Goal: Task Accomplishment & Management: Manage account settings

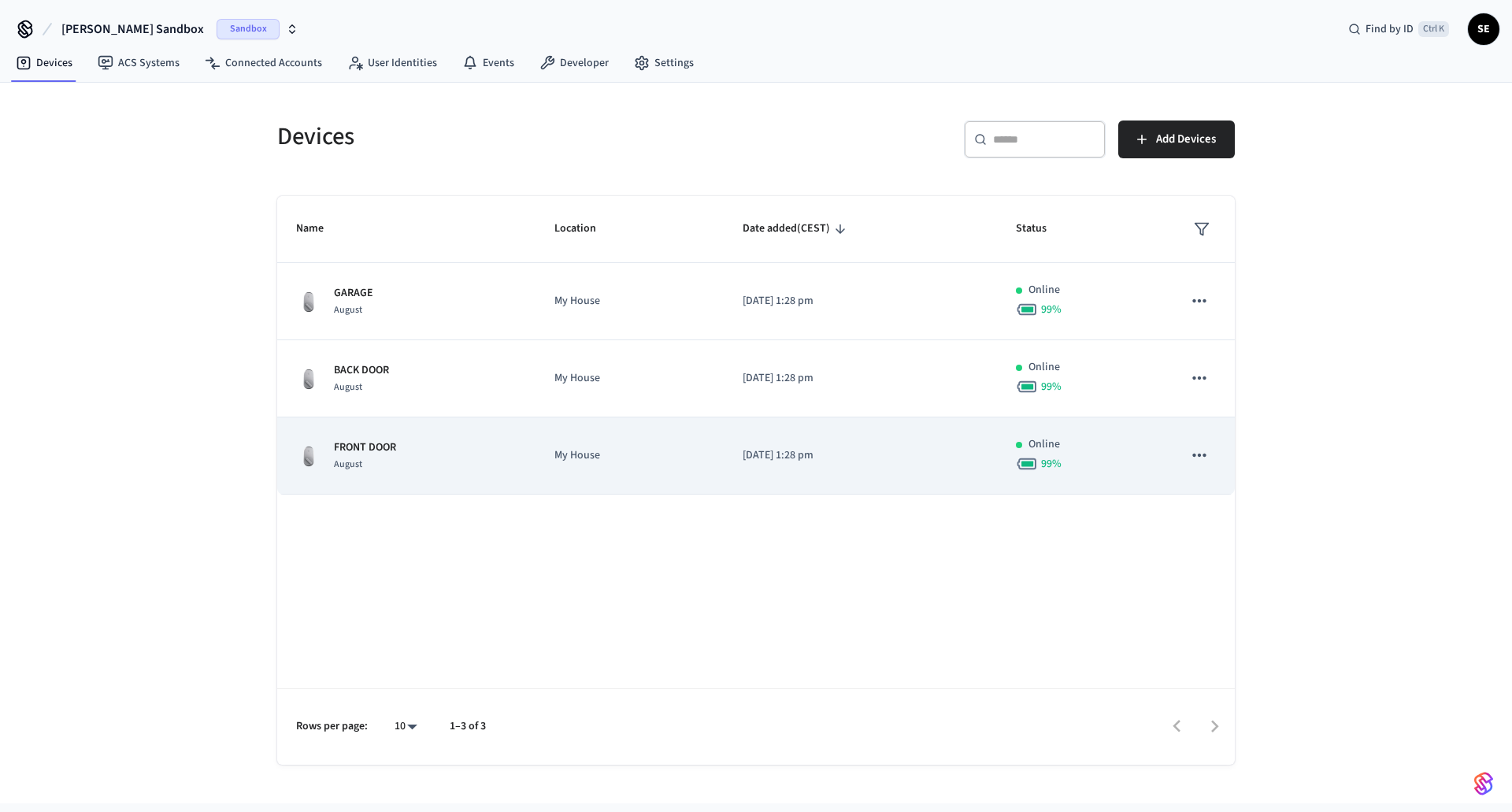
click at [307, 456] on img "sticky table" at bounding box center [308, 455] width 25 height 25
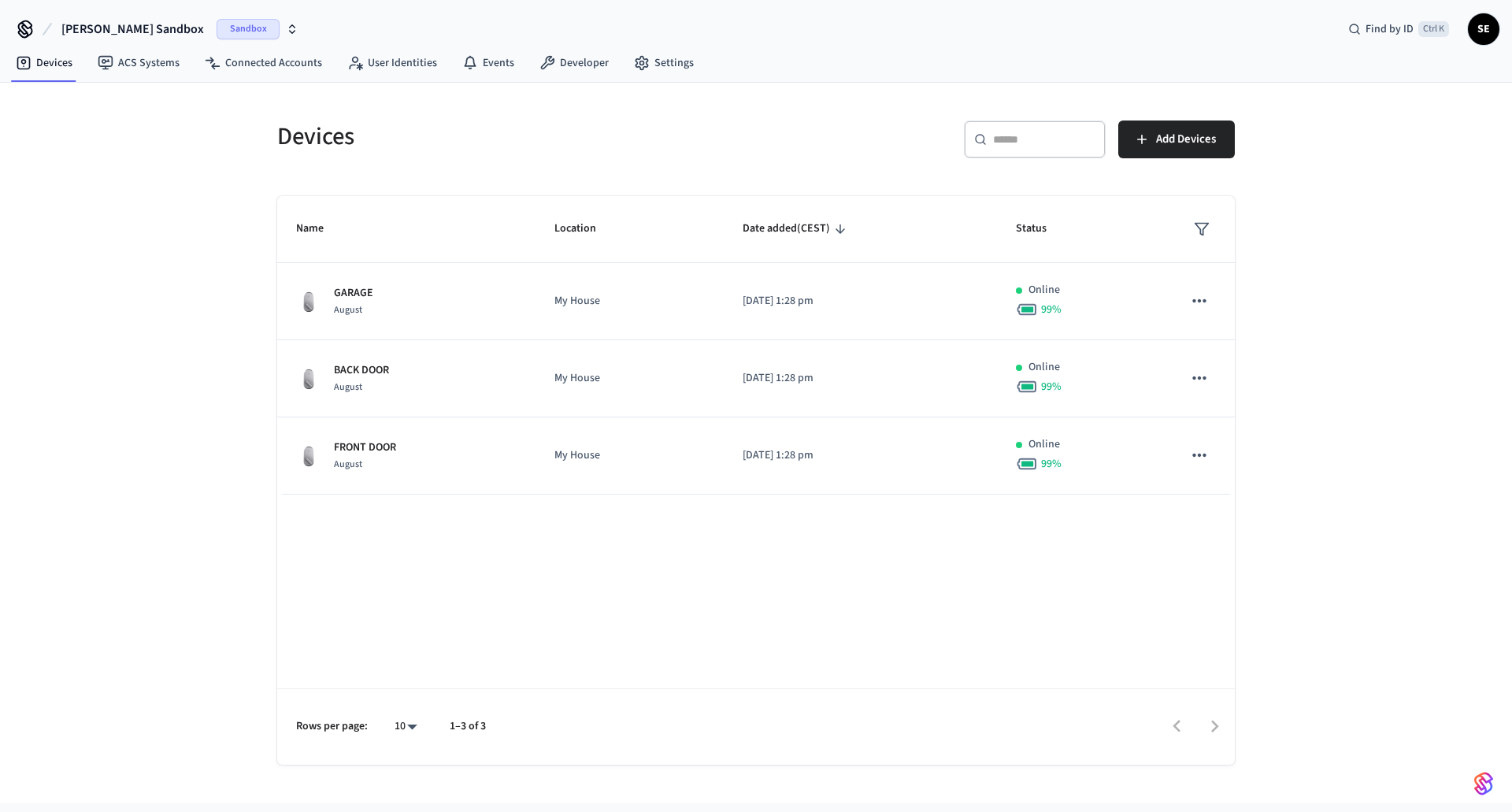
click at [509, 536] on div "Name Location Date added (CEST) Status GARAGE August My House 2025/09/02 at 1:2…" at bounding box center [756, 480] width 958 height 568
click at [591, 58] on link "Developer" at bounding box center [574, 63] width 94 height 28
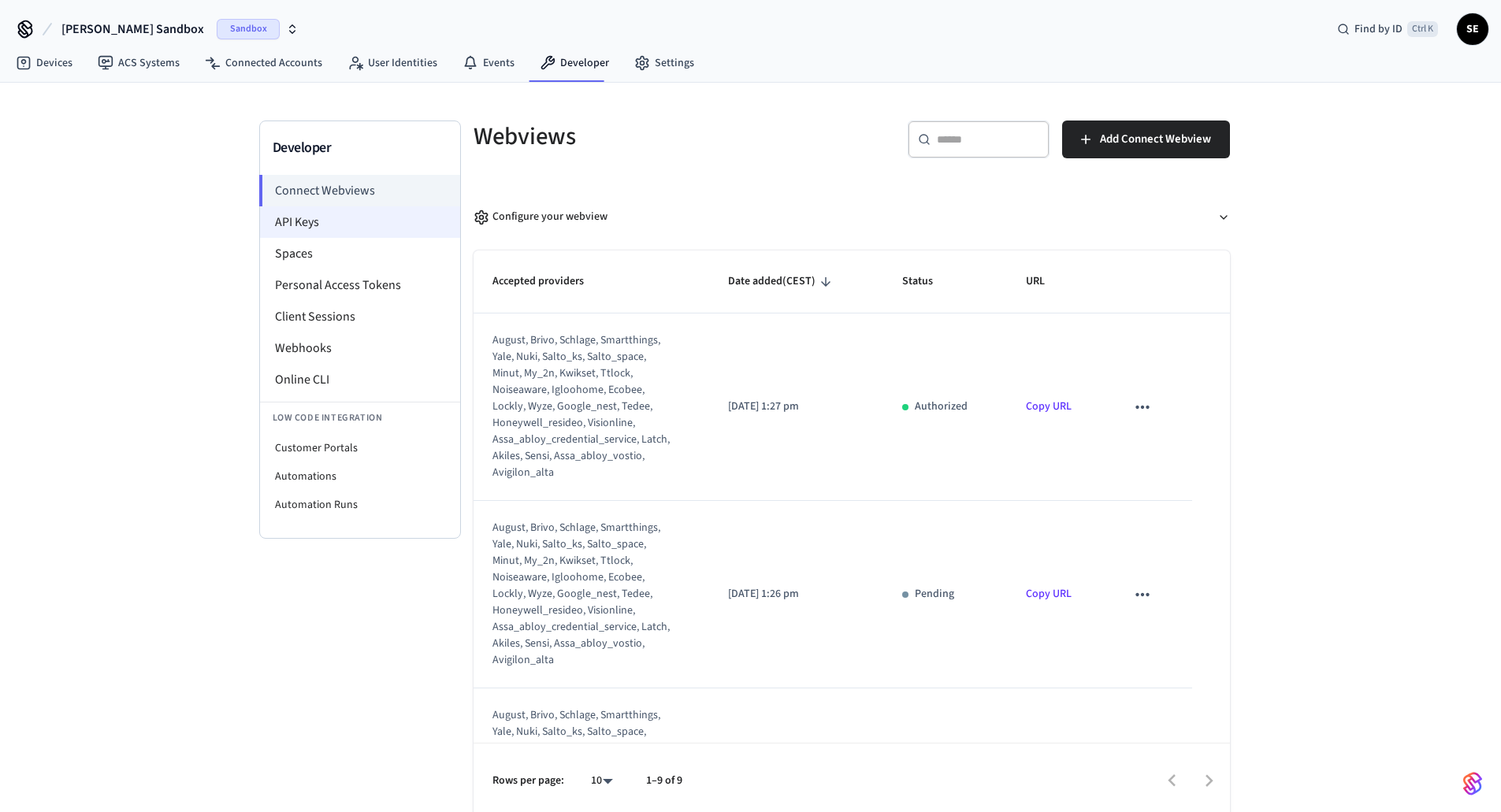
click at [361, 230] on li "API Keys" at bounding box center [360, 221] width 200 height 32
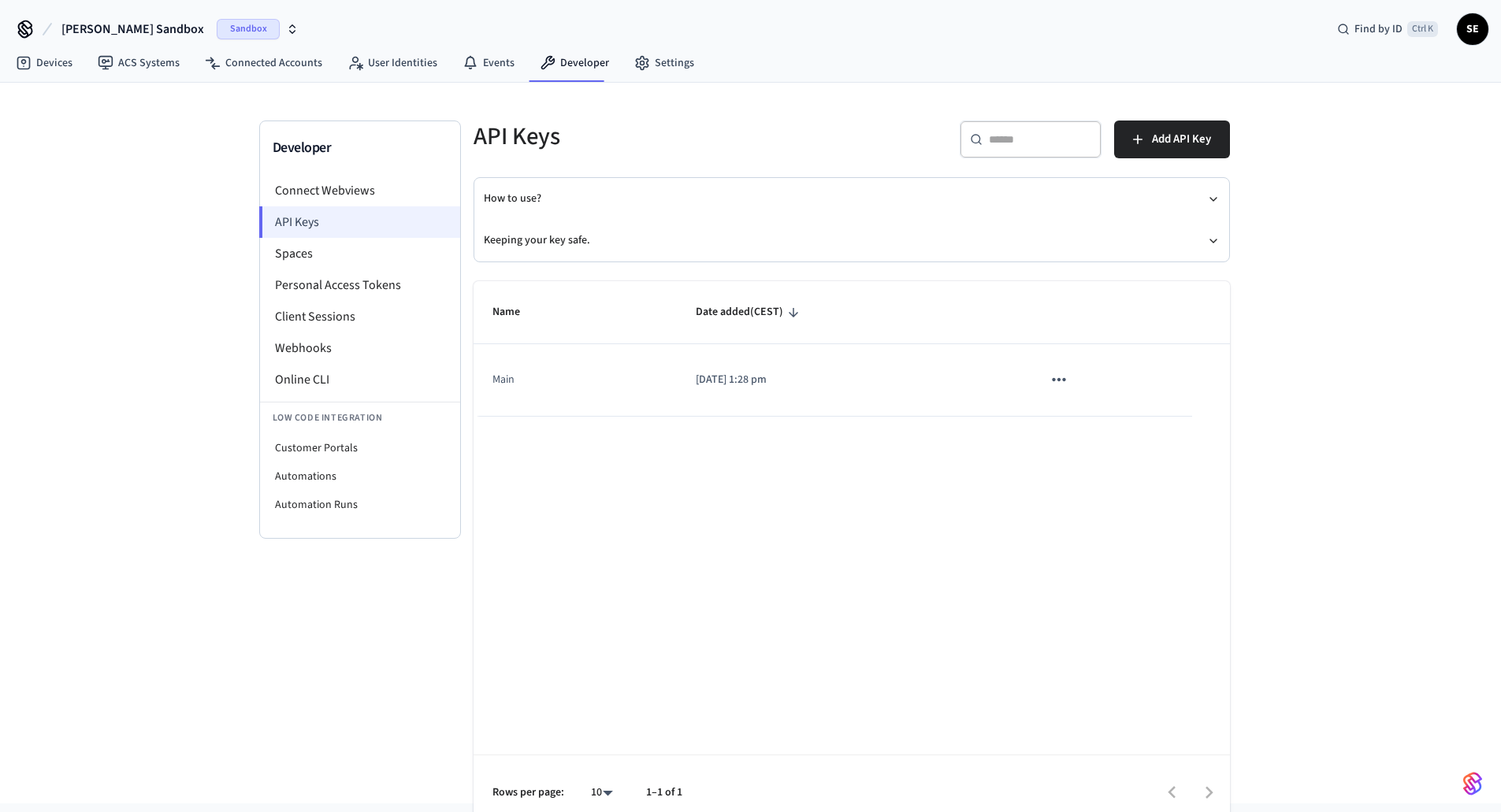
click at [343, 227] on li "API Keys" at bounding box center [360, 221] width 201 height 32
click at [1070, 377] on button "sticky table" at bounding box center [1059, 379] width 33 height 33
drag, startPoint x: 665, startPoint y: 434, endPoint x: 565, endPoint y: 403, distance: 104.7
click at [664, 433] on div at bounding box center [756, 406] width 1512 height 812
drag, startPoint x: 534, startPoint y: 380, endPoint x: 494, endPoint y: 378, distance: 40.0
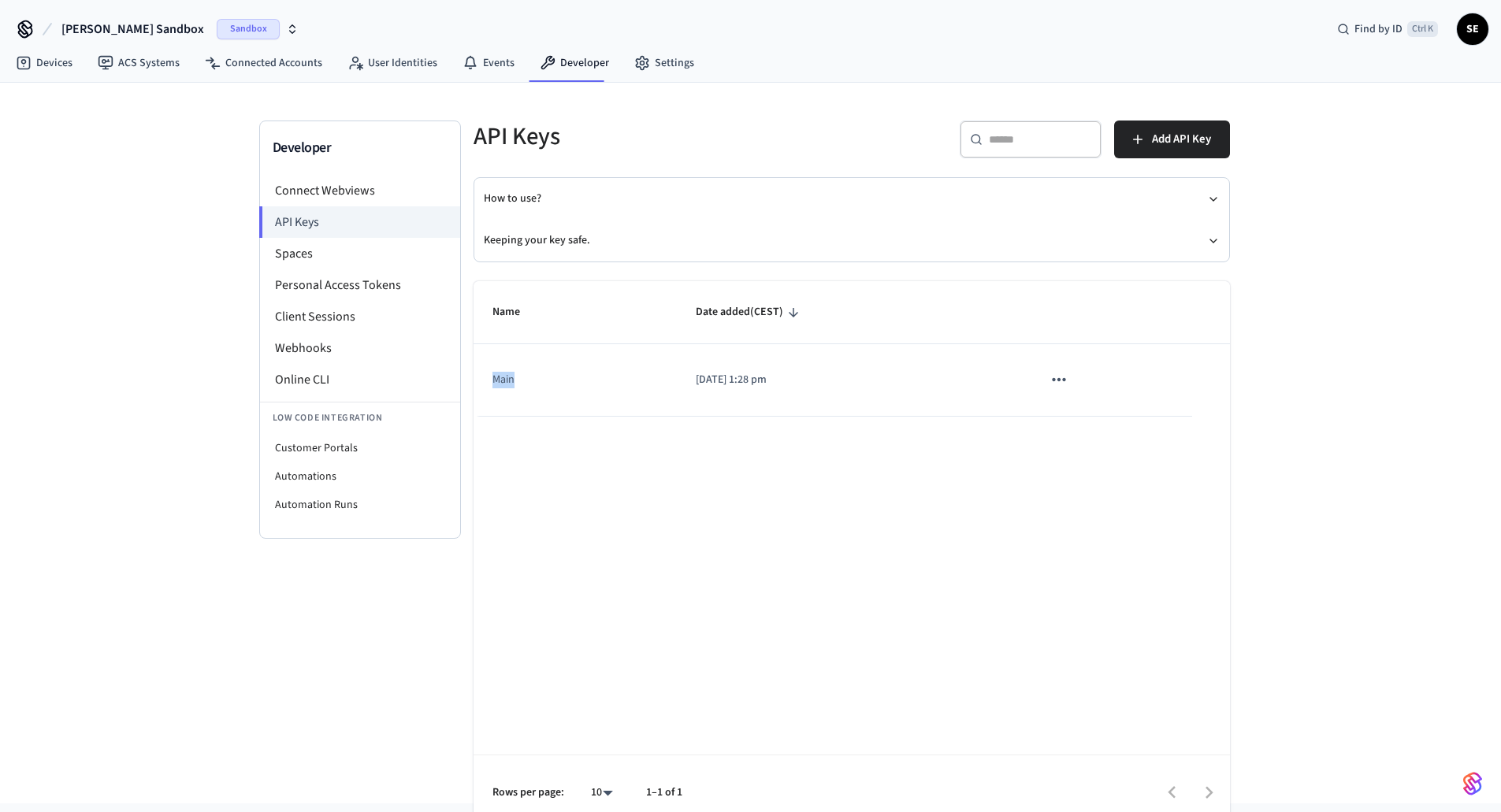
click at [494, 378] on td "Main" at bounding box center [575, 379] width 204 height 71
click at [557, 391] on td "Main" at bounding box center [575, 379] width 204 height 71
click at [803, 397] on td "[DATE] 1:28 pm" at bounding box center [849, 379] width 346 height 71
click at [803, 396] on td "[DATE] 1:28 pm" at bounding box center [849, 379] width 346 height 71
click at [1068, 385] on icon "sticky table" at bounding box center [1059, 379] width 21 height 21
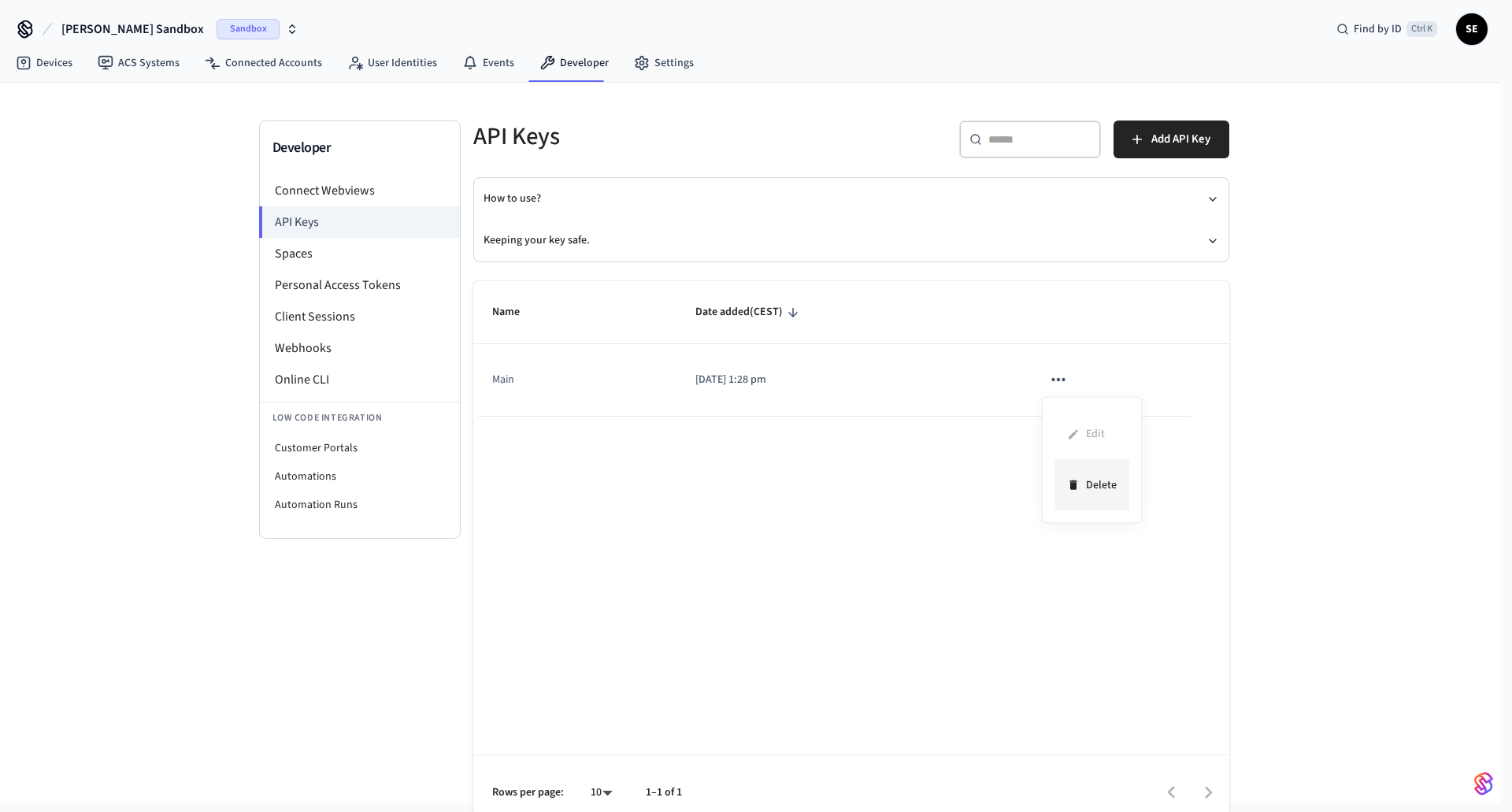
click at [1084, 482] on li "Delete" at bounding box center [1091, 485] width 75 height 50
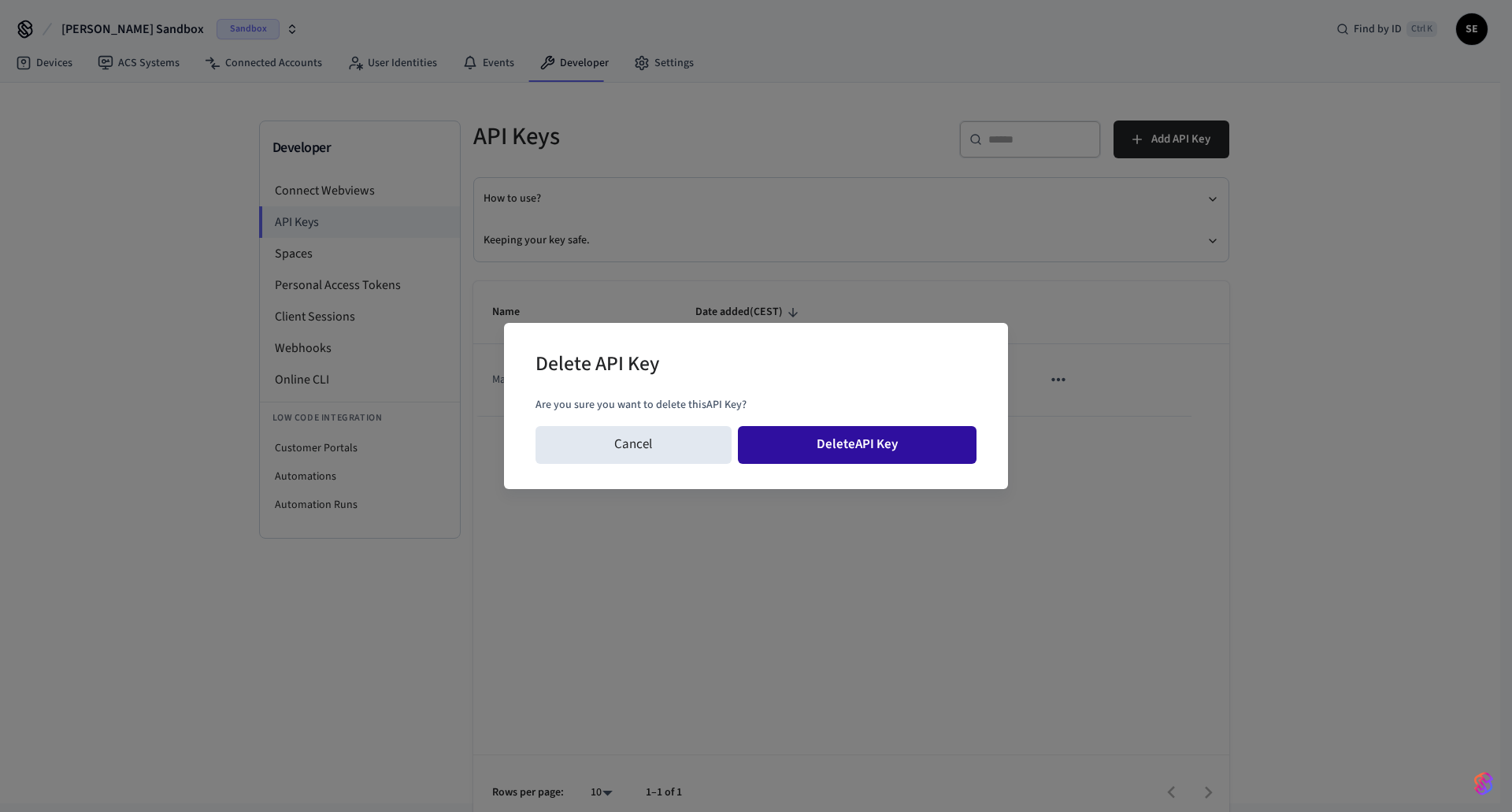
click at [809, 450] on button "Delete API Key" at bounding box center [858, 445] width 240 height 38
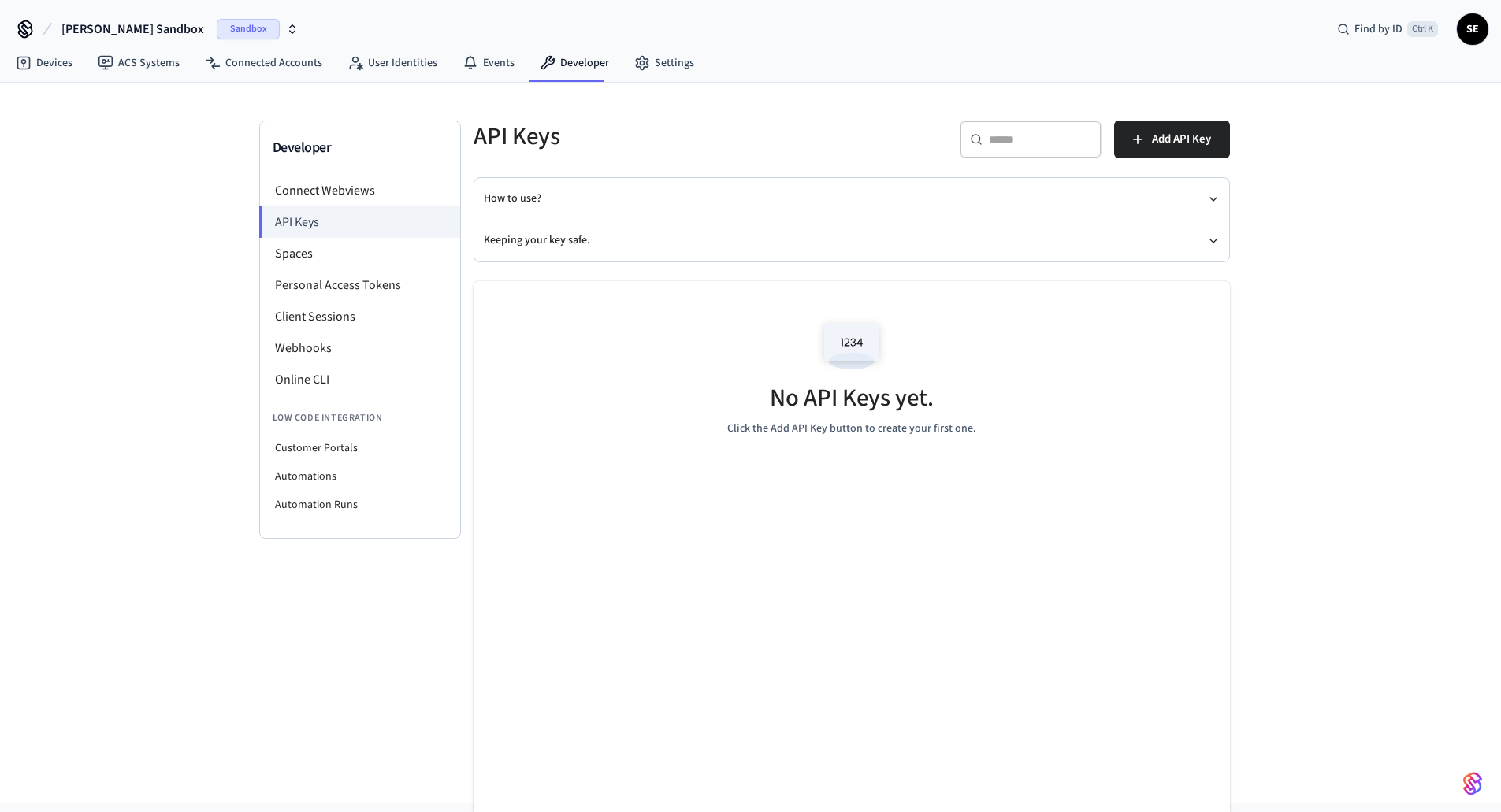
click at [988, 482] on div "No API Keys yet. Click the Add API Key button to create your first one." at bounding box center [851, 555] width 757 height 549
click at [1217, 142] on button "Add API Key" at bounding box center [1171, 139] width 116 height 38
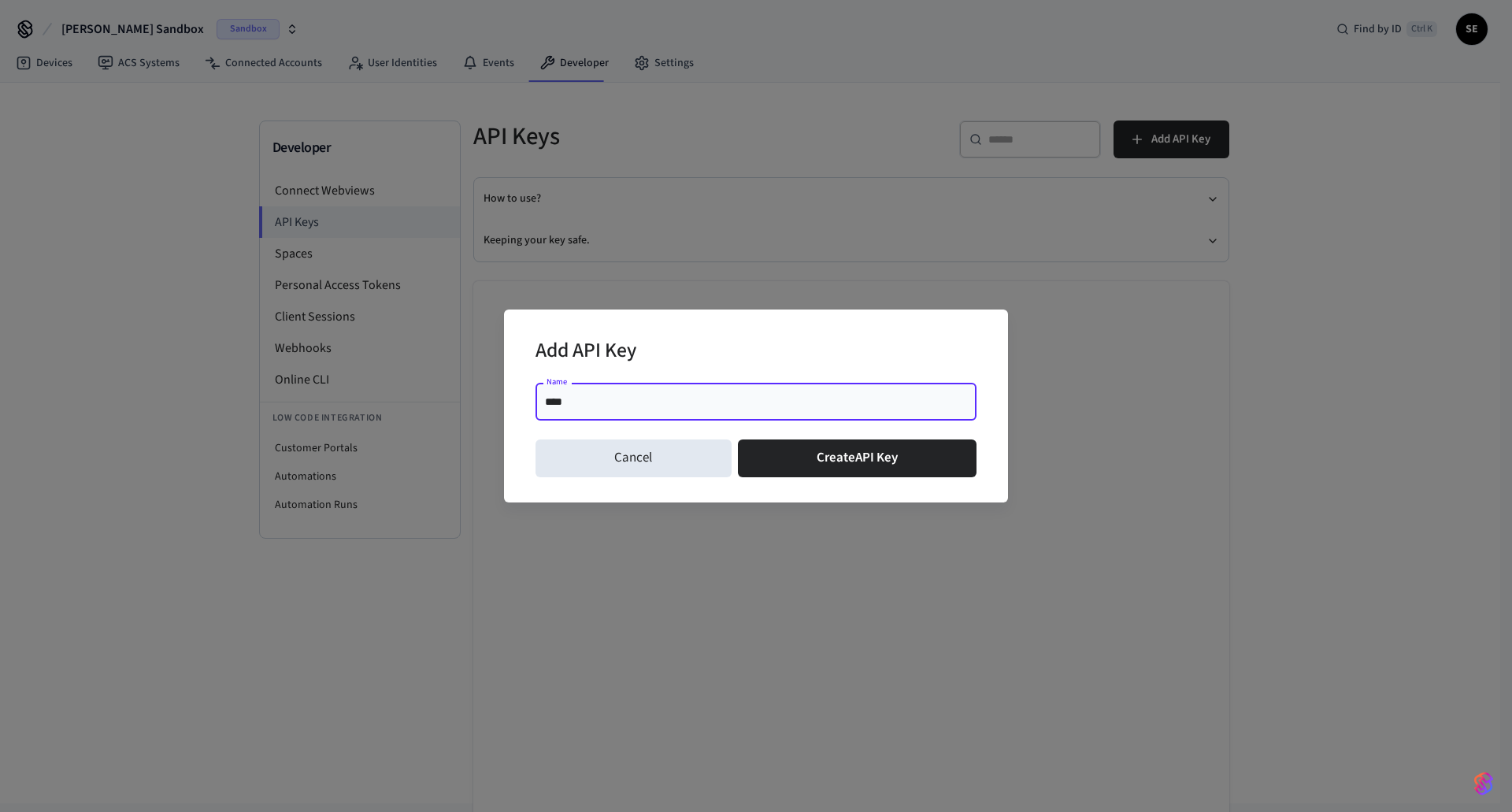
type input "****"
click at [847, 482] on div "Cancel Create API Key" at bounding box center [756, 458] width 441 height 51
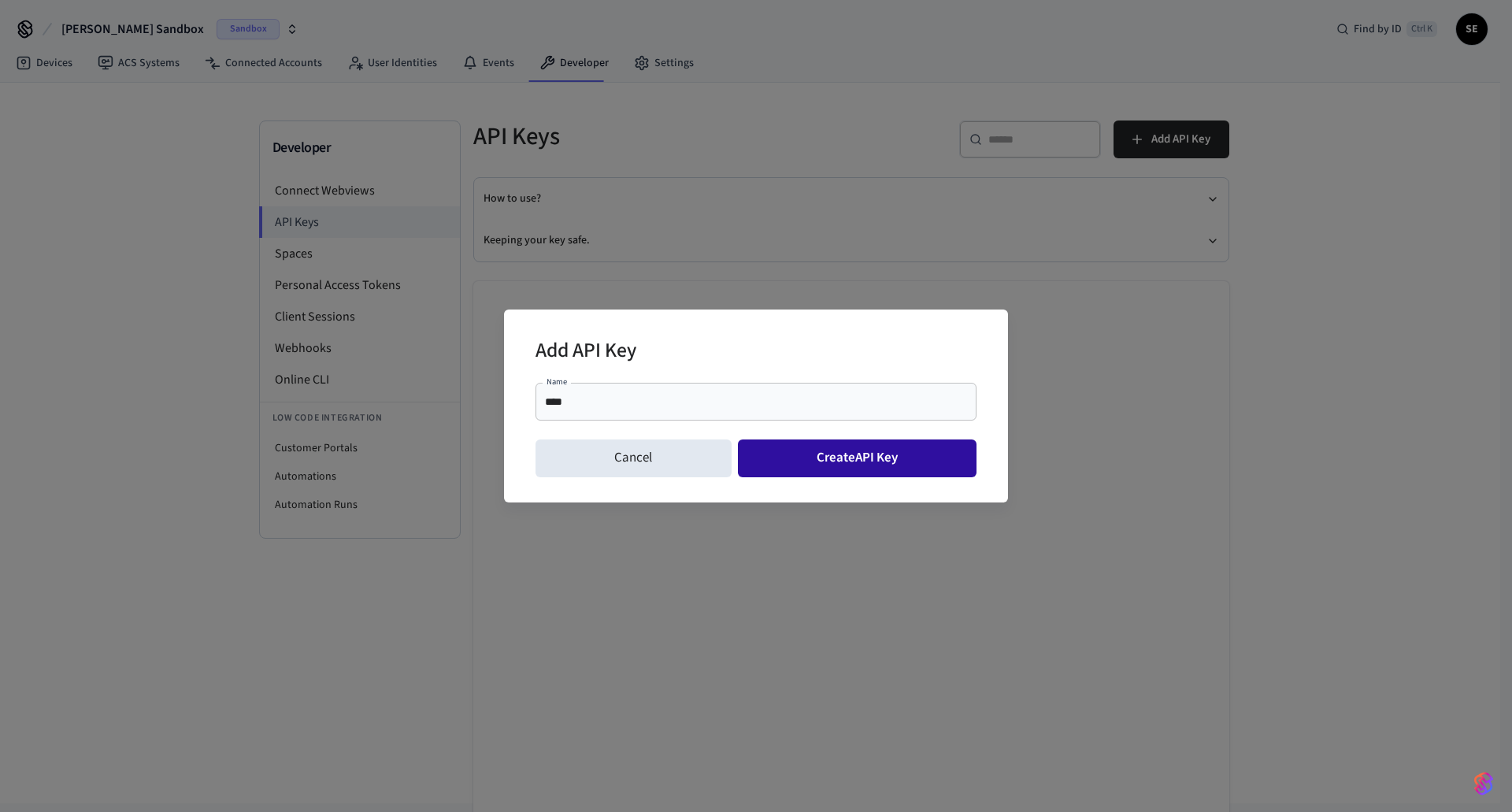
click at [851, 461] on button "Create API Key" at bounding box center [858, 458] width 240 height 38
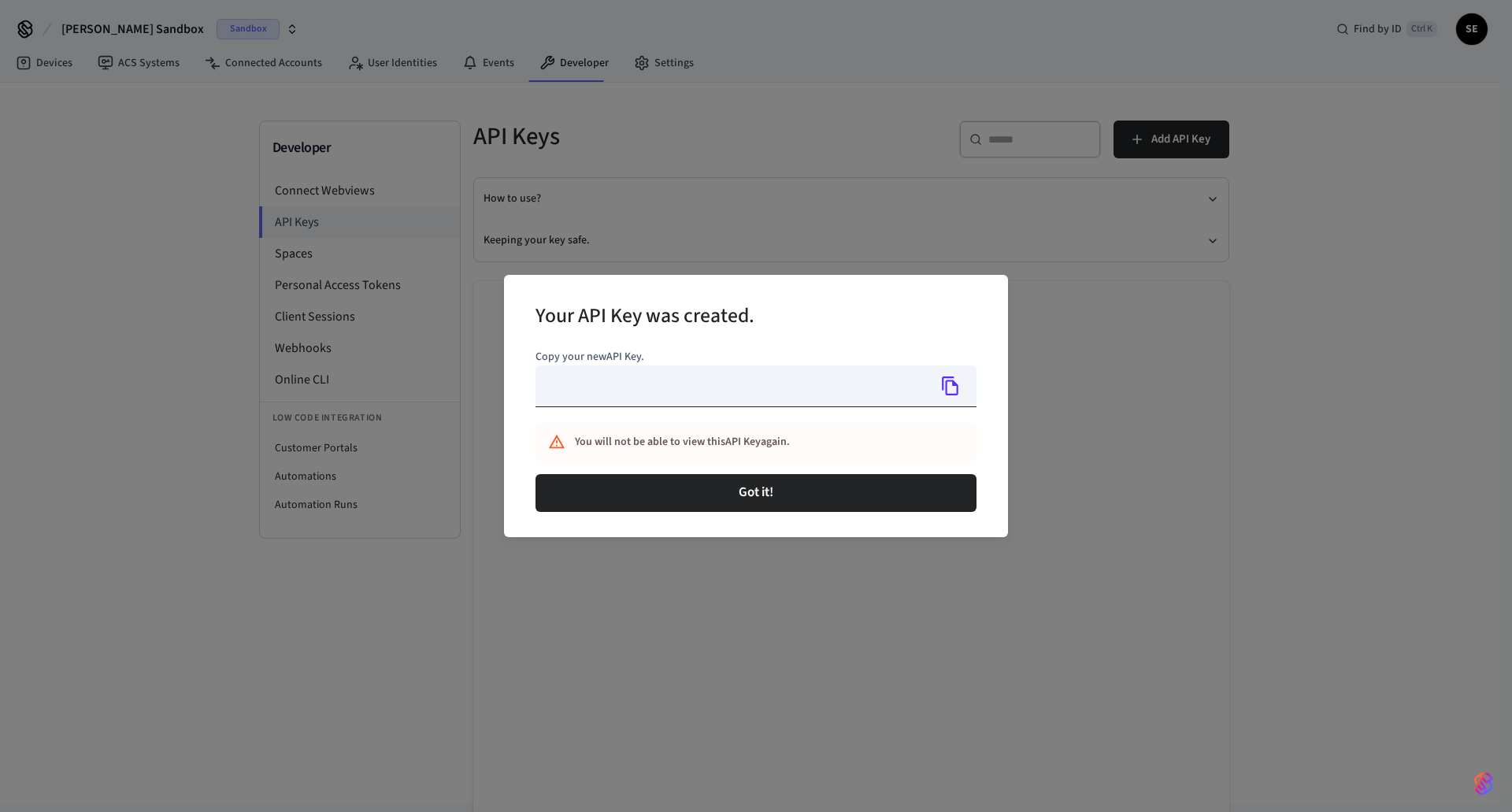
type input "**********"
click at [950, 384] on icon "Copy" at bounding box center [950, 386] width 21 height 21
click at [950, 382] on icon "Copy" at bounding box center [950, 386] width 21 height 21
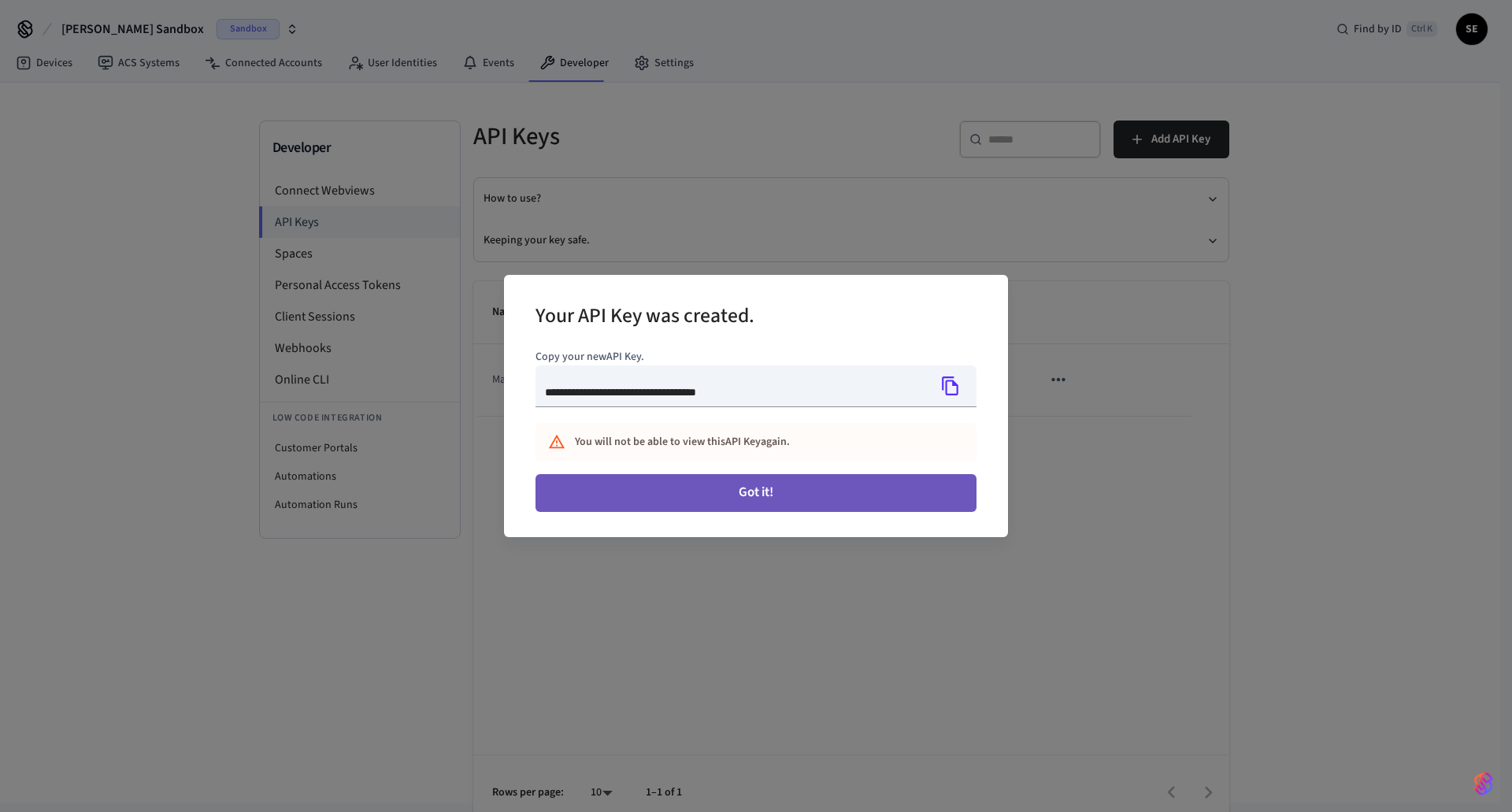
click at [802, 500] on button "Got it!" at bounding box center [756, 493] width 441 height 38
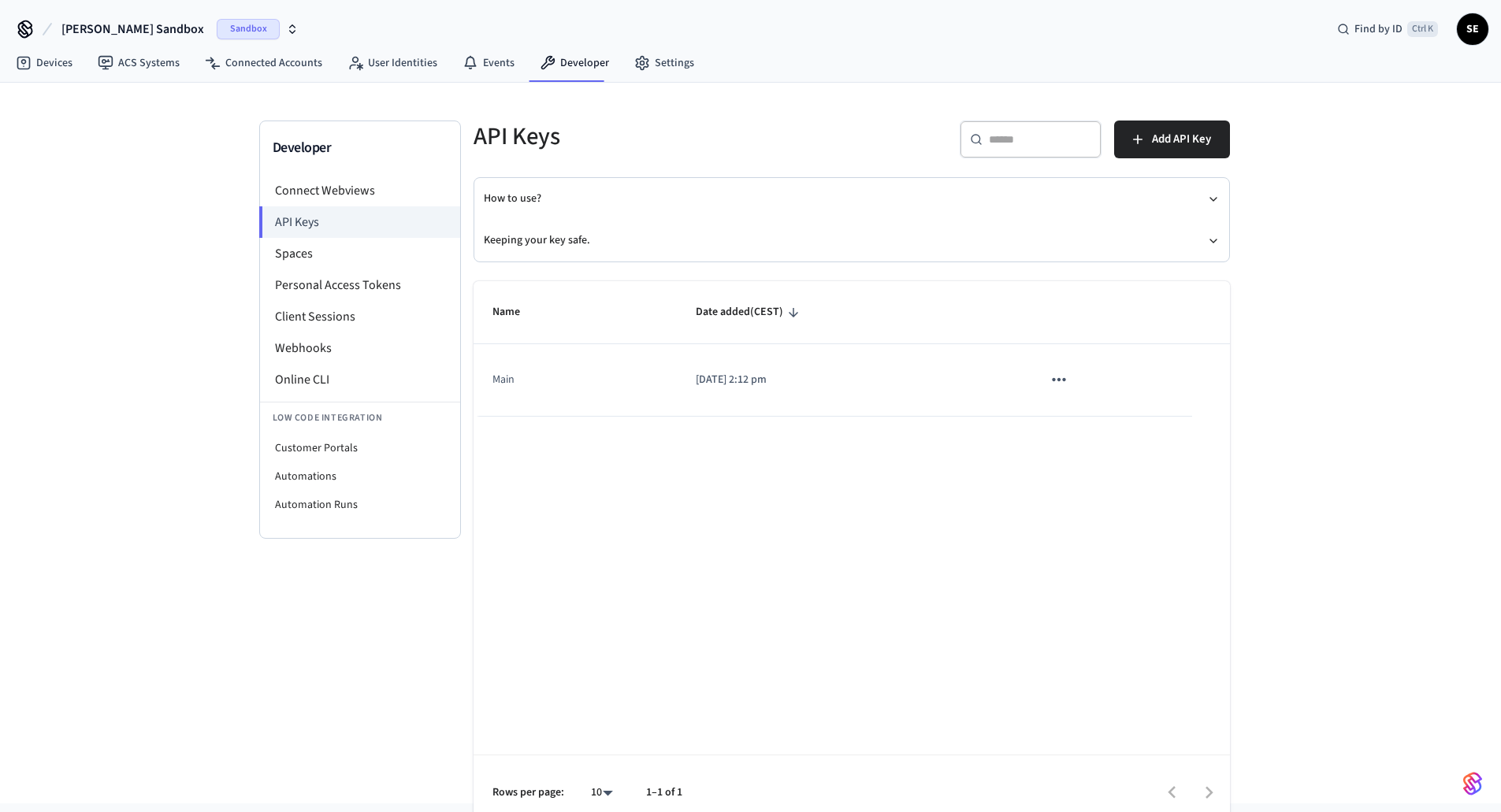
click at [23, 78] on nav "Devices ACS Systems Connected Accounts User Identities Events Developer Settings" at bounding box center [355, 64] width 703 height 36
click at [34, 62] on link "Devices" at bounding box center [44, 63] width 82 height 28
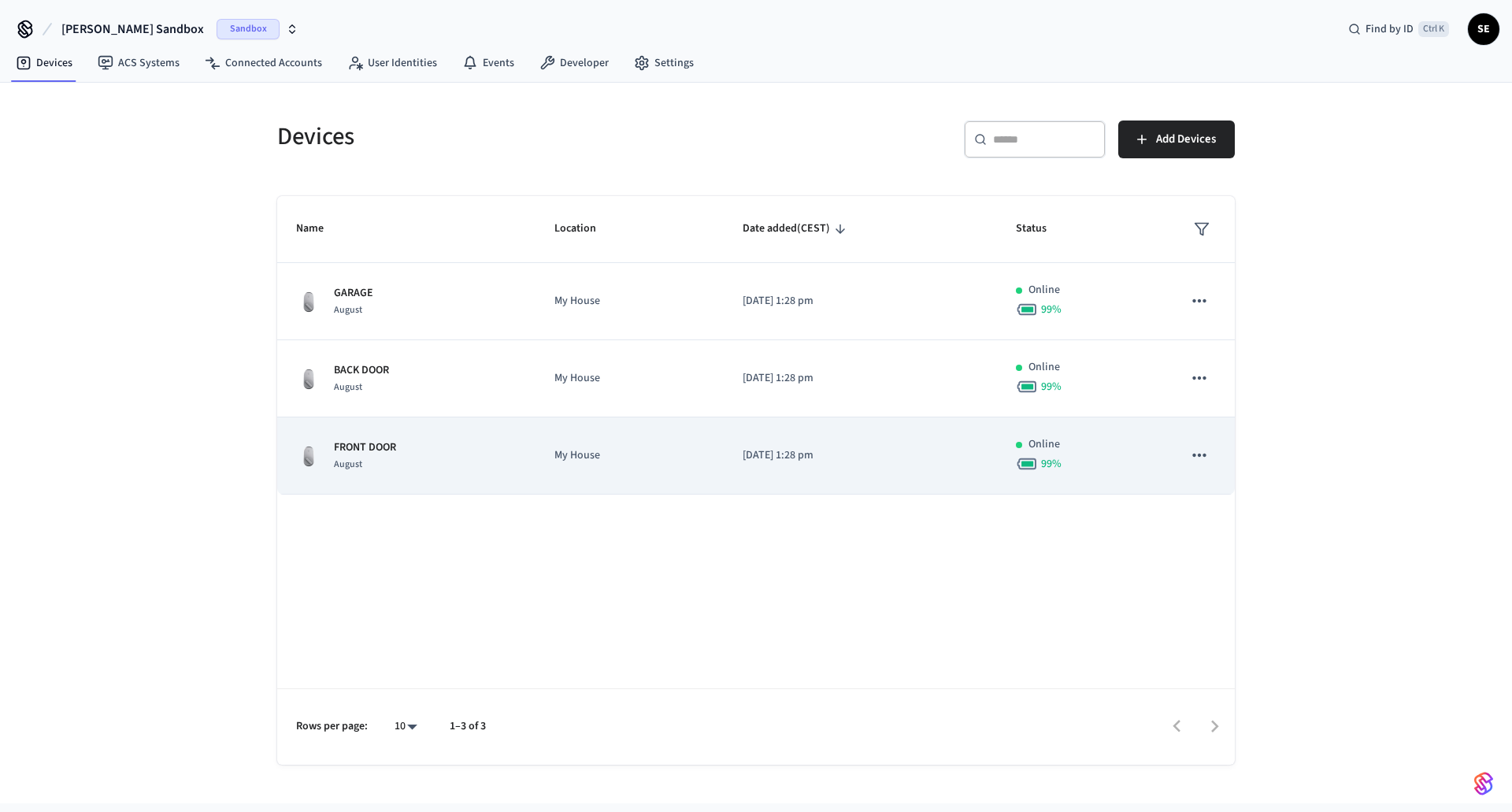
click at [349, 472] on td "FRONT DOOR August" at bounding box center [406, 456] width 258 height 77
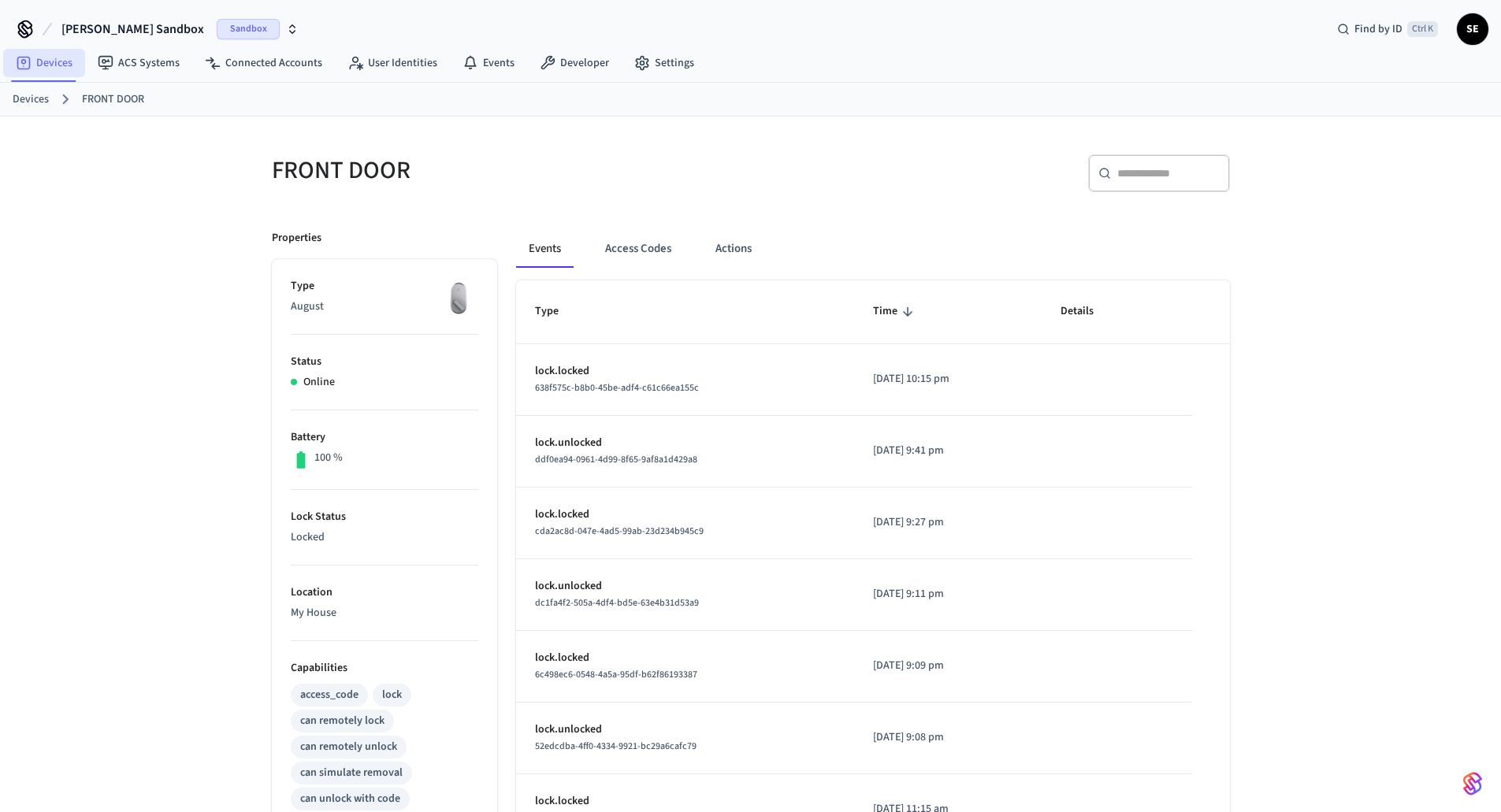
click at [33, 58] on link "Devices" at bounding box center [44, 63] width 82 height 28
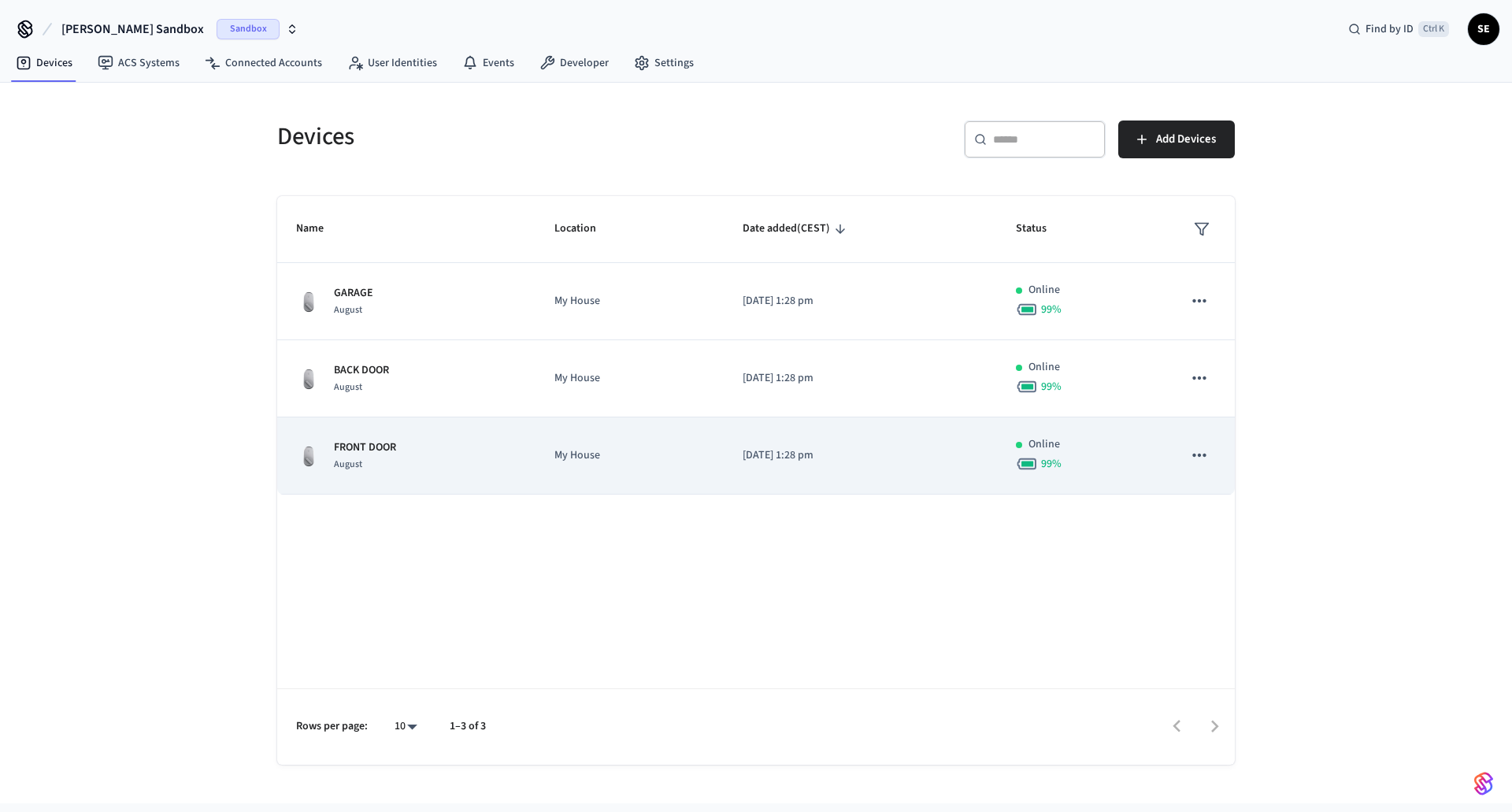
click at [508, 435] on td "FRONT DOOR August" at bounding box center [406, 456] width 258 height 77
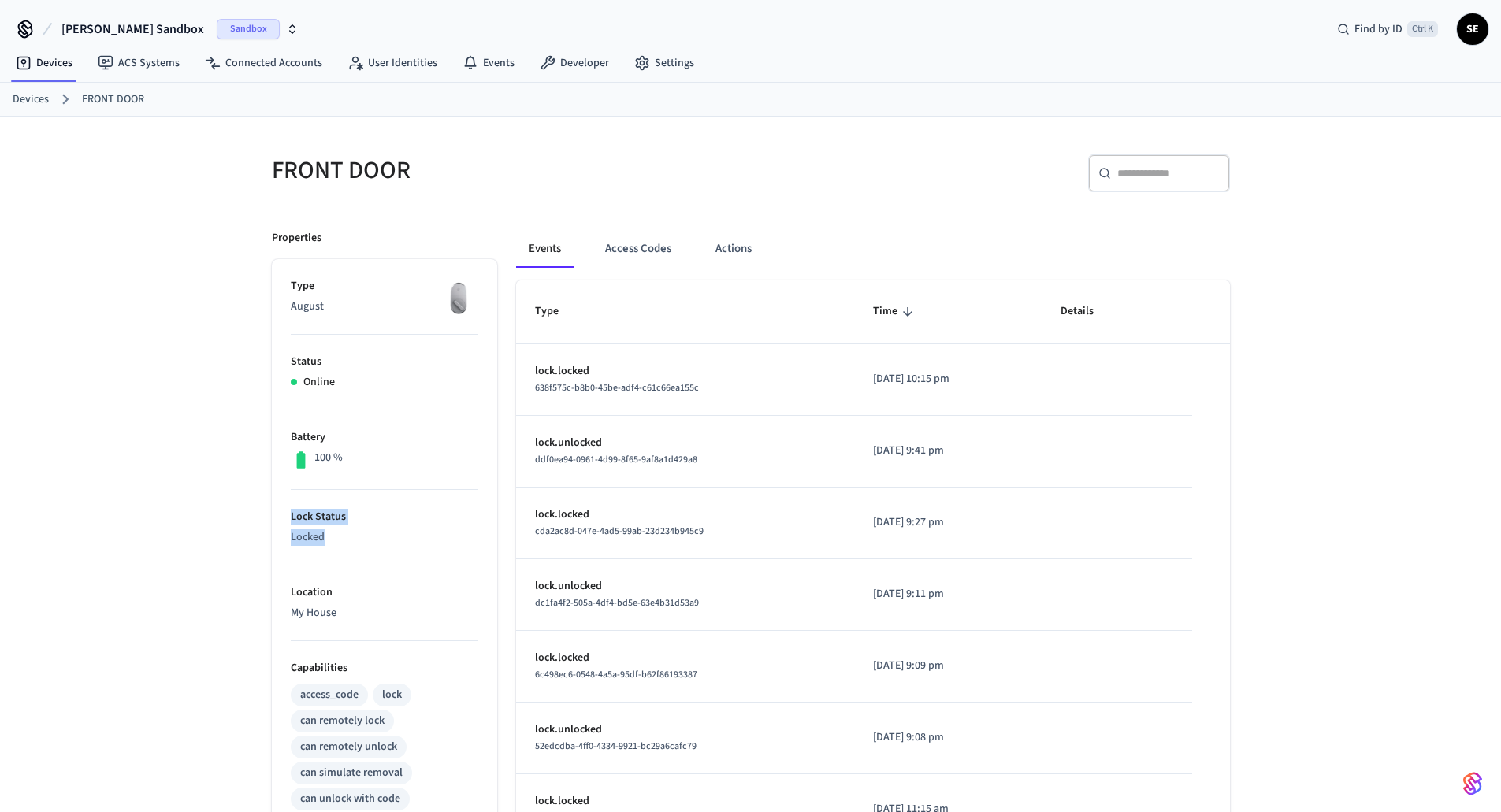
drag, startPoint x: 350, startPoint y: 541, endPoint x: 282, endPoint y: 517, distance: 72.1
click at [282, 517] on ul "Type August Status Online Battery 100 % Lock Status Locked Location My House Ca…" at bounding box center [384, 744] width 225 height 970
click at [392, 533] on p "Locked" at bounding box center [385, 536] width 187 height 16
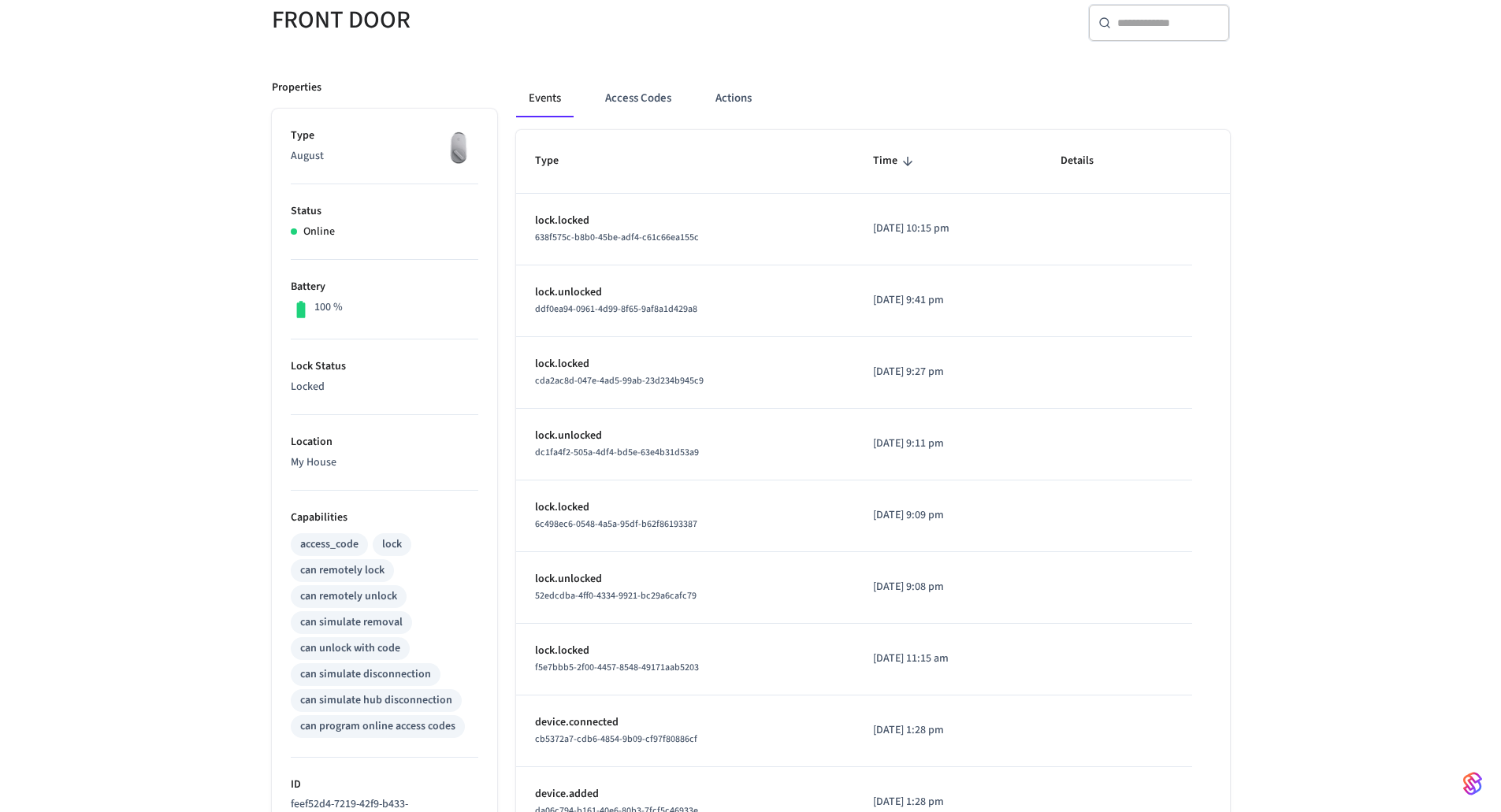
scroll to position [157, 0]
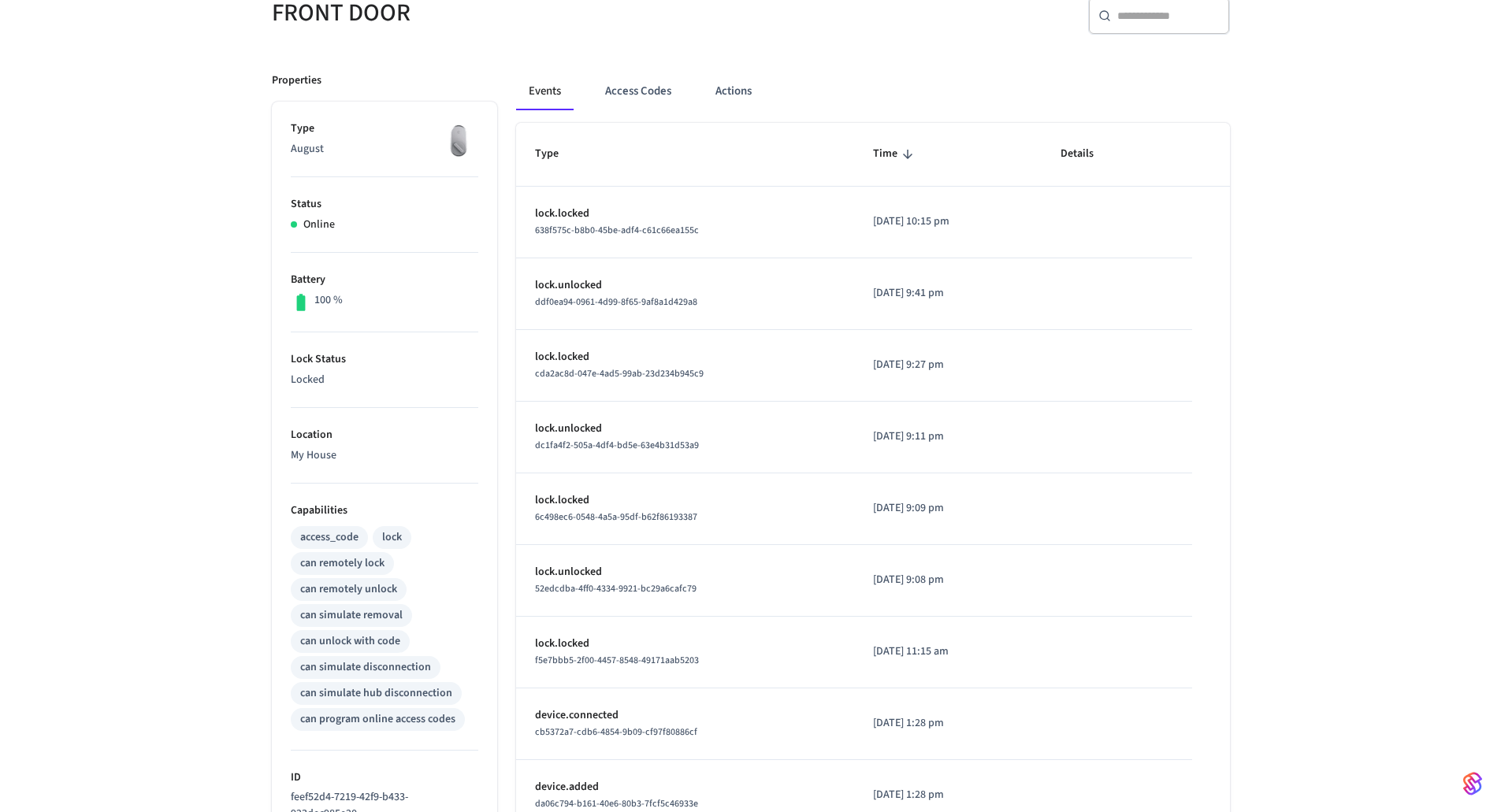
click at [339, 529] on div "access_code" at bounding box center [330, 536] width 58 height 16
click at [342, 569] on div "can remotely lock" at bounding box center [343, 563] width 84 height 16
click at [431, 637] on div "access_code lock can remotely lock can remotely unlock can simulate removal can…" at bounding box center [385, 627] width 187 height 208
drag, startPoint x: 287, startPoint y: 563, endPoint x: 448, endPoint y: 558, distance: 161.1
click at [448, 558] on ul "Type August Status Online Battery 100 % Lock Status Locked Location My House Ca…" at bounding box center [384, 586] width 225 height 970
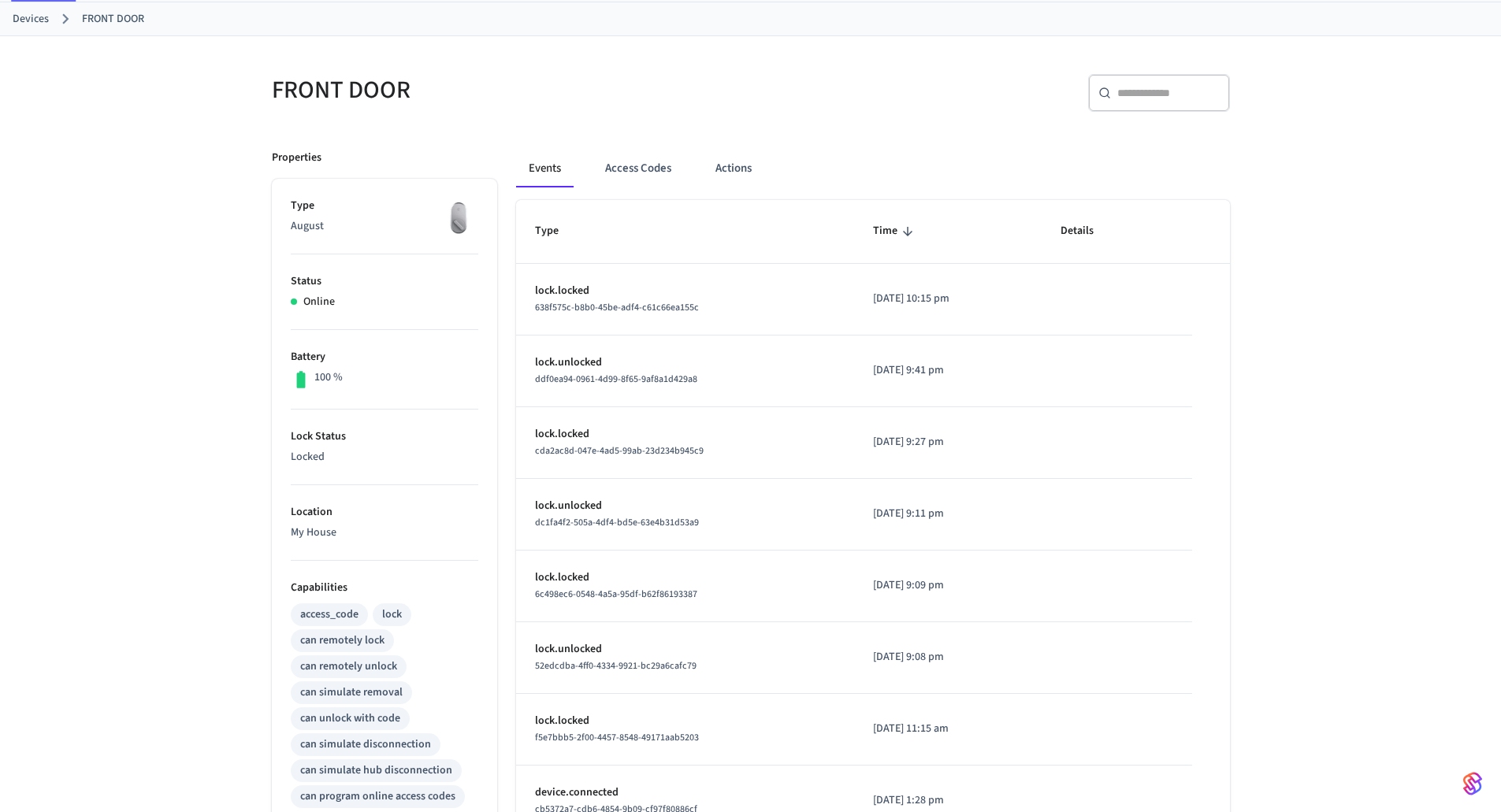
scroll to position [79, 0]
click at [745, 175] on button "Actions" at bounding box center [733, 170] width 62 height 38
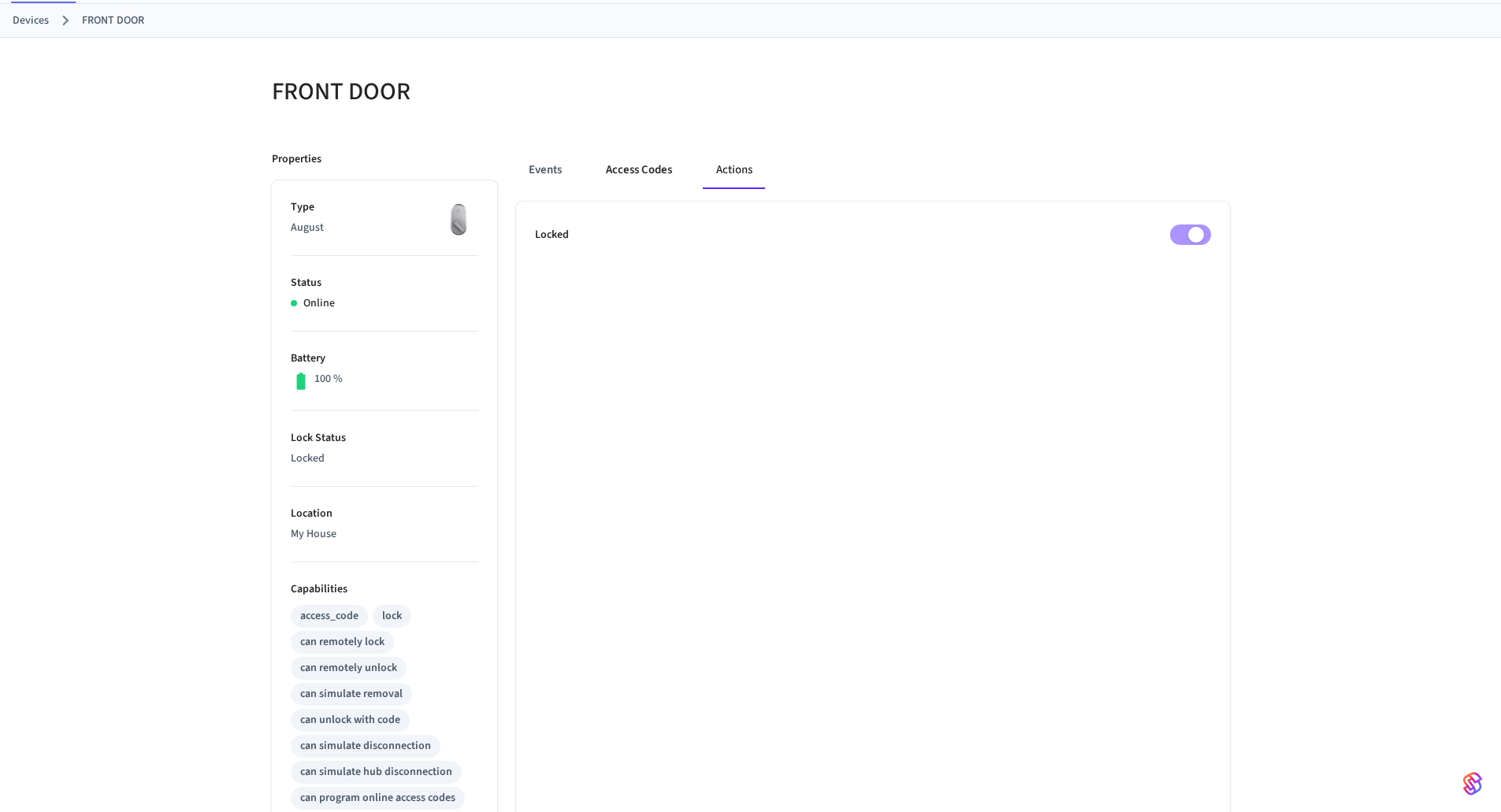
click at [674, 174] on button "Access Codes" at bounding box center [639, 170] width 91 height 38
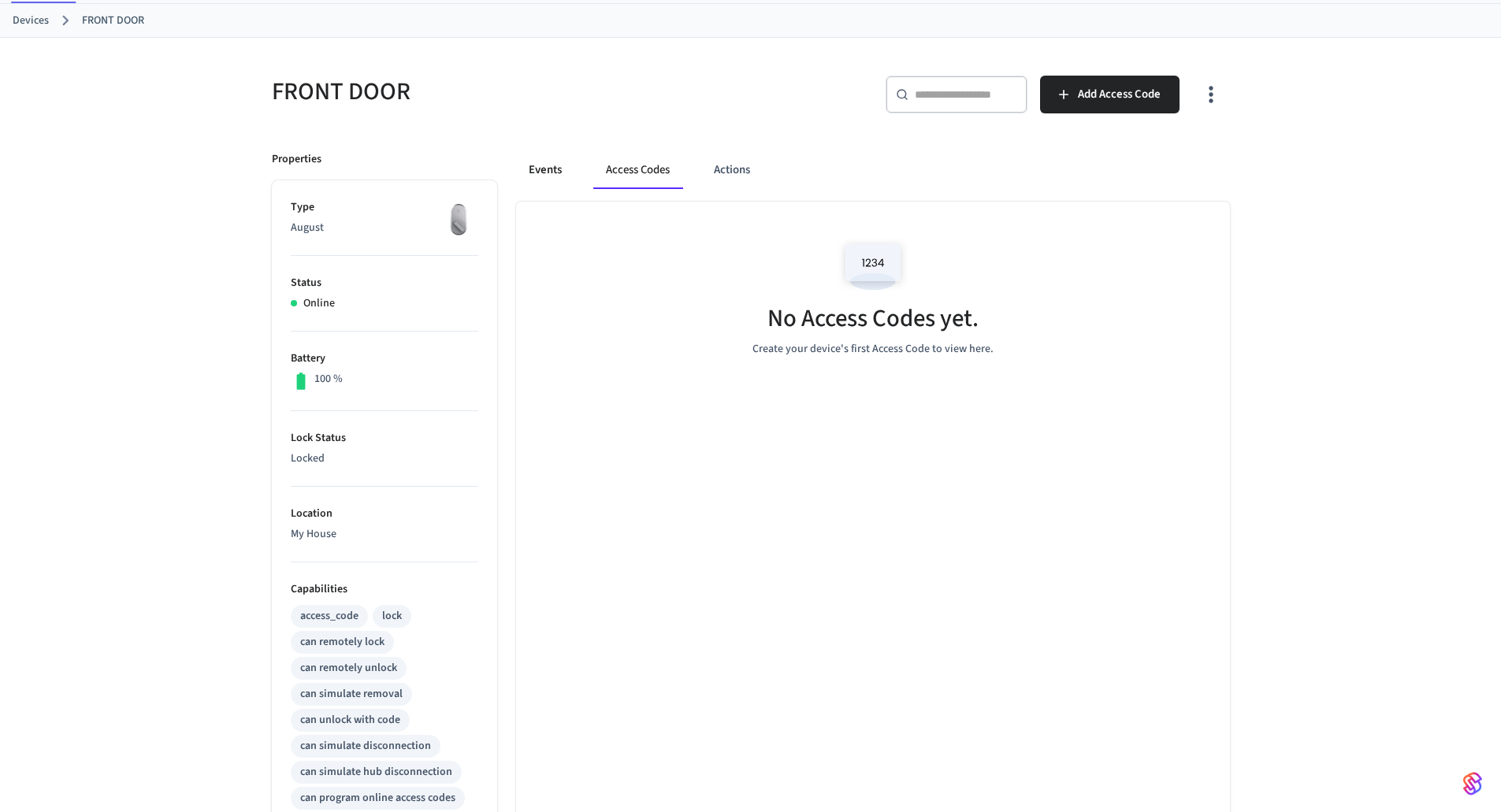
click at [572, 179] on button "Events" at bounding box center [545, 170] width 58 height 38
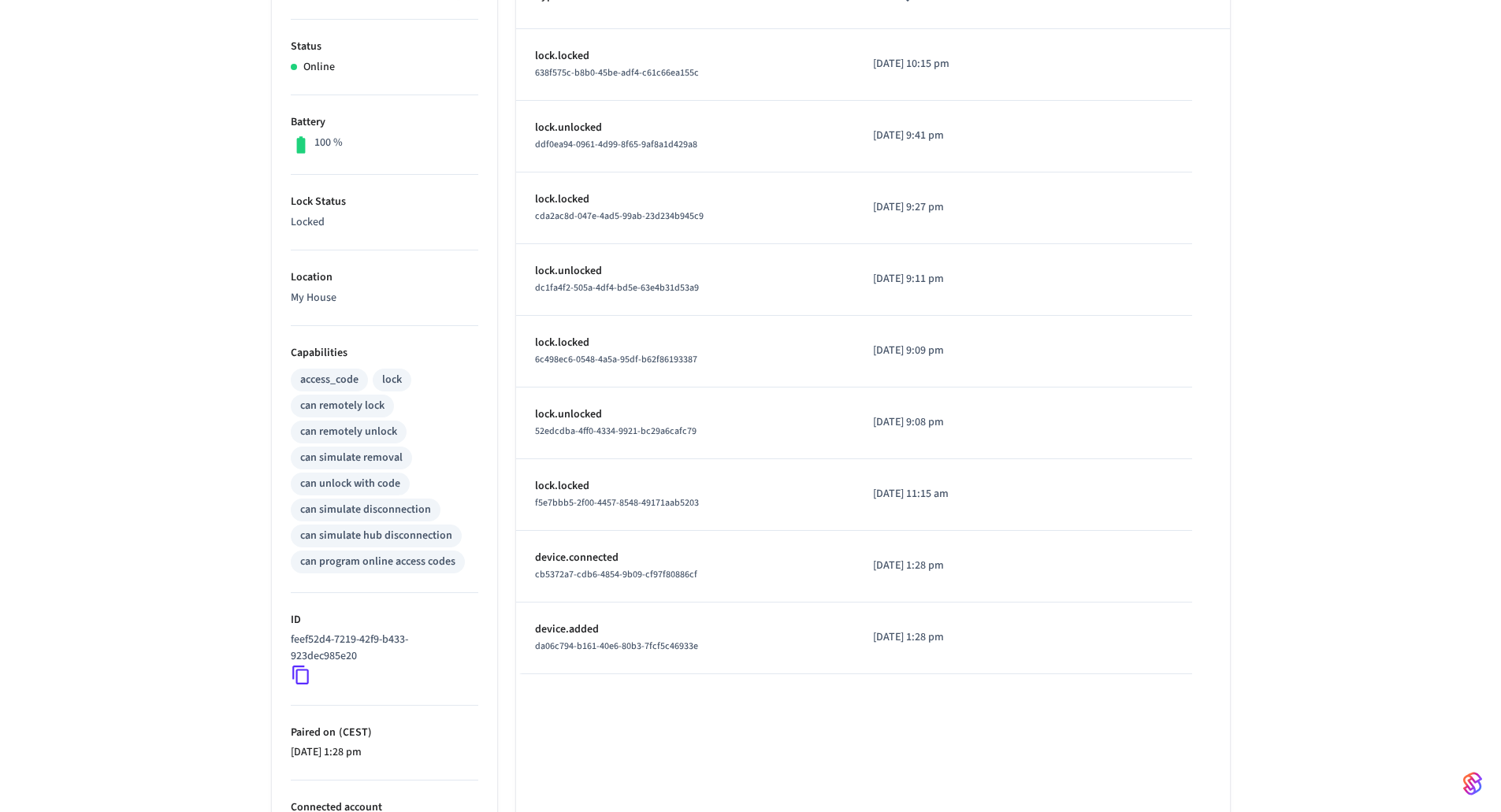
scroll to position [394, 0]
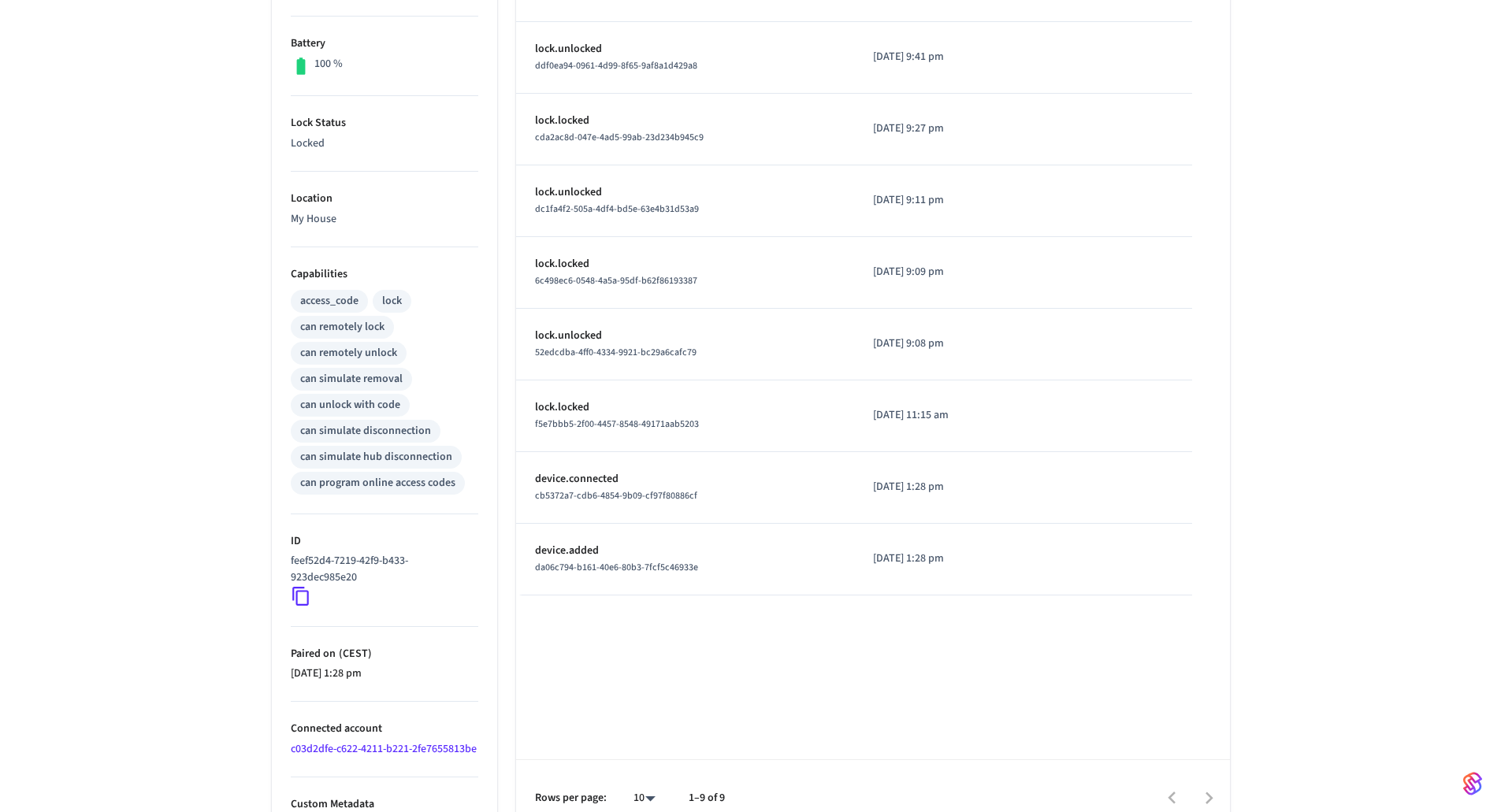
click at [298, 597] on icon at bounding box center [301, 597] width 21 height 21
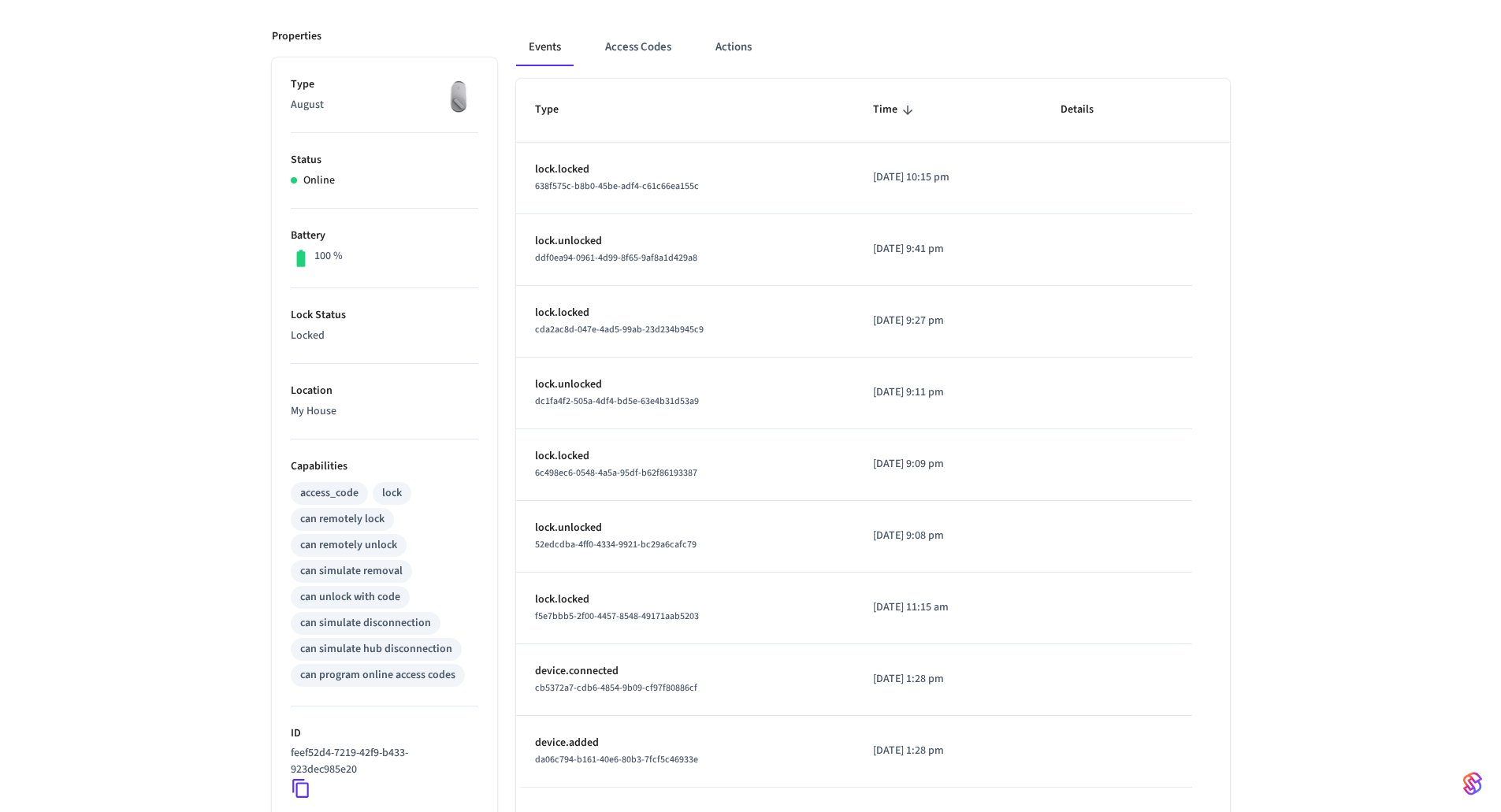
scroll to position [0, 0]
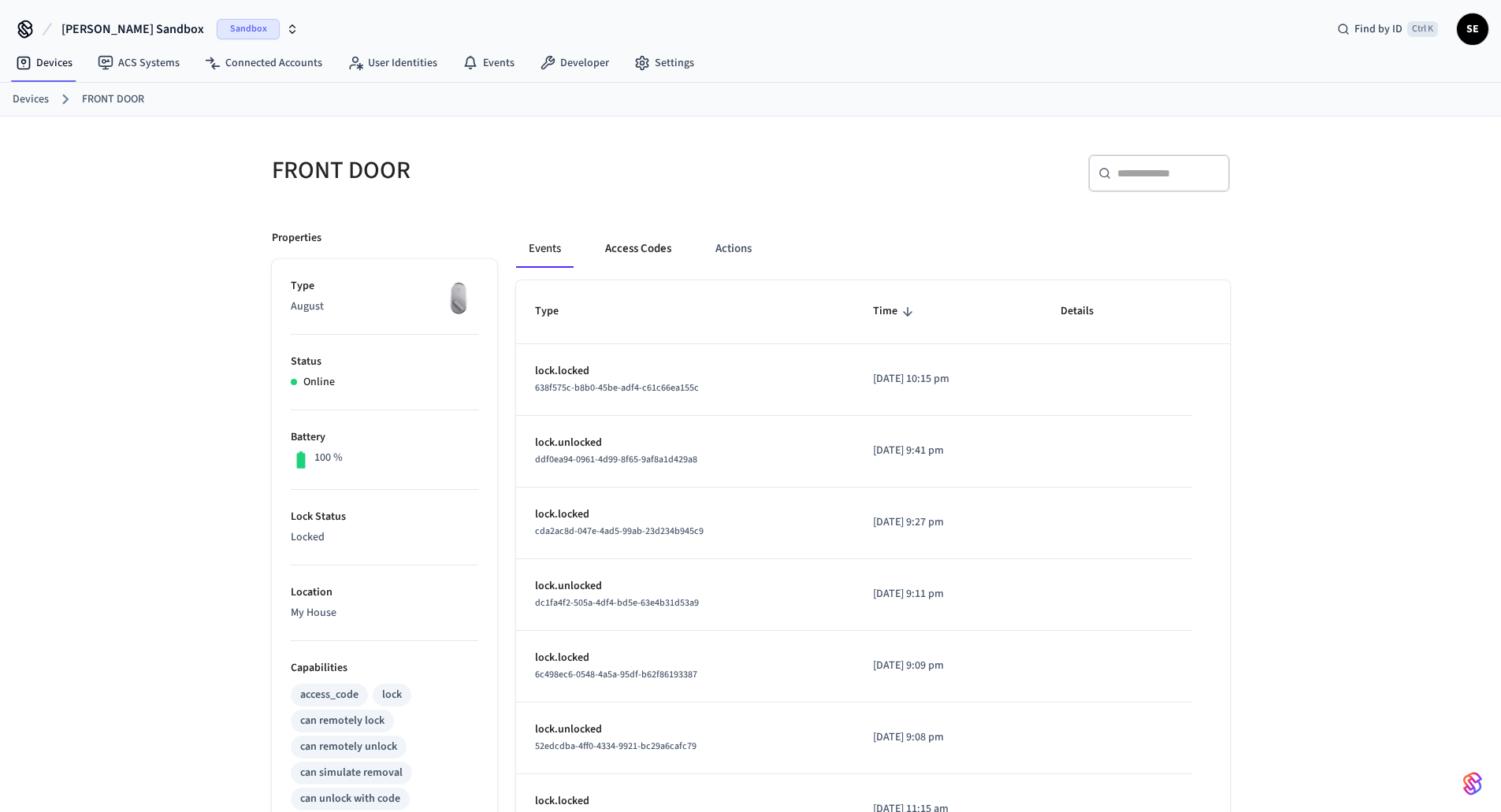
click at [646, 243] on button "Access Codes" at bounding box center [638, 249] width 91 height 38
click at [663, 239] on button "Access Codes" at bounding box center [638, 249] width 91 height 38
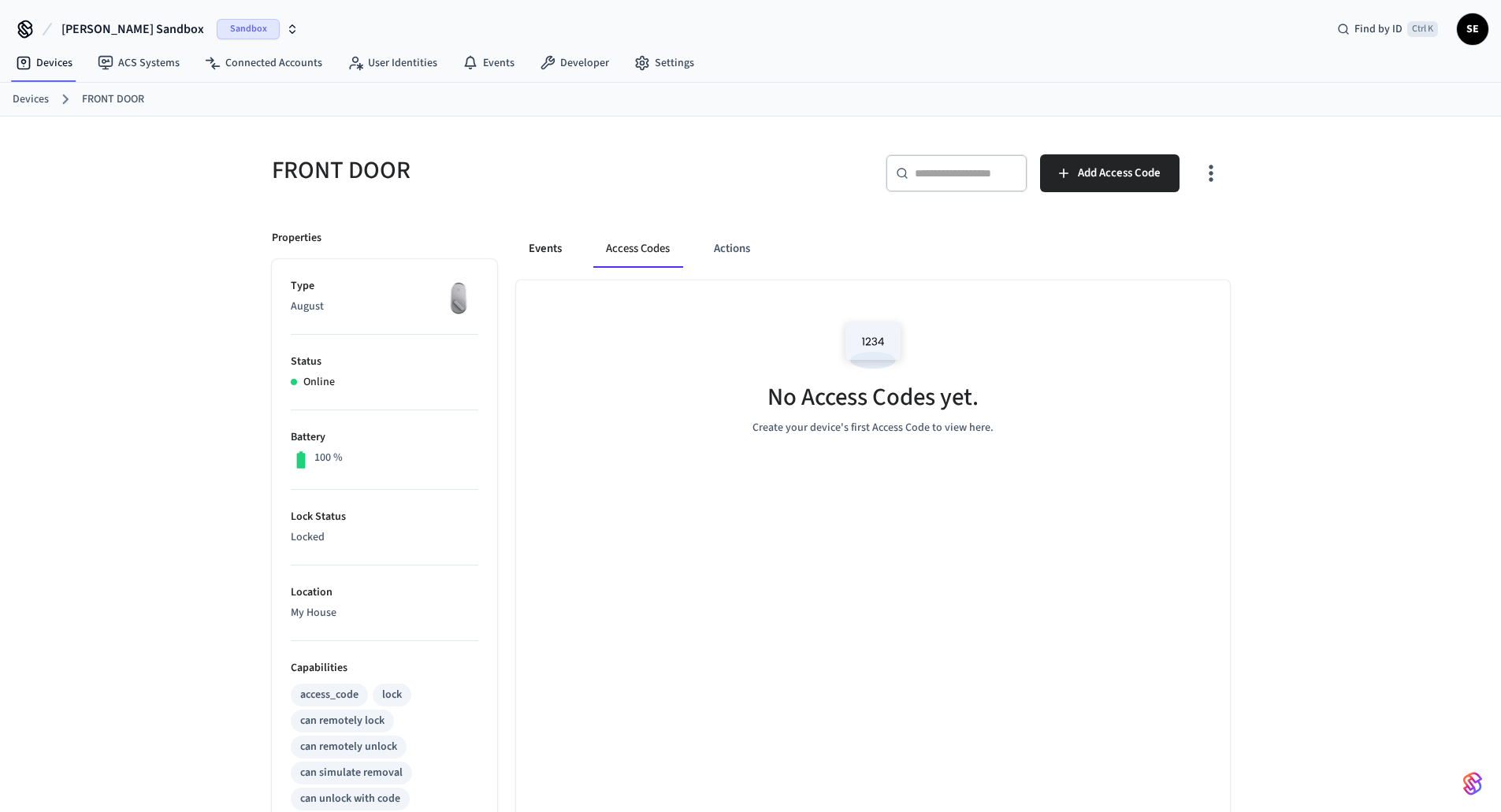
click at [545, 254] on button "Events" at bounding box center [545, 249] width 58 height 38
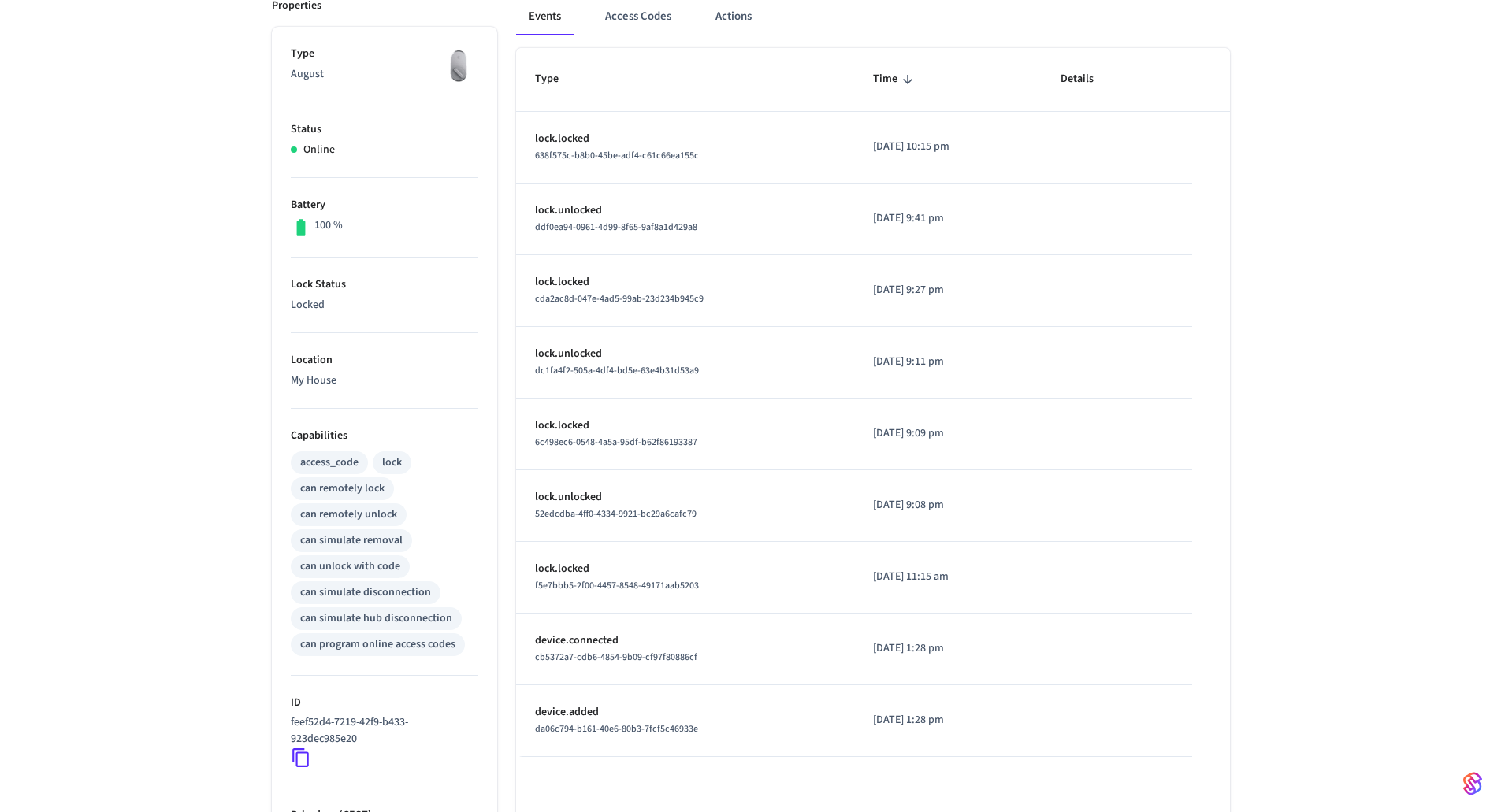
scroll to position [236, 0]
click at [654, 21] on button "Access Codes" at bounding box center [638, 13] width 91 height 38
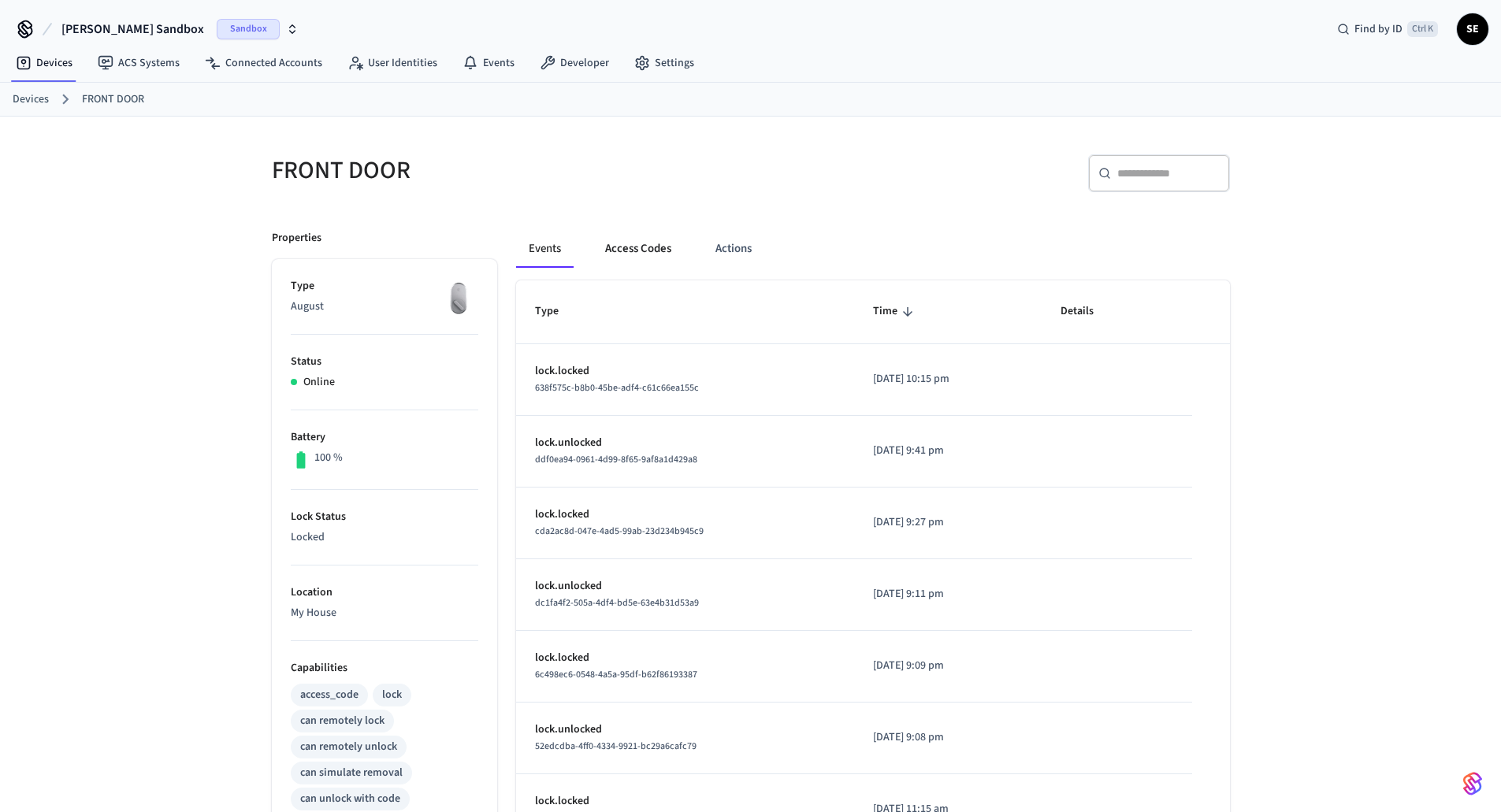
click at [647, 236] on button "Access Codes" at bounding box center [638, 249] width 91 height 38
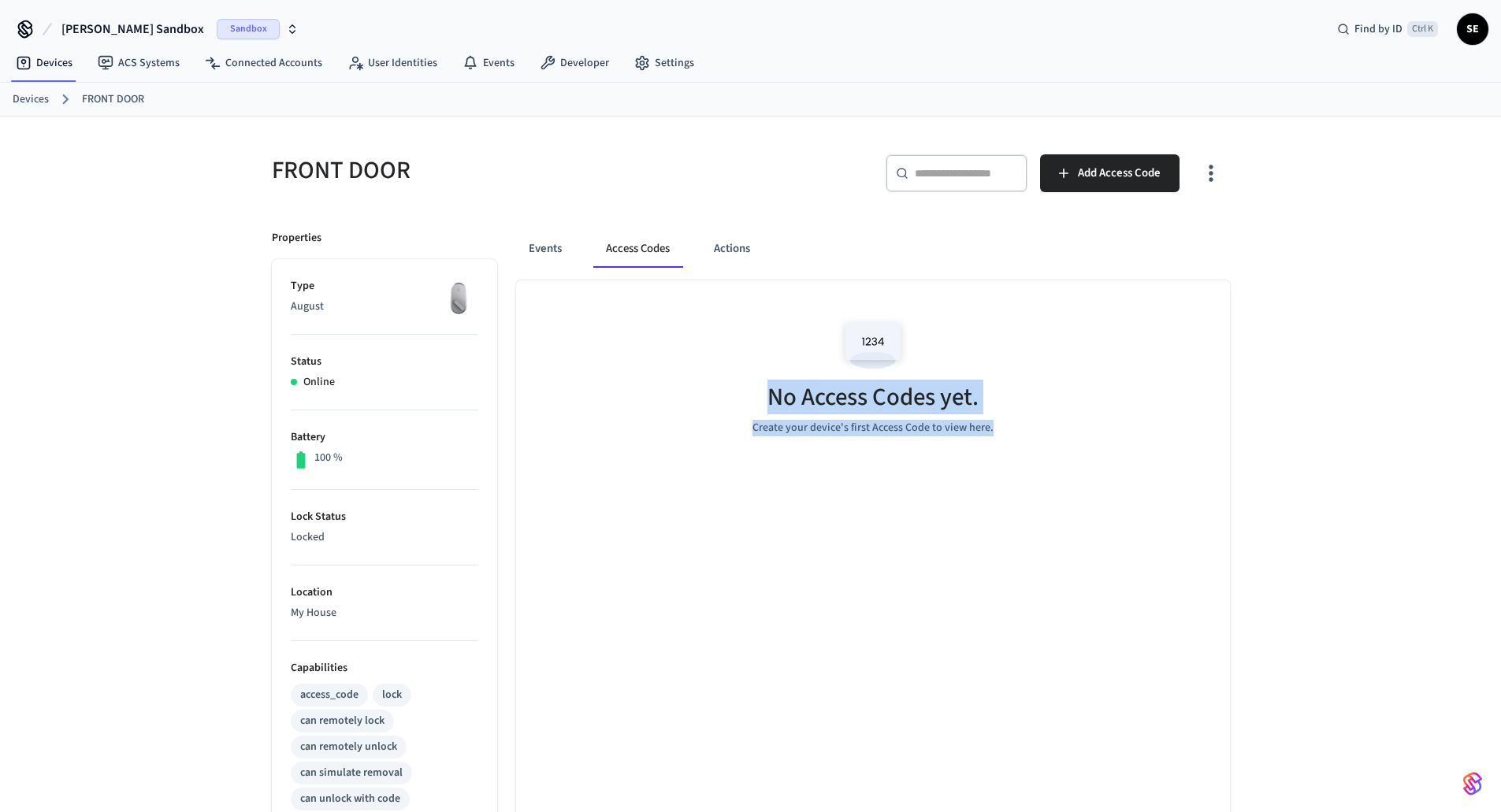
drag, startPoint x: 1185, startPoint y: 488, endPoint x: 631, endPoint y: 308, distance: 582.5
click at [631, 308] on div "No Access Codes yet. Create your device's first Access Code to view here." at bounding box center [872, 754] width 714 height 948
click at [828, 426] on p "Create your device's first Access Code to view here." at bounding box center [872, 427] width 241 height 16
click at [1289, 340] on div "FRONT DOOR ​ ​ Add Access Code Properties Type August Status Online Battery 100…" at bounding box center [750, 673] width 1501 height 1112
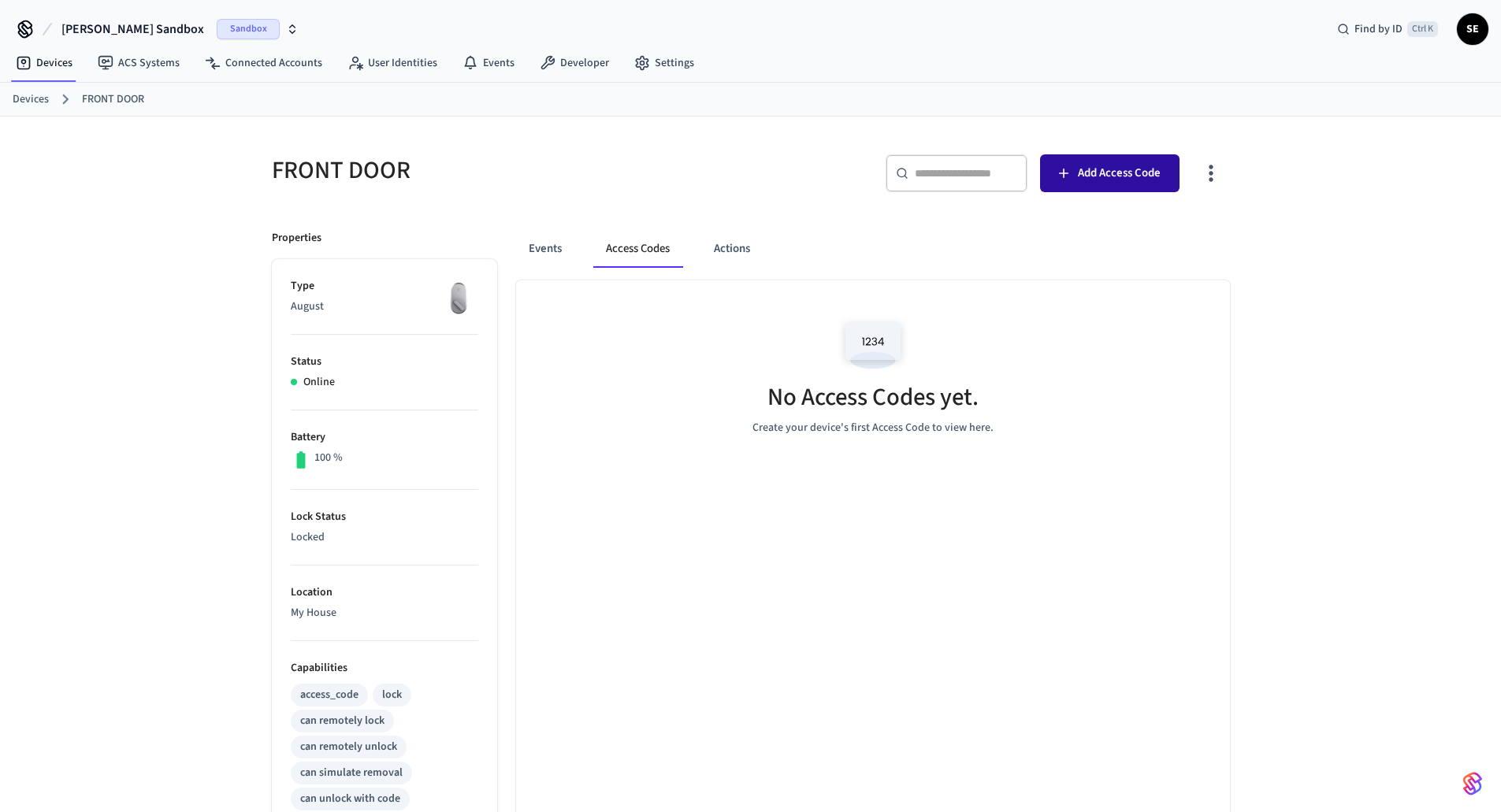
click at [1091, 173] on span "Add Access Code" at bounding box center [1119, 173] width 82 height 21
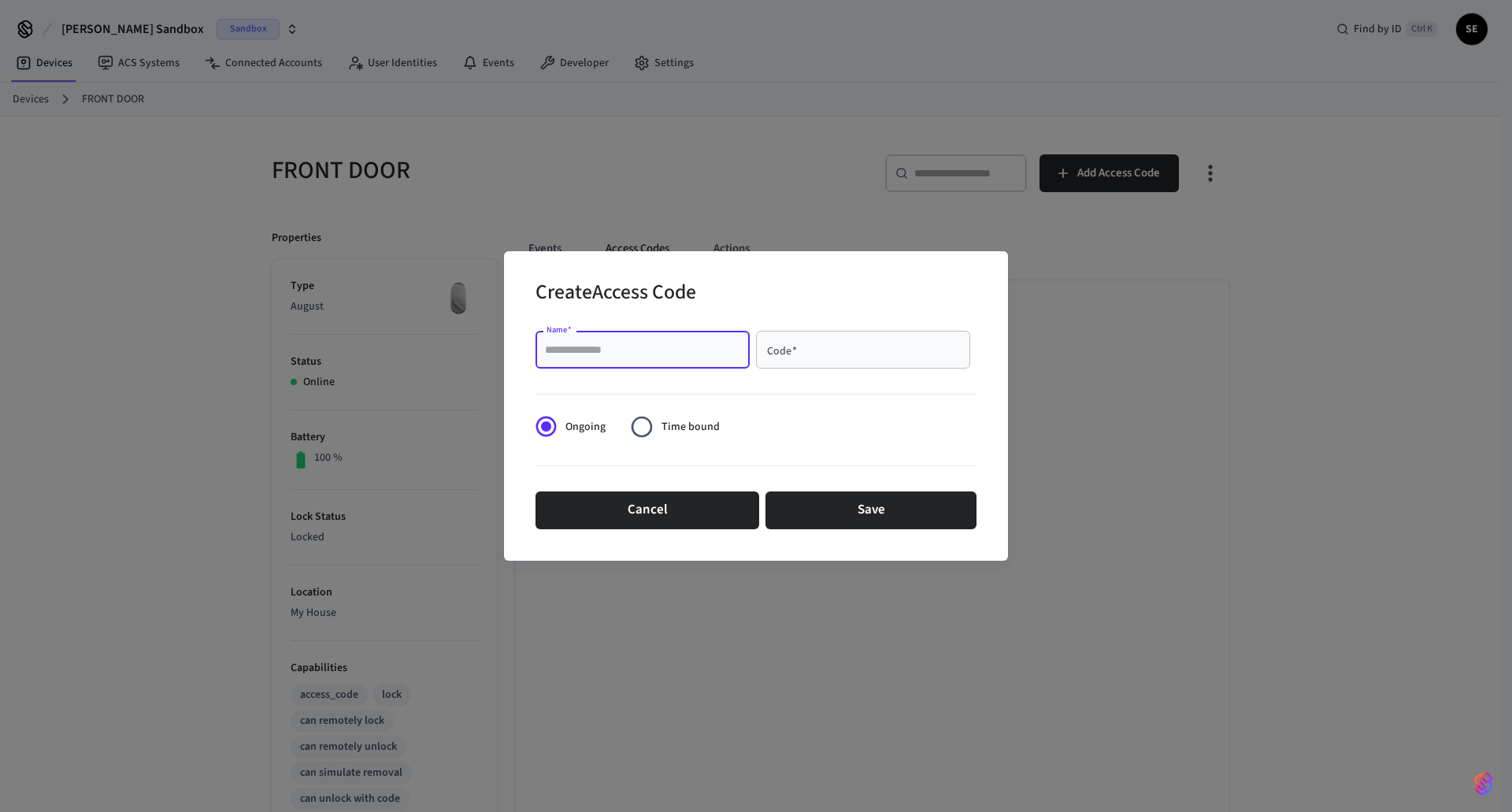
click at [683, 348] on input "Name   *" at bounding box center [643, 349] width 196 height 15
click at [857, 357] on input "Code   *" at bounding box center [864, 349] width 196 height 15
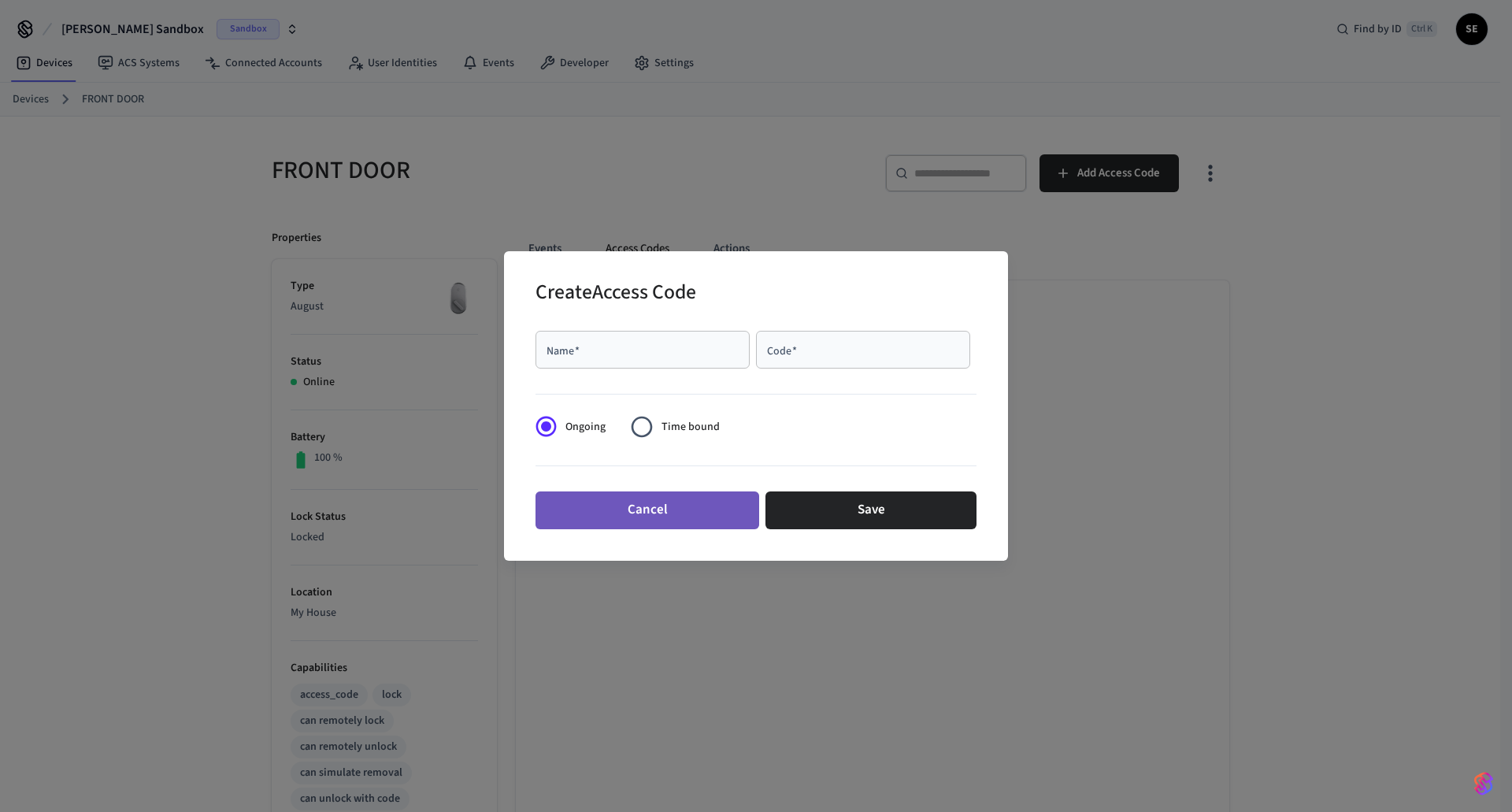
click at [701, 499] on button "Cancel" at bounding box center [647, 510] width 224 height 38
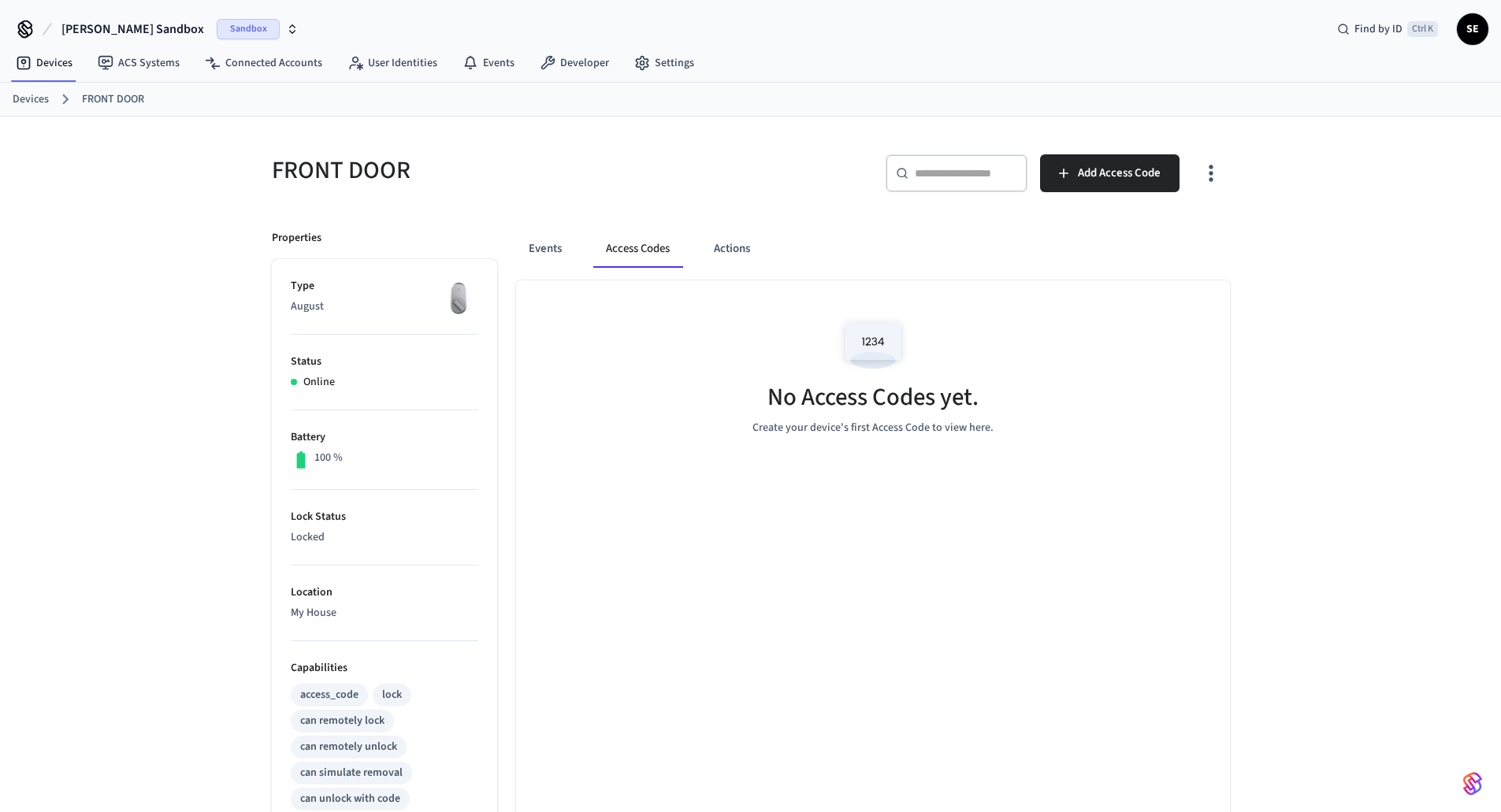
click at [130, 100] on link "FRONT DOOR" at bounding box center [112, 99] width 62 height 16
click at [24, 106] on link "Devices" at bounding box center [31, 99] width 36 height 16
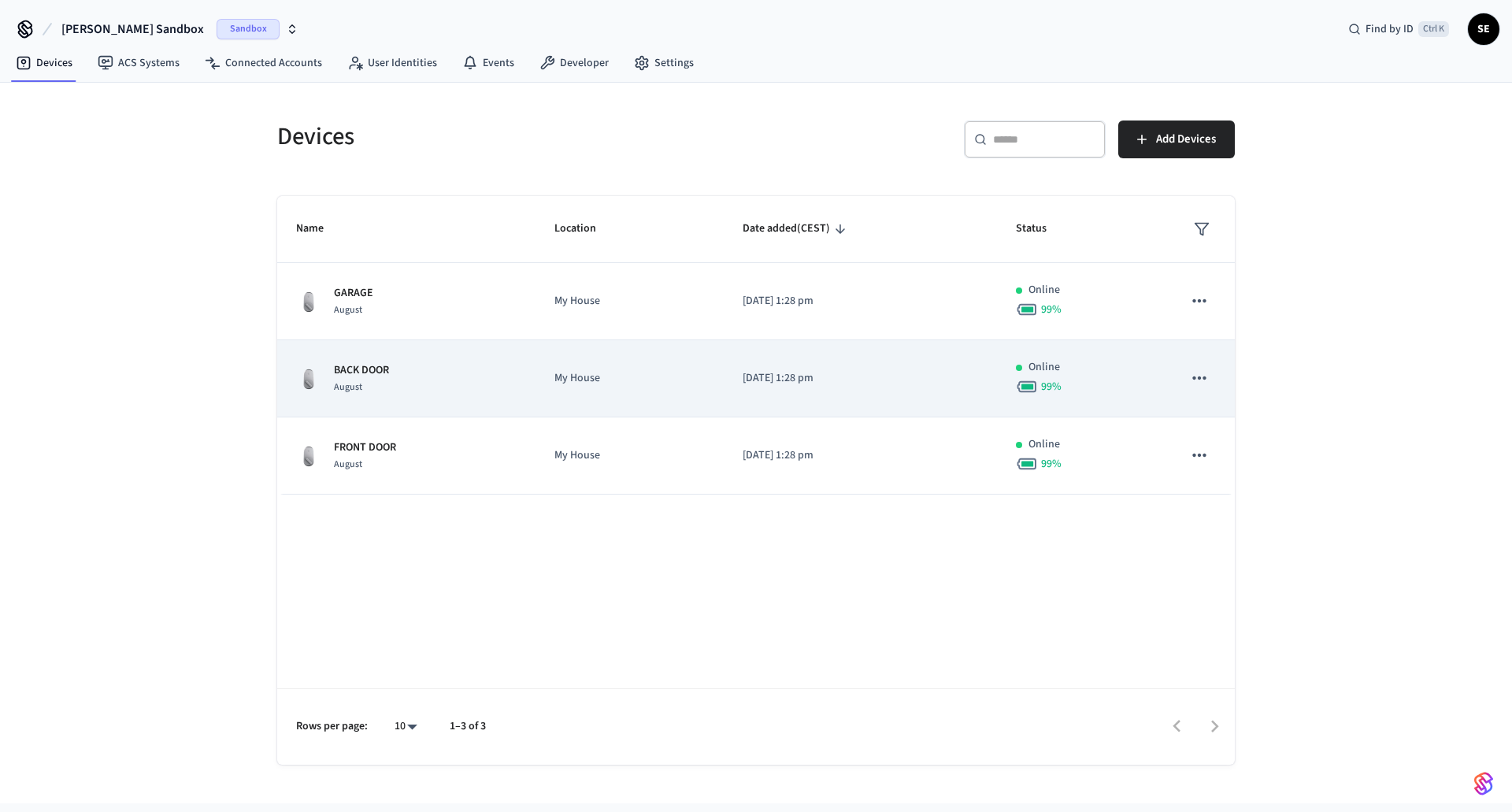
click at [517, 379] on div "BACK DOOR August" at bounding box center [406, 379] width 221 height 33
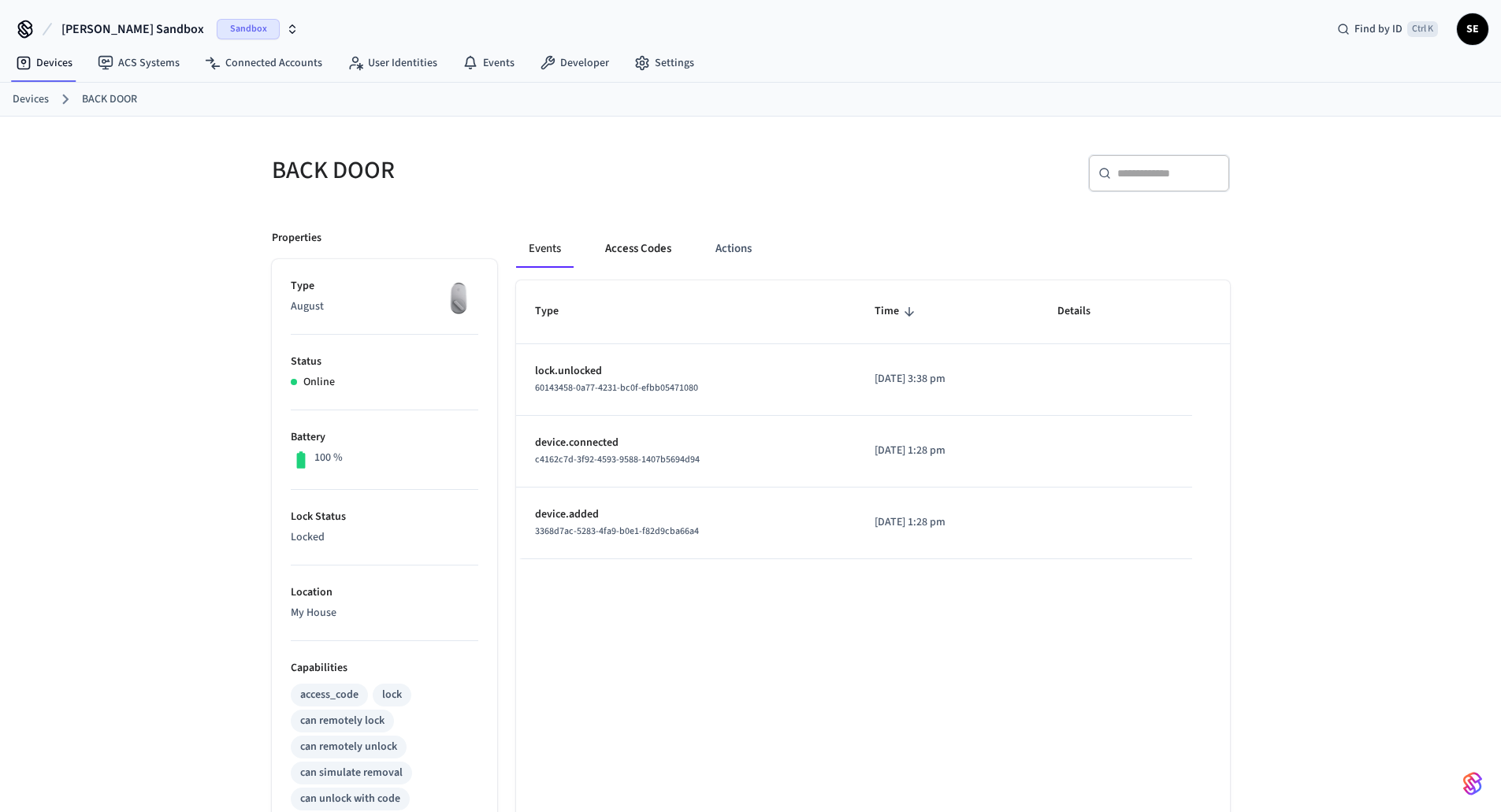
click at [629, 258] on button "Access Codes" at bounding box center [638, 249] width 91 height 38
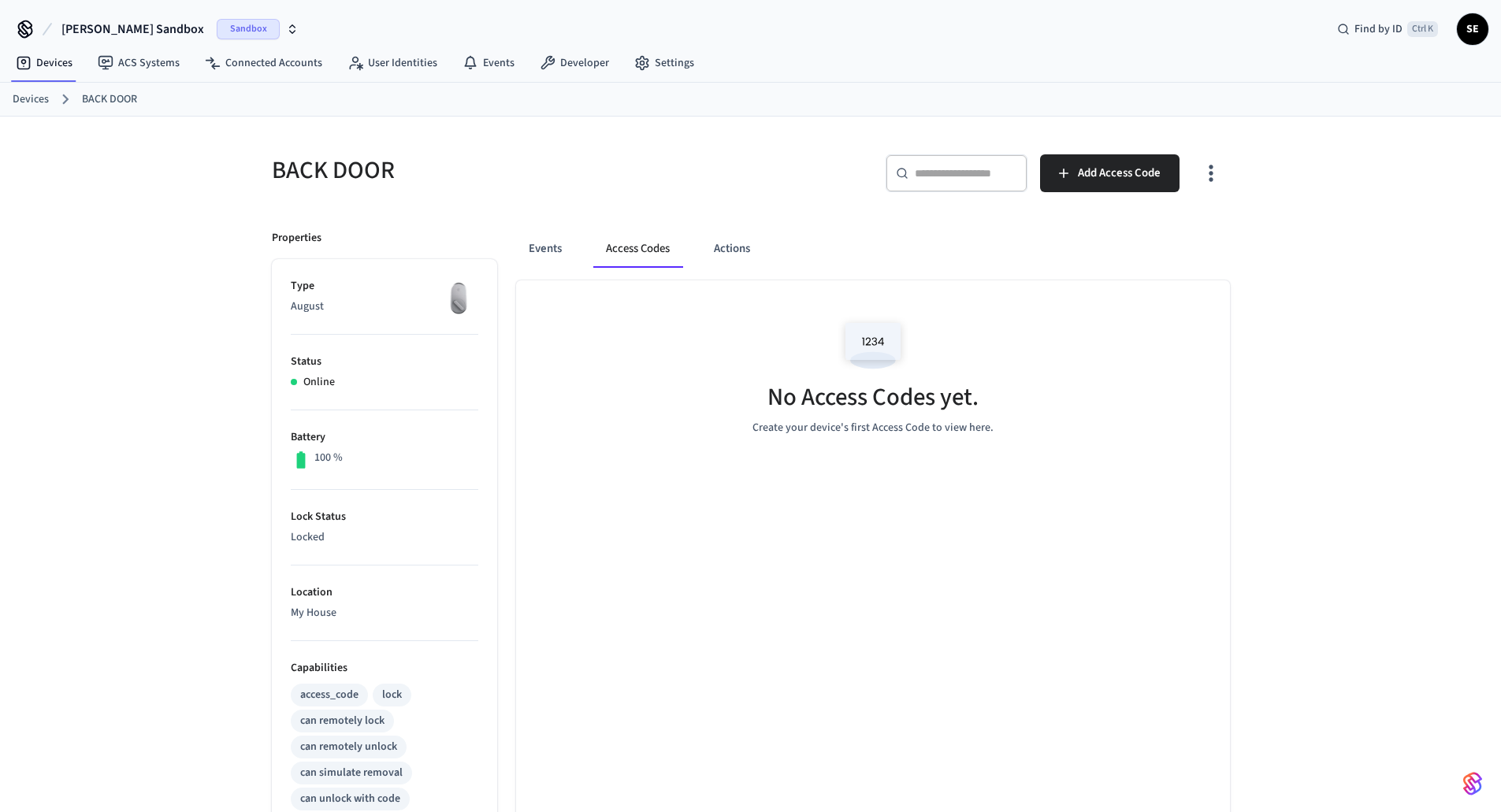
click at [33, 102] on link "Devices" at bounding box center [31, 99] width 36 height 16
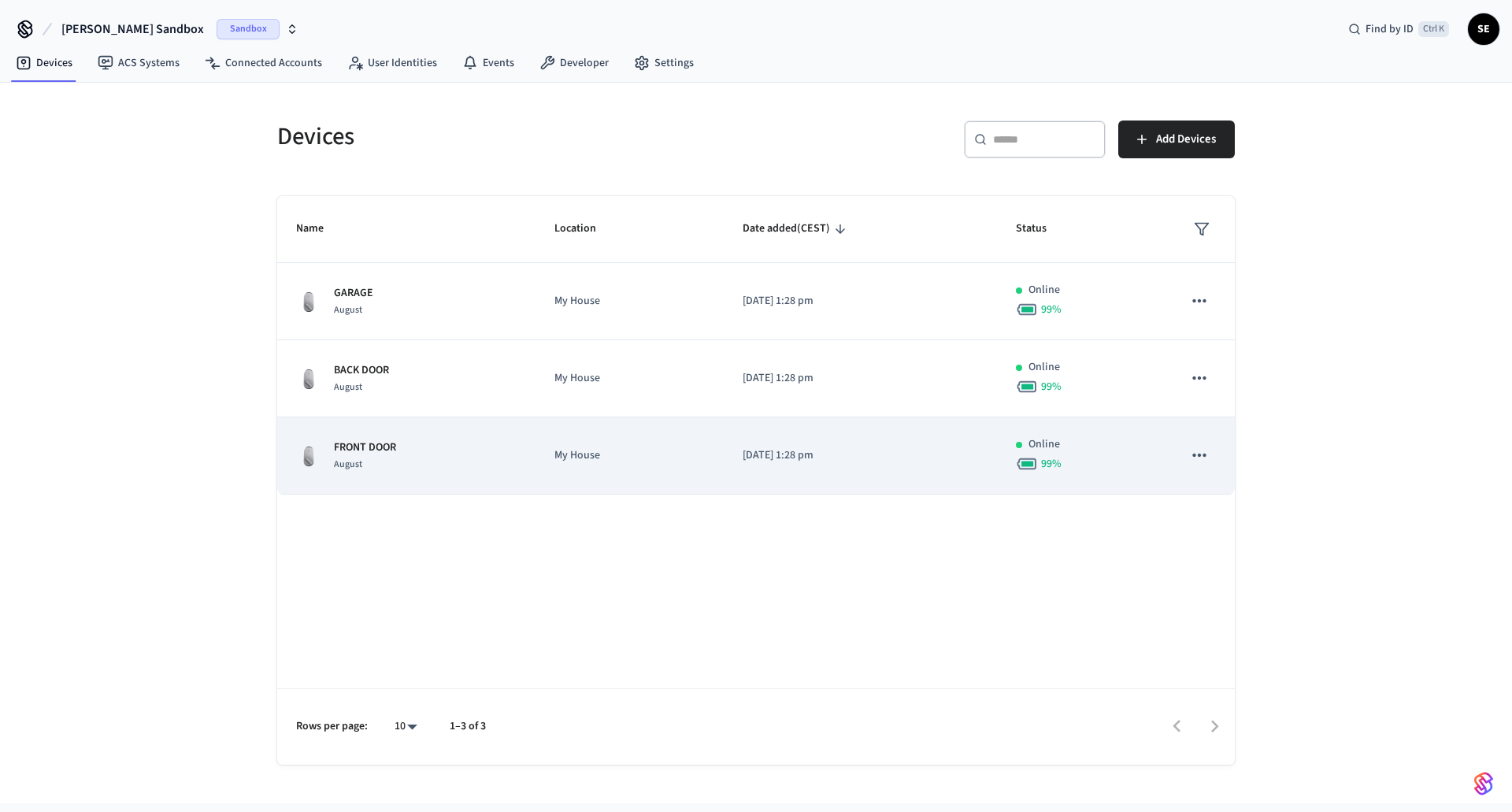
click at [756, 491] on td "[DATE] 1:28 pm" at bounding box center [860, 456] width 273 height 77
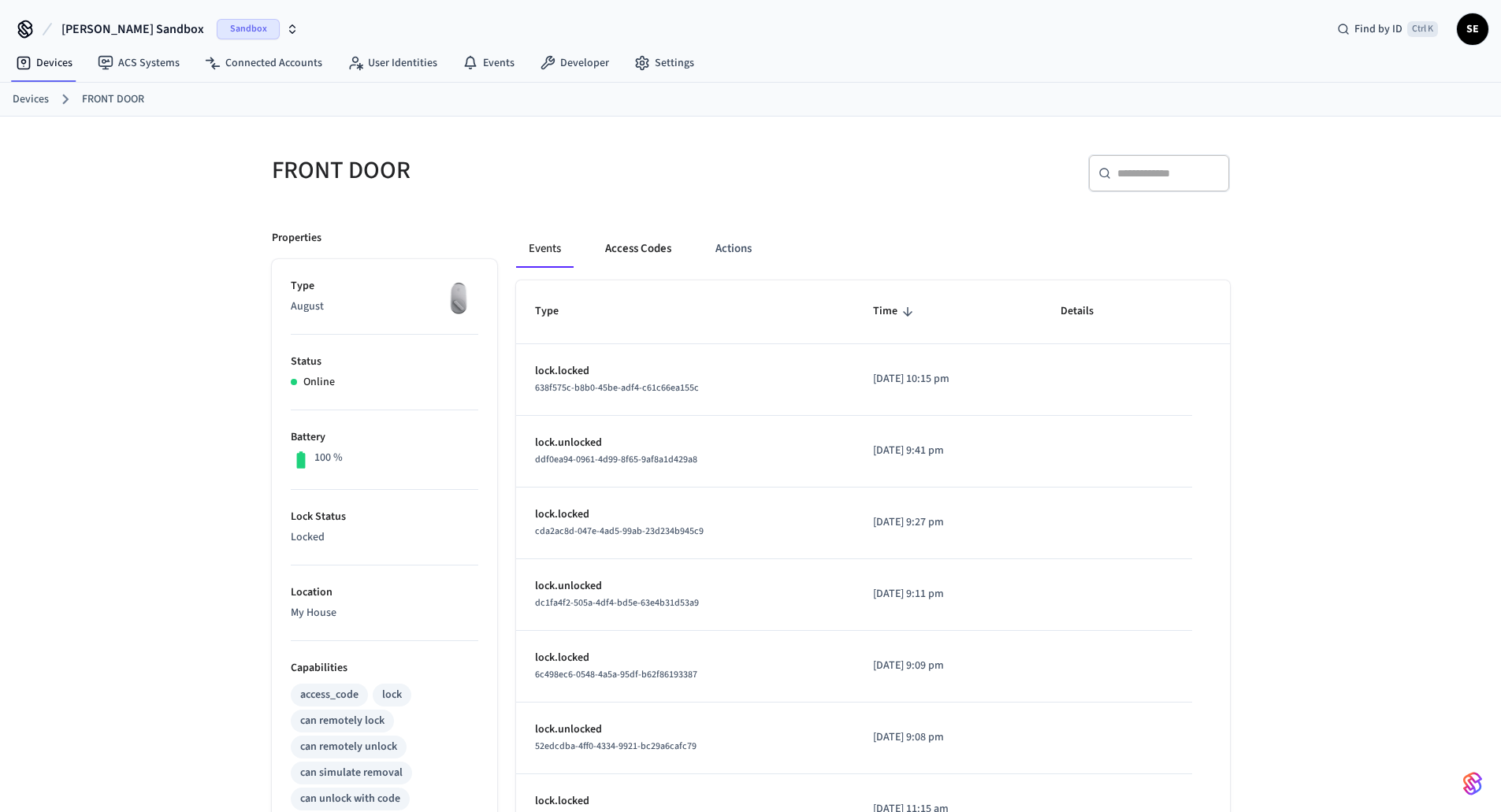
click at [645, 258] on button "Access Codes" at bounding box center [638, 249] width 91 height 38
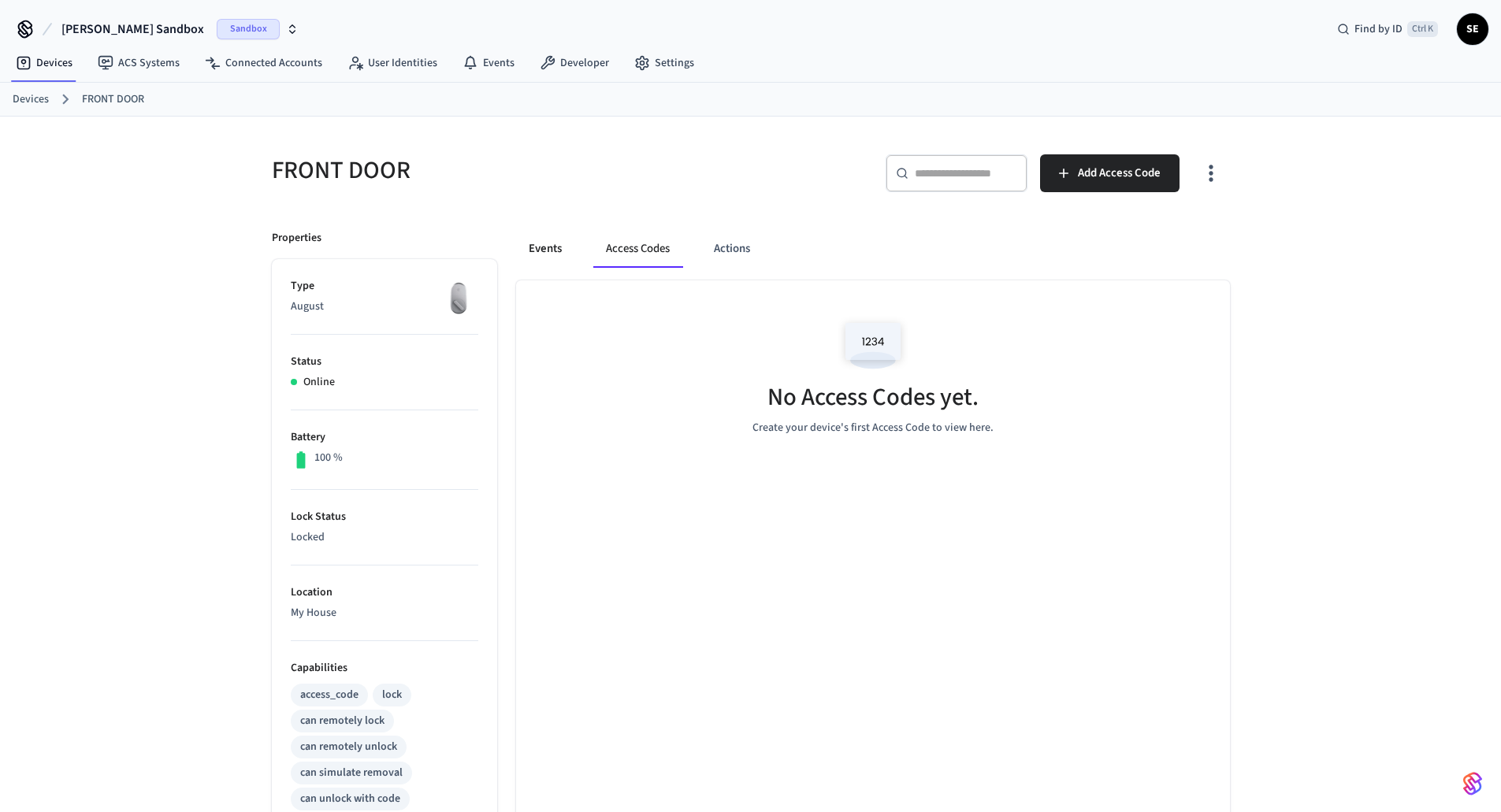
click at [557, 257] on button "Events" at bounding box center [545, 249] width 58 height 38
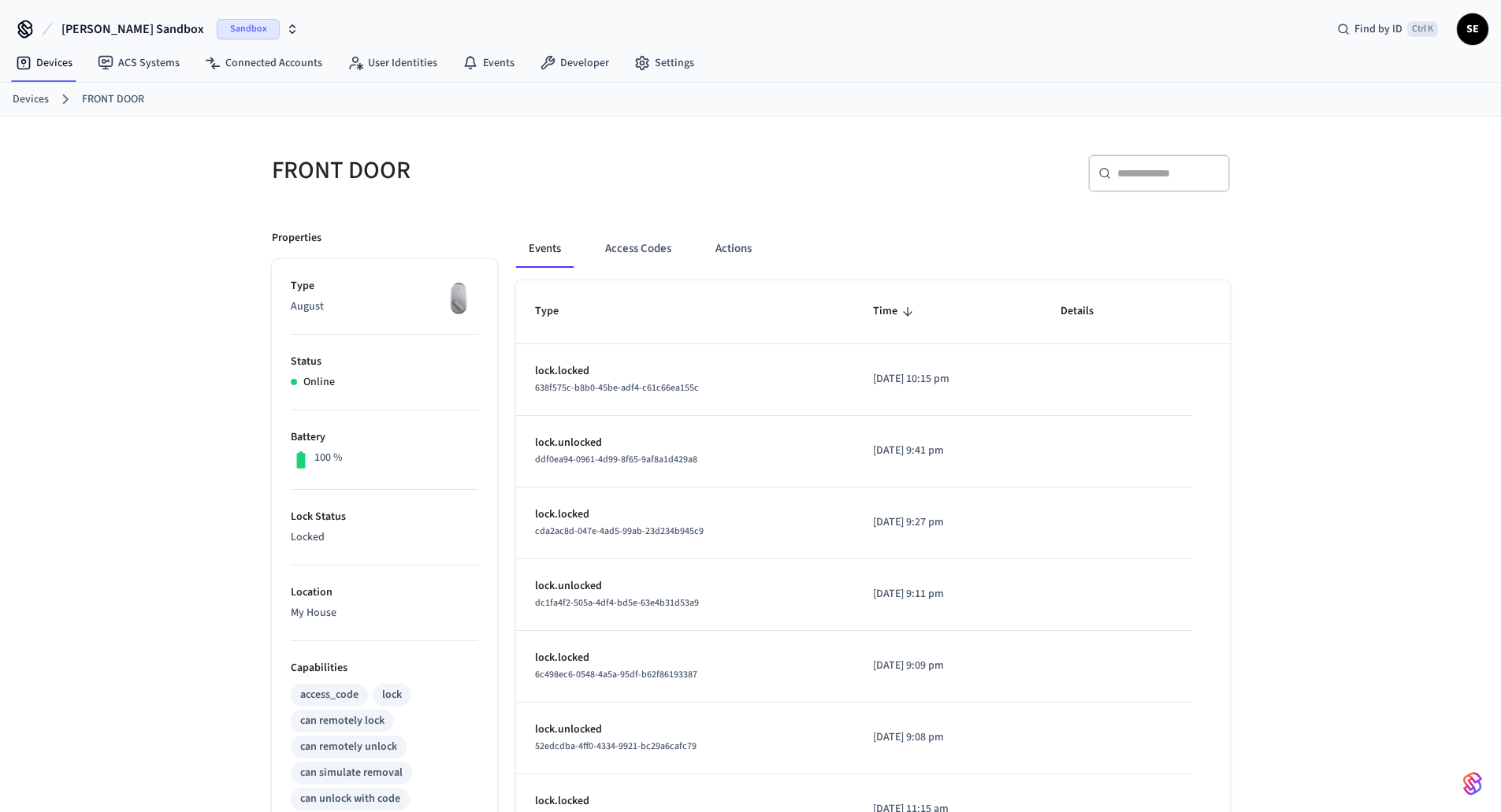
click at [33, 98] on link "Devices" at bounding box center [31, 99] width 36 height 16
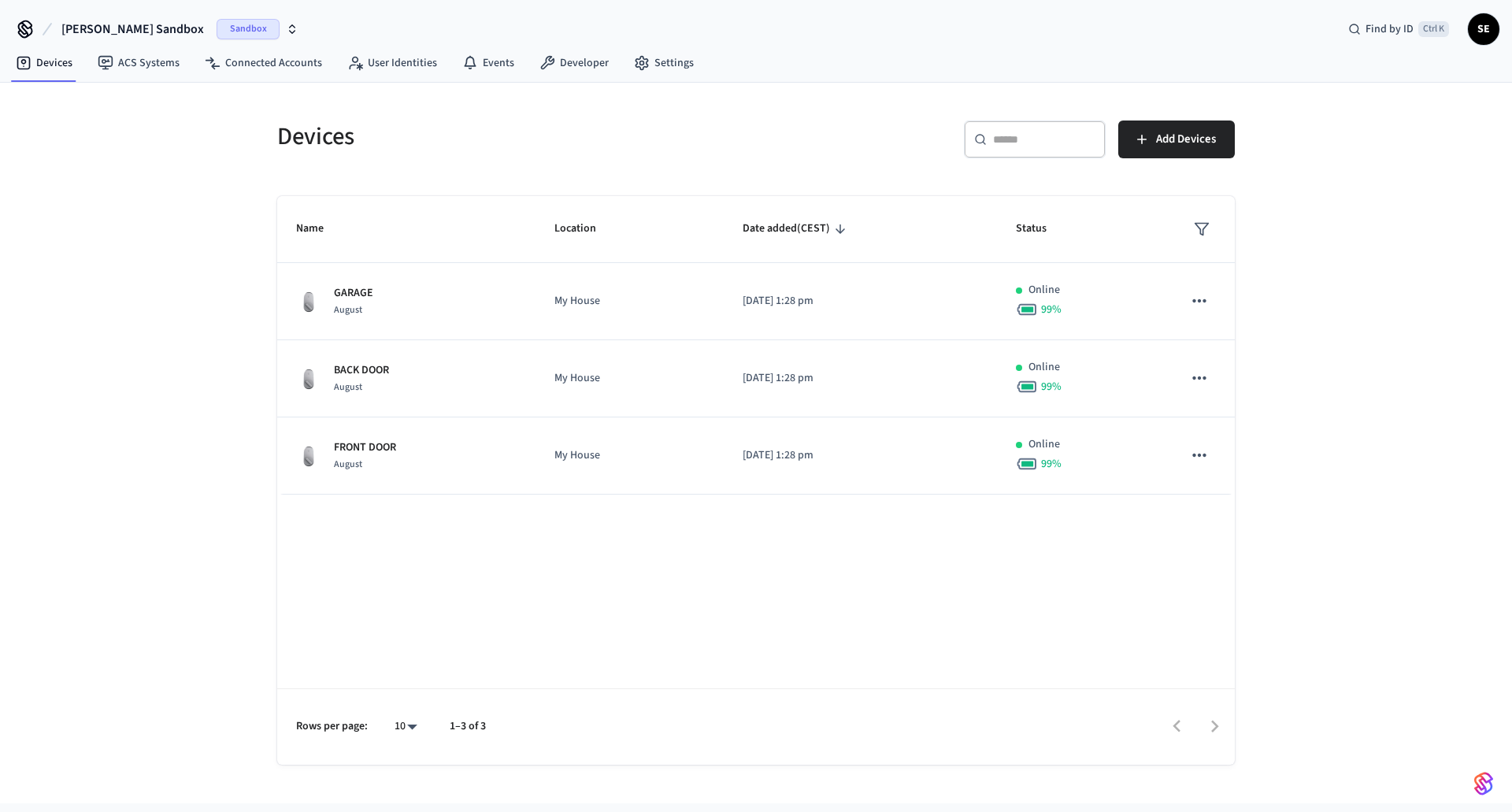
click at [635, 224] on th "Location" at bounding box center [629, 229] width 187 height 67
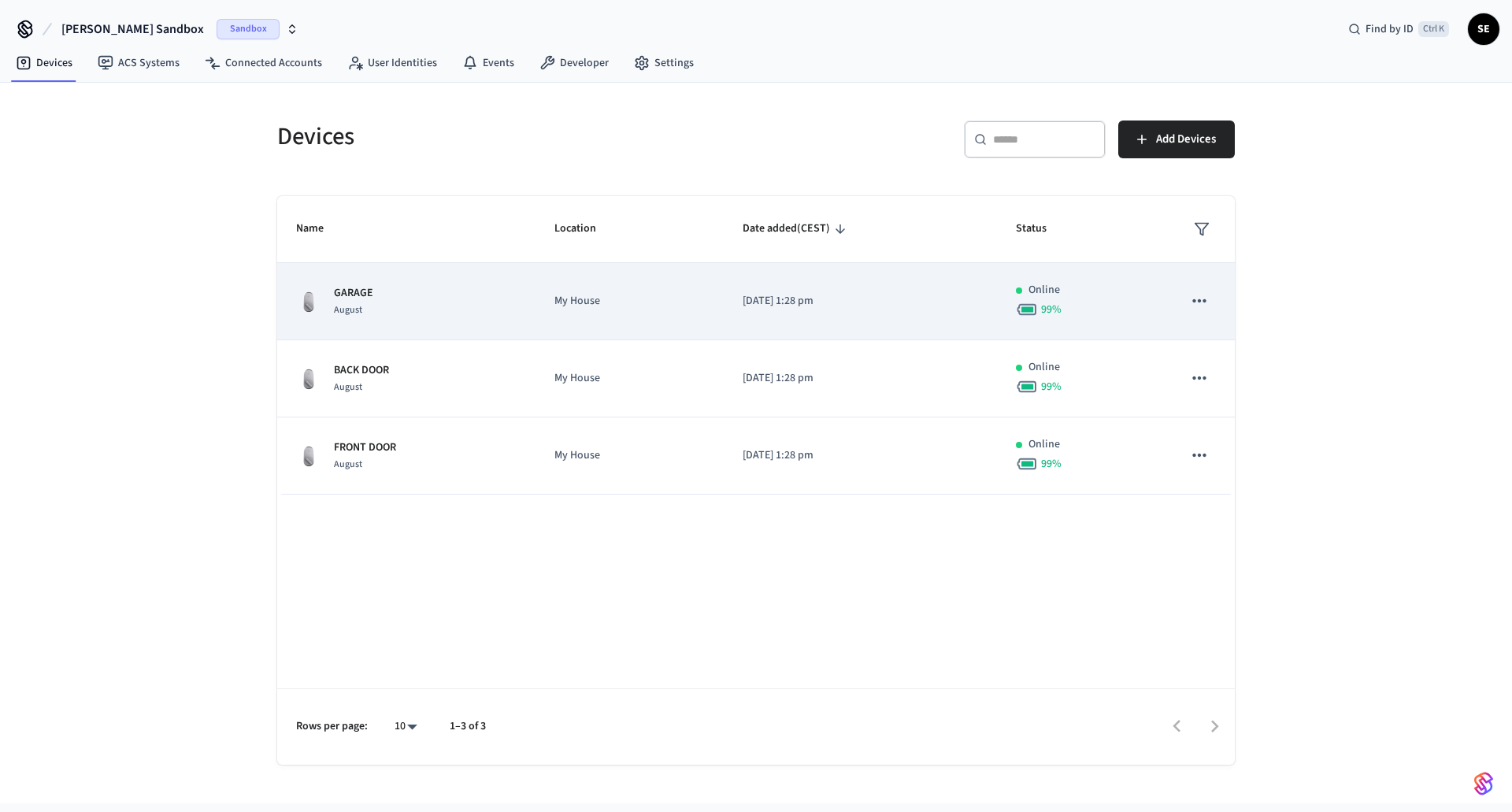
click at [624, 300] on p "My House" at bounding box center [629, 300] width 149 height 16
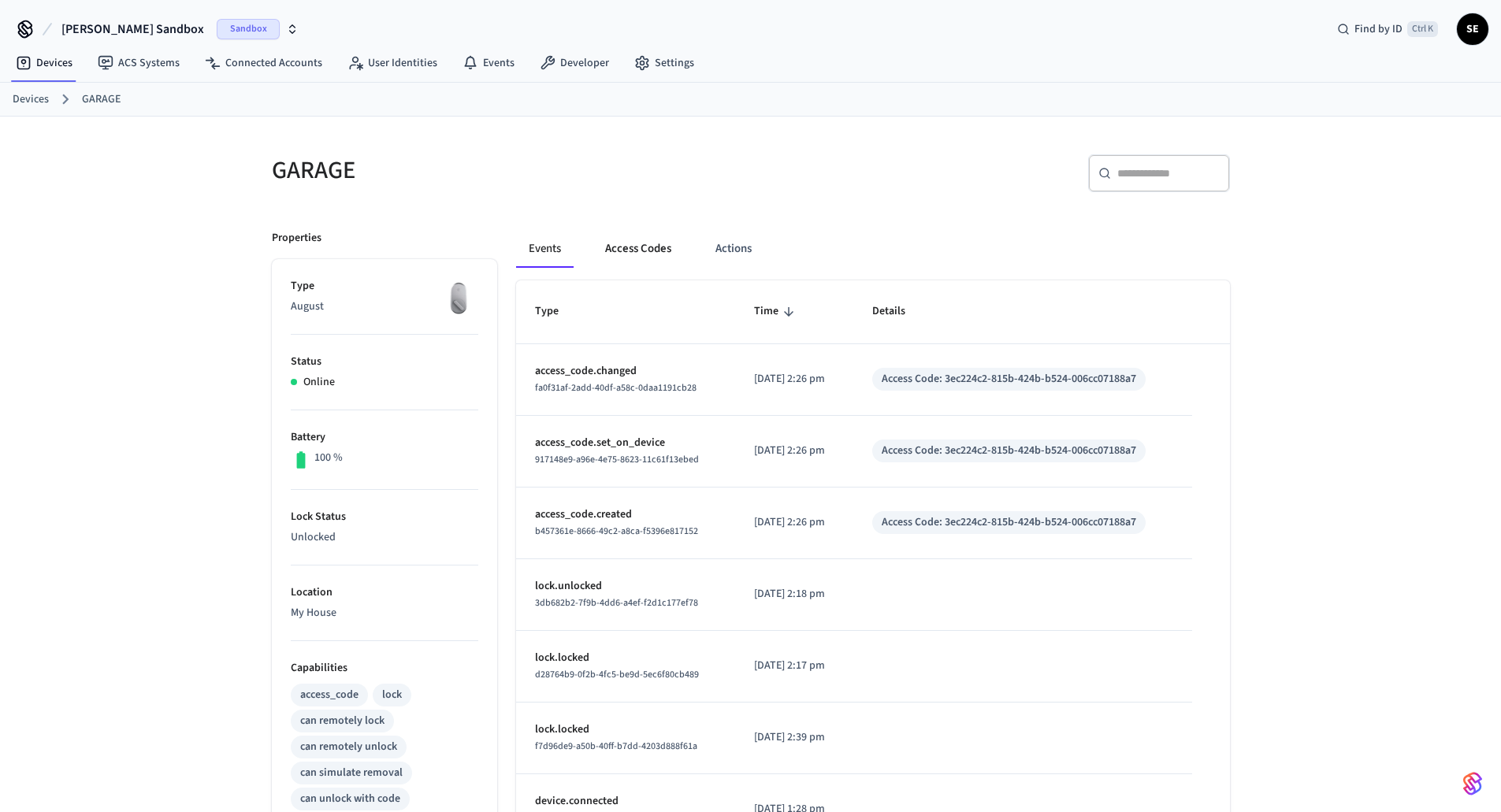
click at [653, 247] on button "Access Codes" at bounding box center [638, 249] width 91 height 38
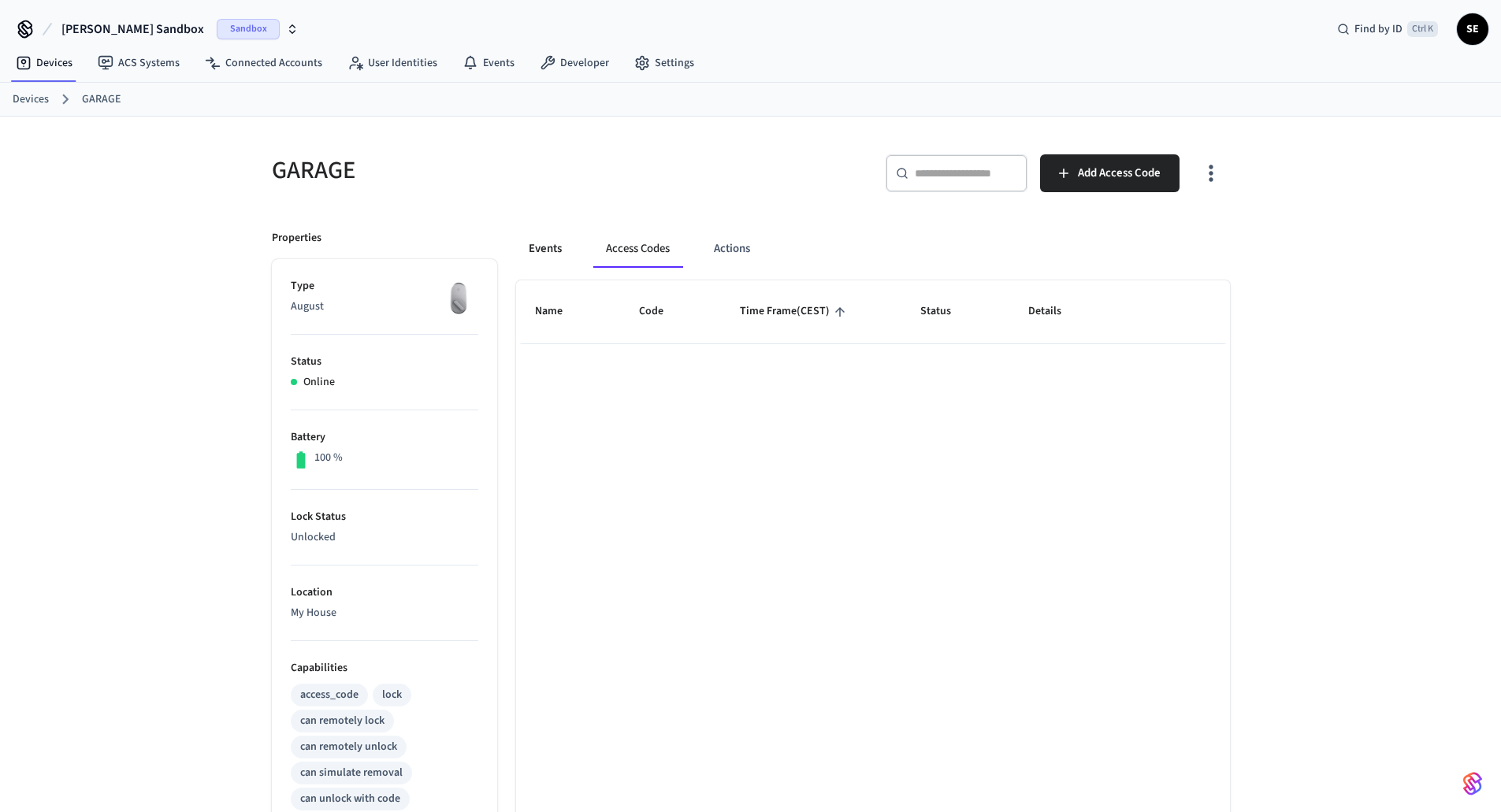
click at [562, 244] on button "Events" at bounding box center [545, 249] width 58 height 38
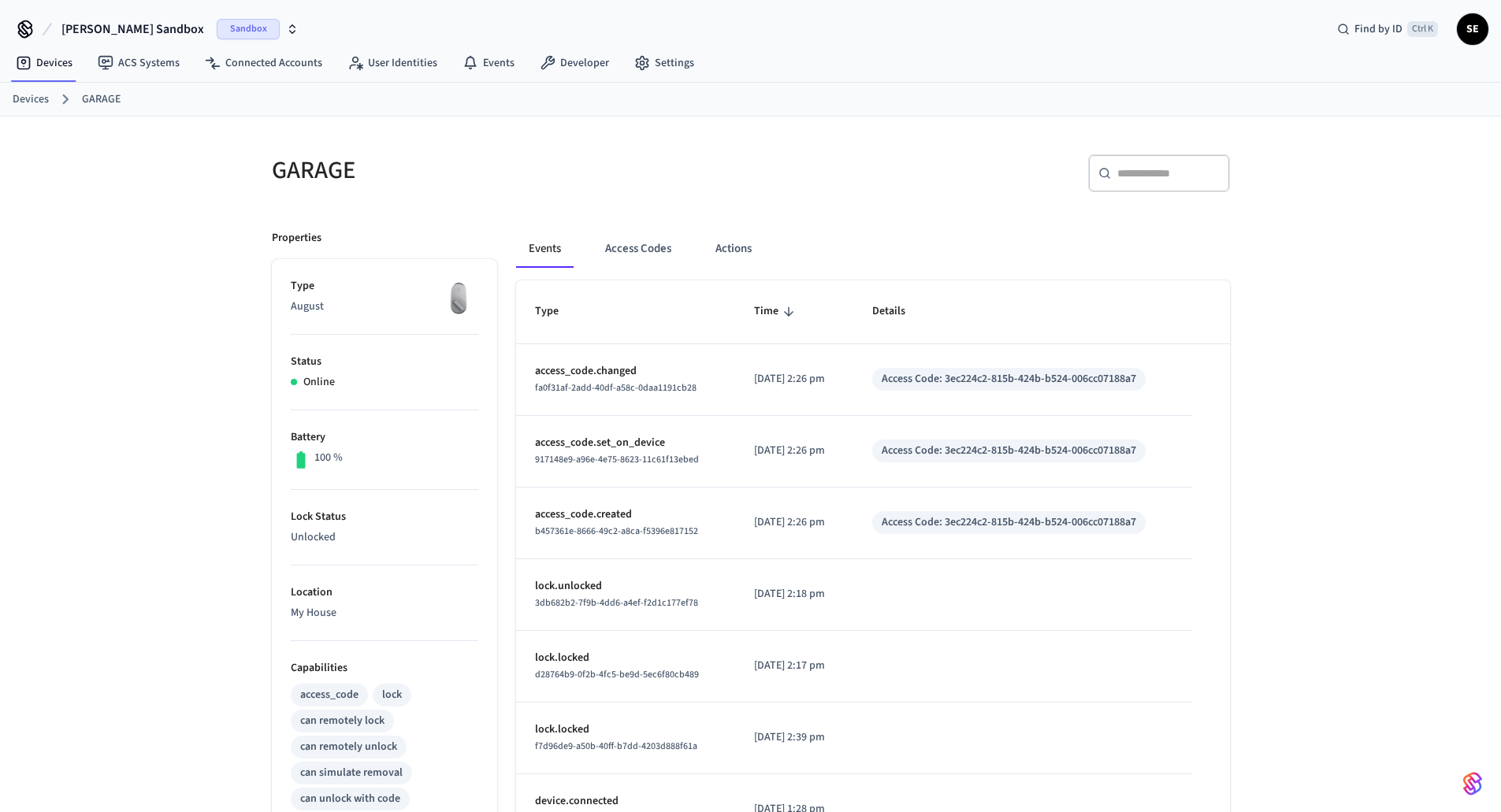
click at [24, 96] on link "Devices" at bounding box center [31, 99] width 36 height 16
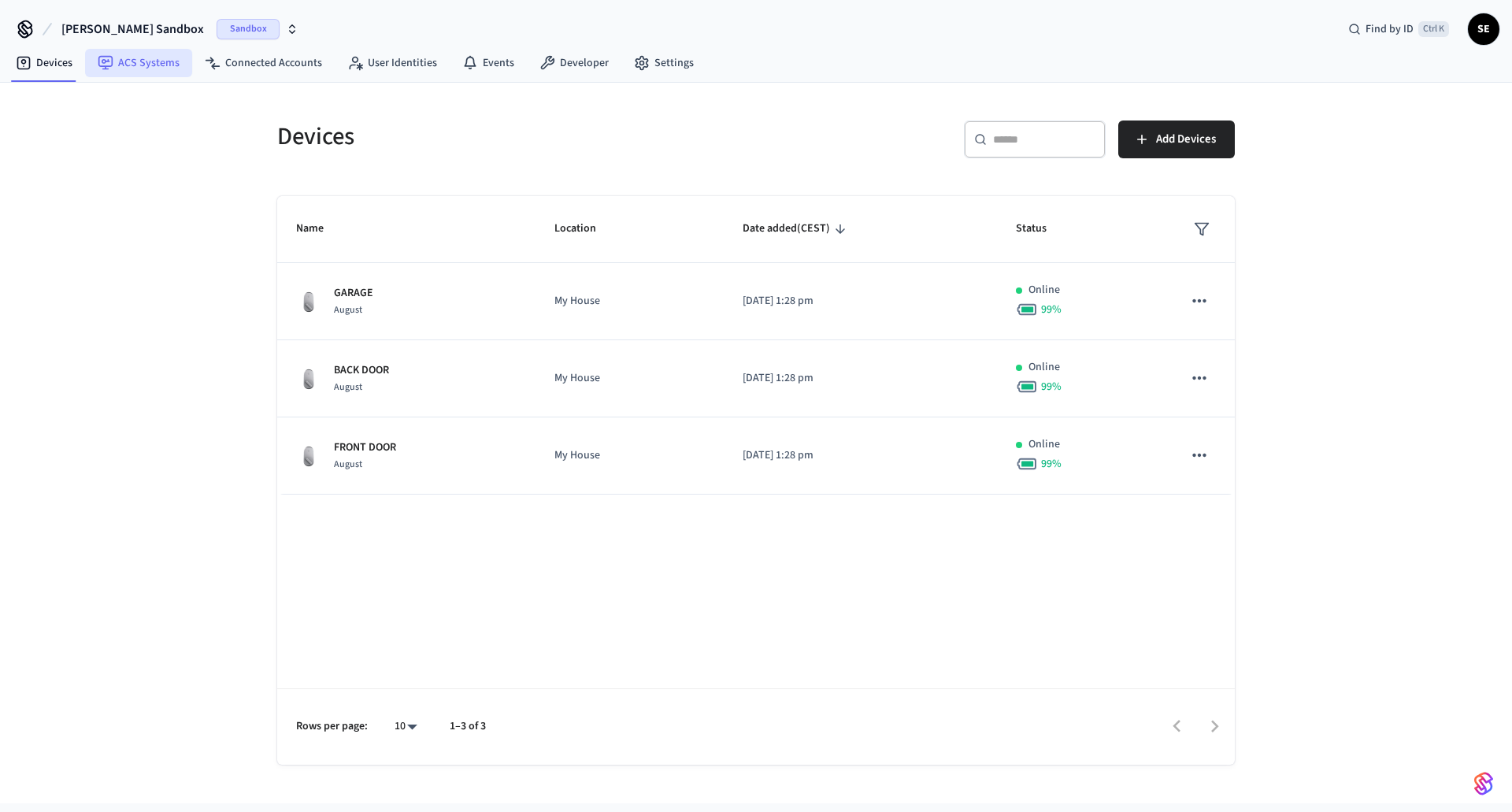
click at [133, 68] on link "ACS Systems" at bounding box center [138, 63] width 107 height 28
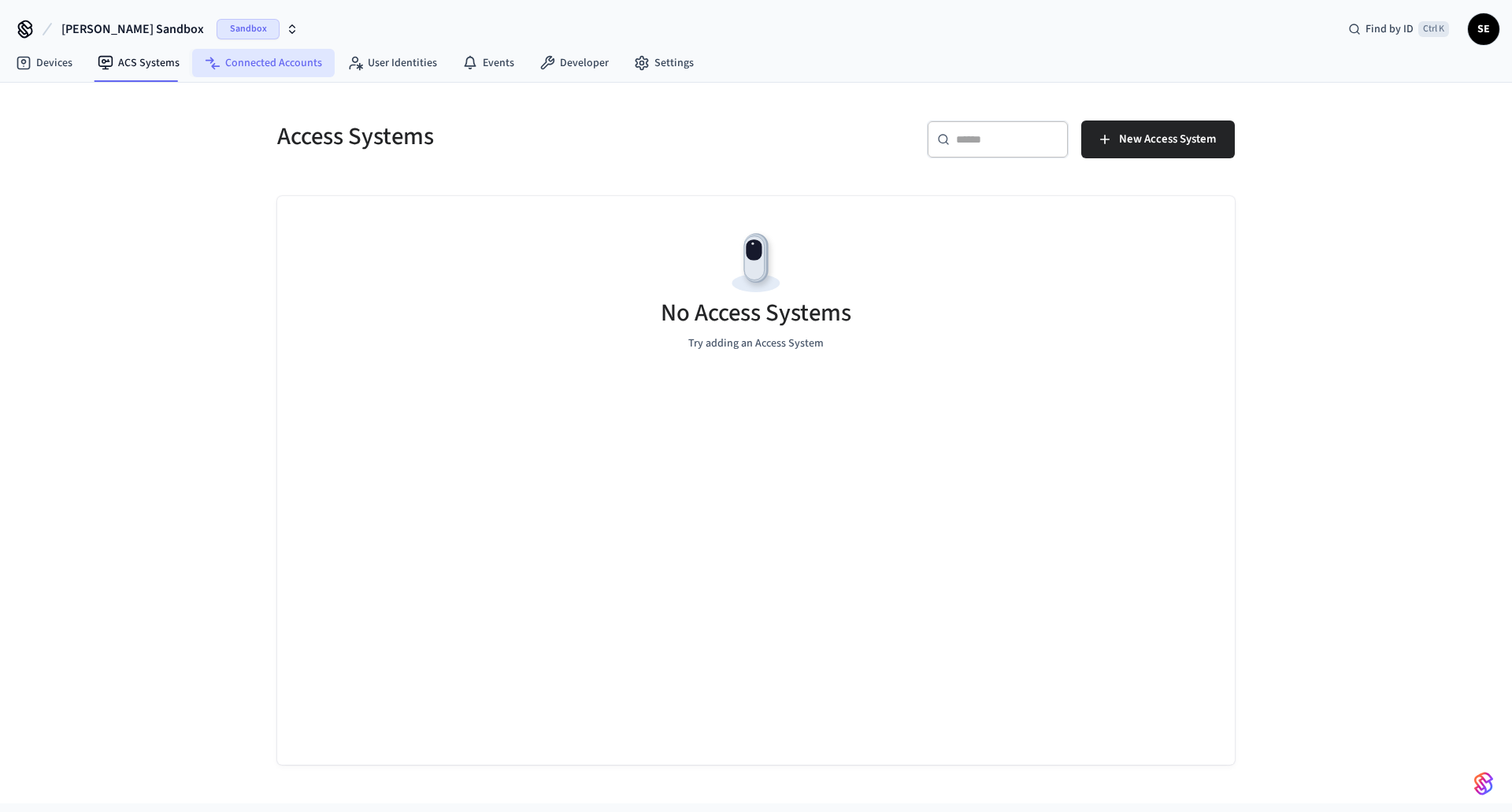
click at [301, 64] on link "Connected Accounts" at bounding box center [264, 63] width 143 height 28
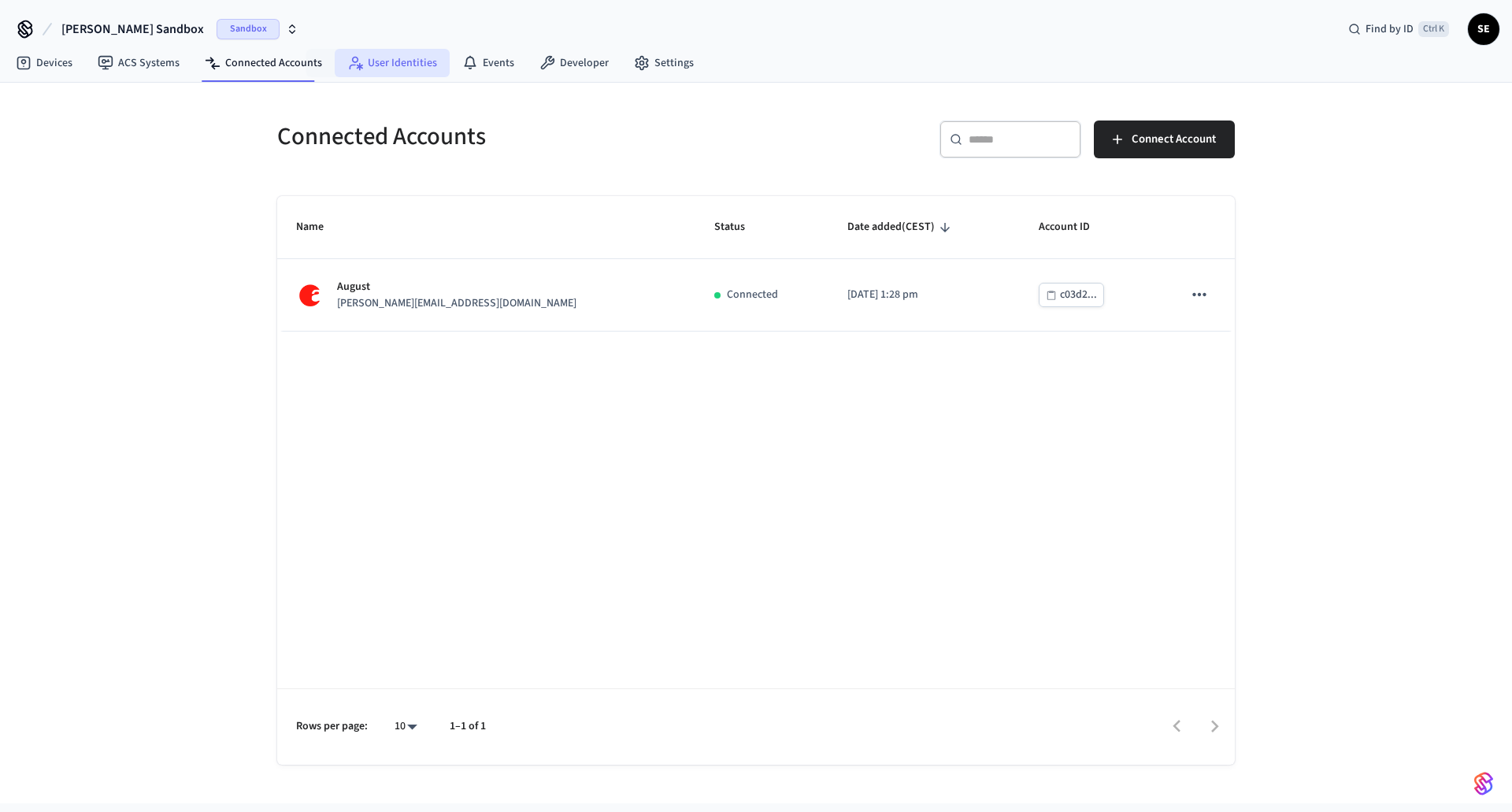
click at [371, 59] on link "User Identities" at bounding box center [392, 63] width 115 height 28
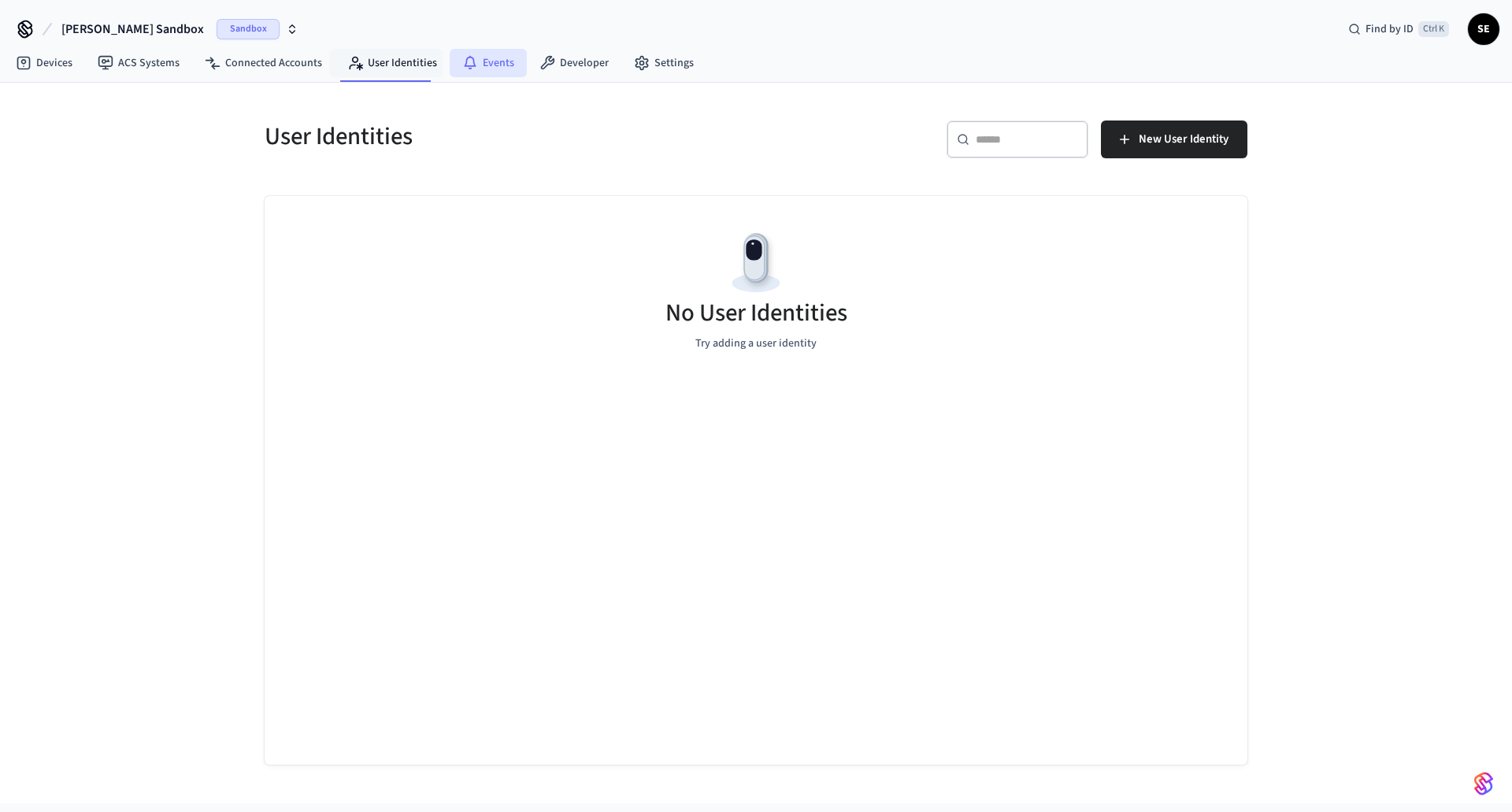
click at [470, 55] on icon at bounding box center [470, 63] width 15 height 15
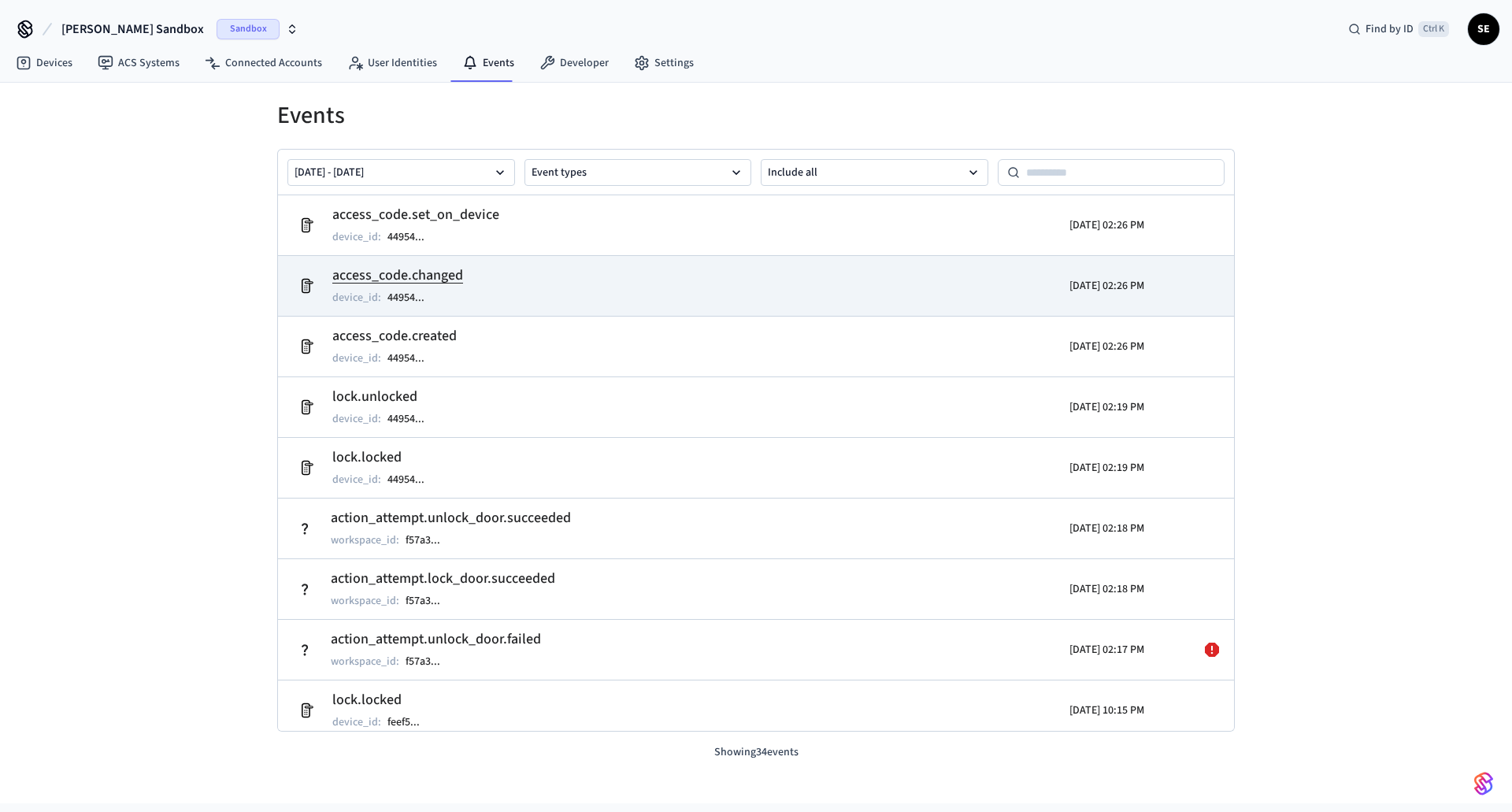
click at [594, 282] on td "access_code.changed device_id : 44954 ..." at bounding box center [601, 285] width 621 height 44
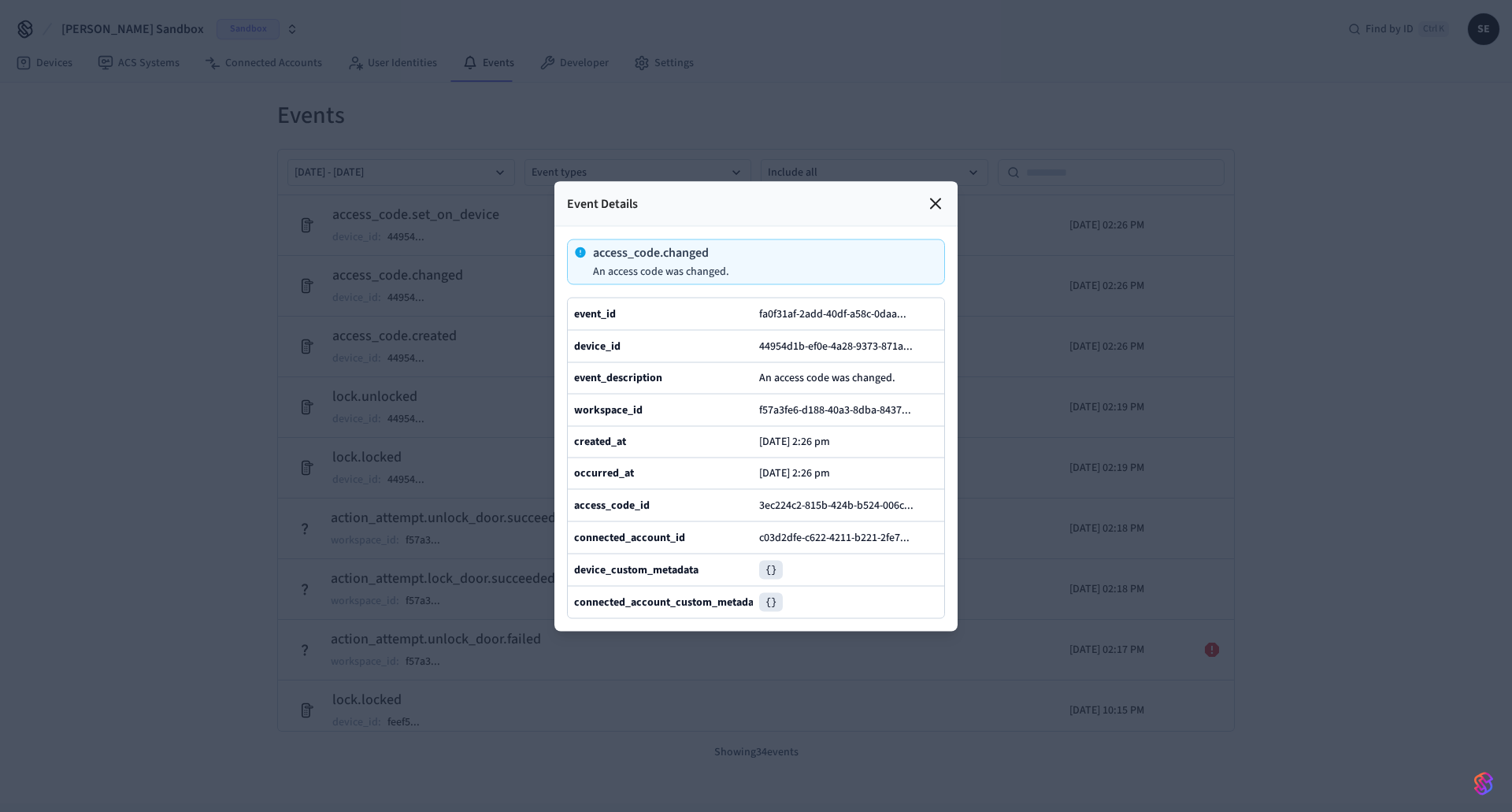
click at [930, 194] on icon at bounding box center [936, 203] width 19 height 19
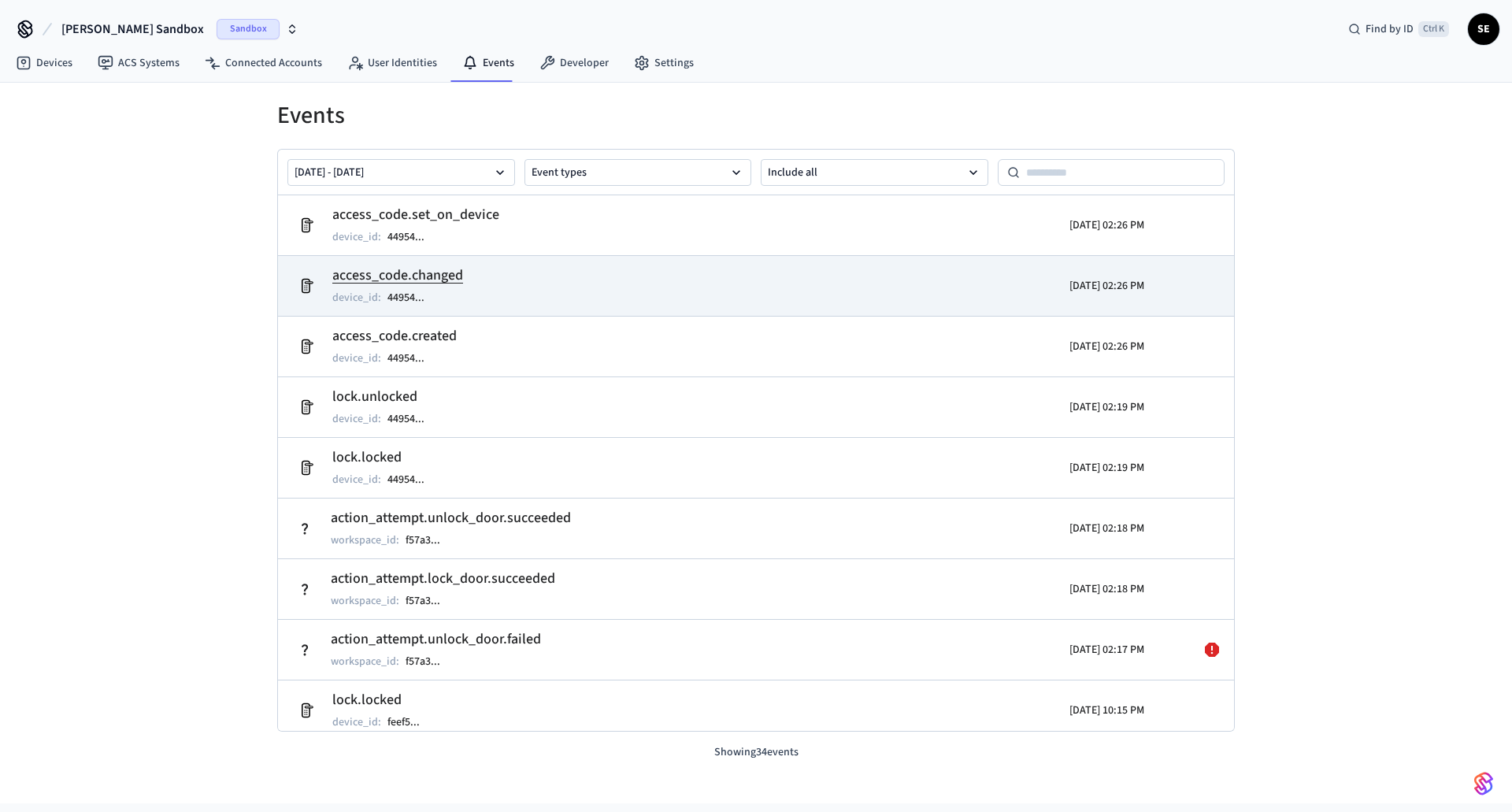
scroll to position [315, 0]
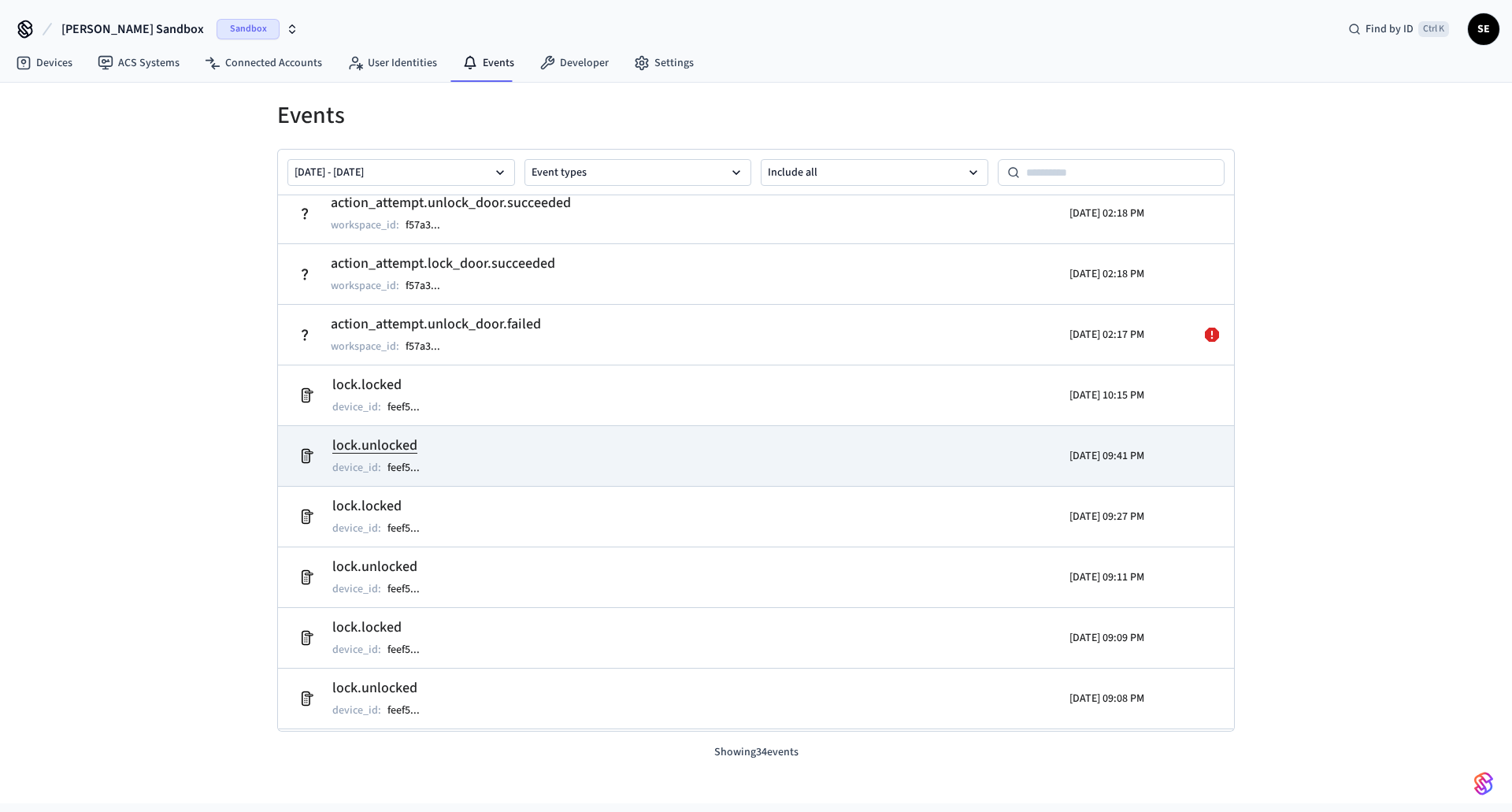
click at [1203, 451] on div at bounding box center [1183, 455] width 78 height 44
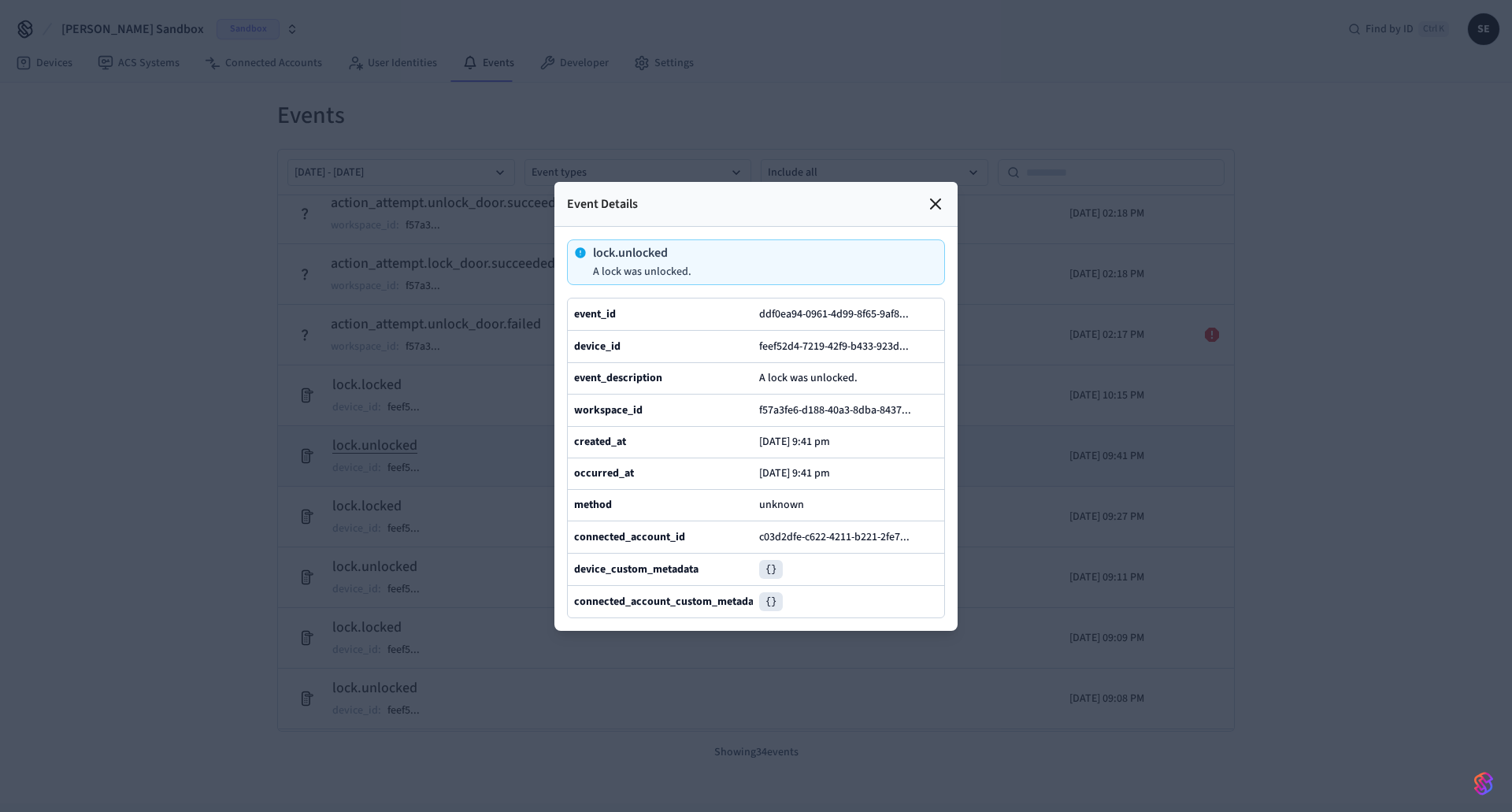
click at [1203, 451] on div at bounding box center [756, 406] width 1512 height 812
click at [931, 195] on icon at bounding box center [936, 204] width 19 height 19
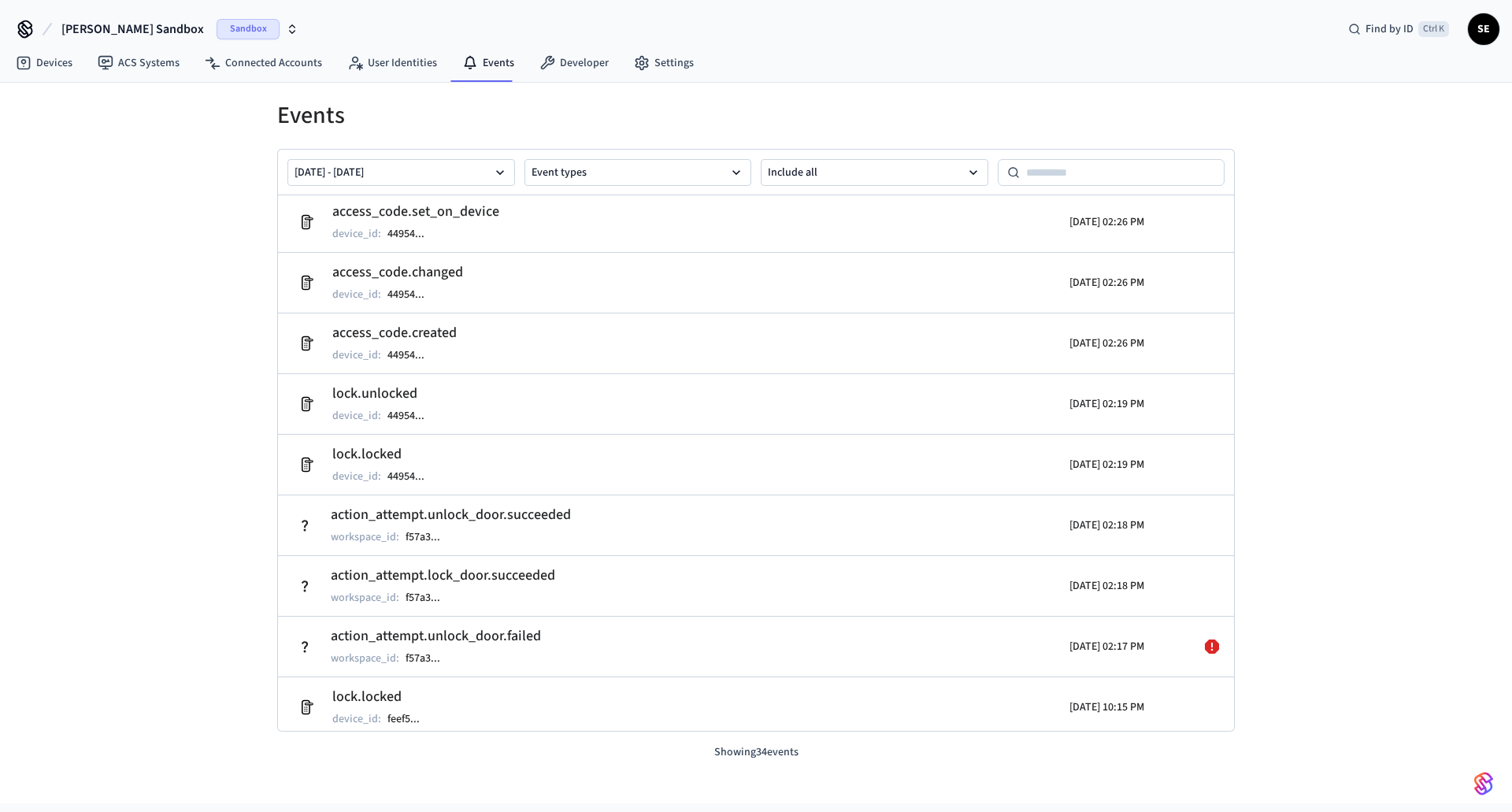
scroll to position [0, 0]
click at [96, 64] on link "ACS Systems" at bounding box center [138, 63] width 107 height 28
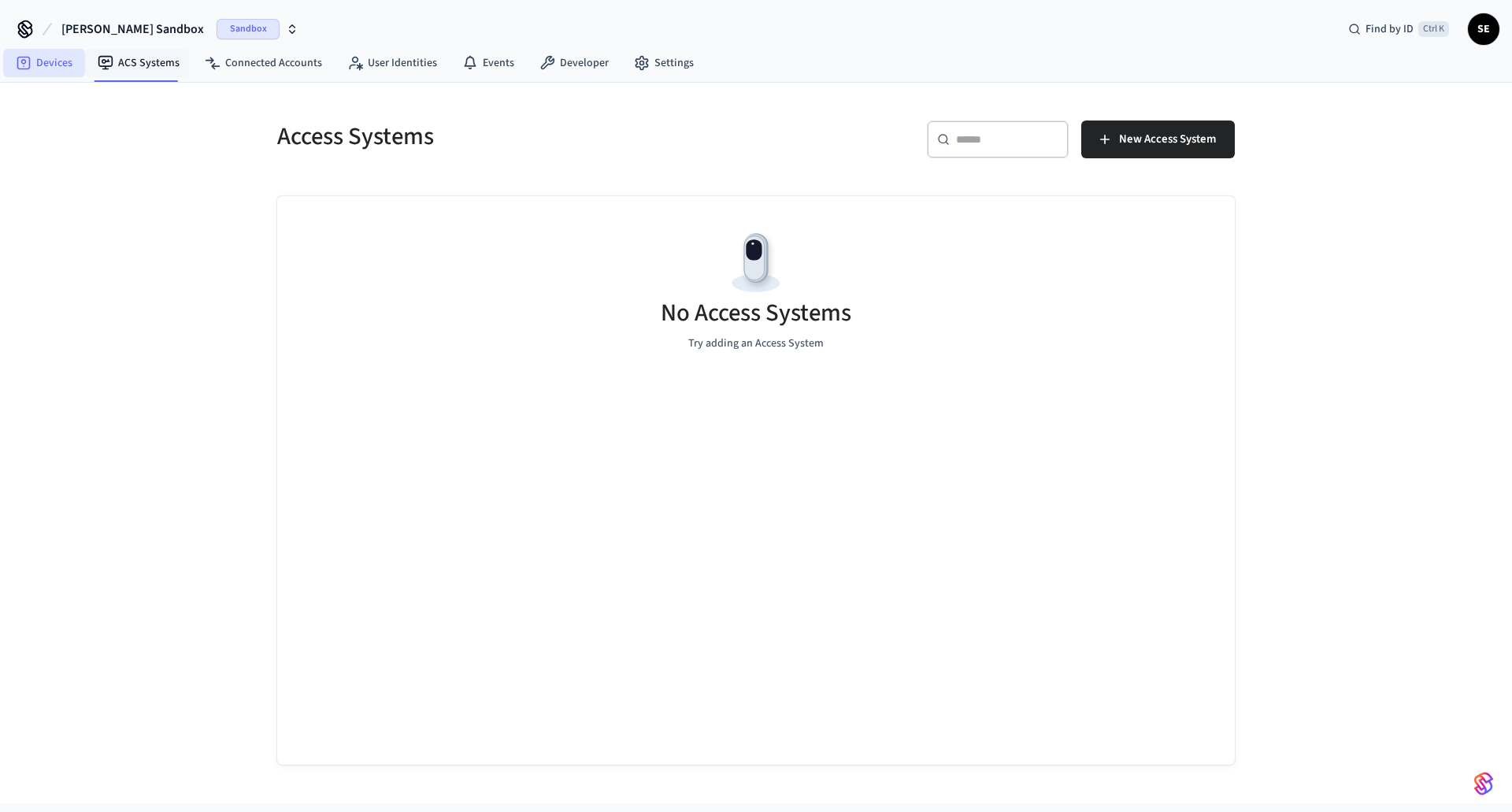
click at [60, 65] on link "Devices" at bounding box center [44, 63] width 82 height 28
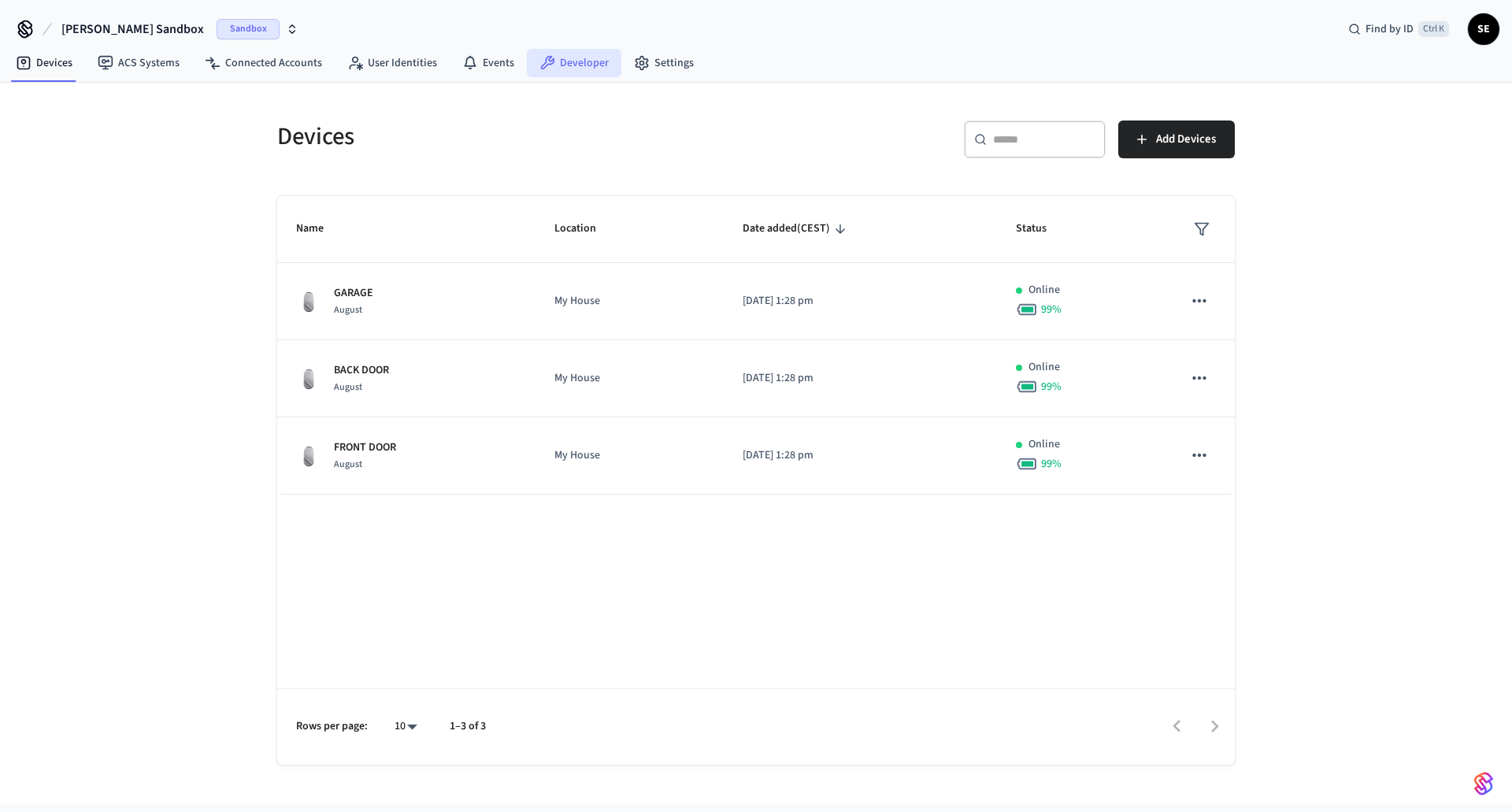
click at [591, 67] on link "Developer" at bounding box center [574, 63] width 94 height 28
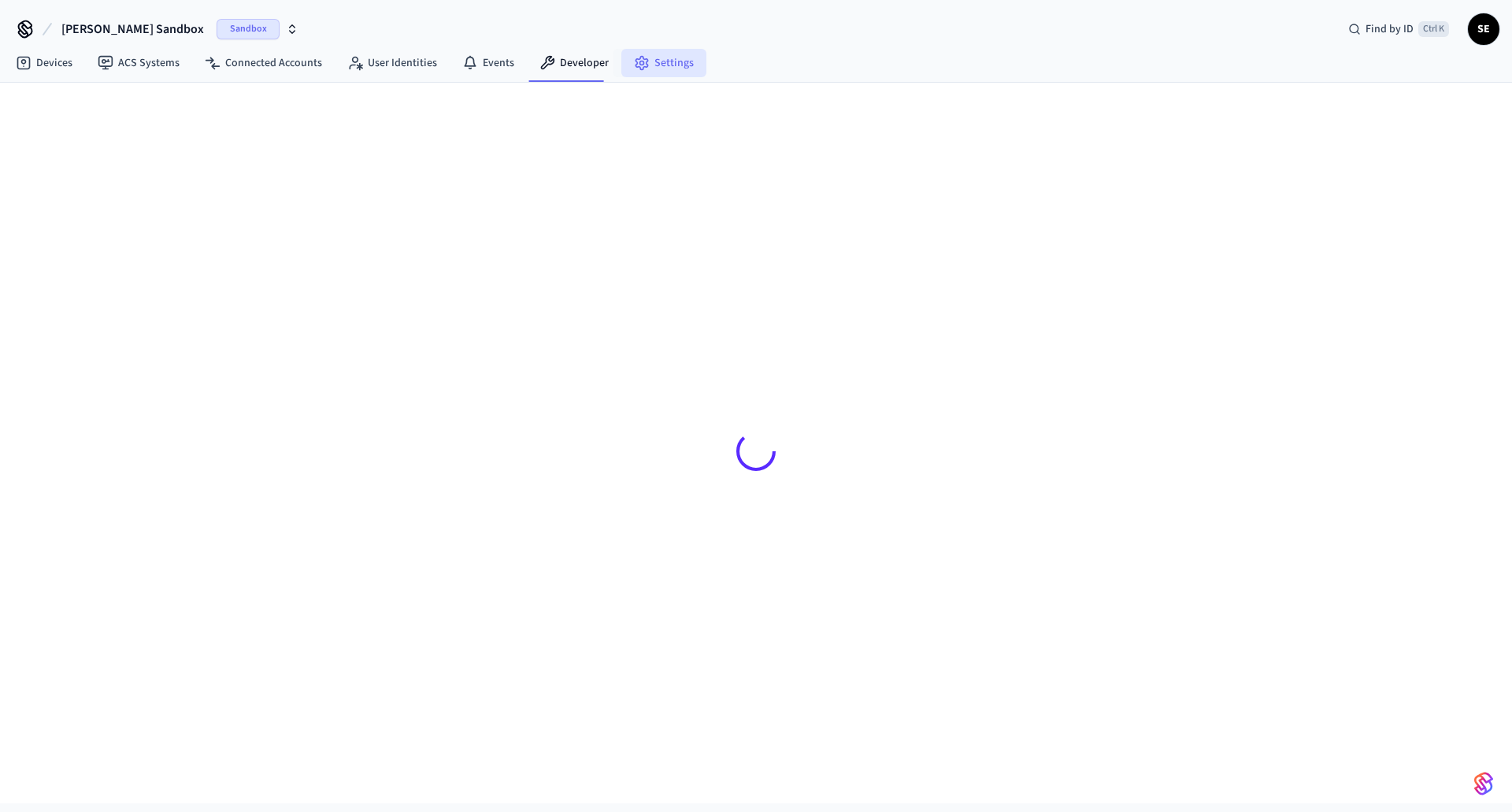
click at [672, 68] on link "Settings" at bounding box center [664, 63] width 85 height 28
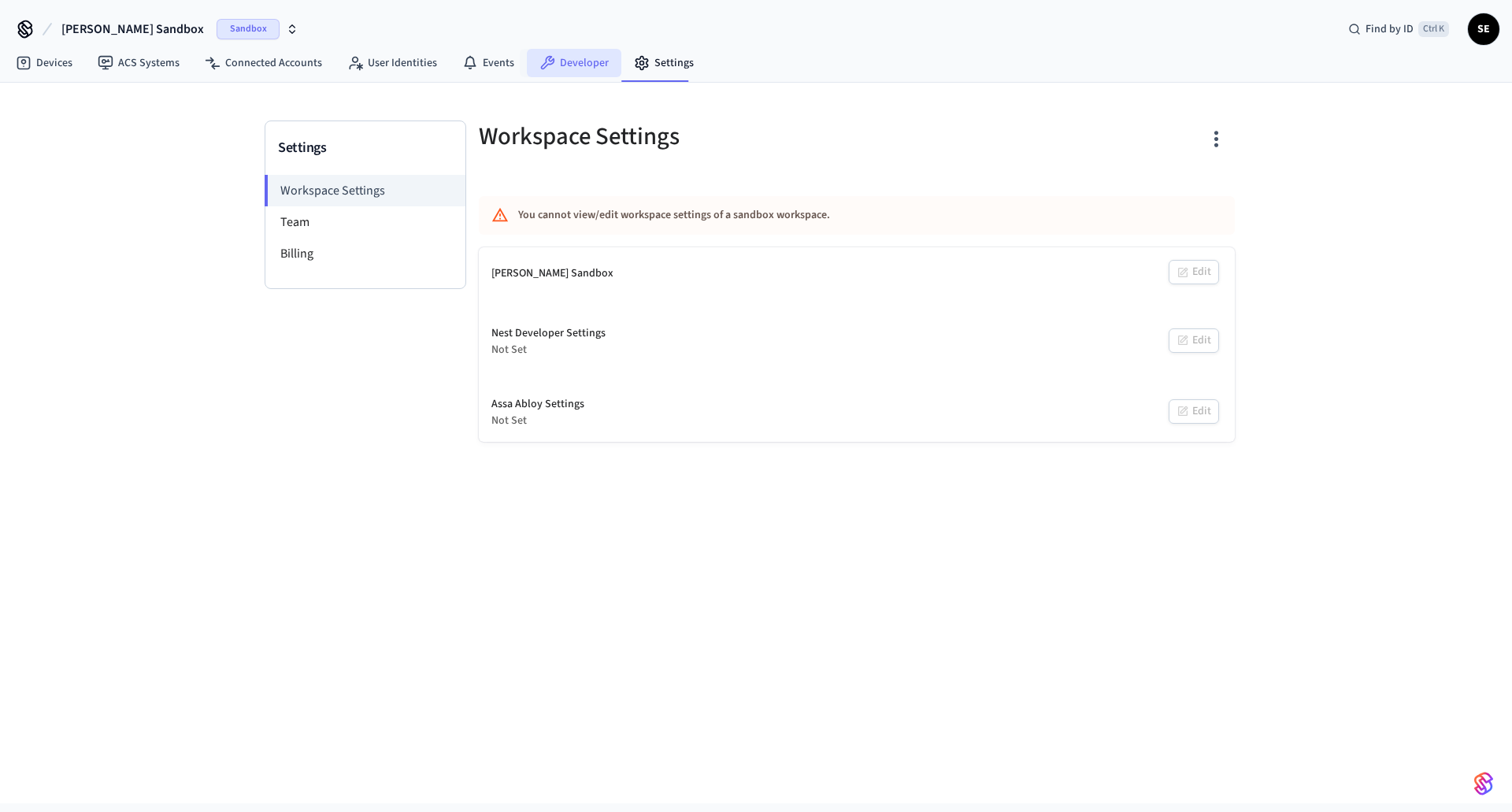
click at [554, 70] on link "Developer" at bounding box center [574, 63] width 94 height 28
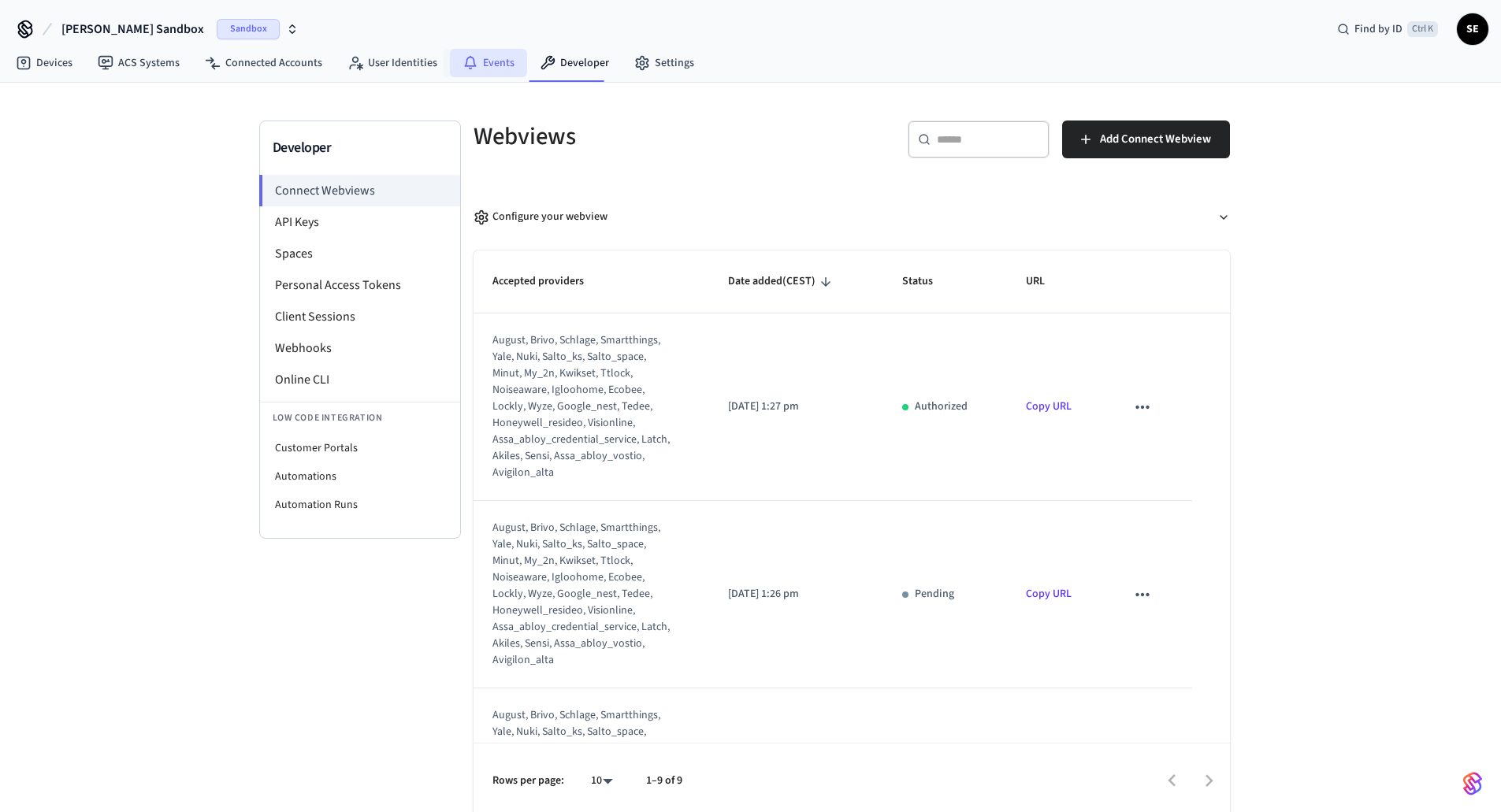
click at [492, 74] on link "Events" at bounding box center [489, 63] width 77 height 28
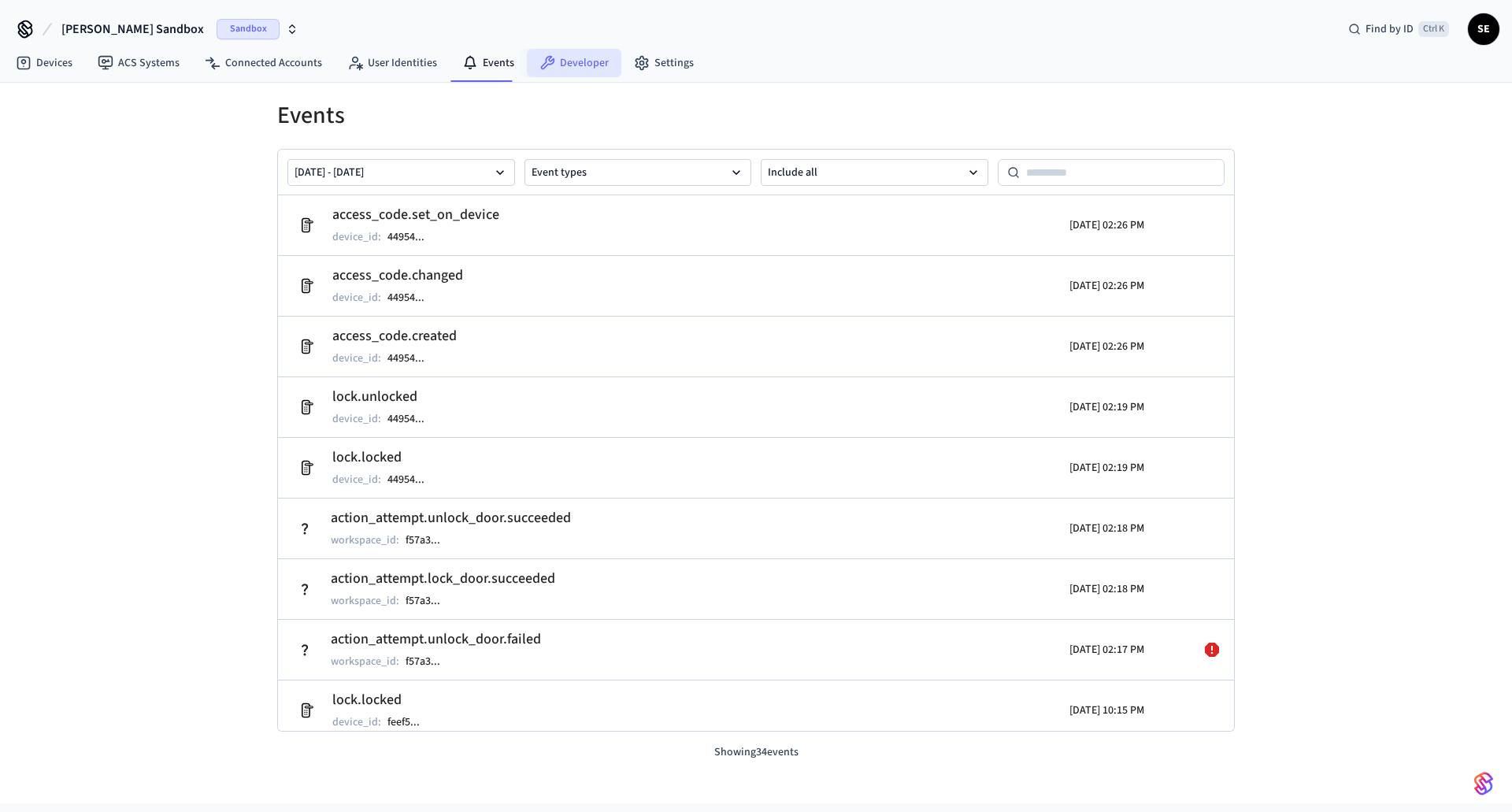
click at [556, 59] on link "Developer" at bounding box center [574, 63] width 94 height 28
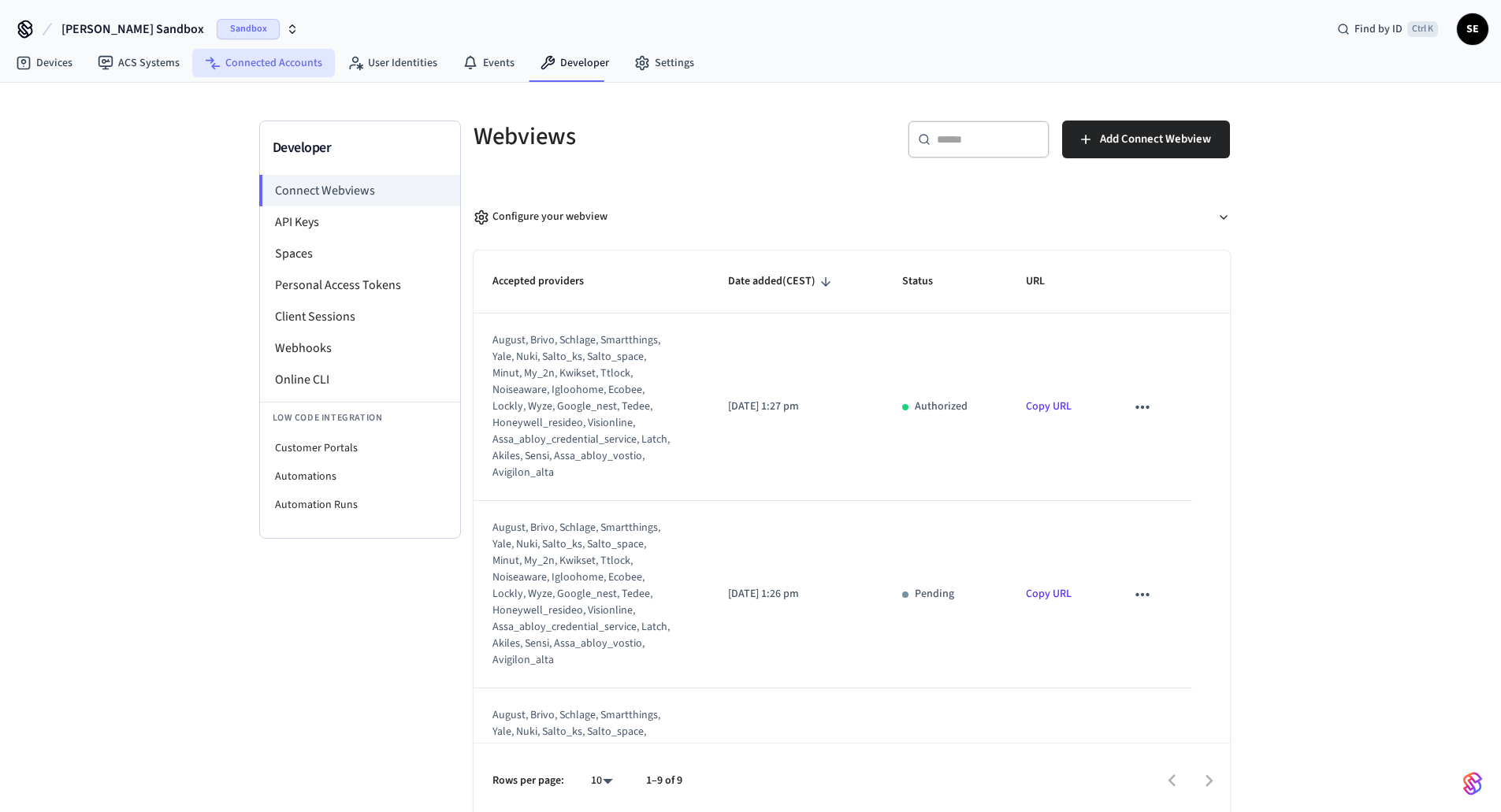
click at [287, 73] on link "Connected Accounts" at bounding box center [264, 63] width 143 height 28
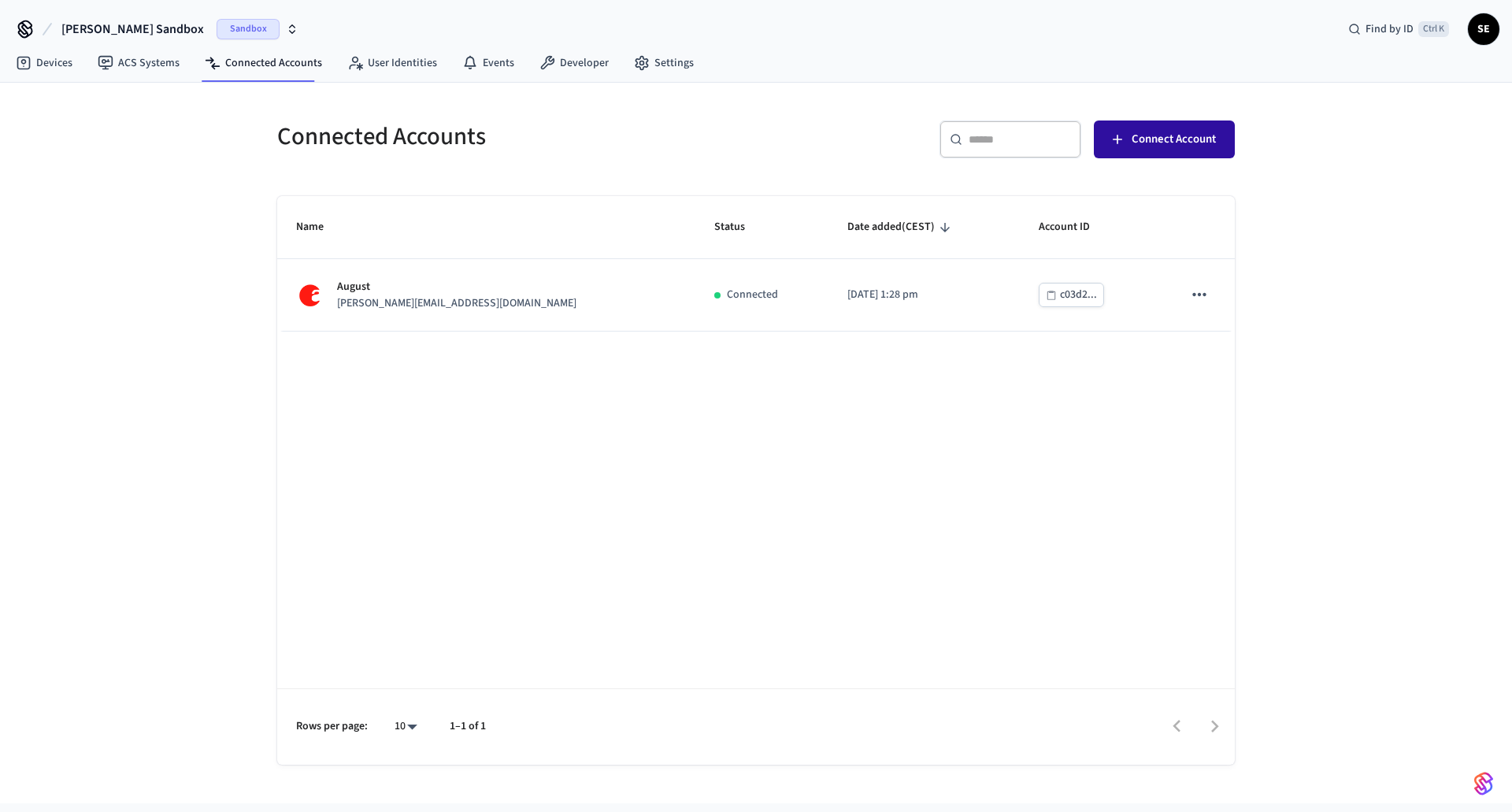
click at [1170, 124] on button "Connect Account" at bounding box center [1164, 139] width 141 height 38
click at [641, 452] on div "Name Status Date added (CEST) Account ID August [PERSON_NAME][EMAIL_ADDRESS][DO…" at bounding box center [756, 480] width 958 height 568
click at [1175, 136] on span "Connect Account" at bounding box center [1174, 139] width 84 height 21
click at [1185, 130] on span "Connect Account" at bounding box center [1174, 139] width 84 height 21
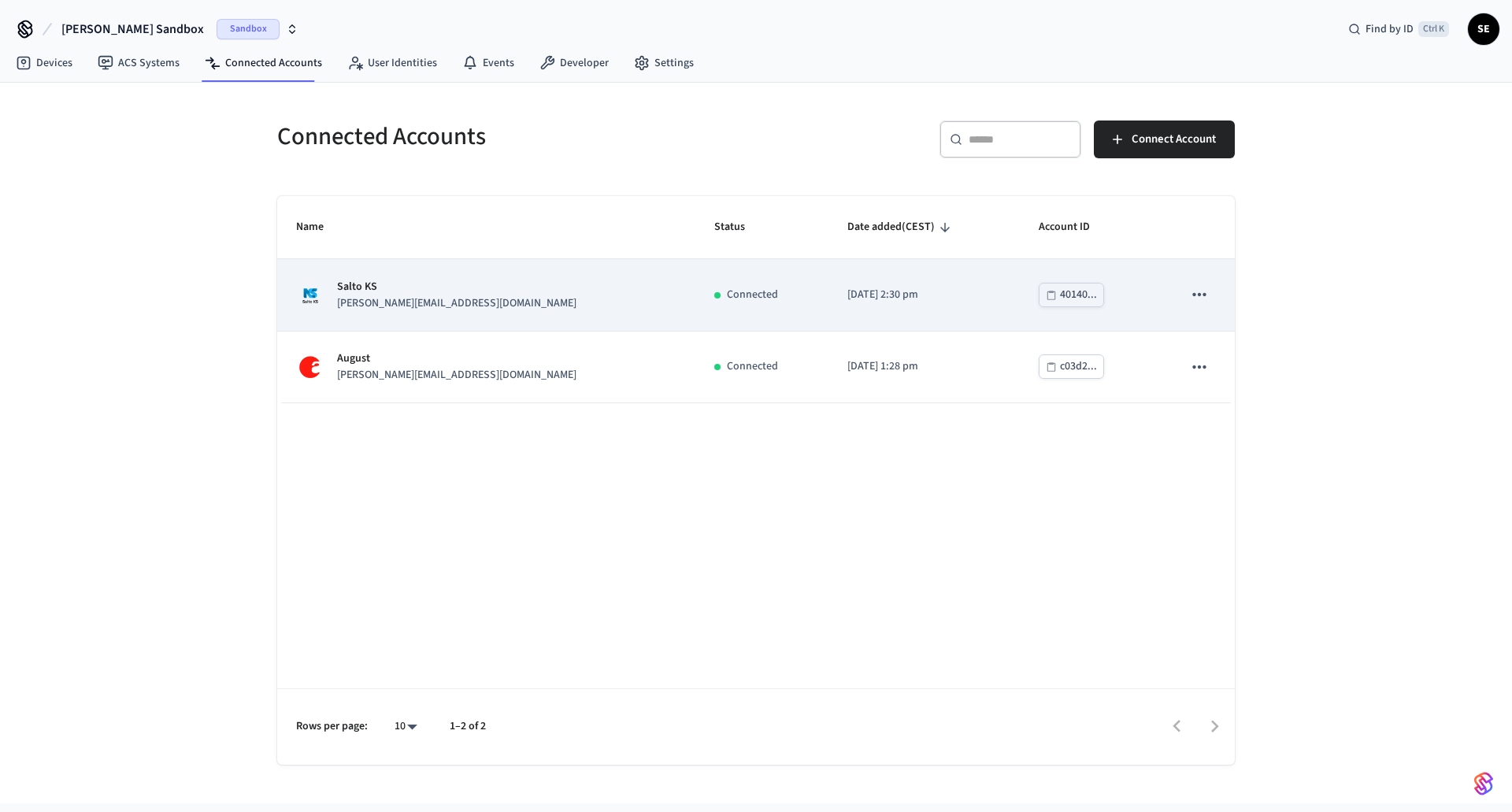
click at [1060, 294] on div "40140..." at bounding box center [1078, 294] width 37 height 20
click at [474, 315] on td "Salto KS [PERSON_NAME][EMAIL_ADDRESS][DOMAIN_NAME]" at bounding box center [486, 294] width 418 height 71
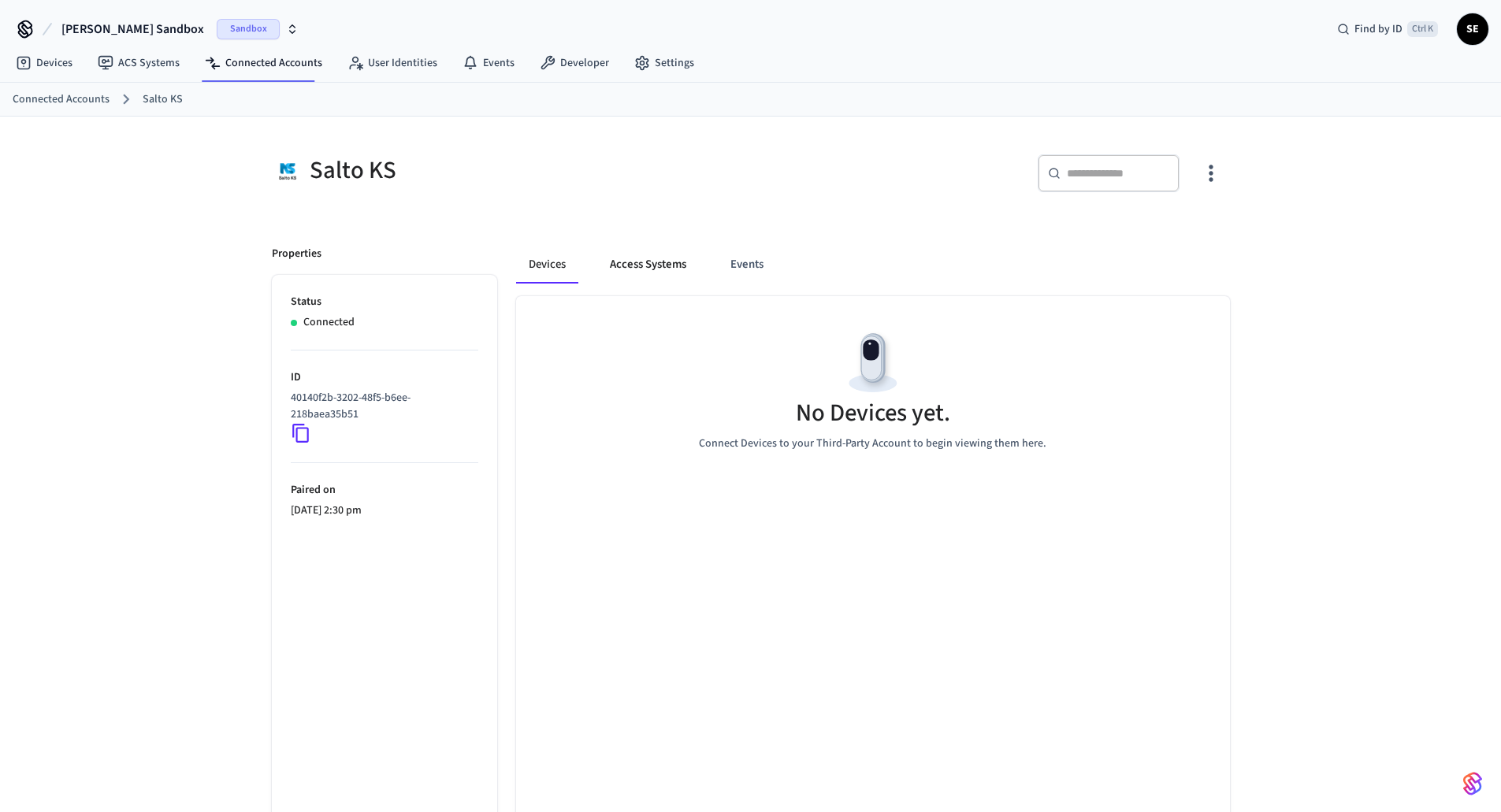
click at [653, 257] on button "Access Systems" at bounding box center [647, 264] width 101 height 38
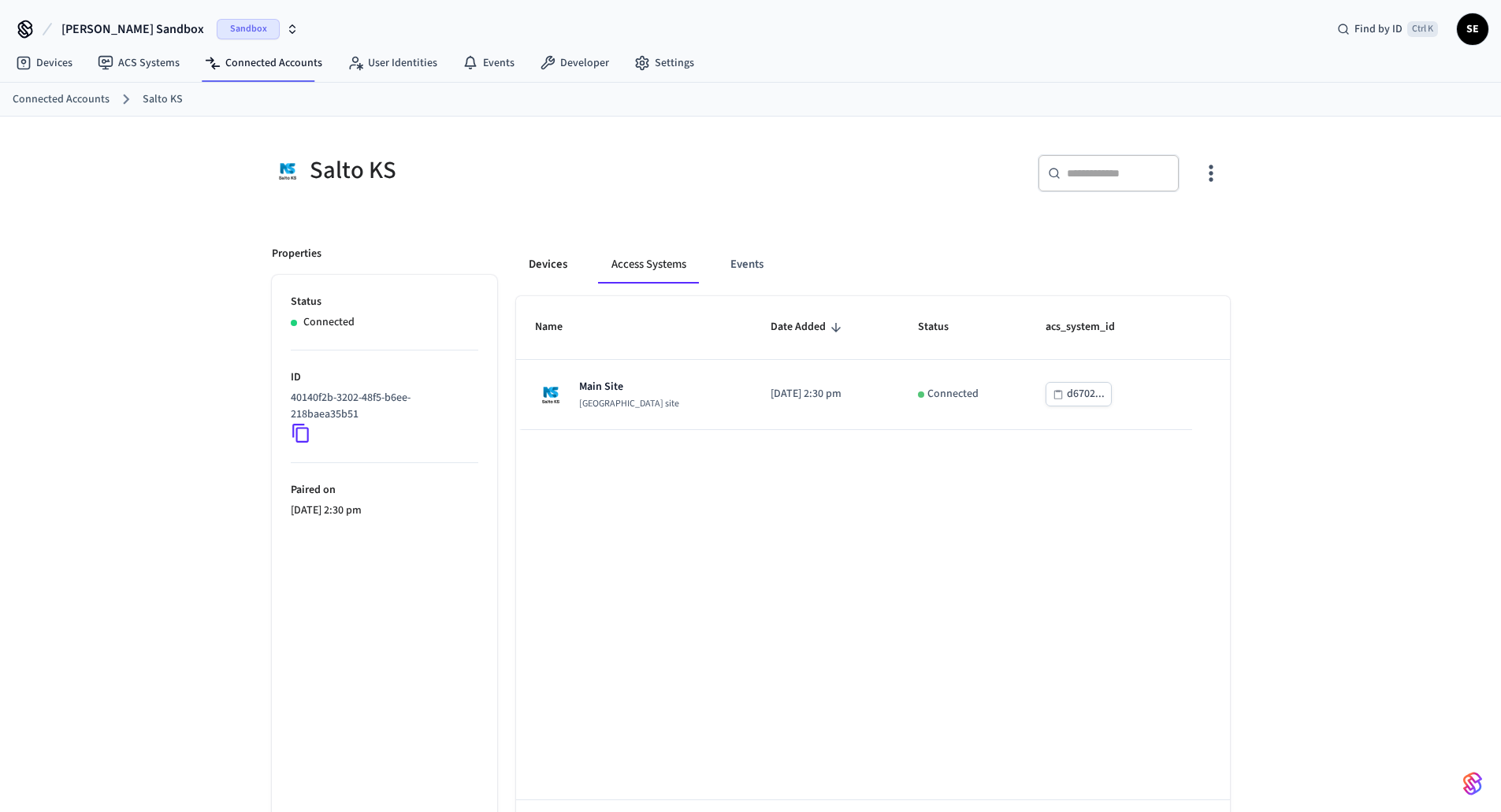
click at [531, 258] on button "Devices" at bounding box center [548, 264] width 64 height 38
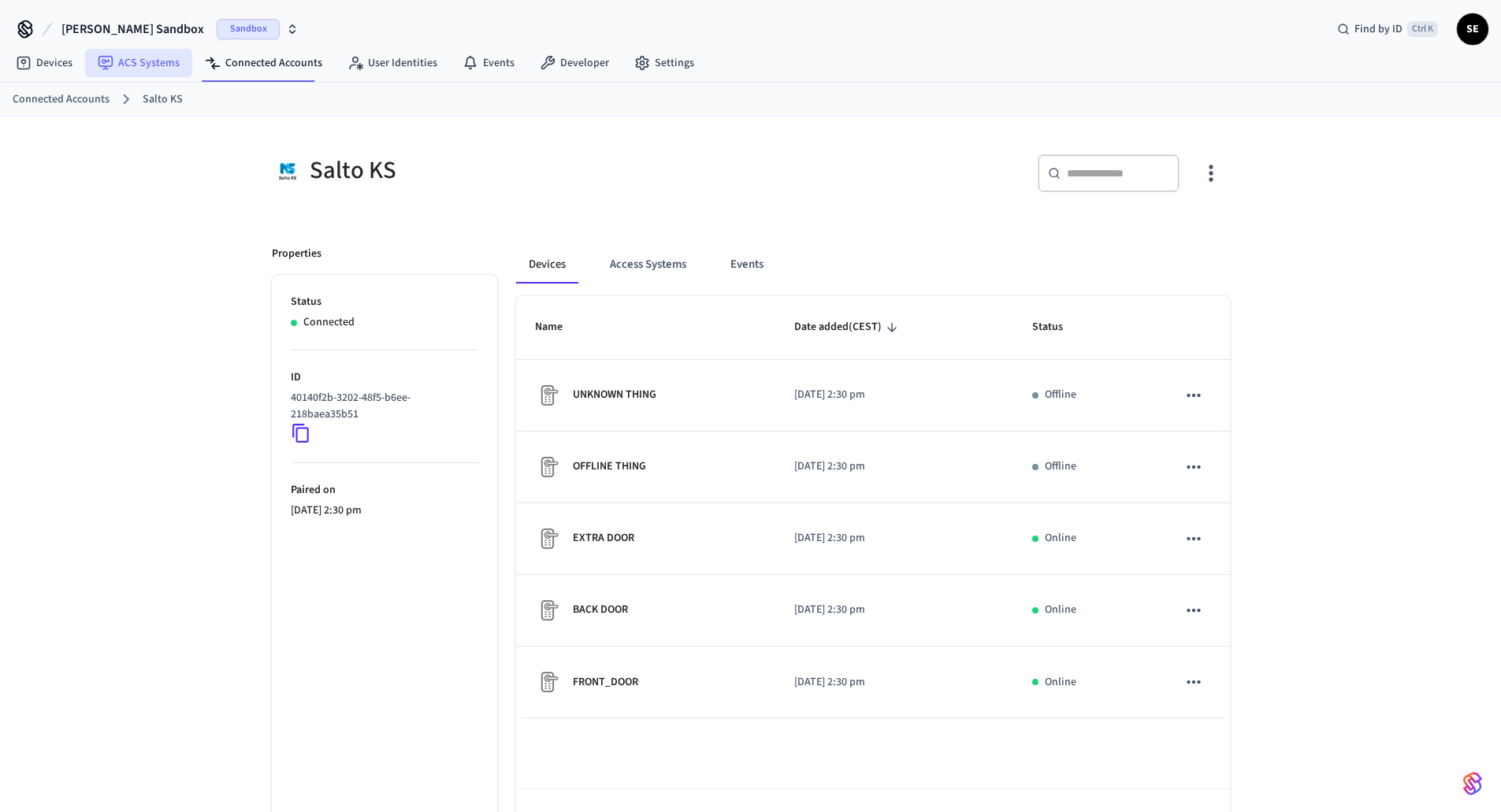
click at [147, 59] on link "ACS Systems" at bounding box center [138, 63] width 107 height 28
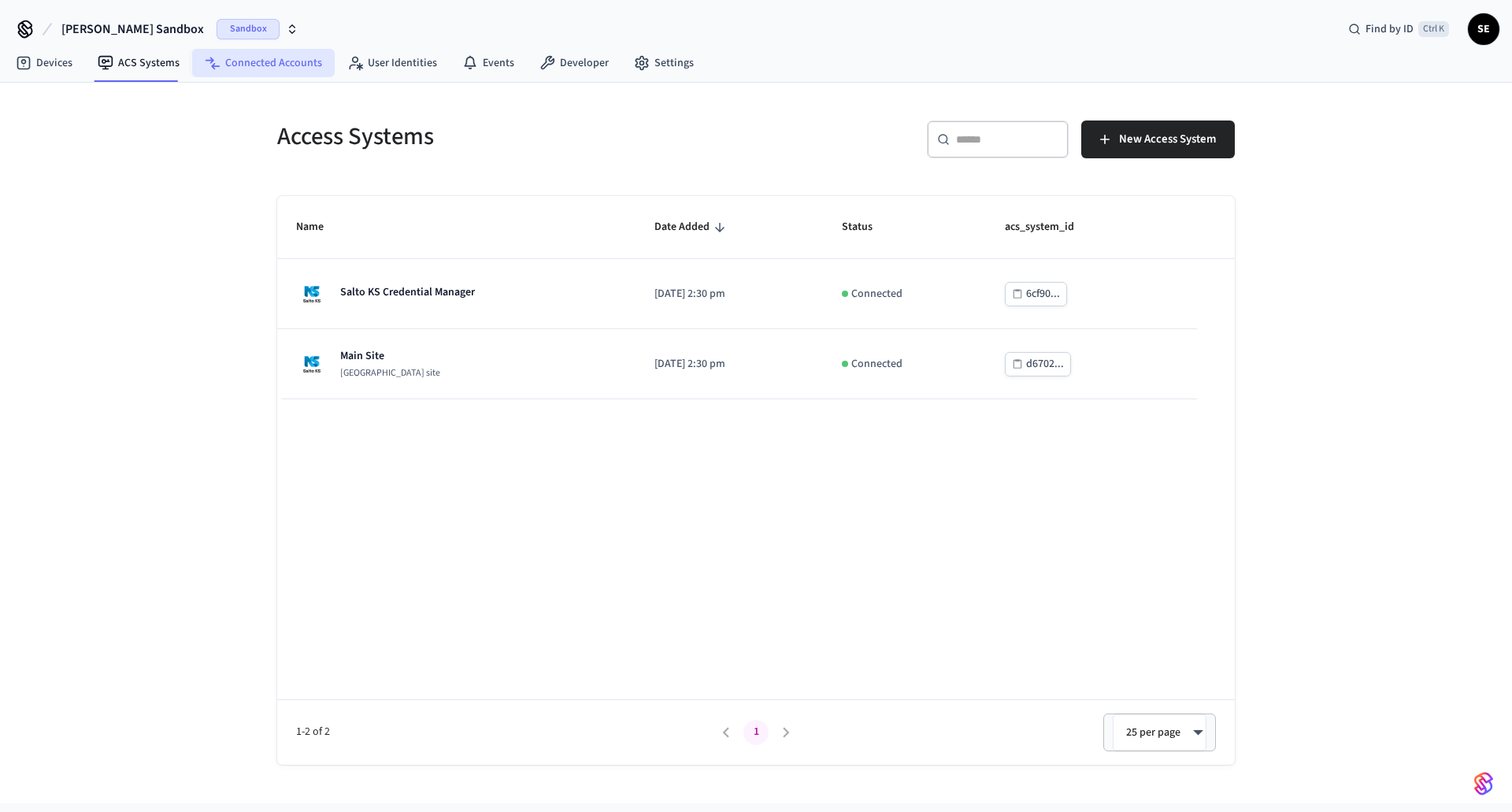
click at [255, 71] on link "Connected Accounts" at bounding box center [264, 63] width 143 height 28
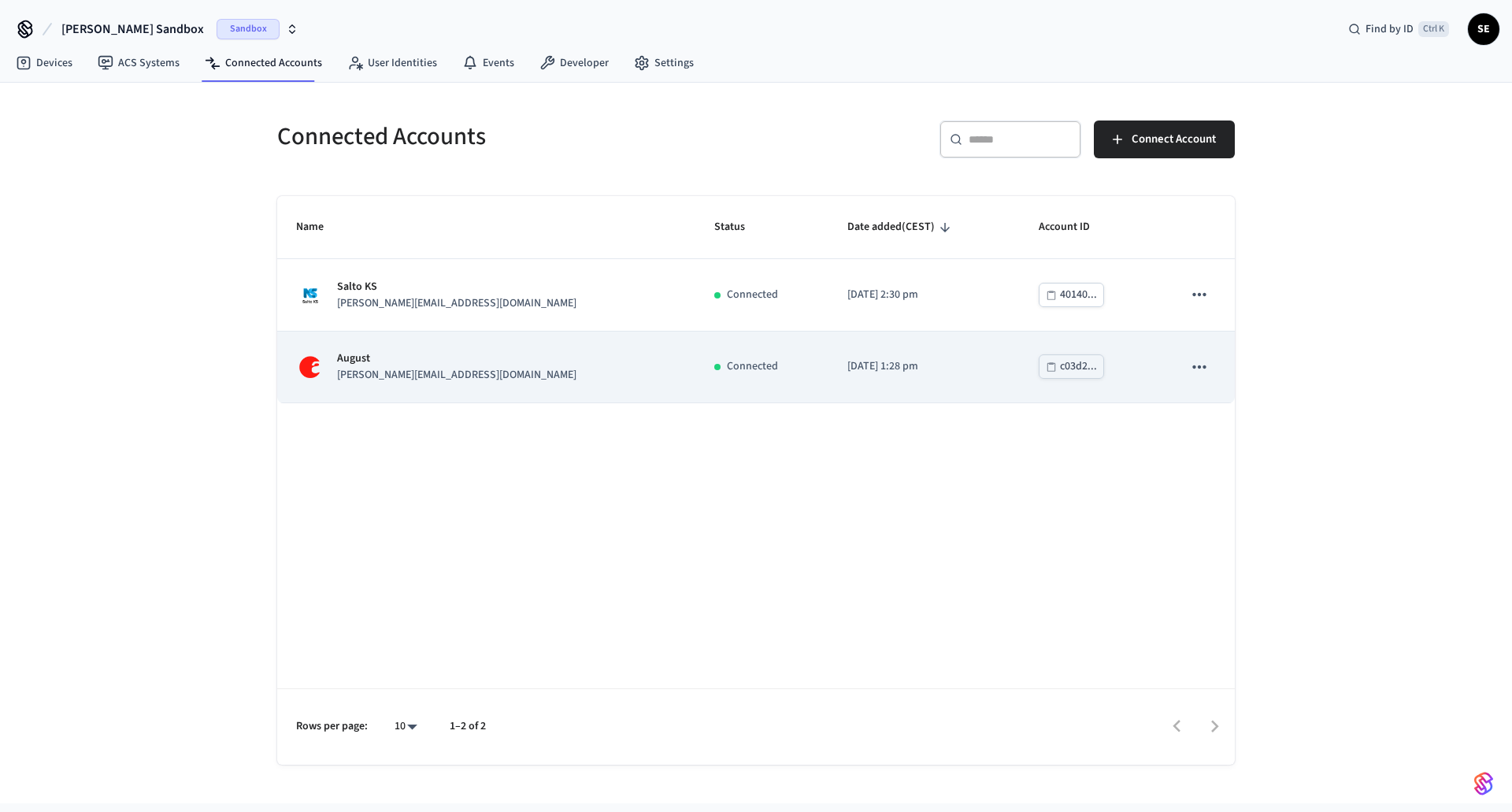
click at [1205, 367] on icon "sticky table" at bounding box center [1199, 367] width 21 height 21
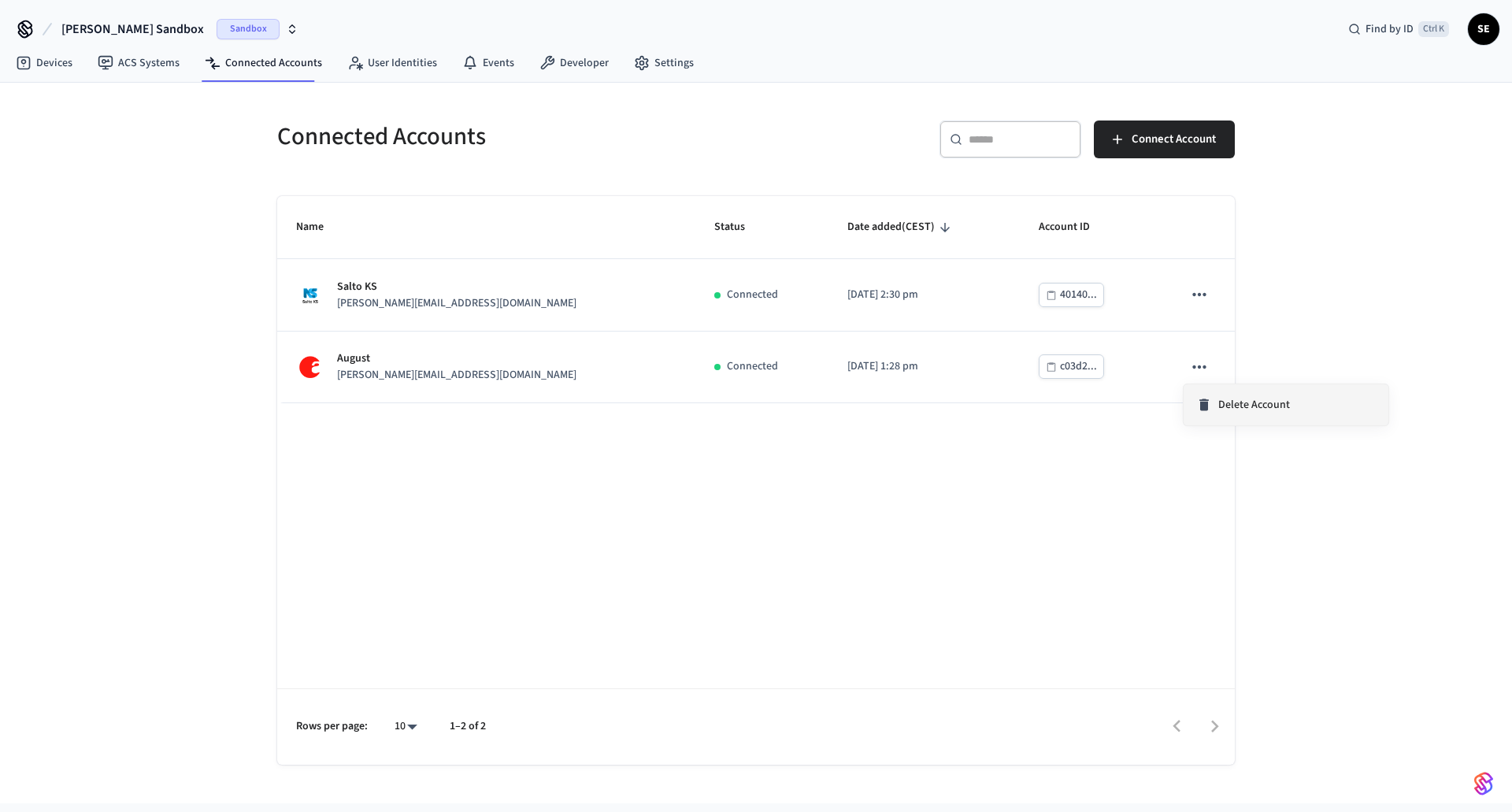
click at [1241, 404] on span "Delete Account" at bounding box center [1254, 404] width 71 height 15
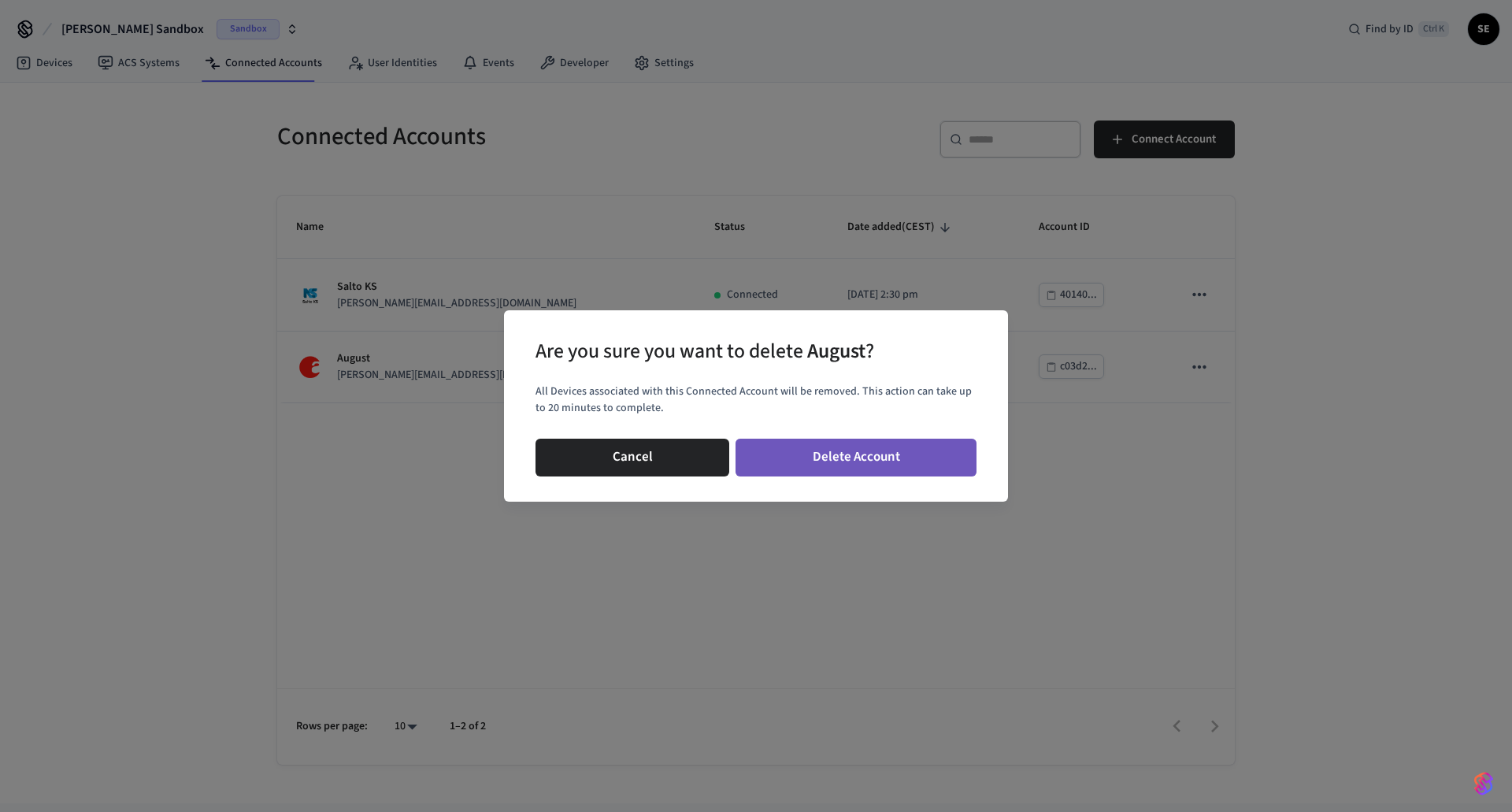
click at [852, 470] on button "Delete Account" at bounding box center [856, 458] width 241 height 38
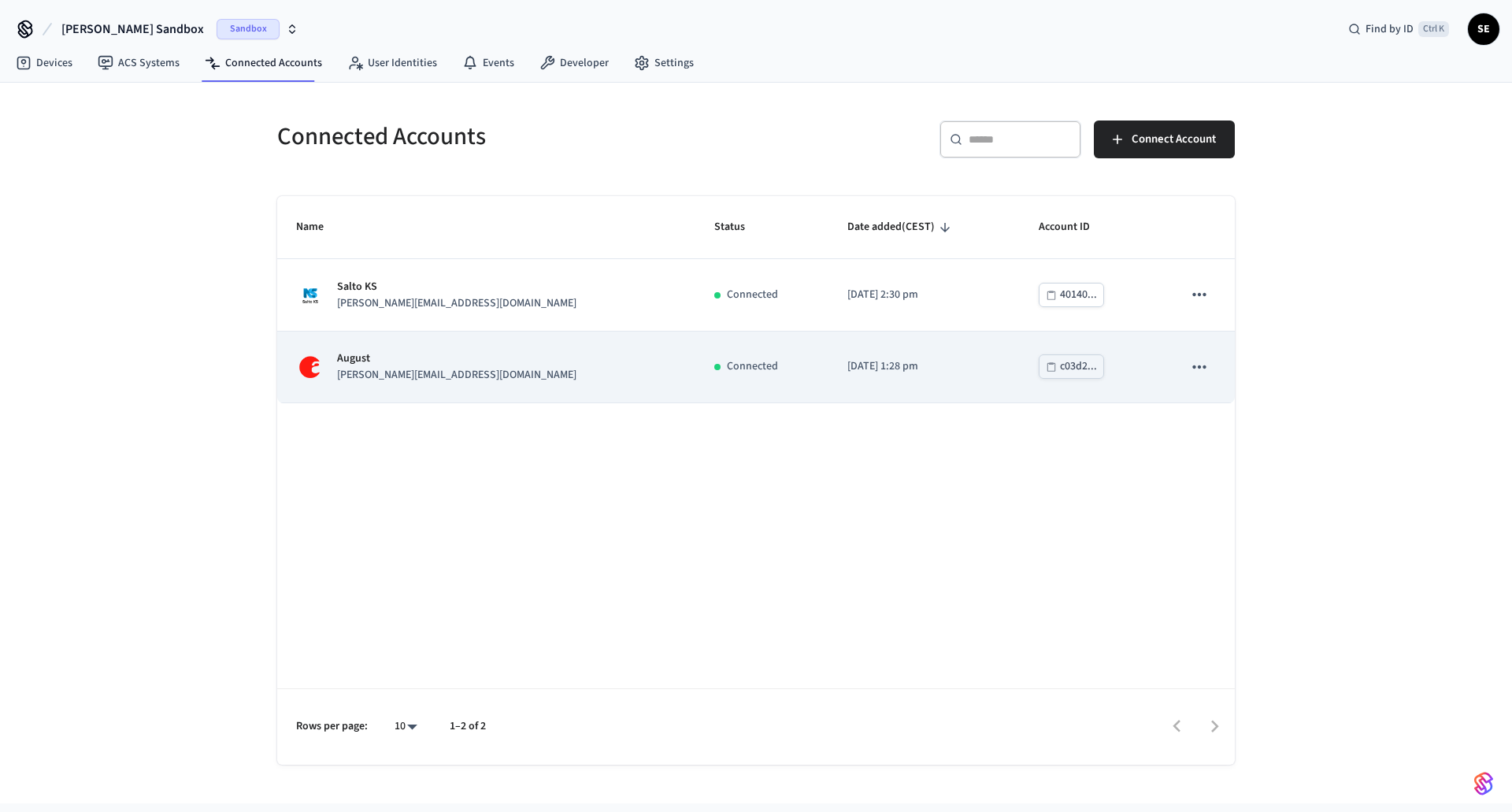
click at [1047, 391] on td "c03d2..." at bounding box center [1092, 367] width 144 height 71
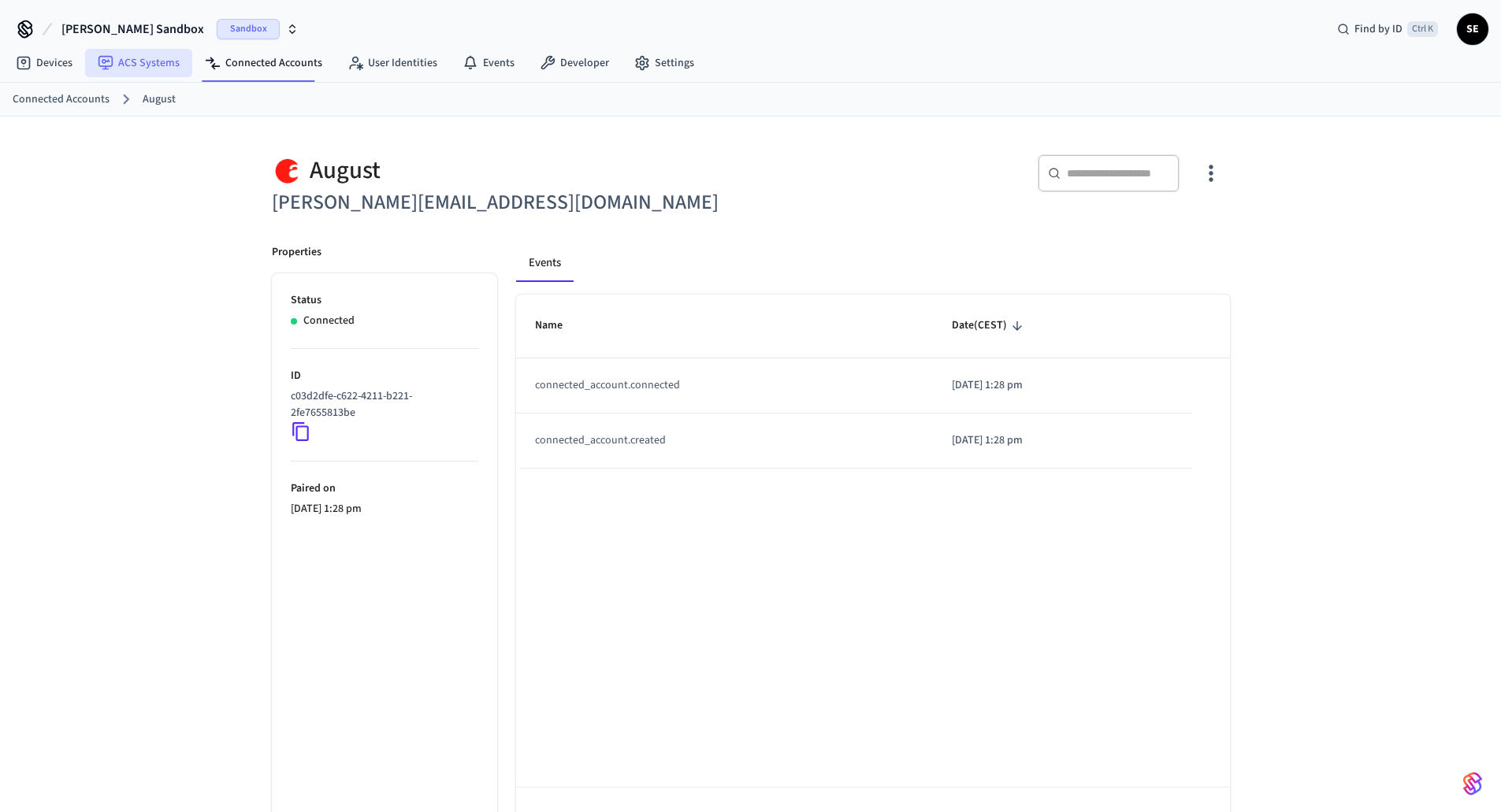
click at [114, 54] on link "ACS Systems" at bounding box center [138, 63] width 107 height 28
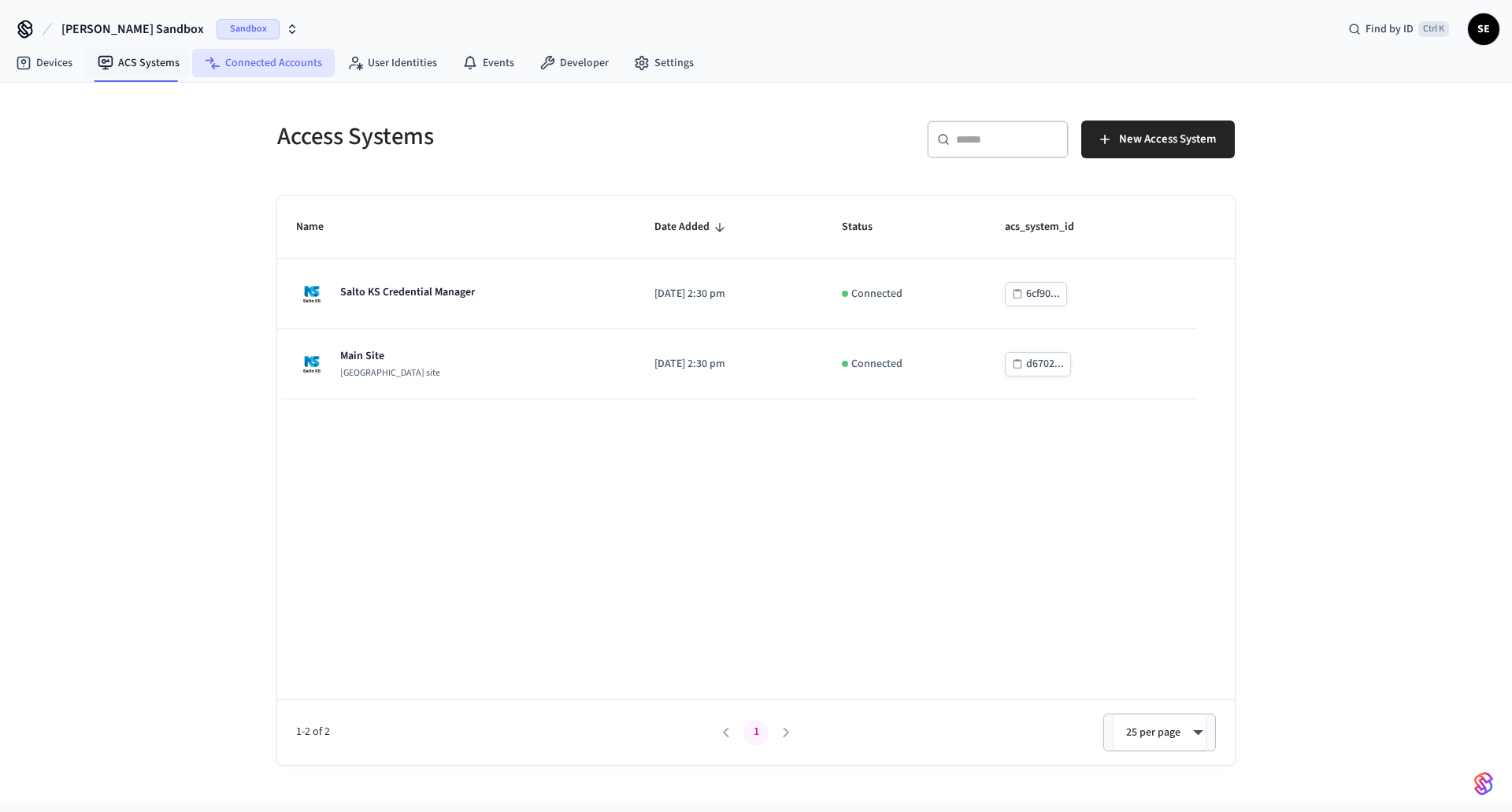
click at [272, 69] on link "Connected Accounts" at bounding box center [264, 63] width 143 height 28
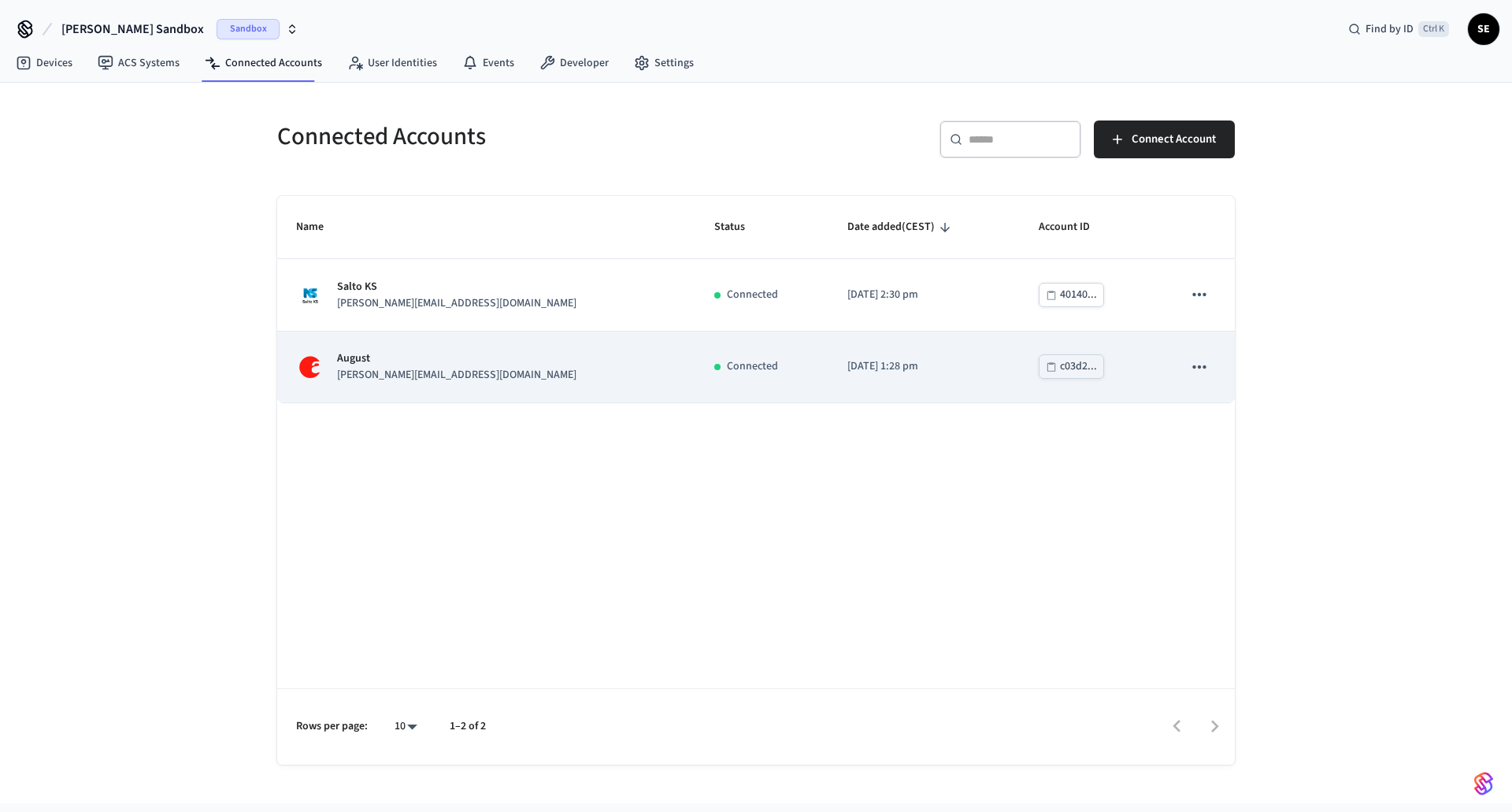
click at [1193, 365] on icon "sticky table" at bounding box center [1199, 367] width 21 height 21
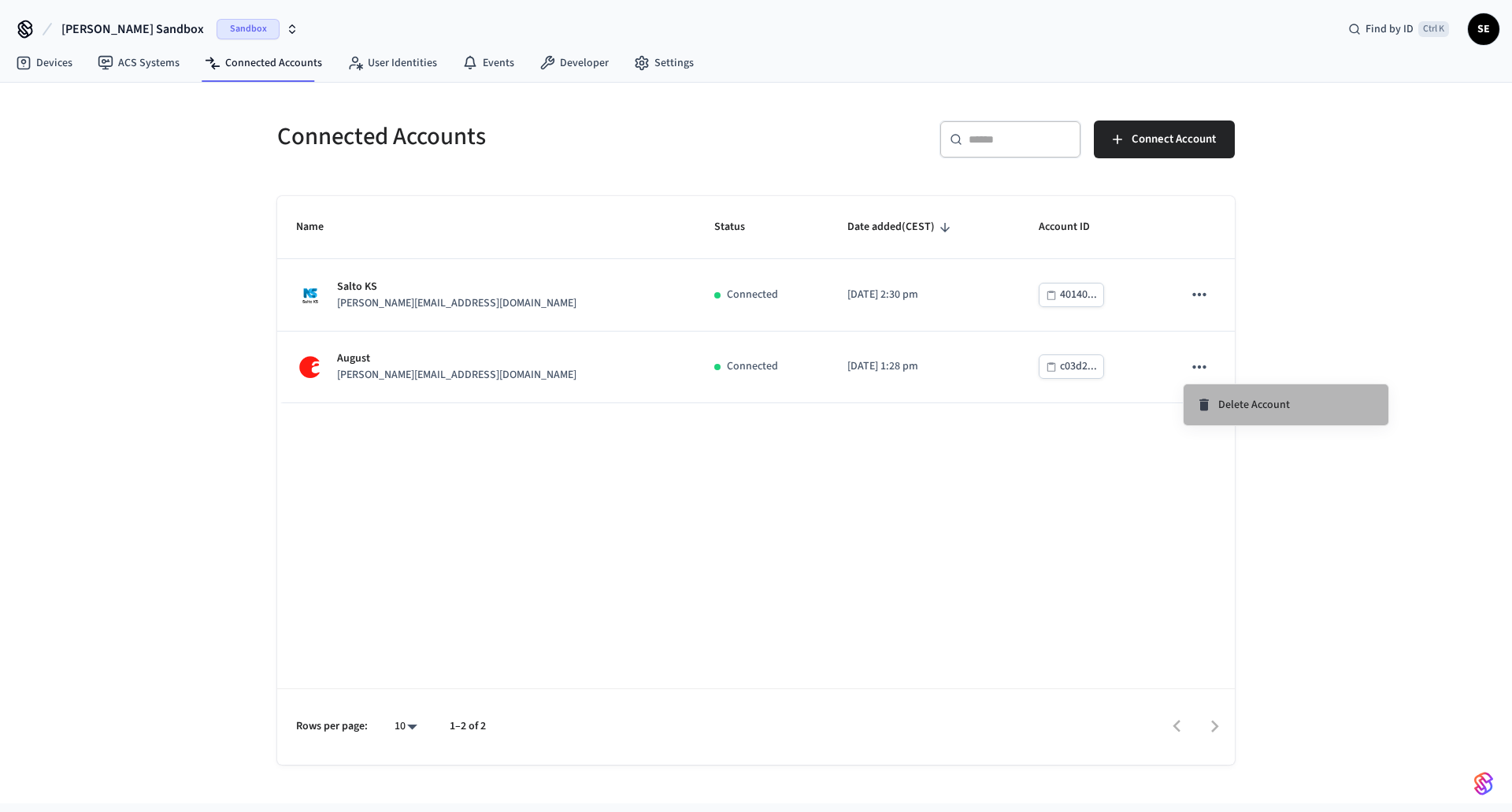
click at [1248, 397] on span "Delete Account" at bounding box center [1254, 404] width 71 height 15
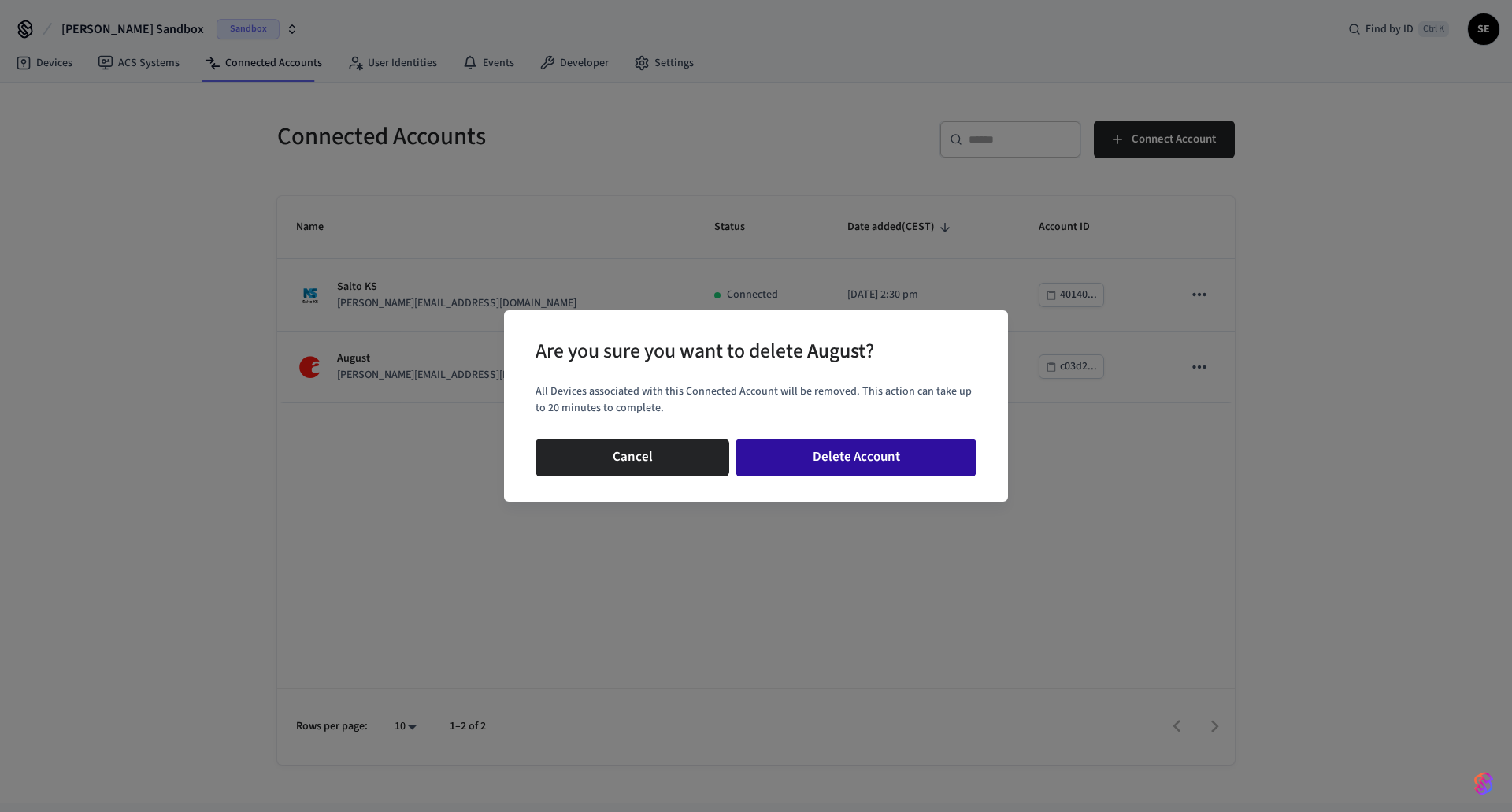
click at [844, 465] on button "Delete Account" at bounding box center [856, 458] width 241 height 38
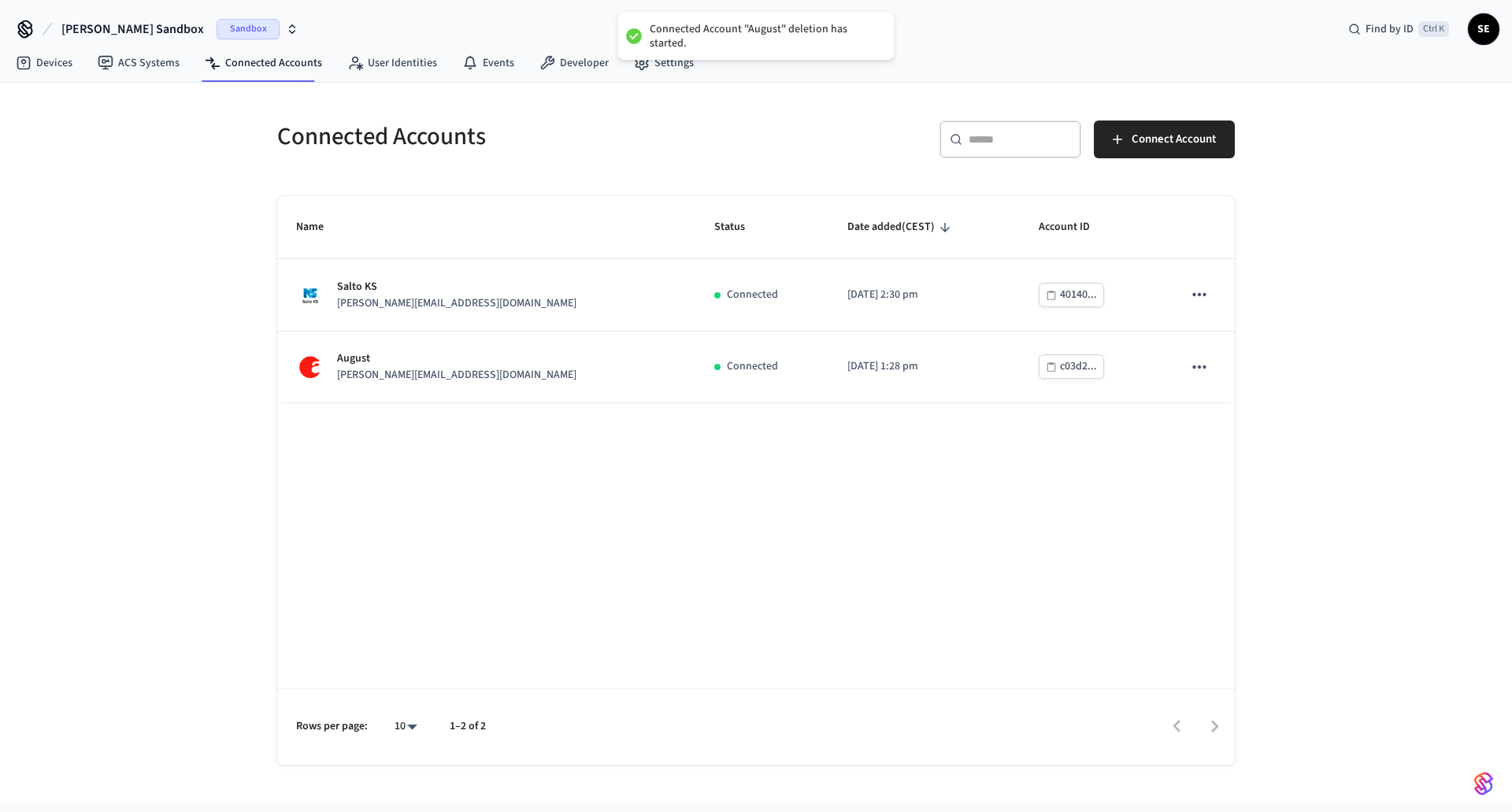
click at [833, 560] on div "Name Status Date added (CEST) Account ID Salto KS [PERSON_NAME][EMAIL_ADDRESS][…" at bounding box center [756, 480] width 958 height 568
click at [757, 510] on div "Name Status Date added (CEST) Account ID Salto KS jane@example.com Connected 20…" at bounding box center [756, 480] width 958 height 568
click at [43, 55] on link "Devices" at bounding box center [44, 63] width 82 height 28
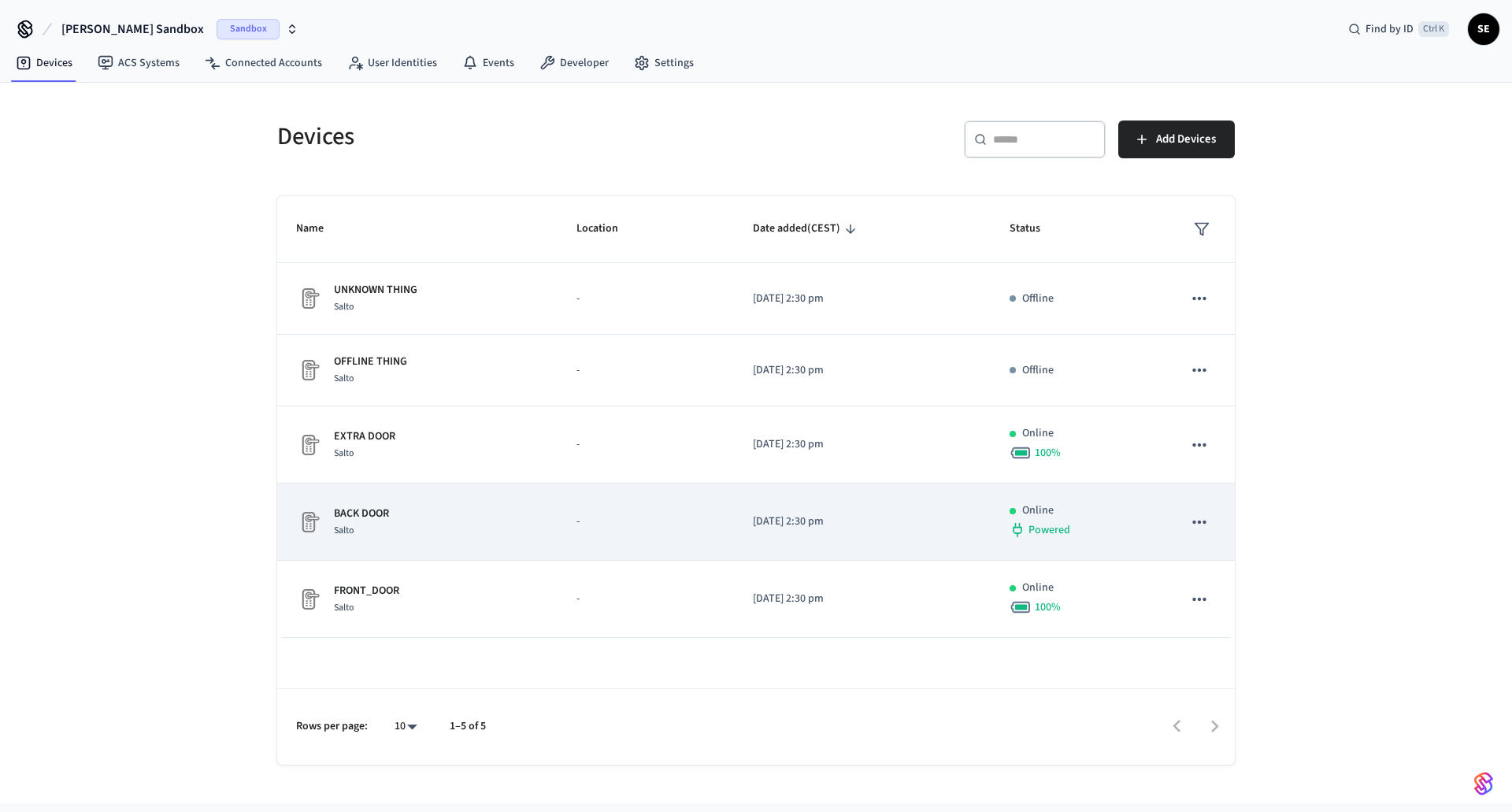
click at [932, 526] on tr "BACK DOOR Salto - 2025/09/04 at 2:30 pm Online Powered" at bounding box center [756, 522] width 958 height 77
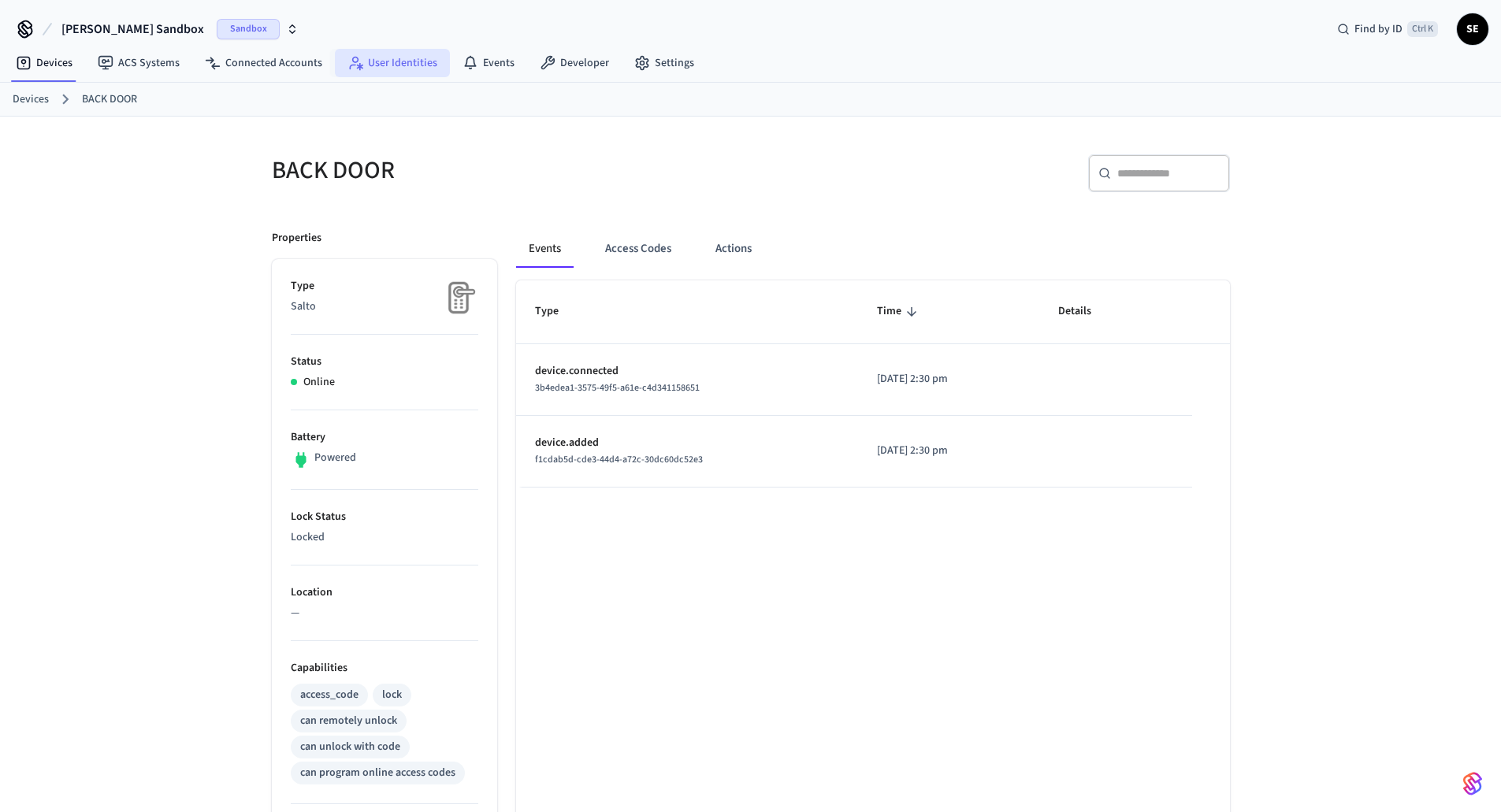
click at [396, 70] on link "User Identities" at bounding box center [392, 63] width 115 height 28
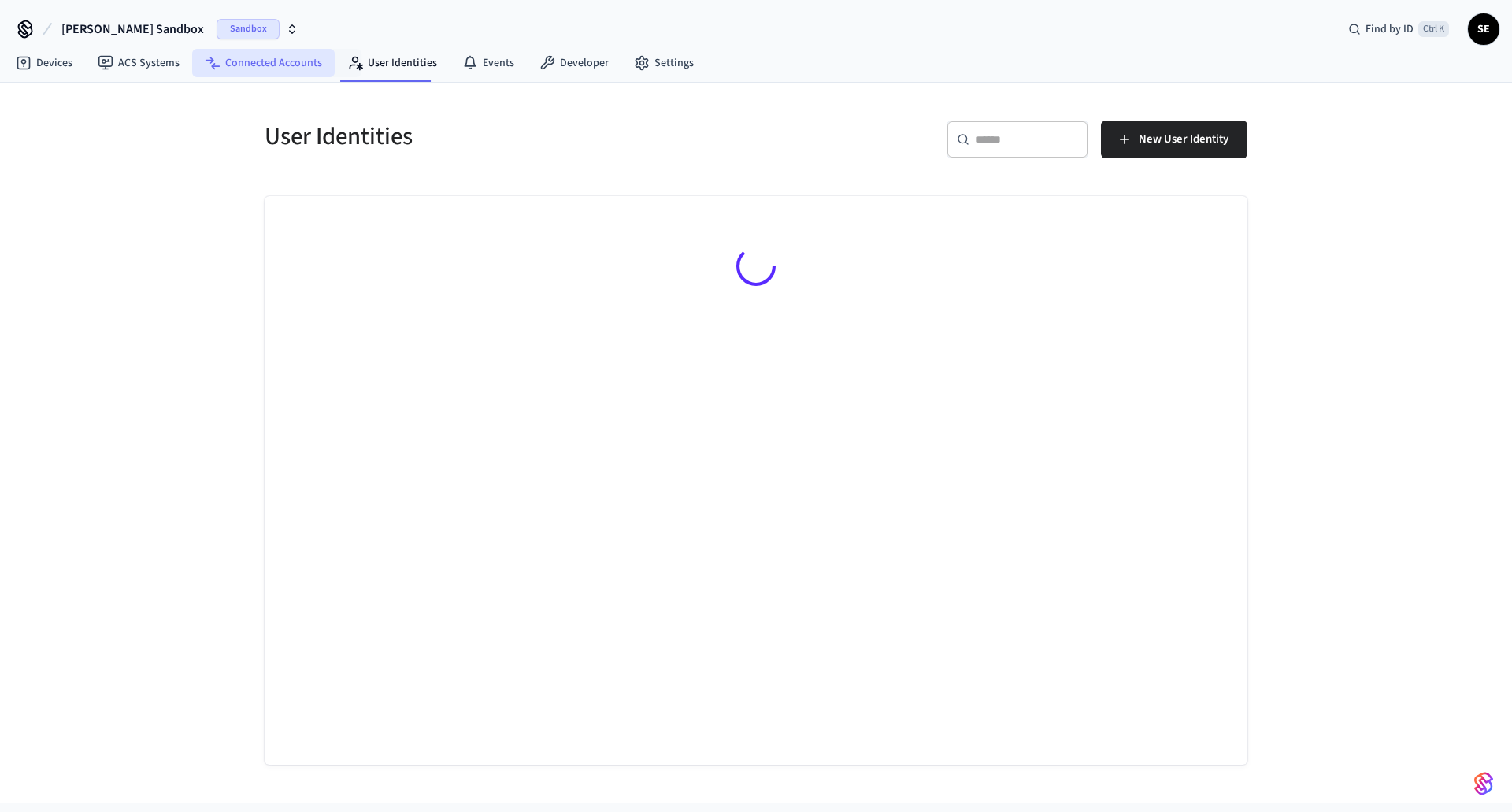
click at [298, 69] on link "Connected Accounts" at bounding box center [264, 63] width 143 height 28
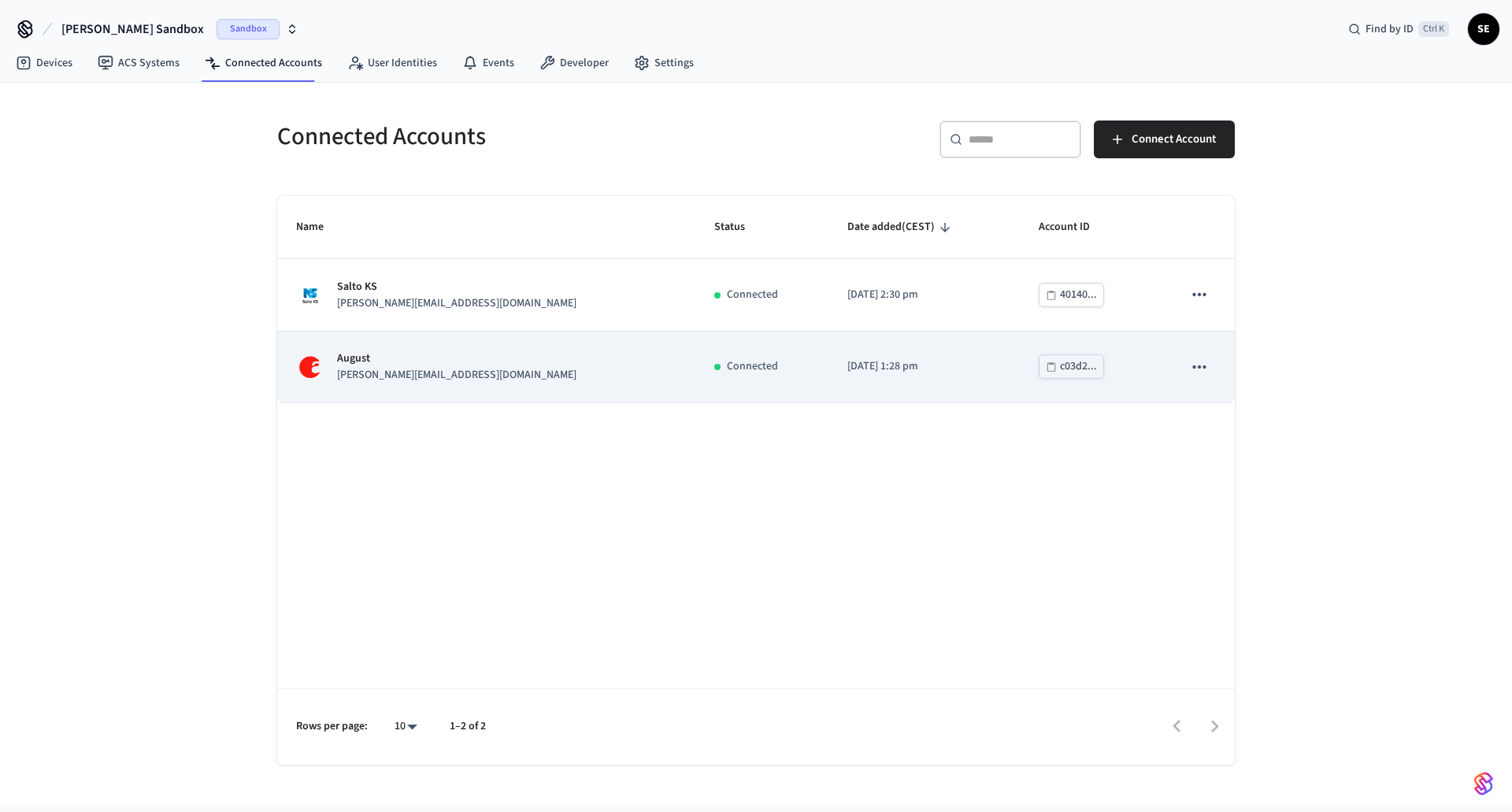
click at [1208, 357] on icon "sticky table" at bounding box center [1199, 367] width 21 height 21
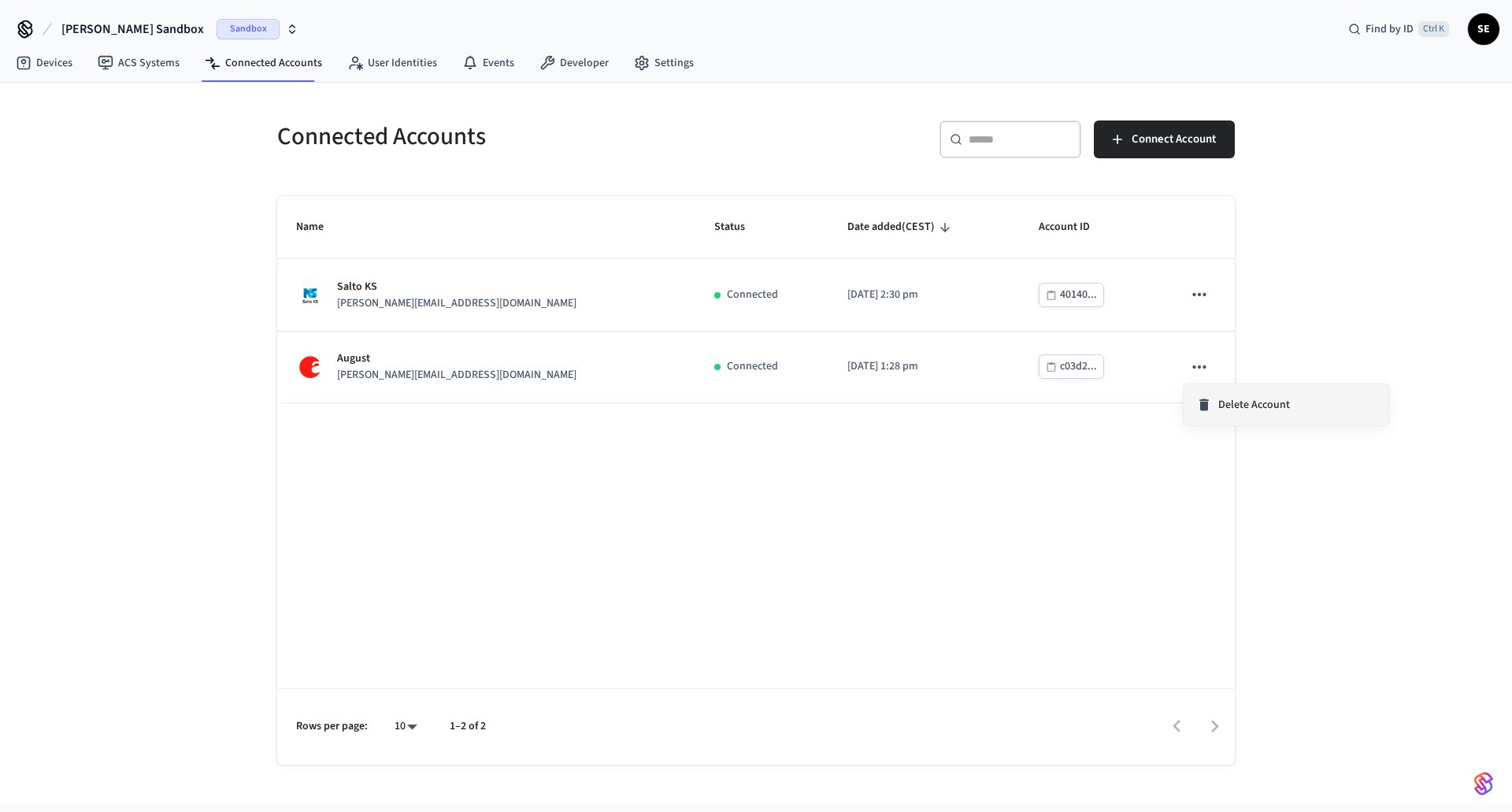
click at [1219, 418] on li "Delete Account" at bounding box center [1286, 405] width 205 height 41
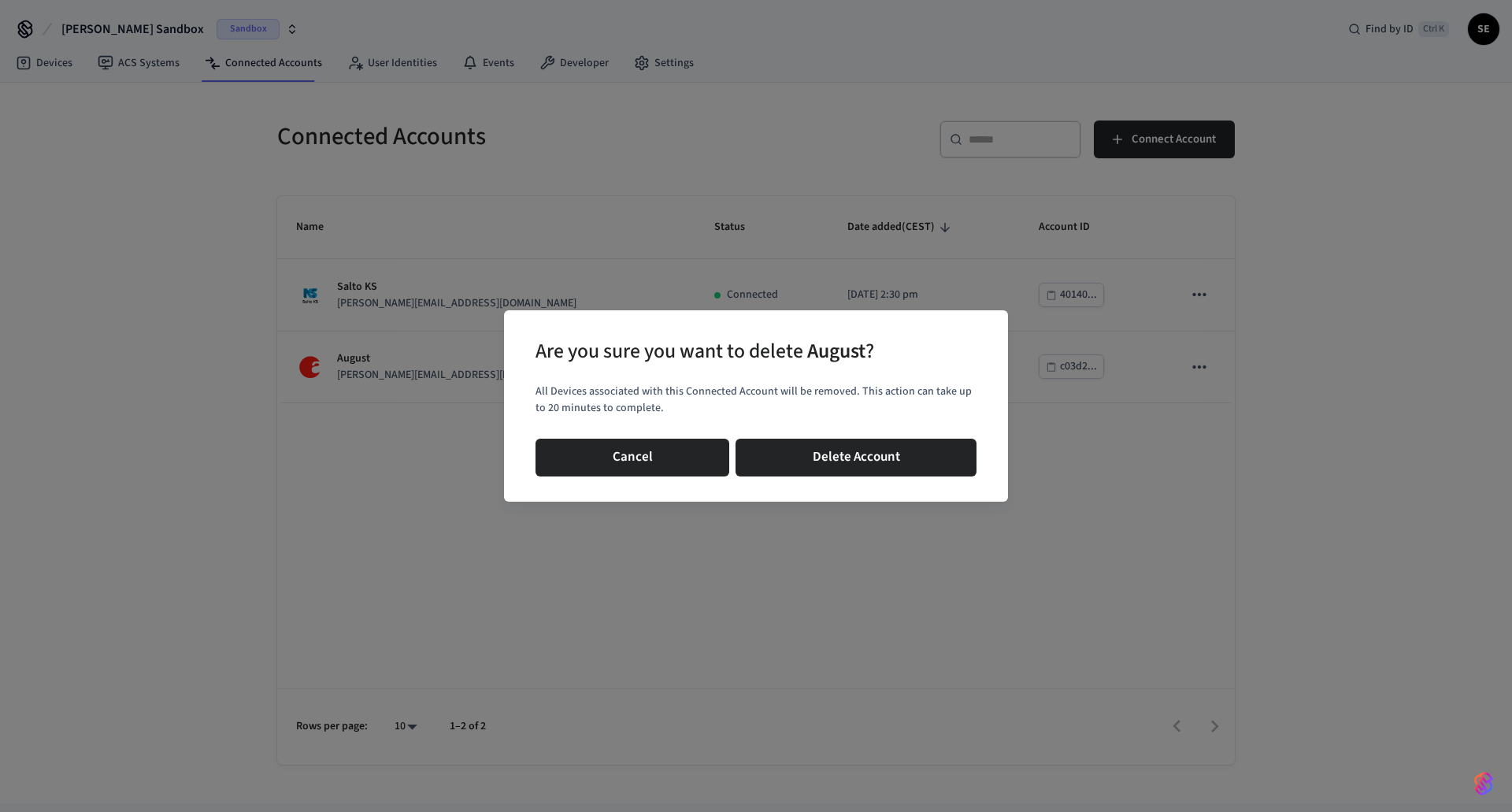
click at [987, 463] on div "Are you sure you want to delete August ? All Devices associated with this Conne…" at bounding box center [756, 405] width 504 height 191
click at [837, 447] on button "Delete Account" at bounding box center [856, 458] width 241 height 38
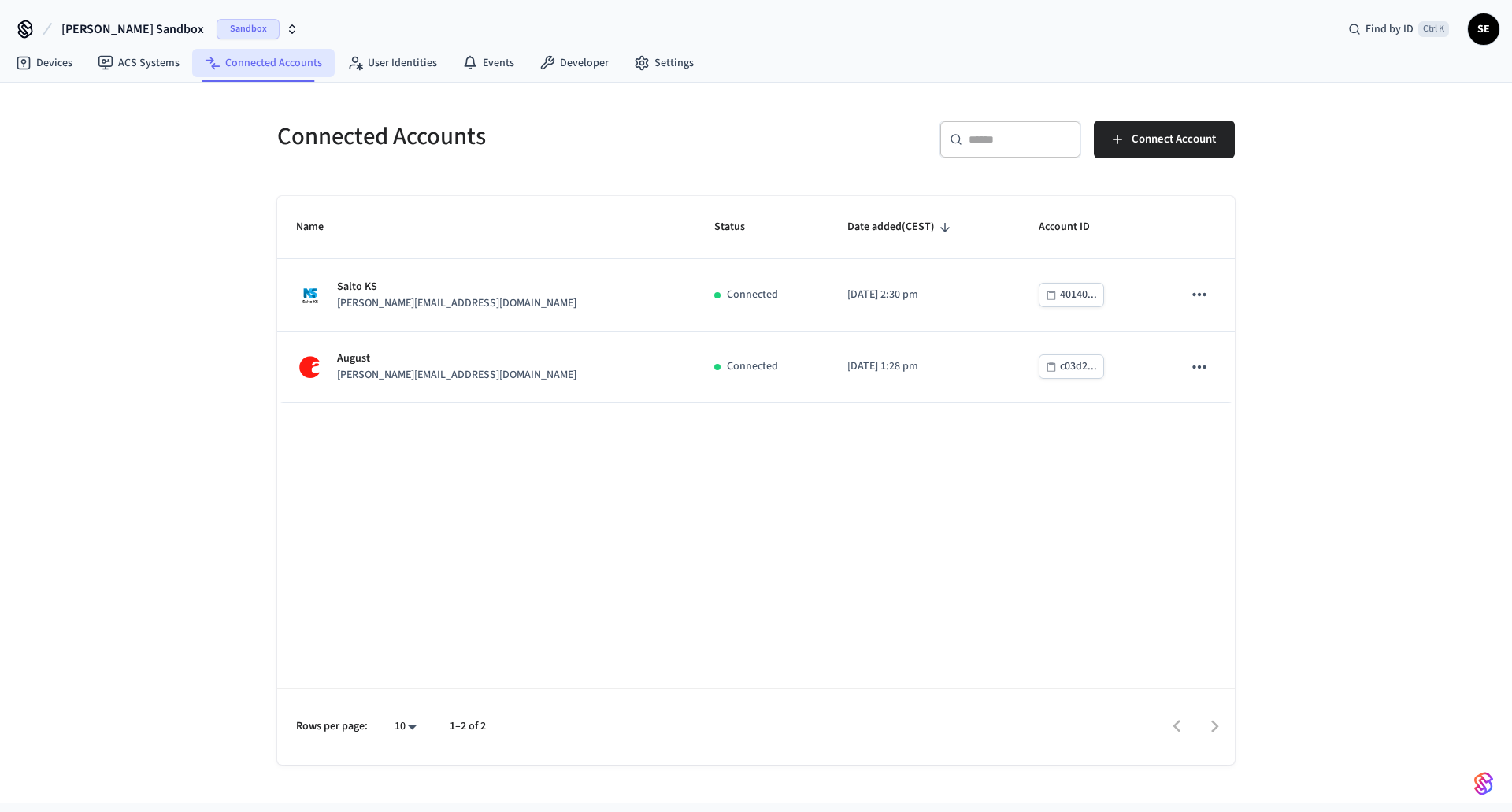
click at [238, 57] on link "Connected Accounts" at bounding box center [264, 63] width 143 height 28
click at [148, 59] on link "ACS Systems" at bounding box center [138, 63] width 107 height 28
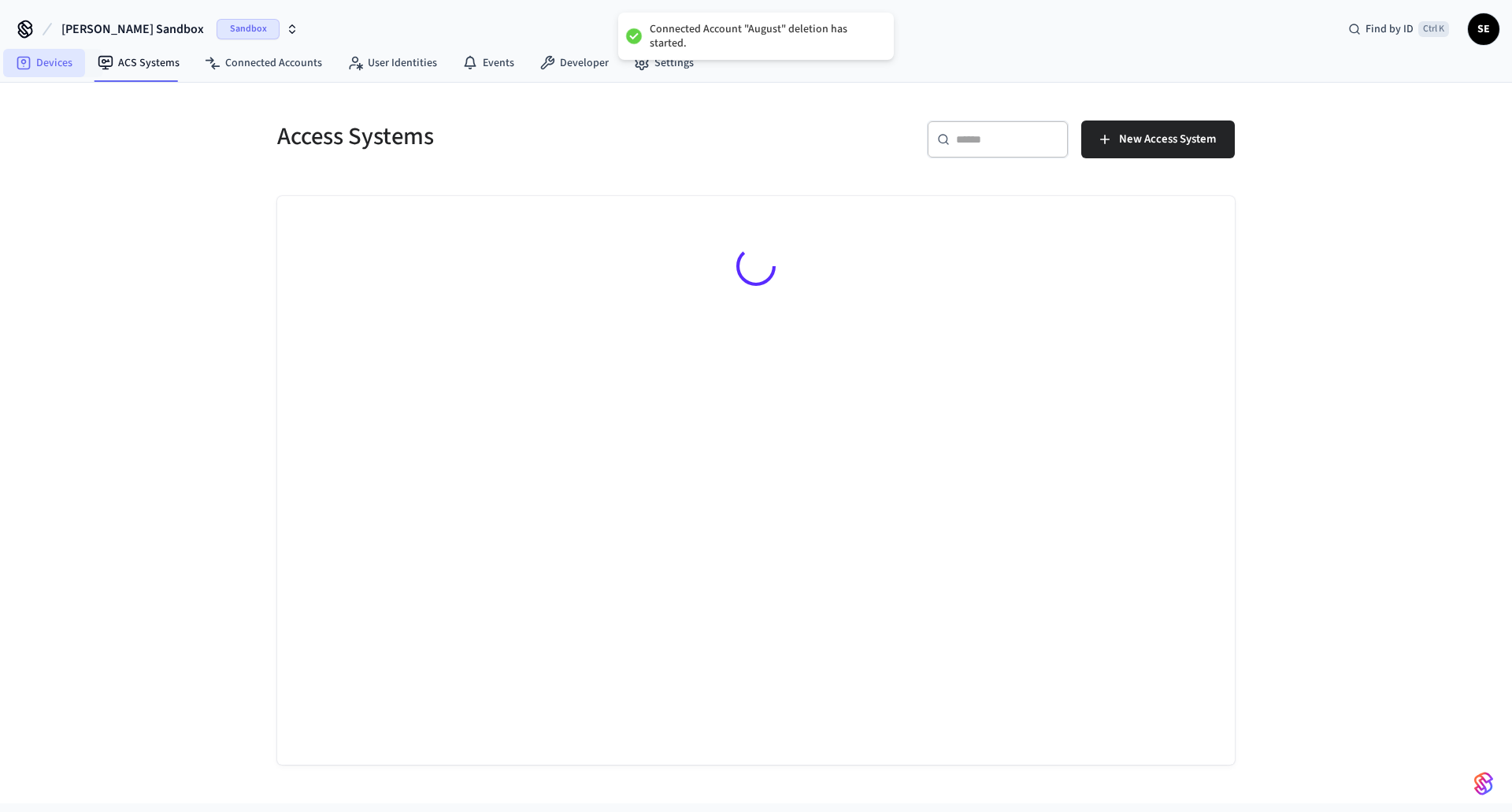
click at [64, 64] on link "Devices" at bounding box center [44, 63] width 82 height 28
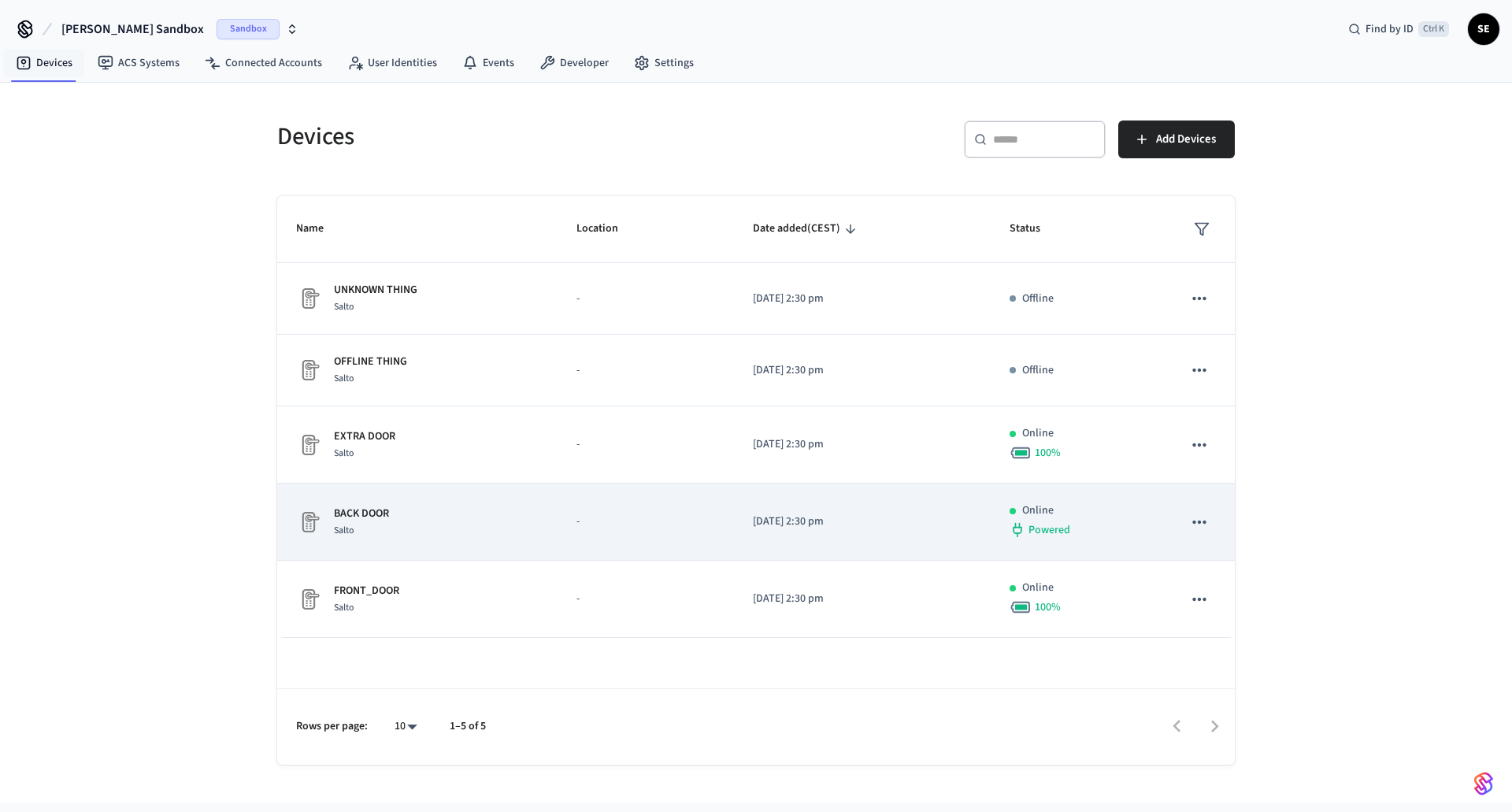
click at [474, 520] on div "BACK DOOR Salto" at bounding box center [417, 522] width 243 height 33
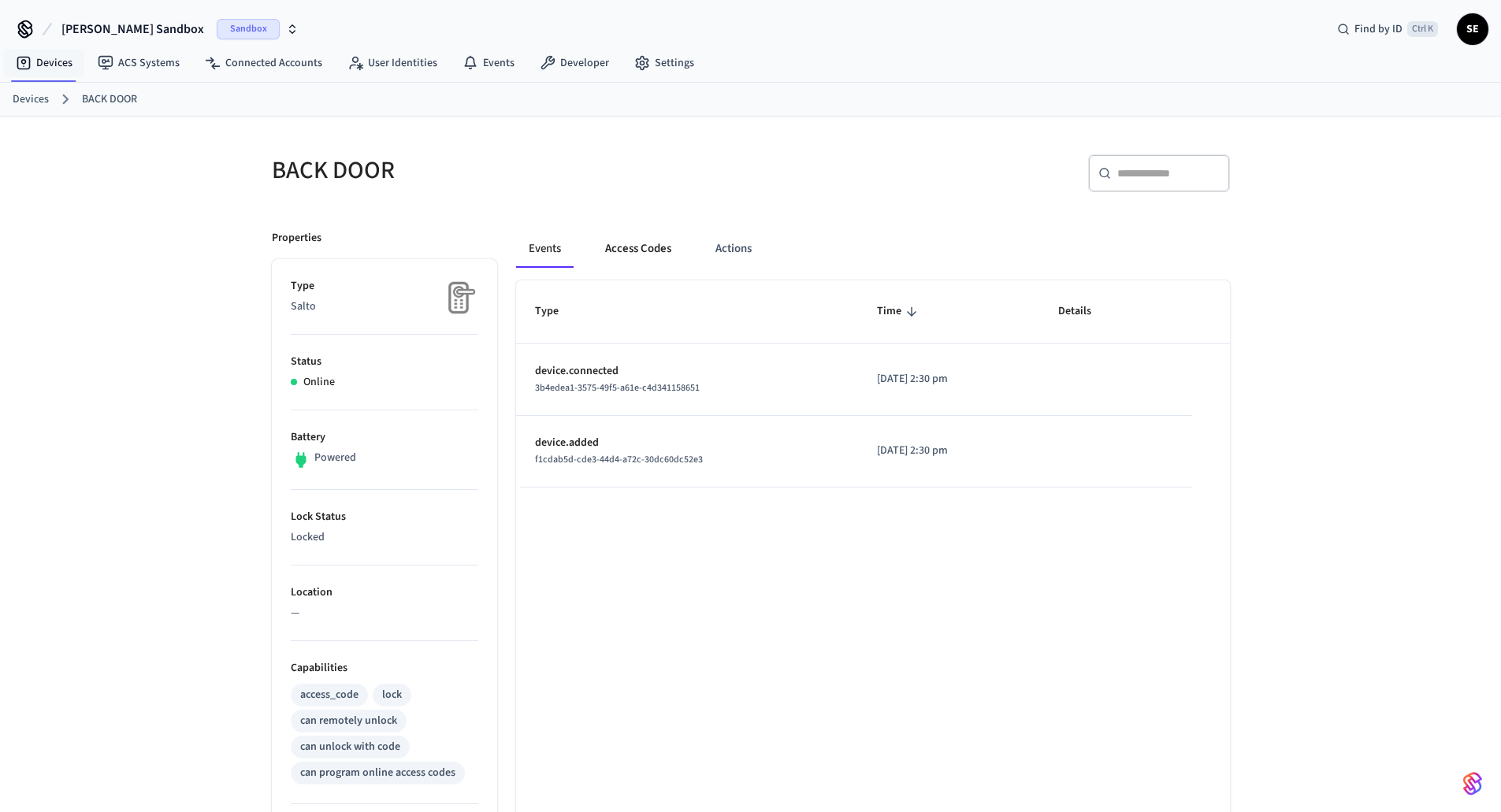
click at [653, 249] on button "Access Codes" at bounding box center [638, 249] width 91 height 38
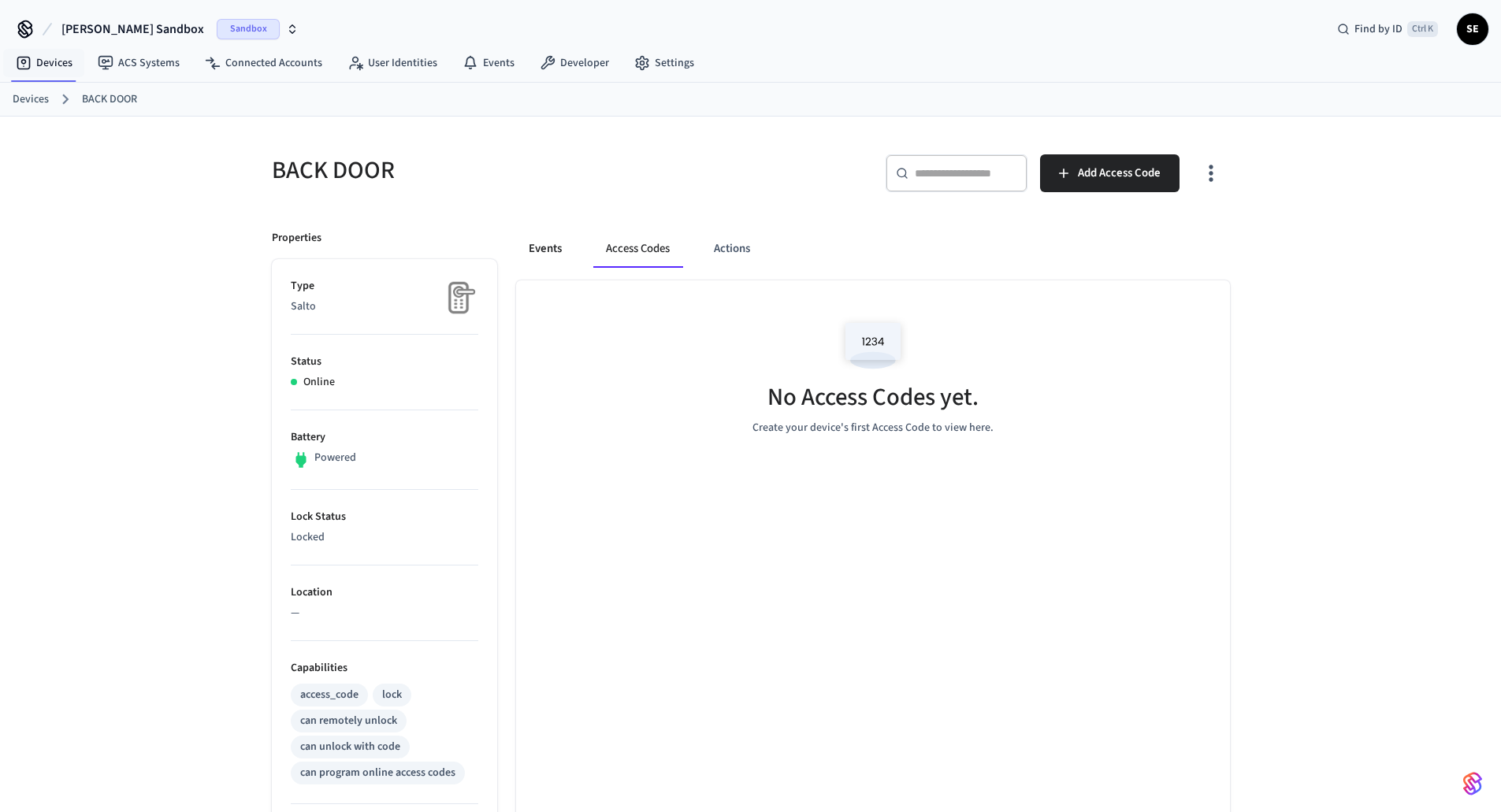
click at [559, 263] on button "Events" at bounding box center [545, 249] width 58 height 38
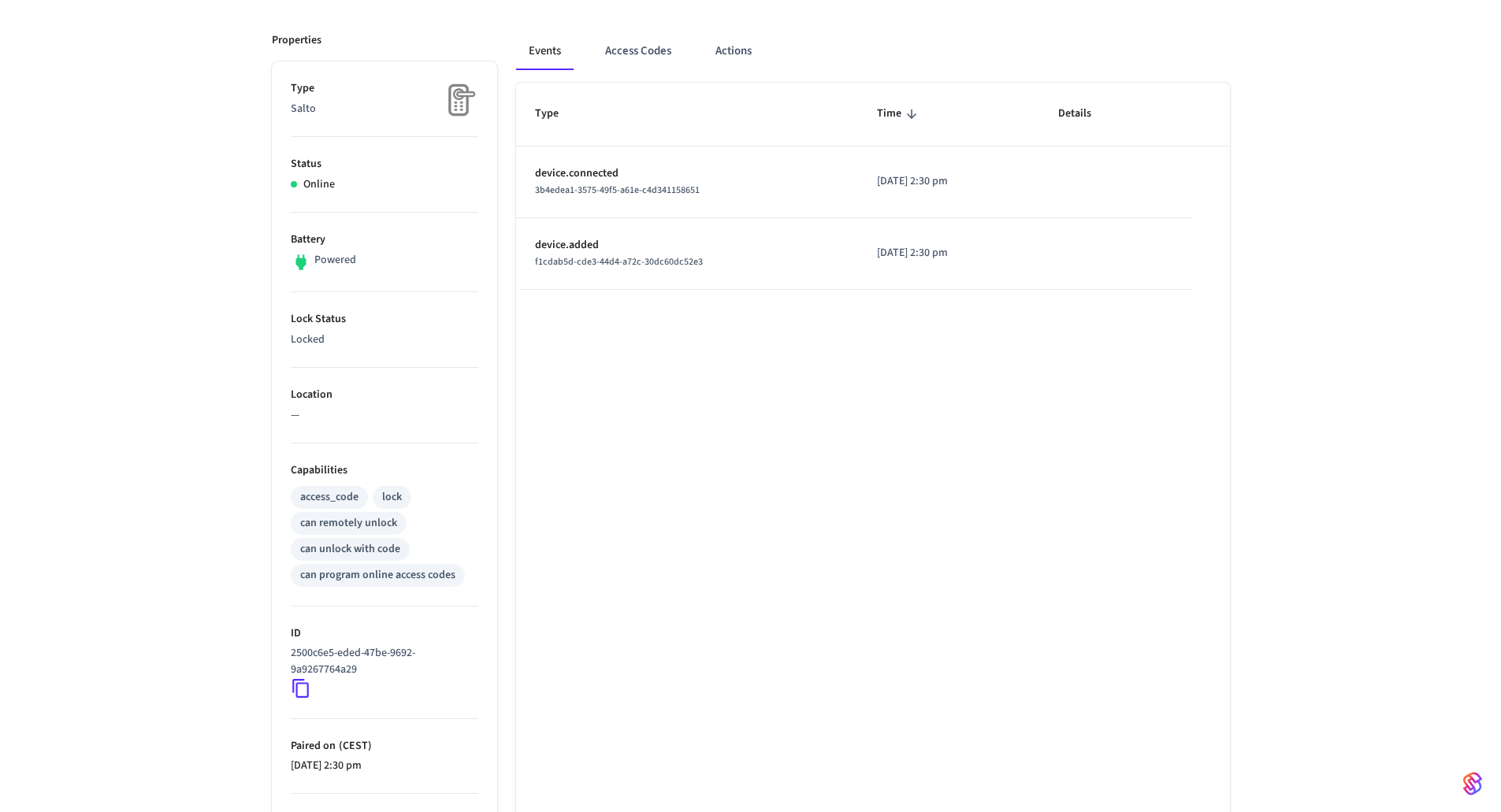
scroll to position [315, 0]
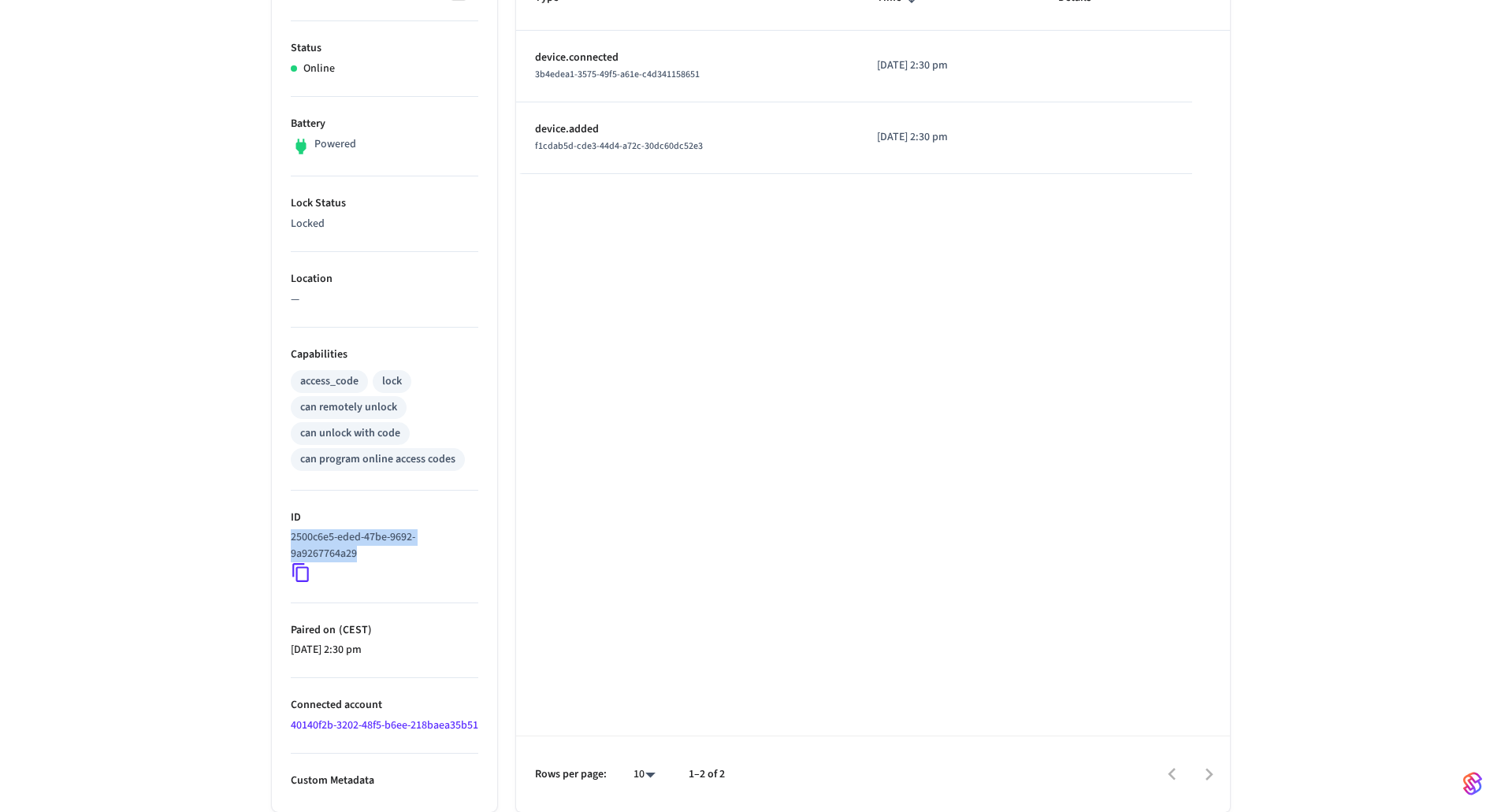
drag, startPoint x: 379, startPoint y: 561, endPoint x: 281, endPoint y: 529, distance: 103.1
click at [281, 529] on ul "Type Salto Status Online Battery Powered Lock Status Locked Location — Capabili…" at bounding box center [384, 379] width 225 height 866
click at [313, 577] on div "2500c6e5-eded-47be-9692-9a9267764a29" at bounding box center [385, 555] width 187 height 53
click at [306, 577] on icon at bounding box center [301, 573] width 21 height 21
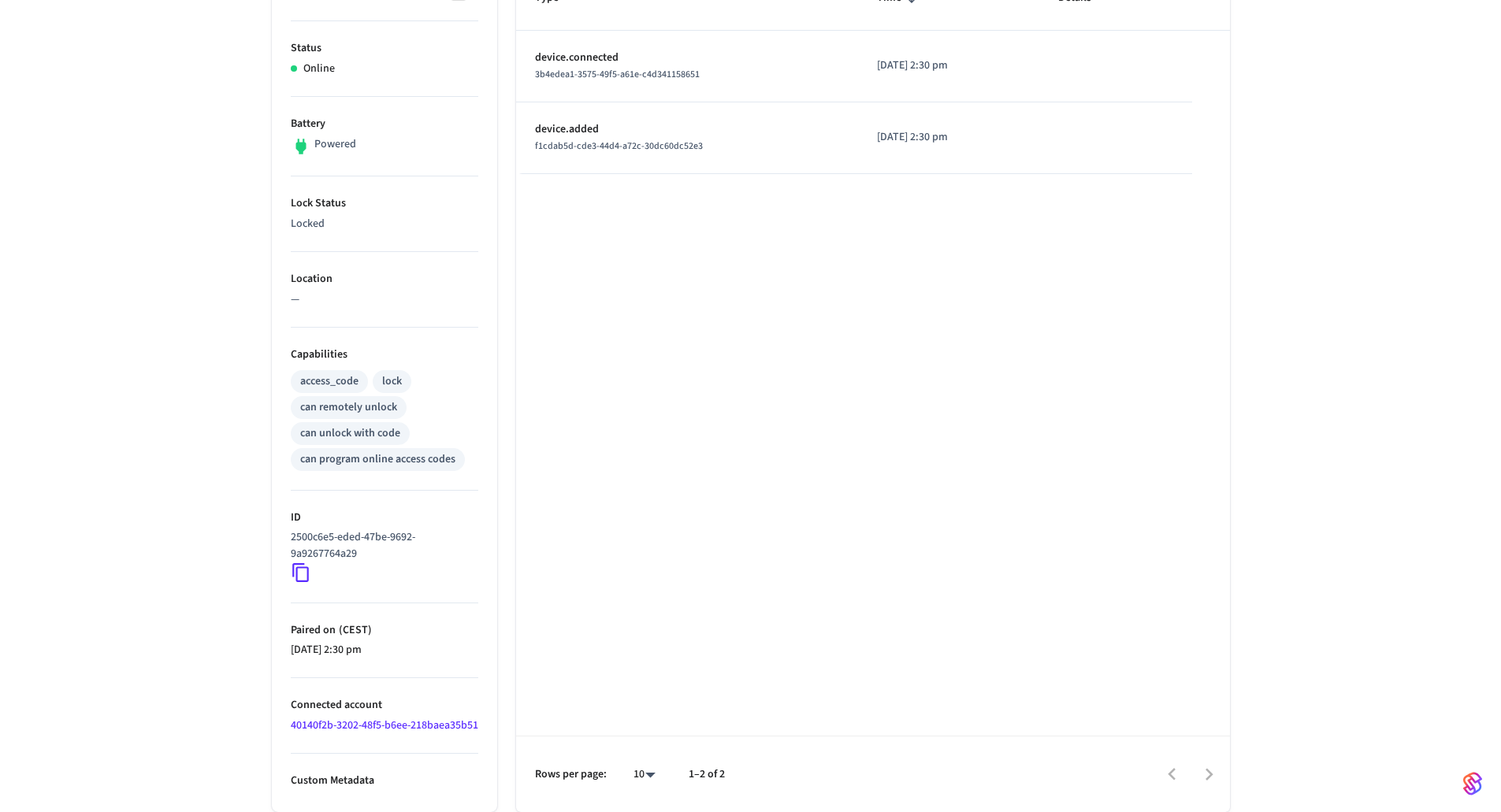
click at [306, 577] on icon at bounding box center [301, 573] width 21 height 21
drag, startPoint x: 386, startPoint y: 546, endPoint x: 280, endPoint y: 537, distance: 106.4
click at [280, 537] on ul "Type Salto Status Online Battery Powered Lock Status Locked Location — Capabili…" at bounding box center [384, 379] width 225 height 866
copy p "2500c6e5-eded-47be-9692-9a9267764a29"
click at [738, 548] on div "Type Time Details device.connected 3b4edea1-3575-49f5-a61e-c4d341158651 2025/09…" at bounding box center [872, 389] width 714 height 845
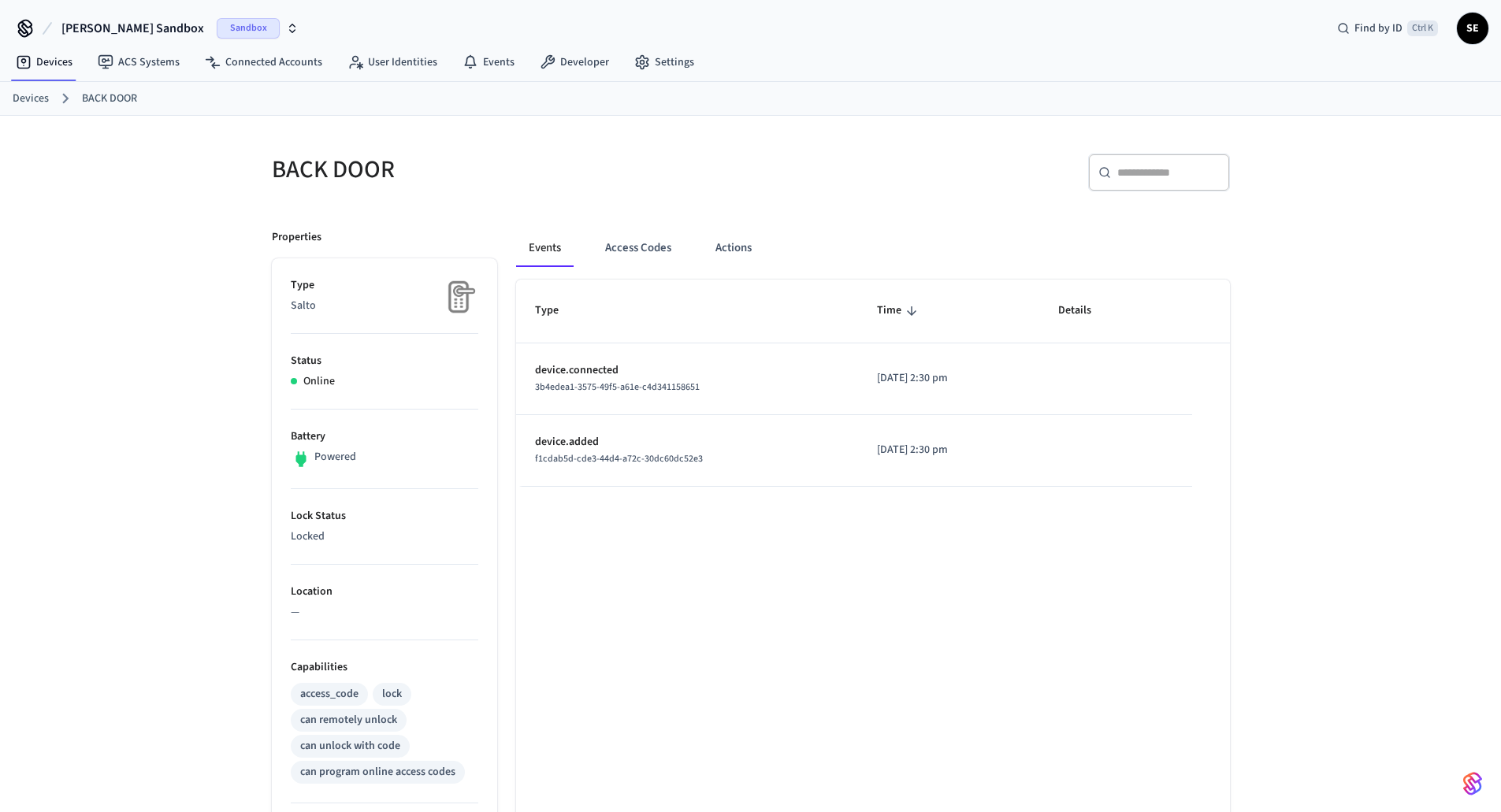
scroll to position [0, 0]
click at [56, 65] on link "Devices" at bounding box center [44, 63] width 82 height 28
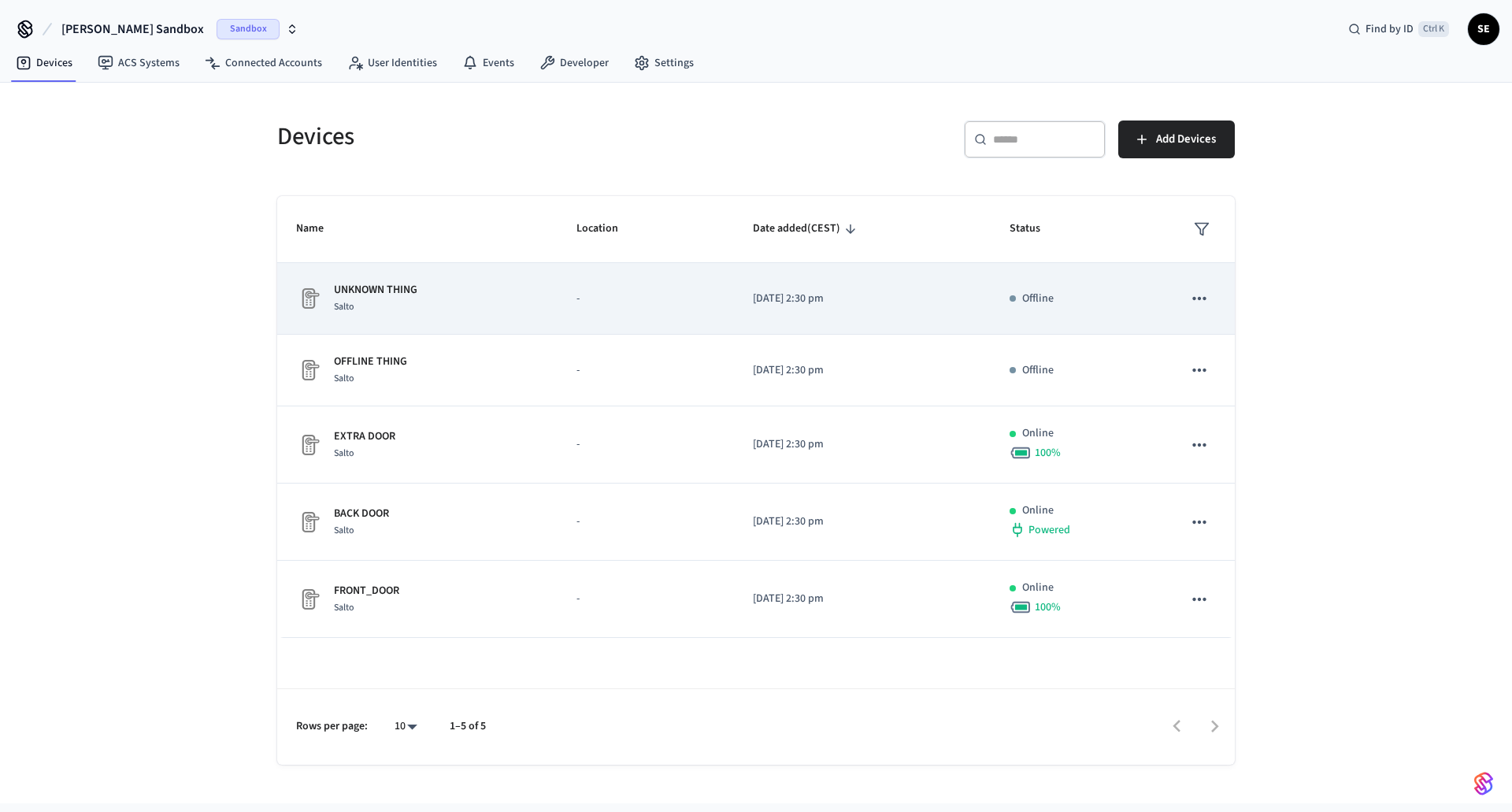
click at [415, 300] on div "Salto" at bounding box center [375, 306] width 83 height 16
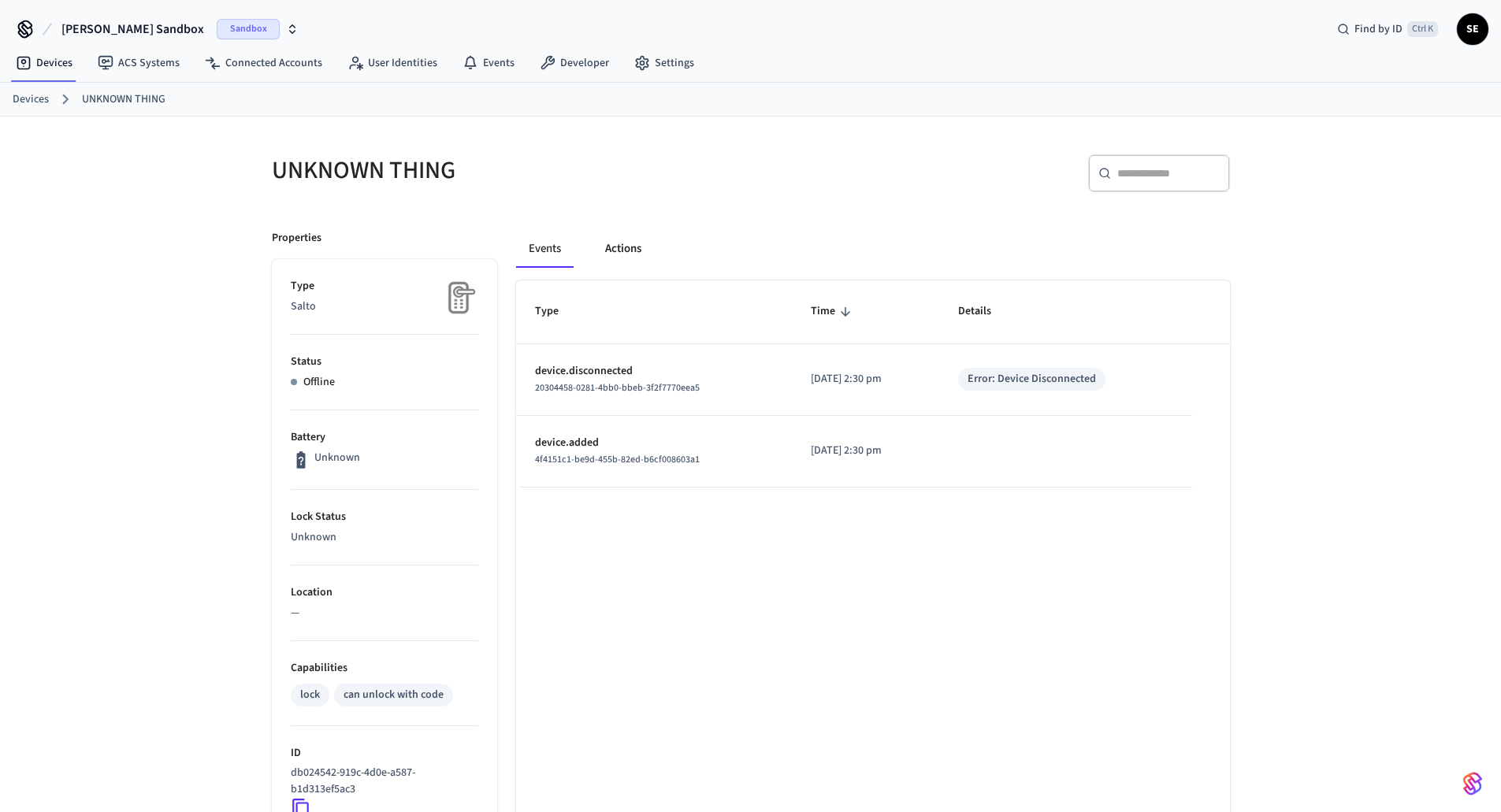
click at [605, 248] on button "Actions" at bounding box center [623, 249] width 62 height 38
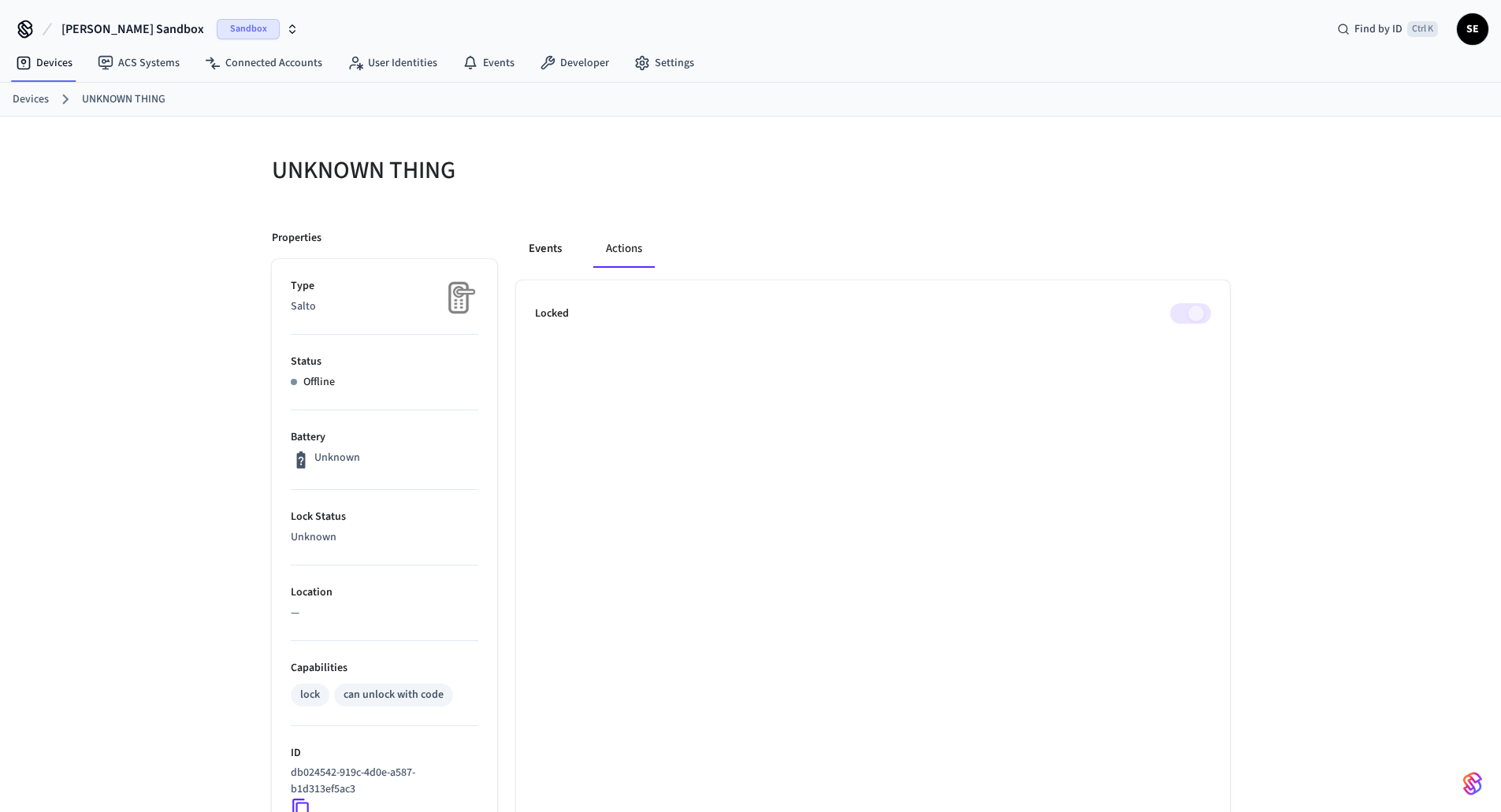
drag, startPoint x: 550, startPoint y: 248, endPoint x: 544, endPoint y: 244, distance: 7.2
click at [551, 248] on button "Events" at bounding box center [545, 249] width 58 height 38
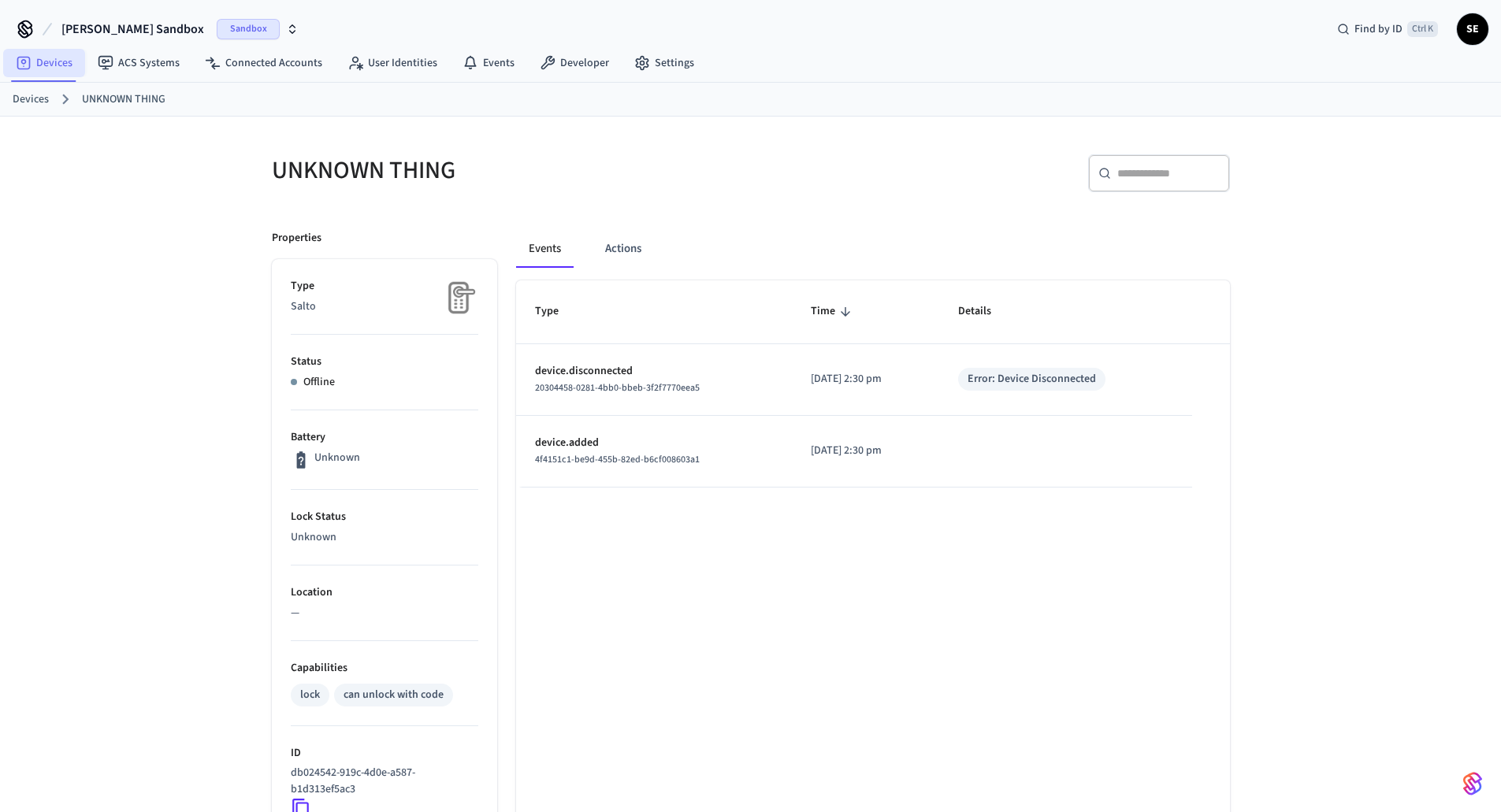
click at [27, 67] on icon at bounding box center [23, 63] width 15 height 15
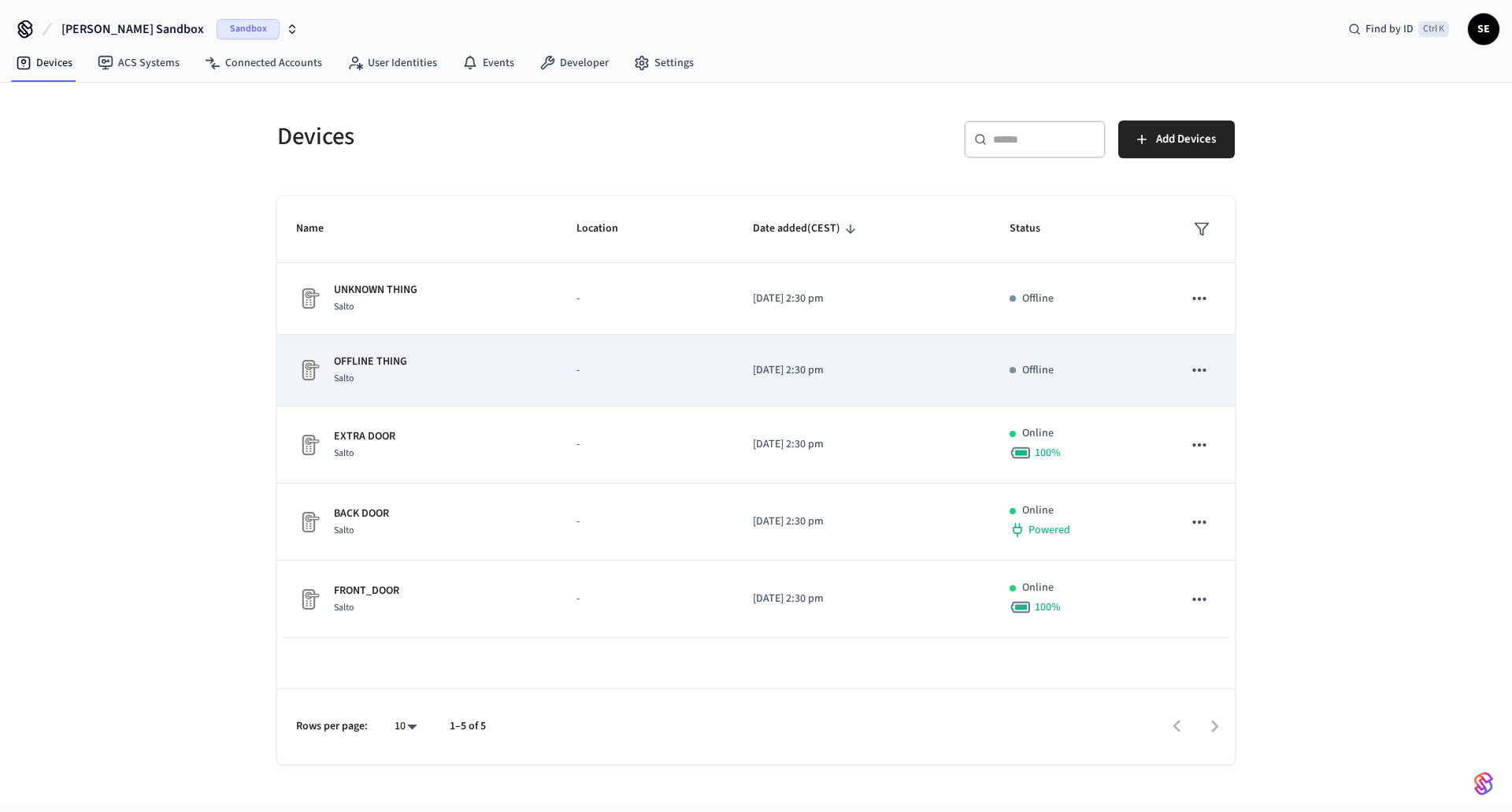
click at [657, 368] on p "-" at bounding box center [646, 370] width 138 height 16
click at [934, 383] on td "[DATE] 2:30 pm" at bounding box center [862, 370] width 257 height 71
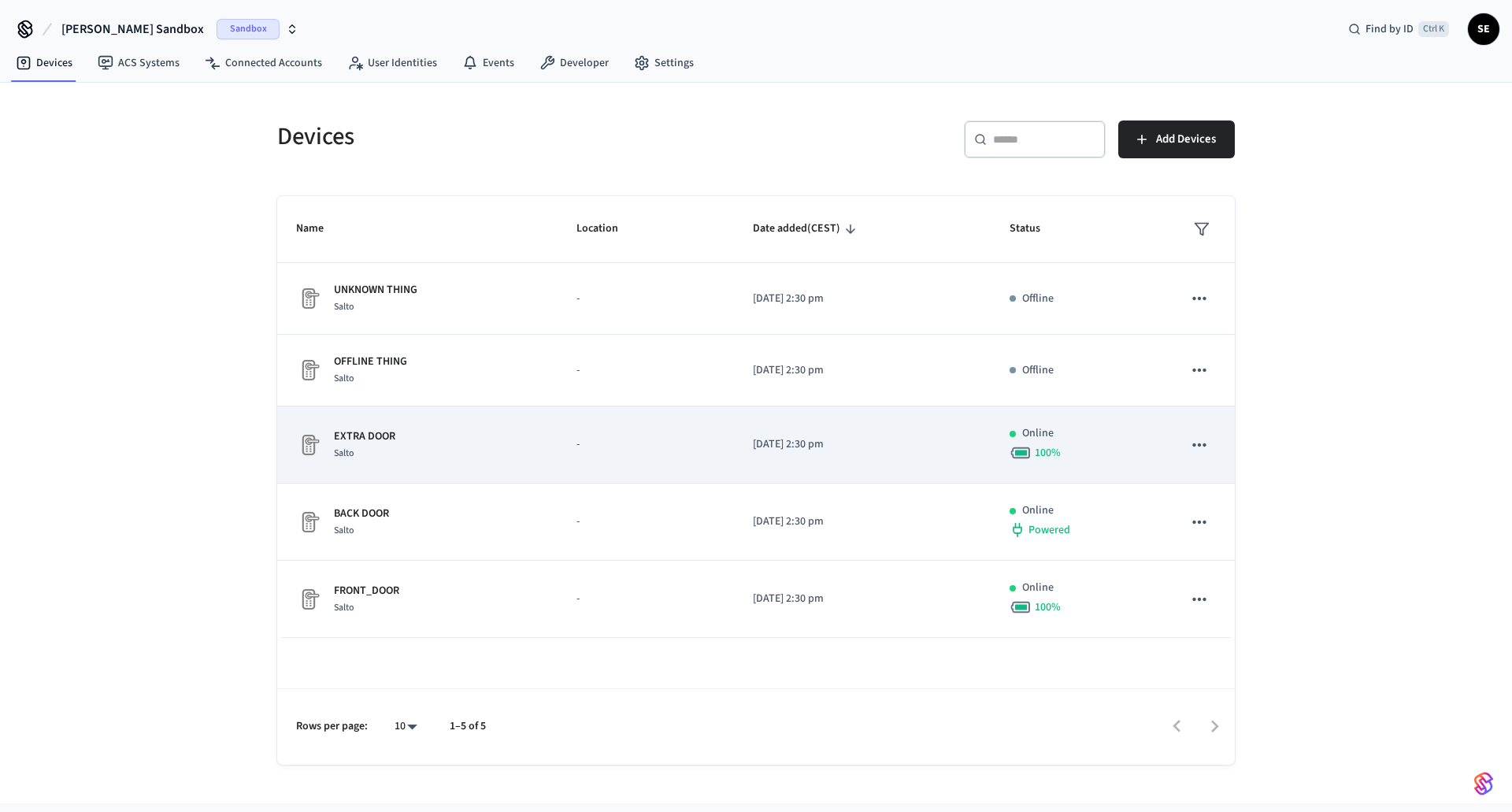
click at [448, 441] on div "EXTRA DOOR Salto" at bounding box center [417, 445] width 243 height 33
click at [855, 454] on td "[DATE] 2:30 pm" at bounding box center [862, 445] width 257 height 77
click at [1199, 452] on icon "sticky table" at bounding box center [1199, 445] width 21 height 21
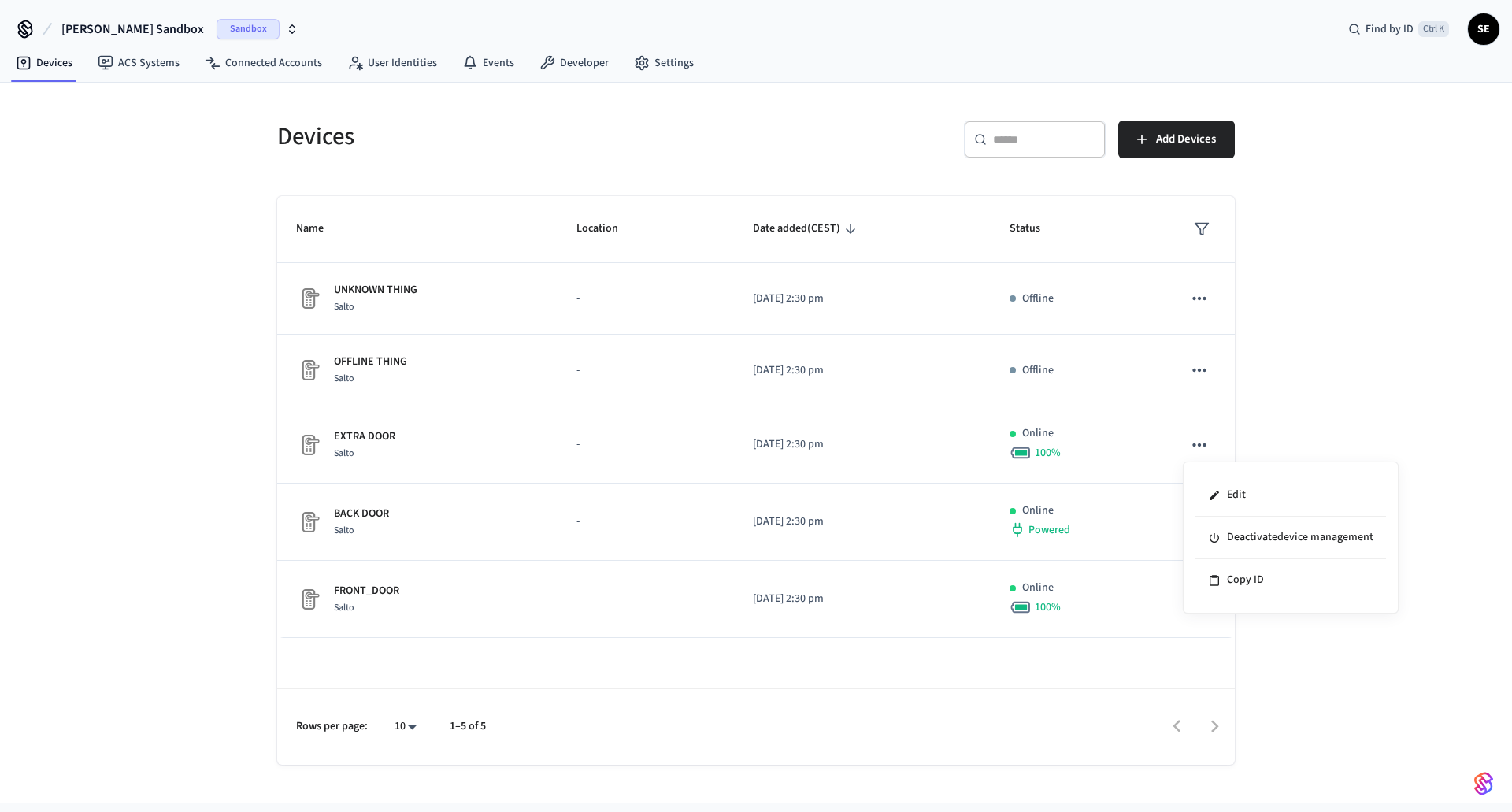
click at [856, 452] on div at bounding box center [756, 406] width 1512 height 812
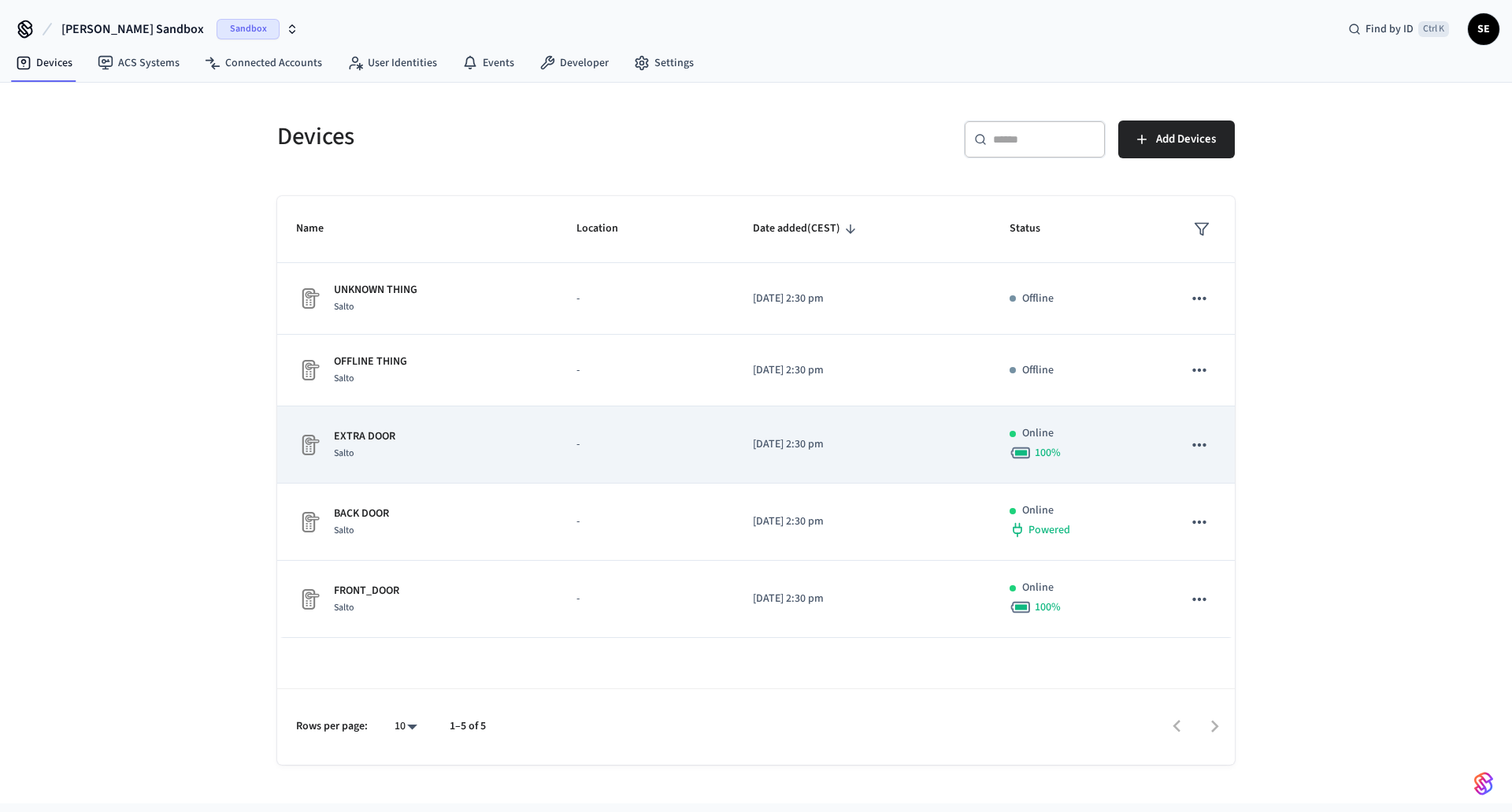
click at [857, 454] on div "Edit Deactivate device management Copy ID" at bounding box center [756, 406] width 1512 height 812
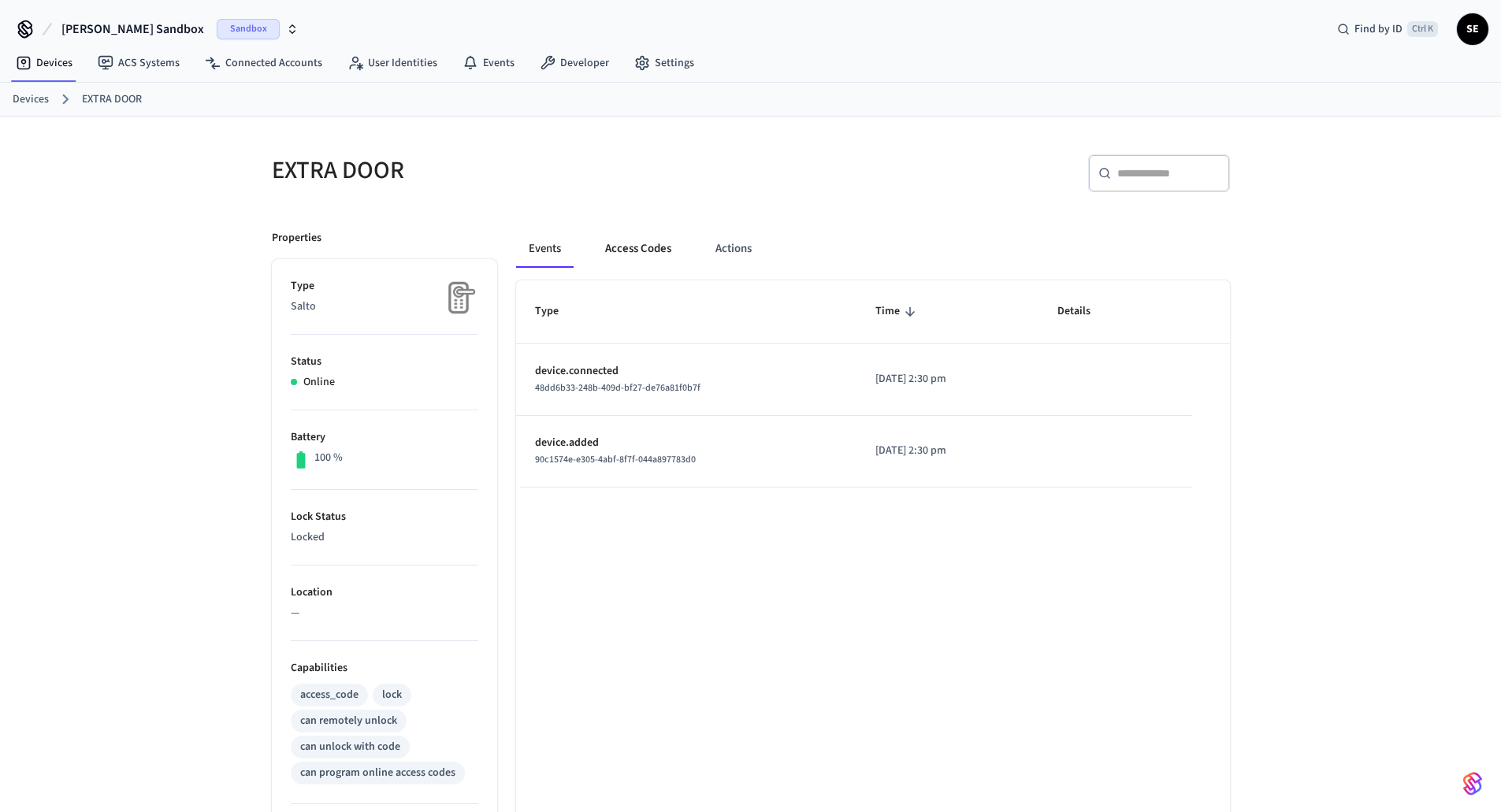
click at [638, 243] on button "Access Codes" at bounding box center [638, 249] width 91 height 38
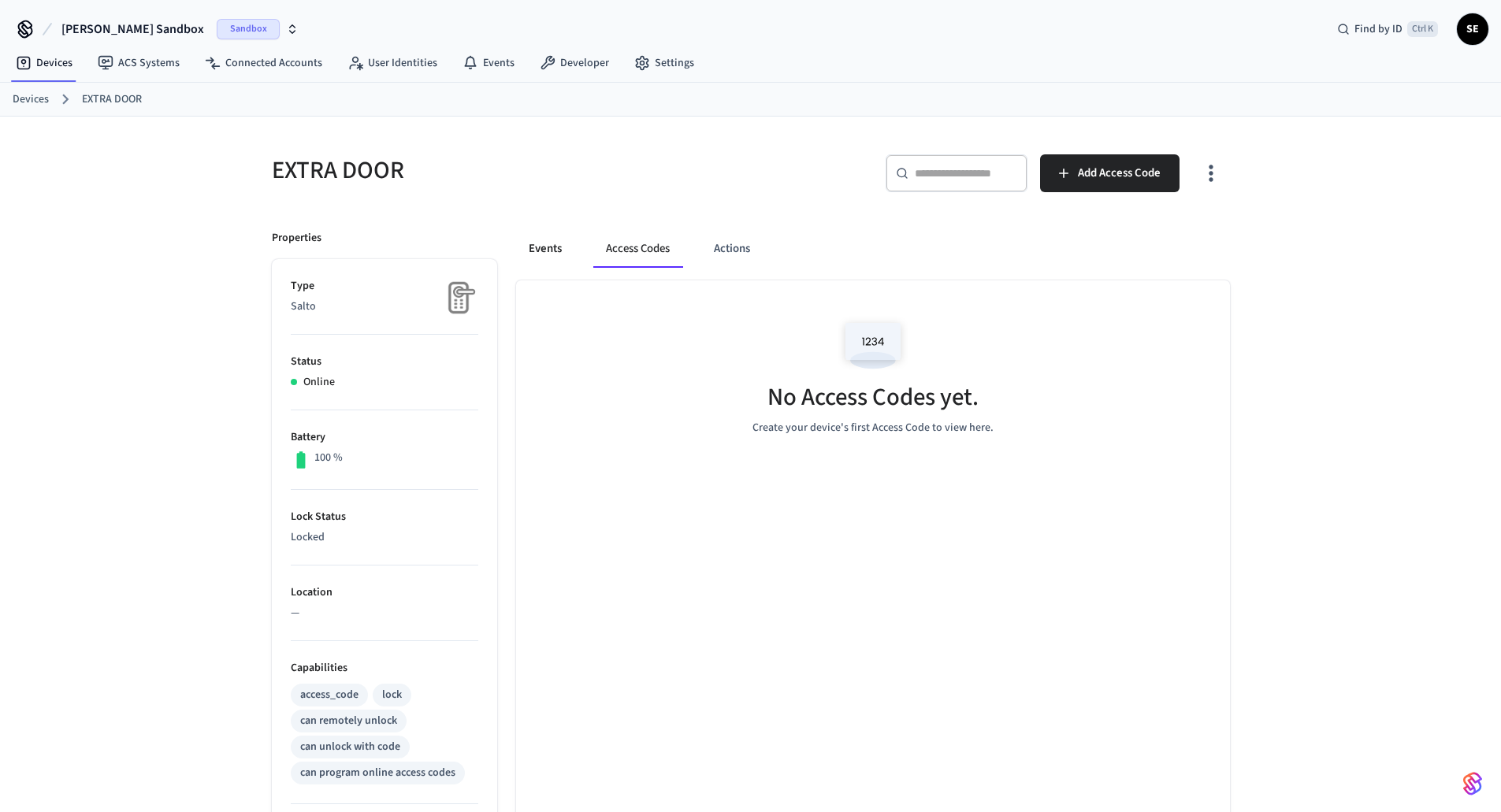
click at [562, 251] on button "Events" at bounding box center [545, 249] width 58 height 38
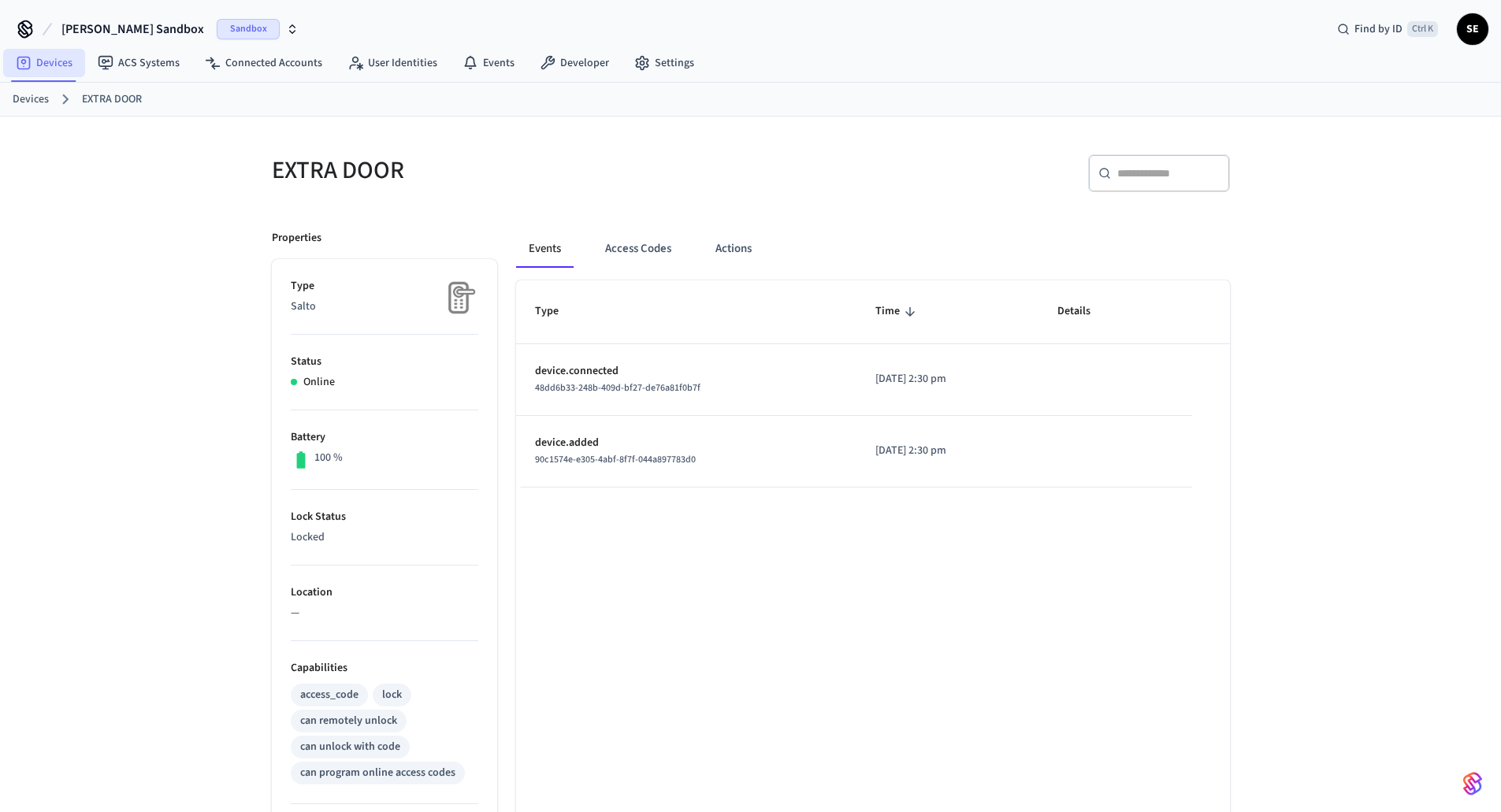
click at [42, 65] on link "Devices" at bounding box center [44, 63] width 82 height 28
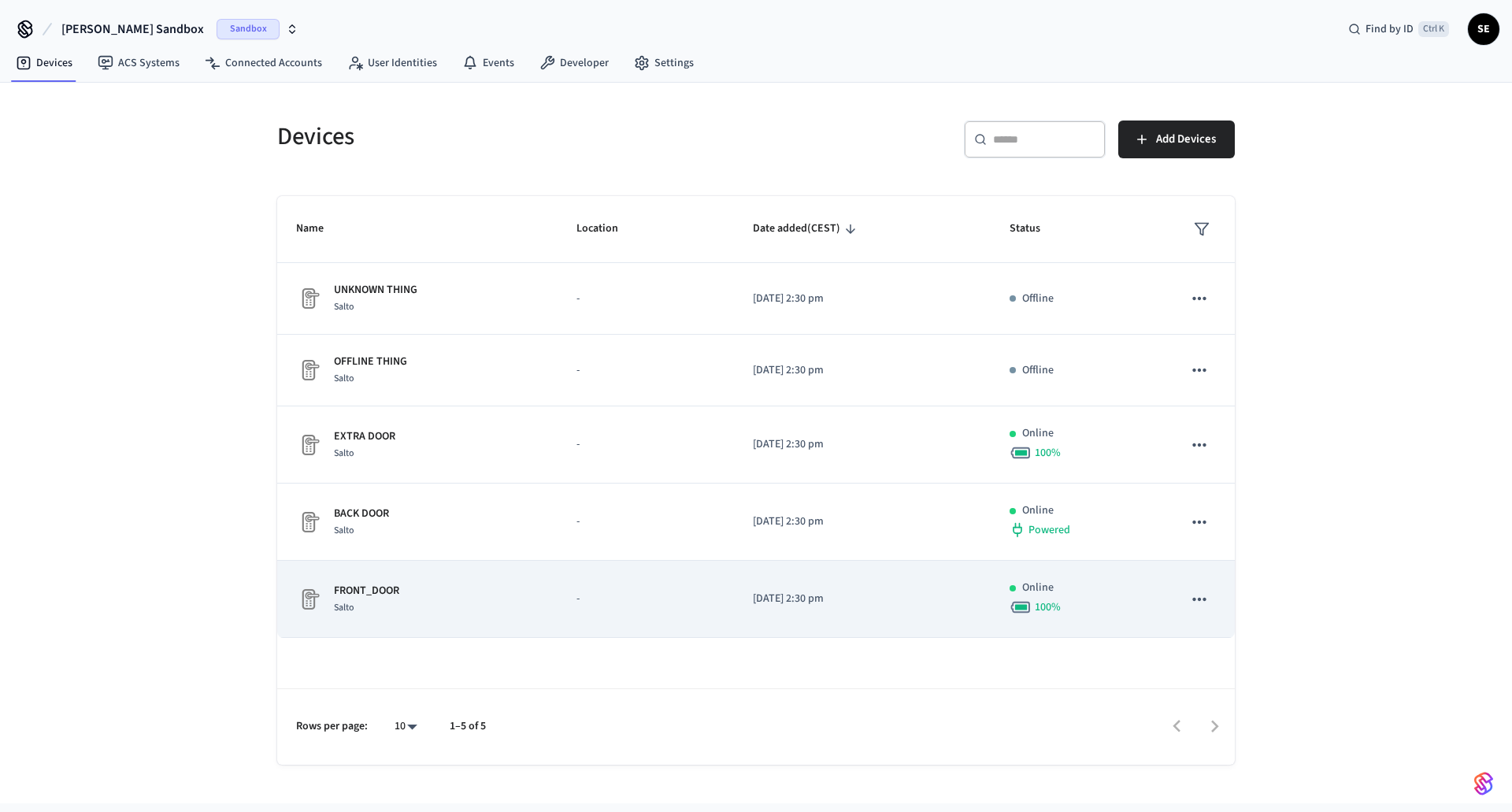
click at [431, 581] on td "FRONT_DOOR Salto" at bounding box center [417, 599] width 281 height 77
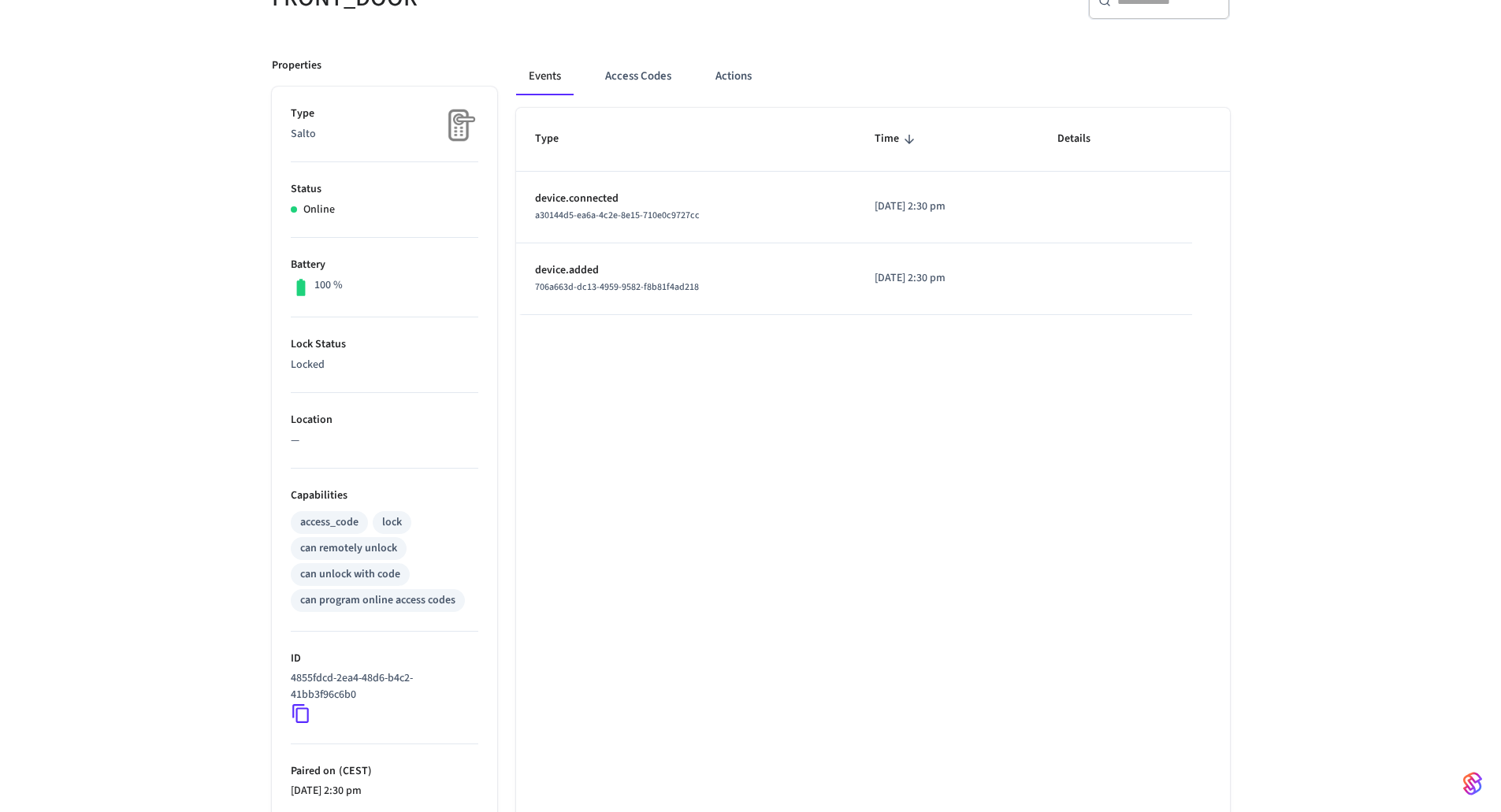
scroll to position [330, 0]
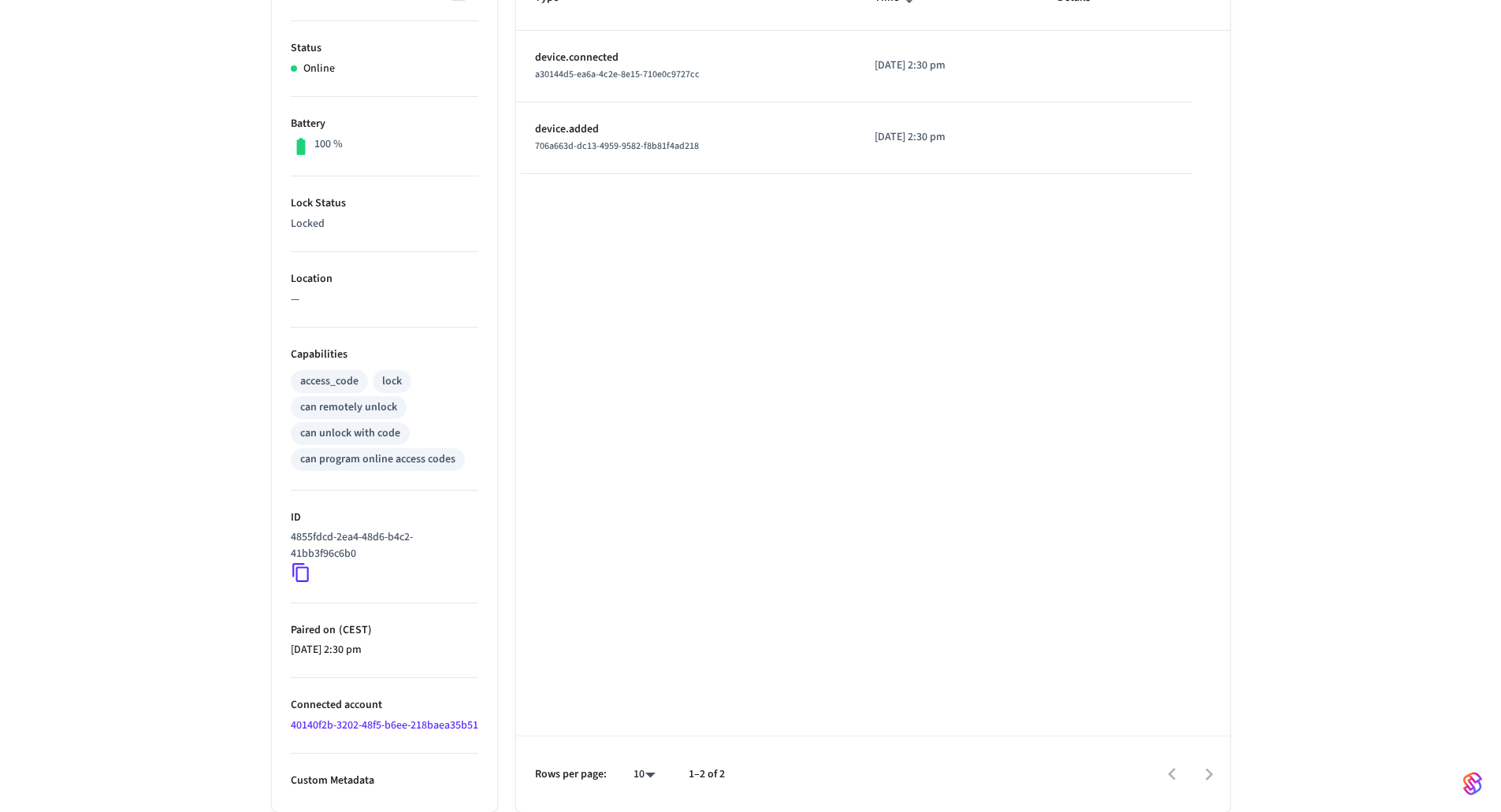
click at [305, 562] on icon at bounding box center [301, 573] width 21 height 21
click at [392, 510] on p "ID" at bounding box center [385, 518] width 187 height 16
drag, startPoint x: 366, startPoint y: 548, endPoint x: 367, endPoint y: 528, distance: 20.0
click at [366, 529] on div "4855fdcd-2ea4-48d6-b4c2-41bb3f96c6b0" at bounding box center [385, 555] width 187 height 53
click at [367, 529] on p "4855fdcd-2ea4-48d6-b4c2-41bb3f96c6b0" at bounding box center [381, 545] width 181 height 33
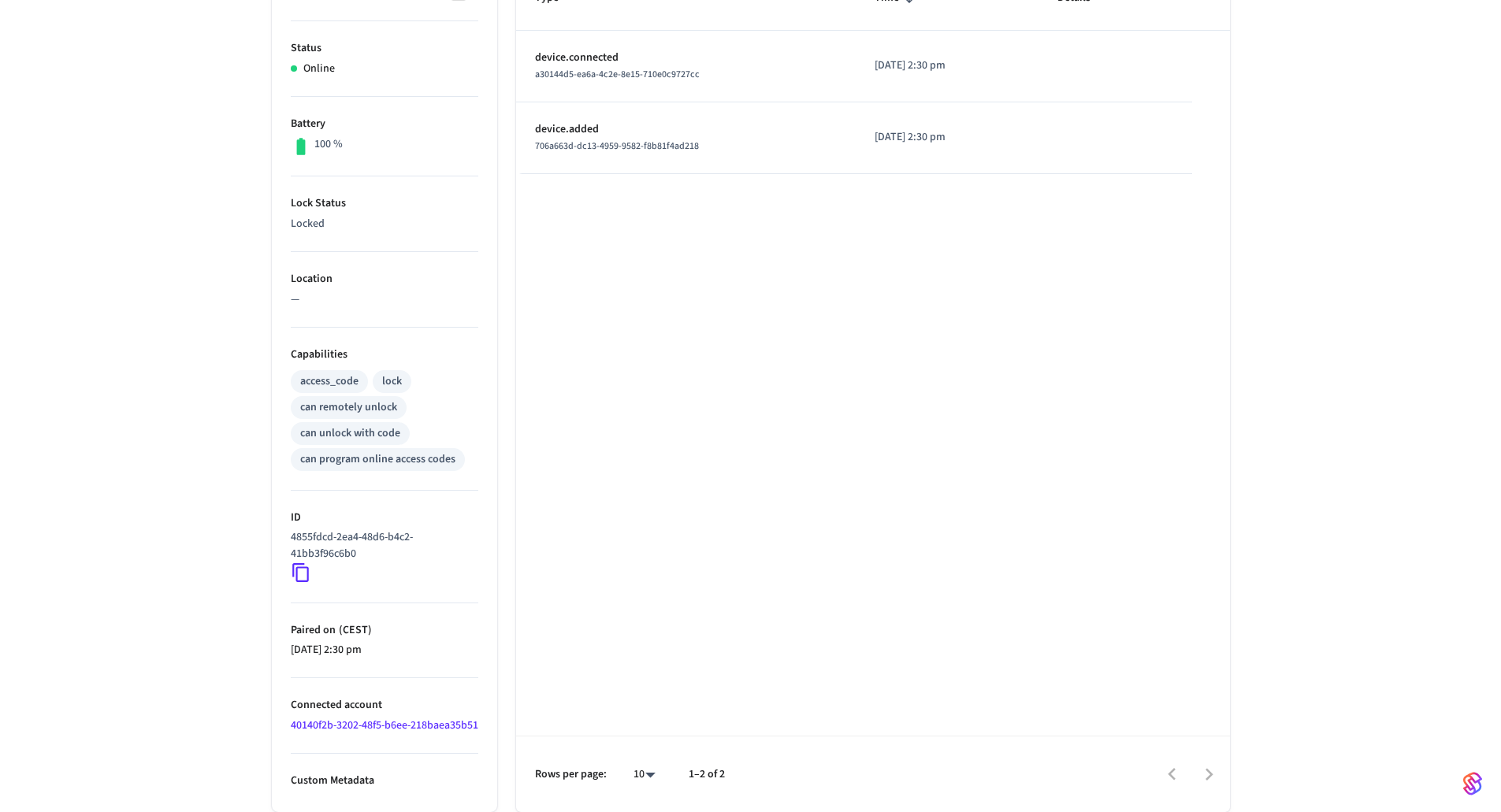
click at [302, 562] on icon at bounding box center [301, 573] width 21 height 21
click at [304, 562] on icon at bounding box center [301, 573] width 21 height 21
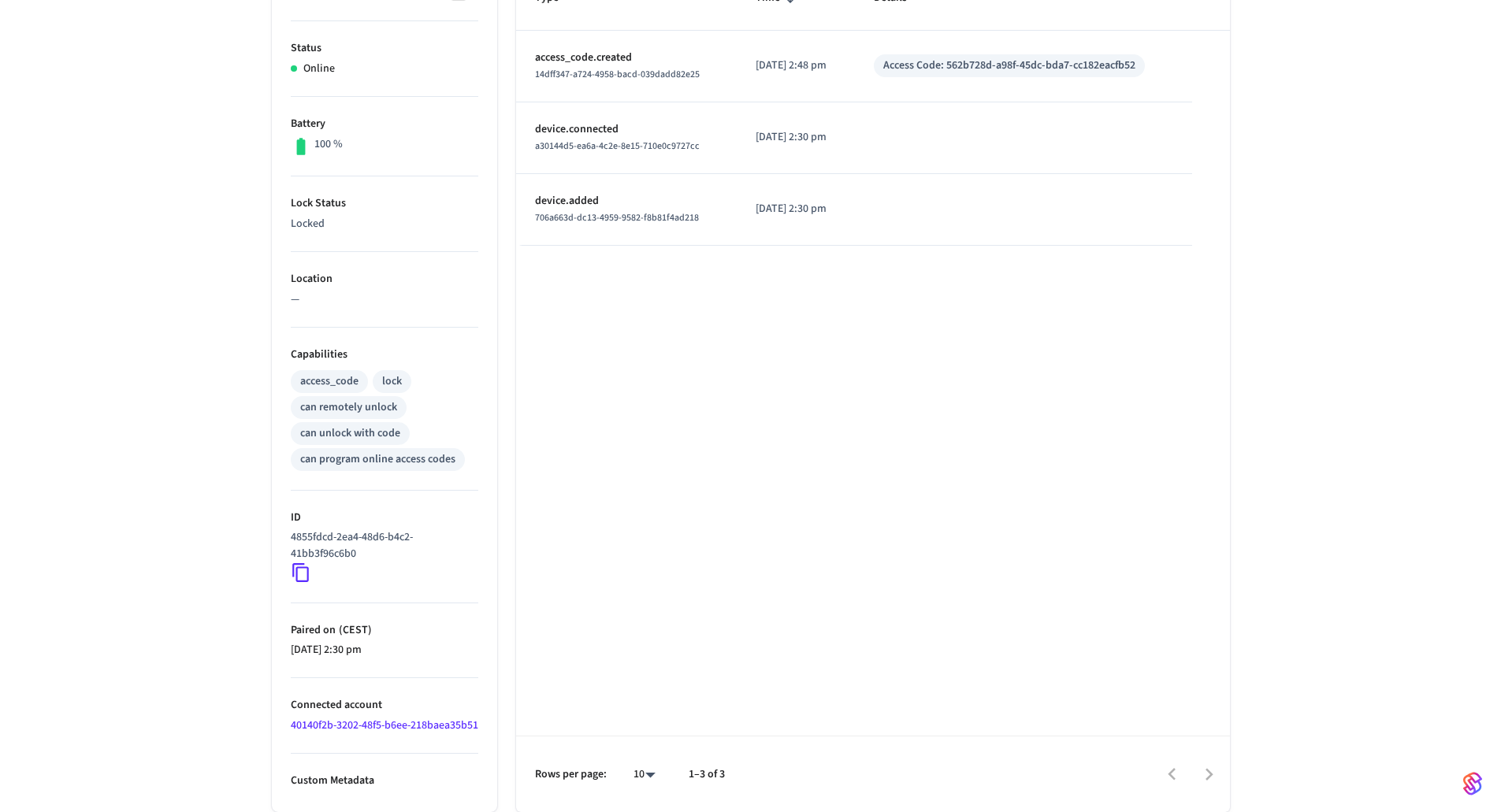
scroll to position [15, 0]
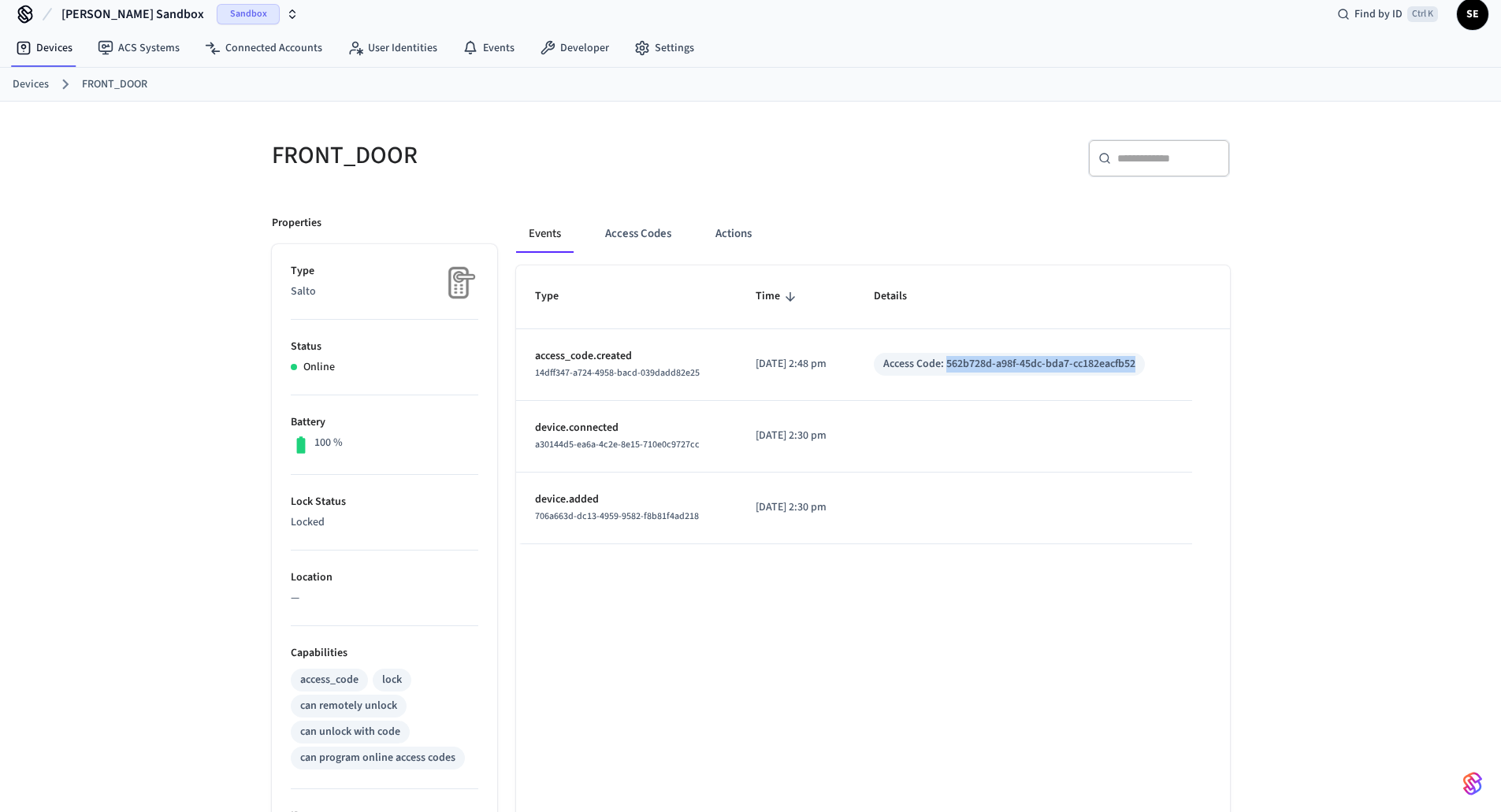
drag, startPoint x: 1173, startPoint y: 361, endPoint x: 961, endPoint y: 368, distance: 212.1
click at [961, 368] on td "Access Code: 562b728d-a98f-45dc-bda7-cc182eacfb52" at bounding box center [1023, 364] width 337 height 71
click at [609, 230] on button "Access Codes" at bounding box center [638, 233] width 91 height 38
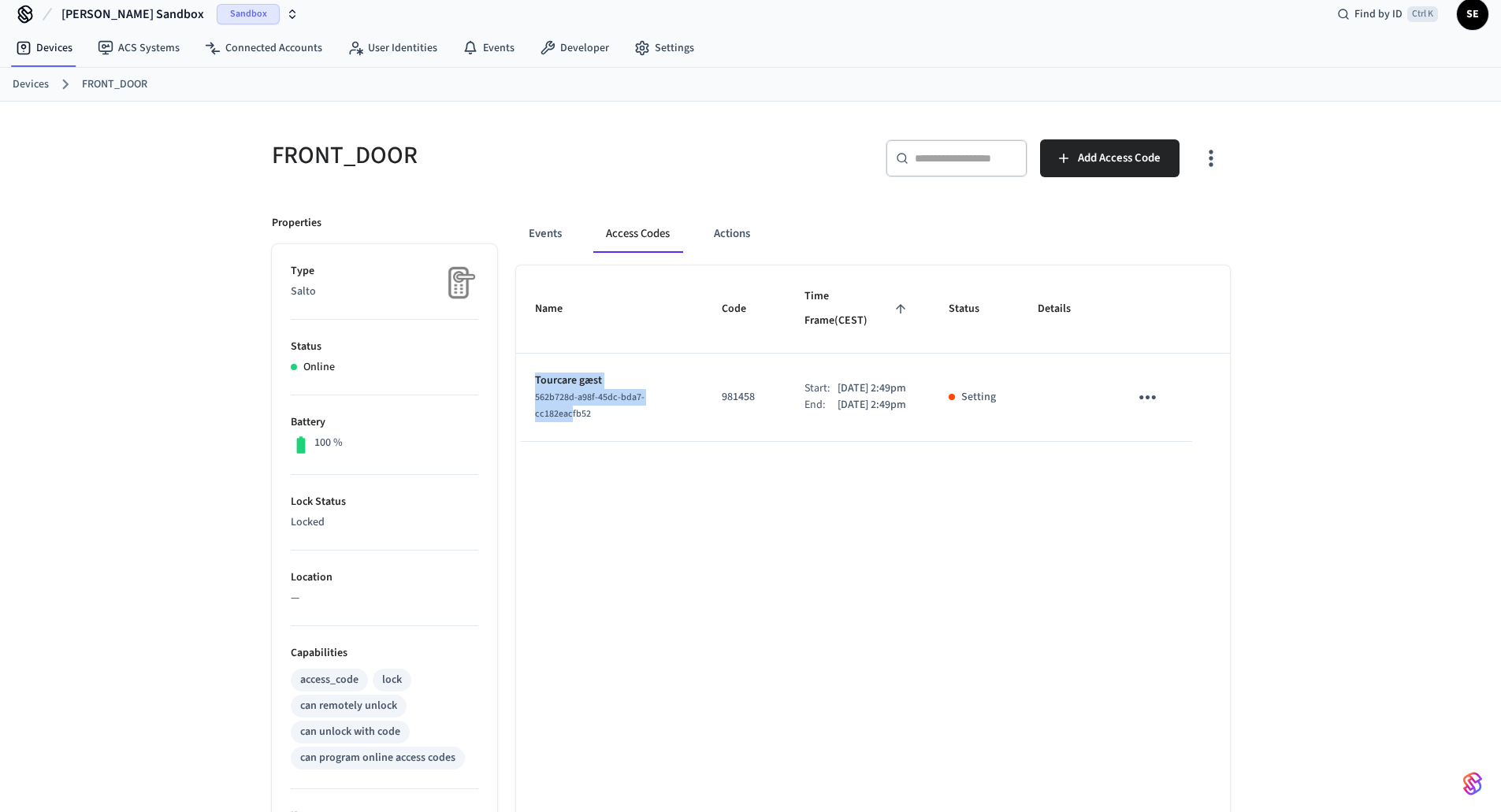
drag, startPoint x: 536, startPoint y: 357, endPoint x: 569, endPoint y: 421, distance: 72.0
click at [569, 421] on td "Tourcare gæst 562b728d-a98f-45dc-bda7-cc182eacfb52" at bounding box center [610, 397] width 187 height 88
click at [1152, 439] on div "Name Code Time Frame (CEST) Status Details Tourcare gæst 562b728d-a98f-45dc-bda…" at bounding box center [872, 688] width 714 height 845
click at [1163, 391] on button "sticky table" at bounding box center [1147, 397] width 37 height 37
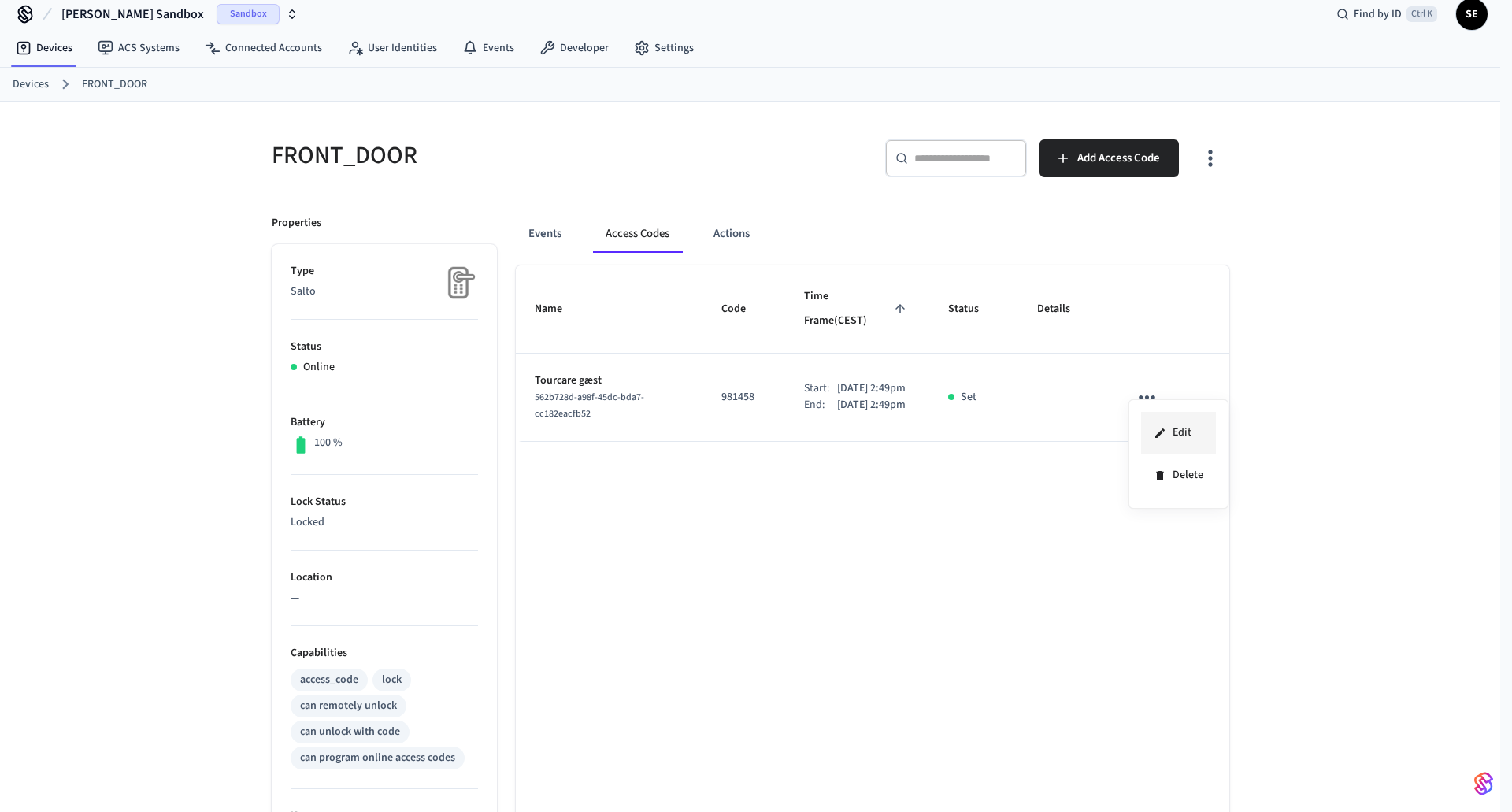
click at [1188, 426] on li "Edit" at bounding box center [1178, 433] width 75 height 43
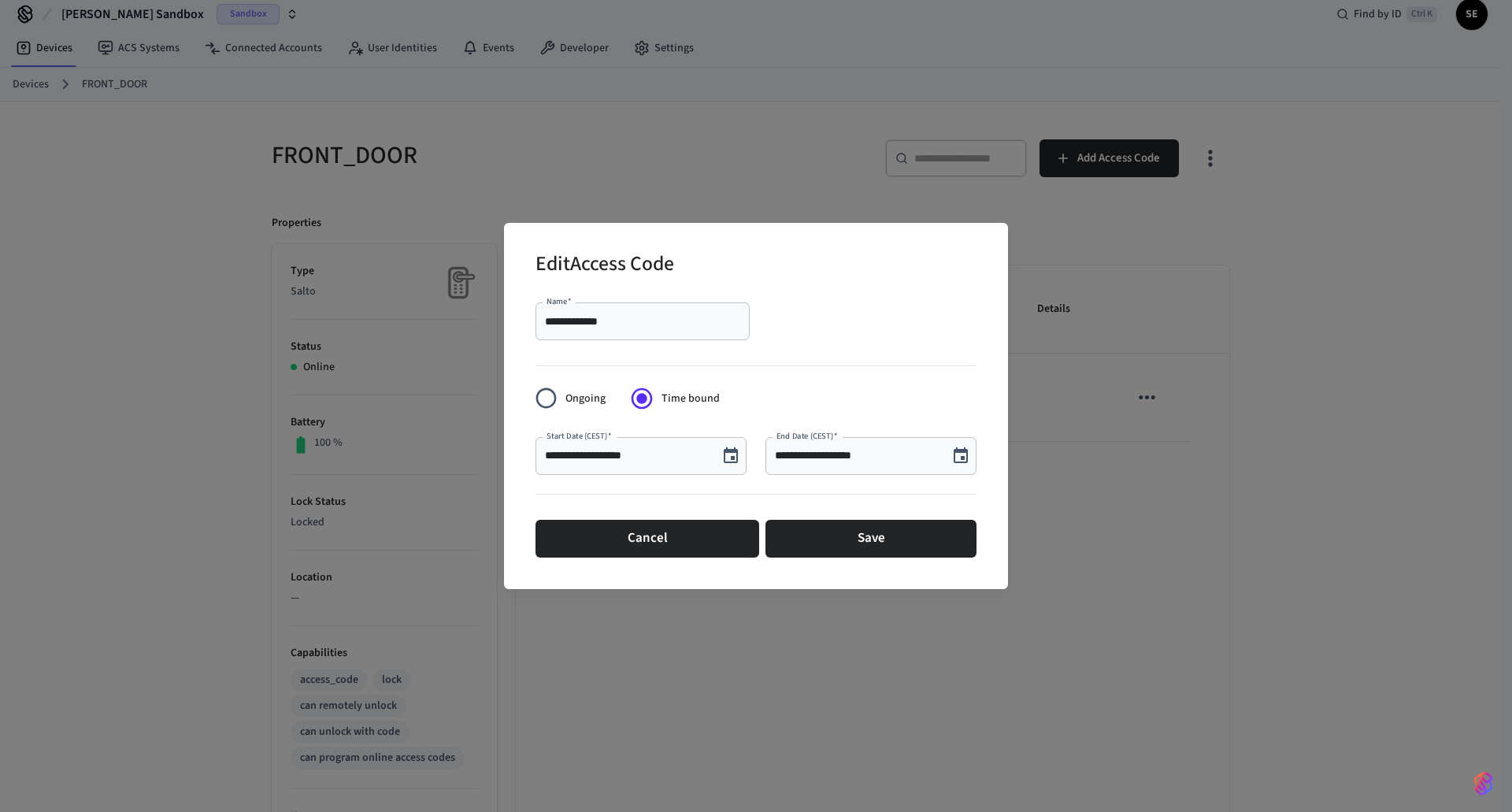
click at [1333, 465] on div "**********" at bounding box center [756, 406] width 1512 height 812
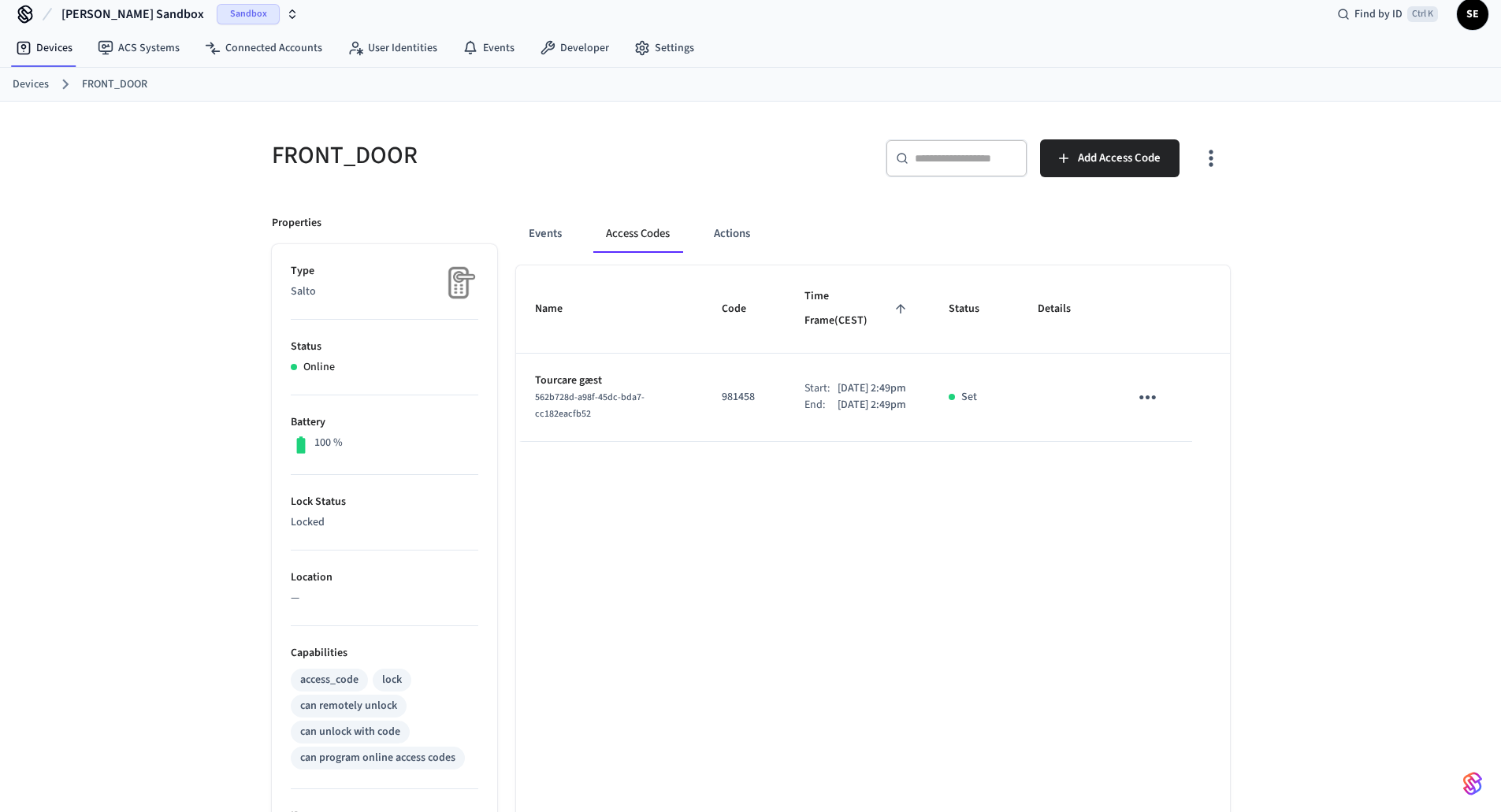
click at [1041, 527] on div "Name Code Time Frame (CEST) Status Details Tourcare gæst 562b728d-a98f-45dc-bda…" at bounding box center [872, 688] width 714 height 845
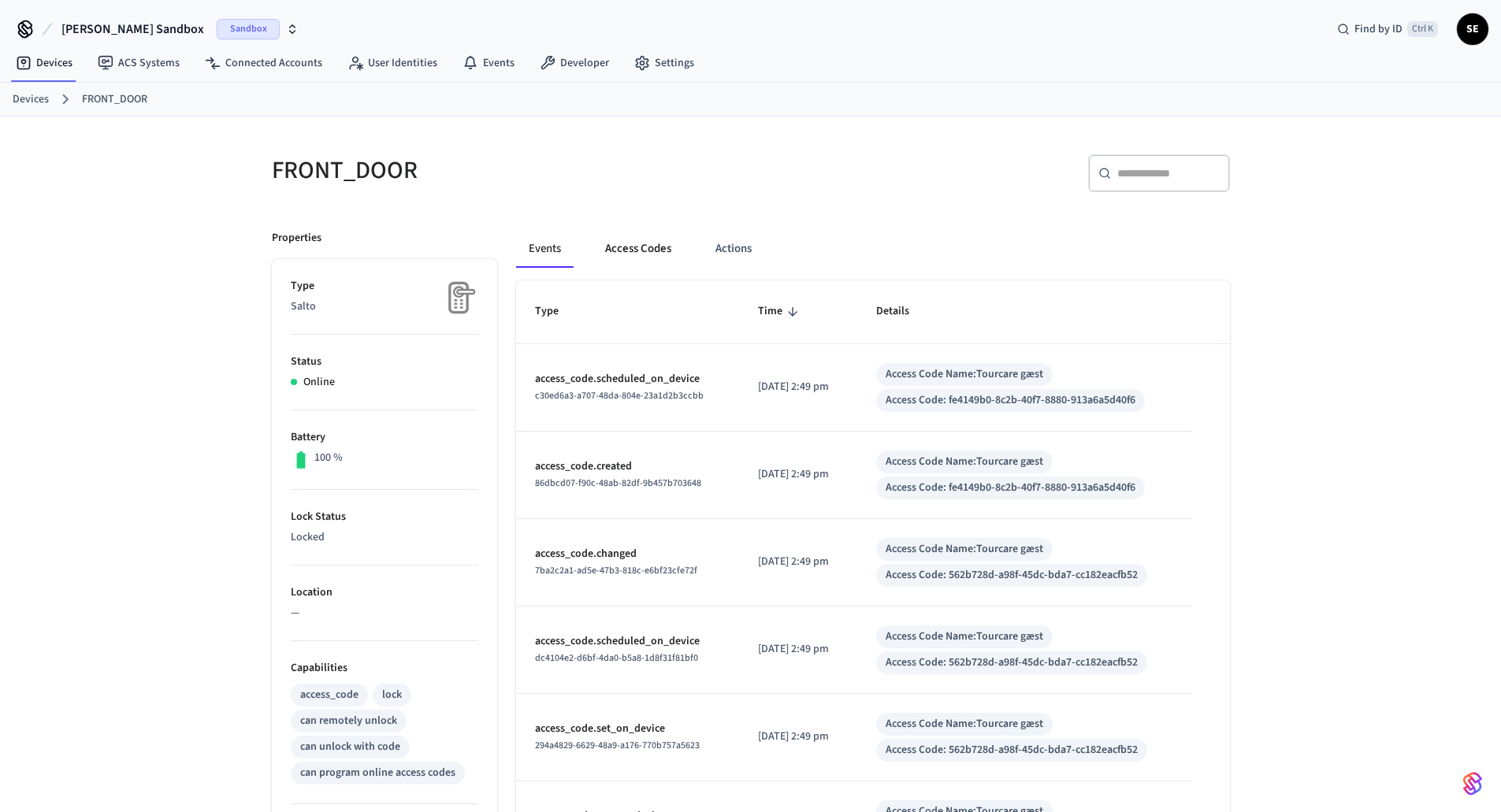
click at [656, 254] on button "Access Codes" at bounding box center [638, 249] width 91 height 38
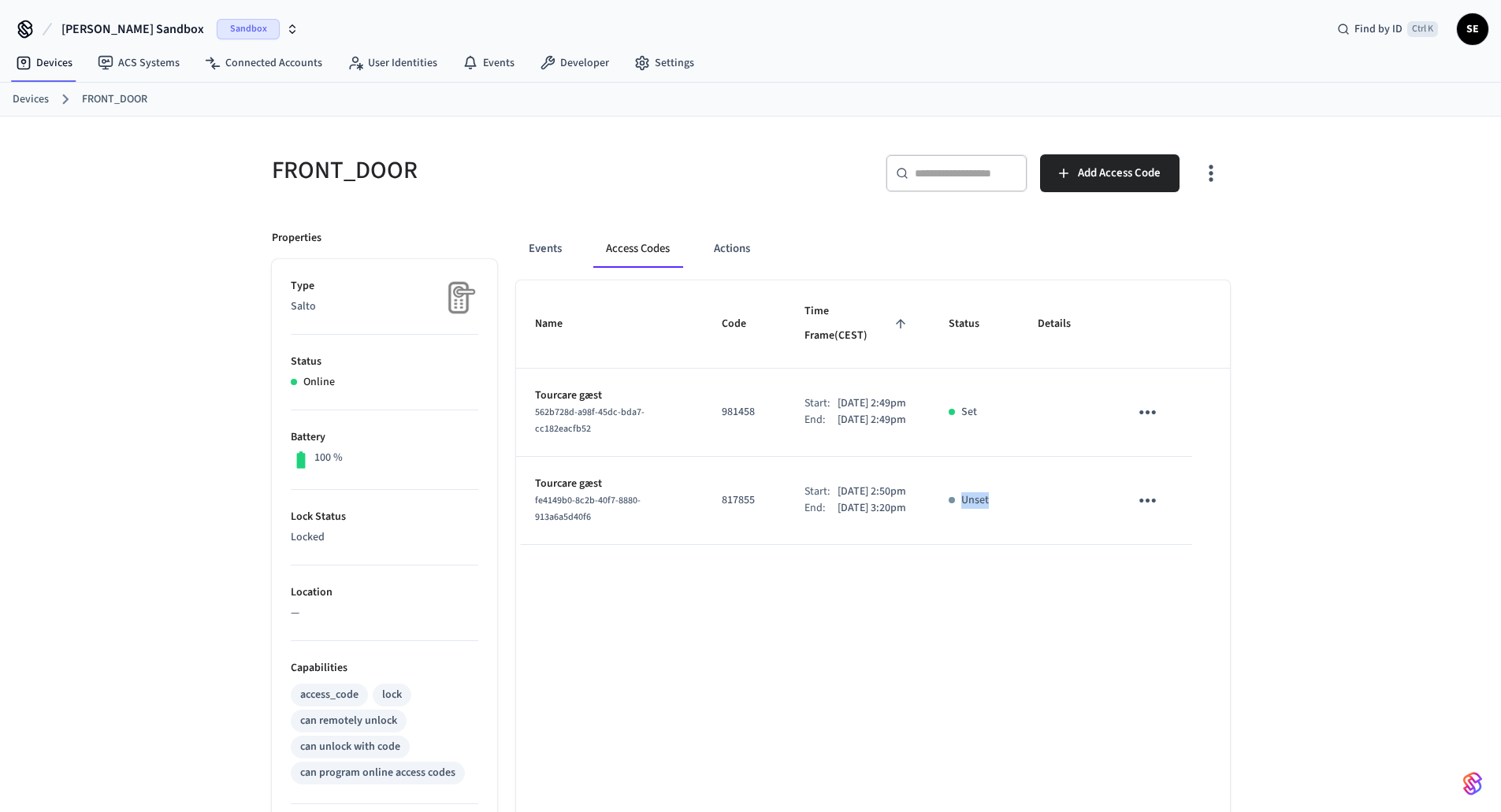
drag, startPoint x: 1025, startPoint y: 504, endPoint x: 950, endPoint y: 519, distance: 76.5
click at [950, 519] on tr "Tourcare gæst fe4149b0-8c2b-40f7-8880-913a6a5d40f6 817855 Start: Sep 4th 2025 2…" at bounding box center [872, 500] width 714 height 88
drag, startPoint x: 887, startPoint y: 545, endPoint x: 829, endPoint y: 538, distance: 58.4
click at [828, 538] on td "Start: Sep 4th 2025 2:50pm End: Sep 4th 2025 3:20pm" at bounding box center [858, 500] width 144 height 88
drag, startPoint x: 928, startPoint y: 613, endPoint x: 1118, endPoint y: 649, distance: 193.4
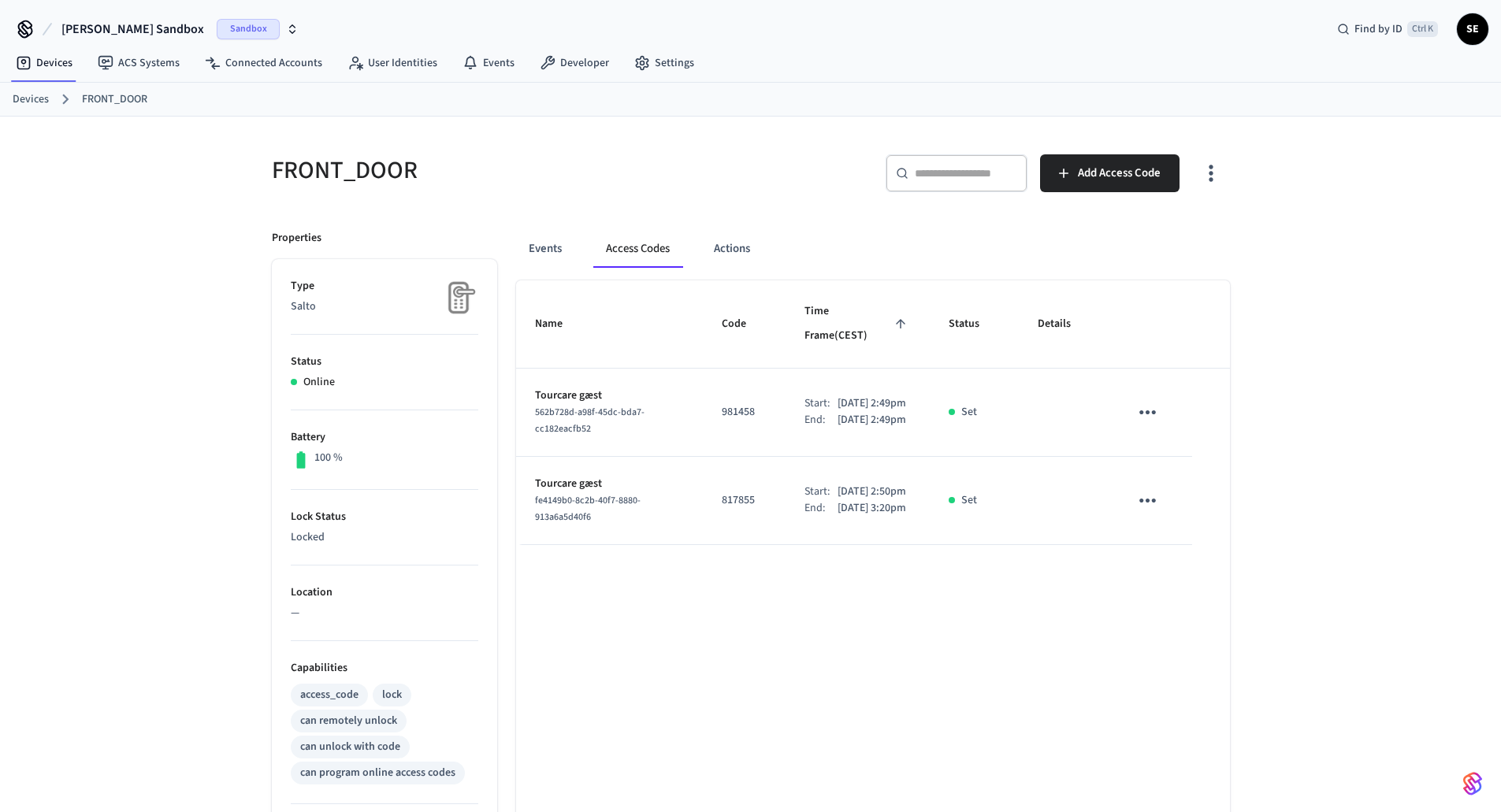
click at [928, 613] on div "Name Code Time Frame (CEST) Status Details Tourcare gæst 562b728d-a98f-45dc-bda…" at bounding box center [872, 703] width 714 height 845
click at [574, 236] on div "Events Access Codes Actions" at bounding box center [872, 249] width 714 height 38
click at [559, 244] on button "Events" at bounding box center [545, 249] width 58 height 38
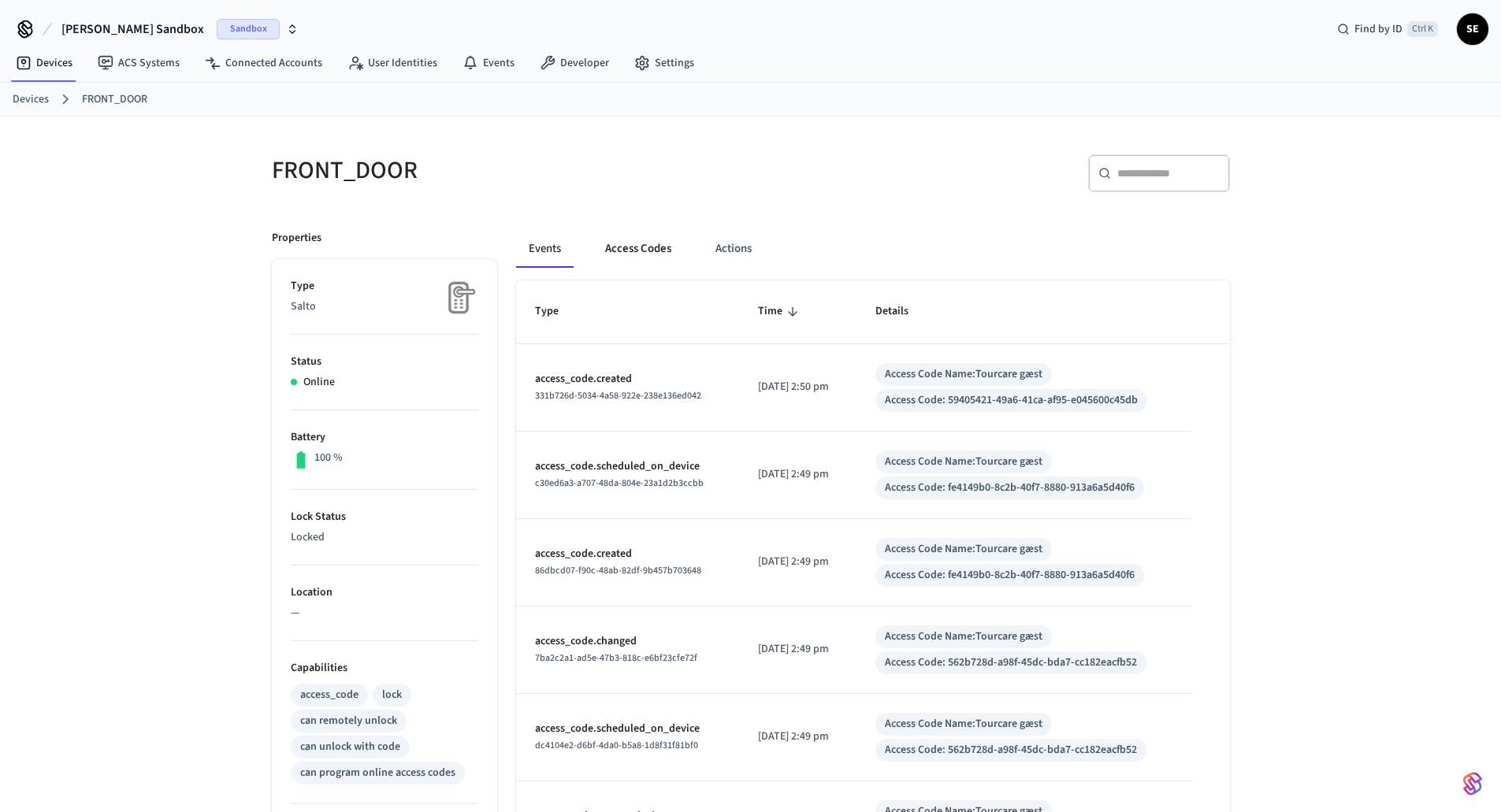
click at [661, 252] on button "Access Codes" at bounding box center [638, 249] width 91 height 38
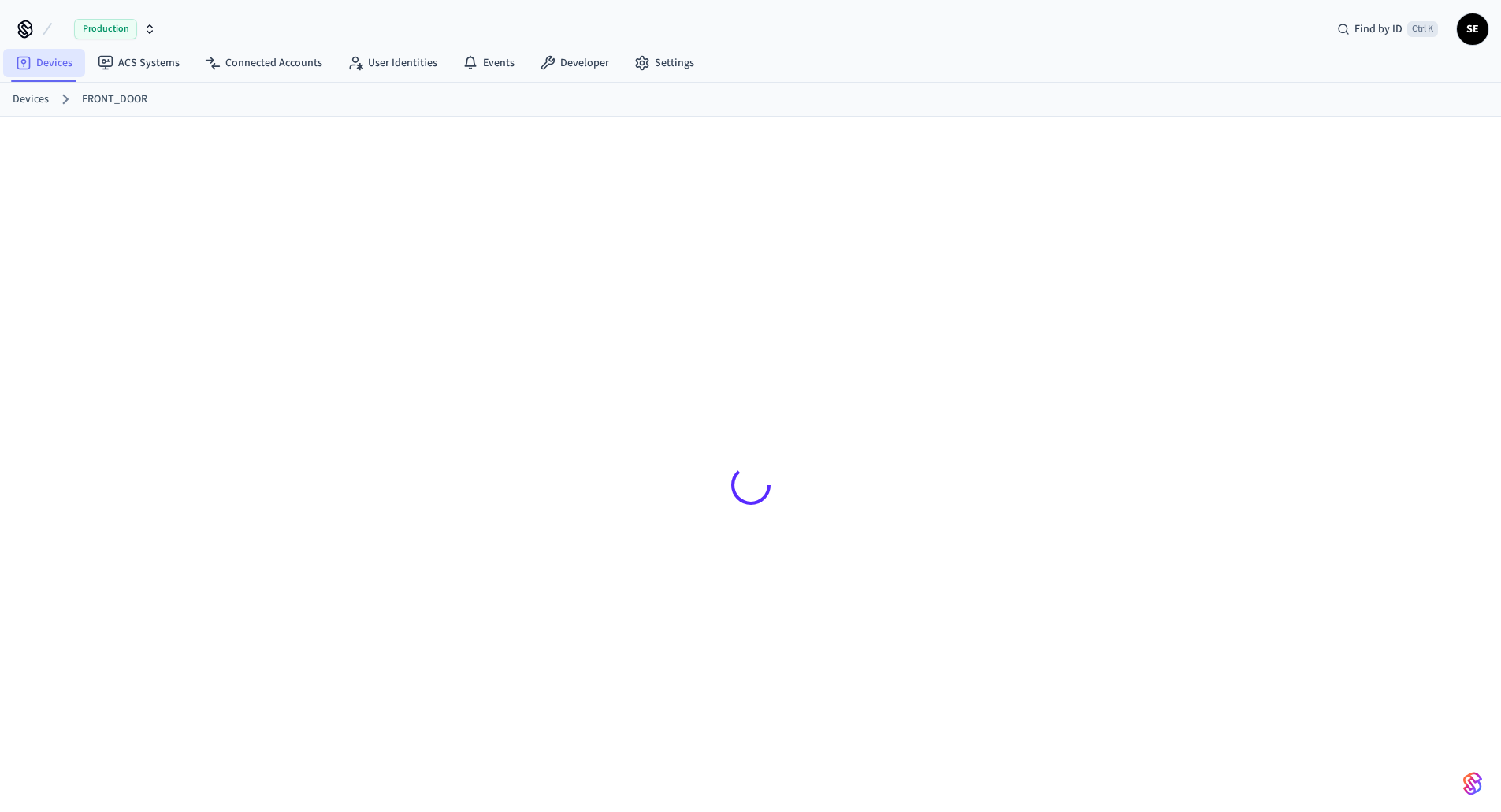
click at [45, 70] on link "Devices" at bounding box center [44, 63] width 82 height 28
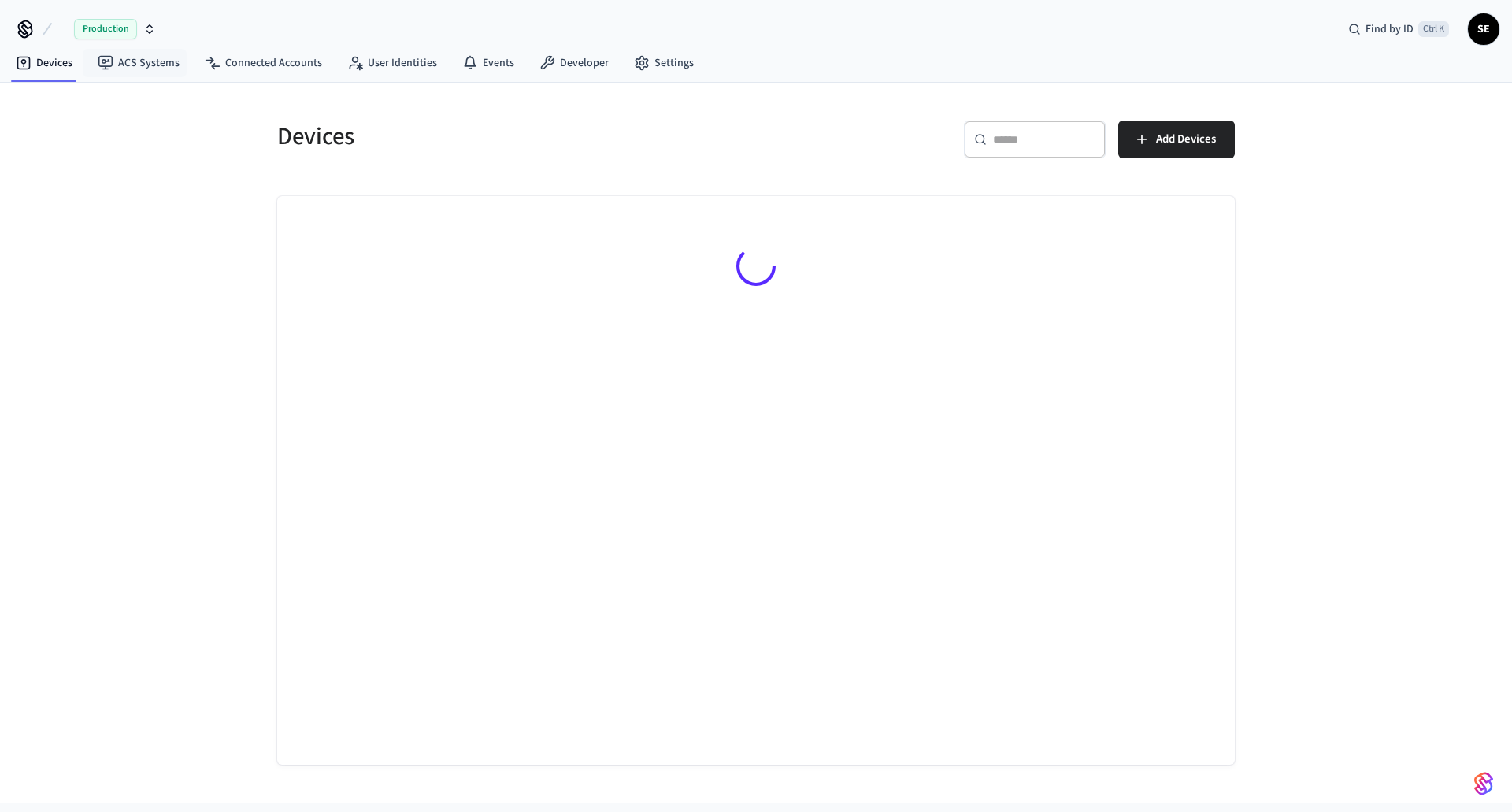
click at [114, 30] on span "Production" at bounding box center [105, 29] width 63 height 21
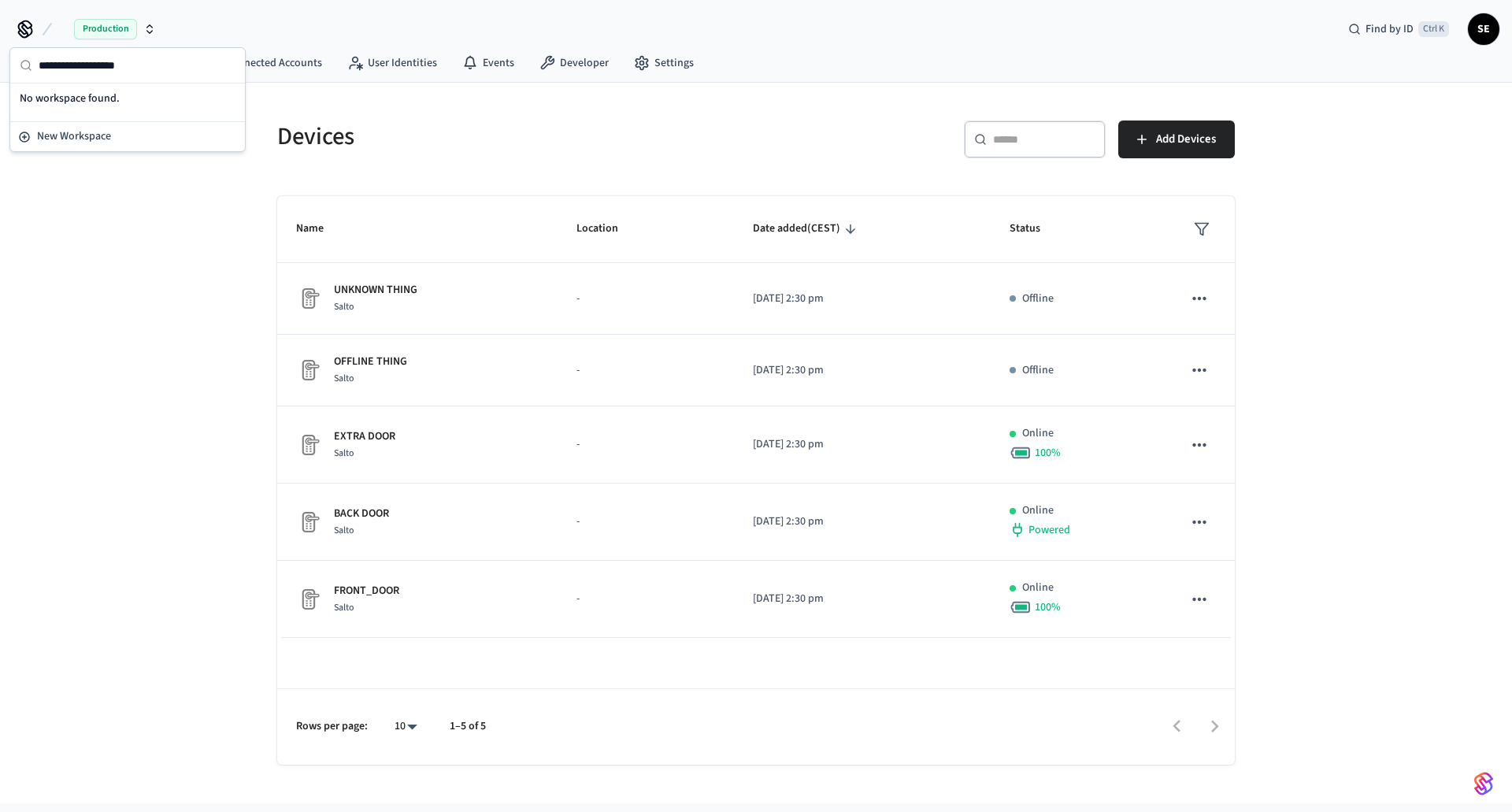
click at [155, 24] on icon "button" at bounding box center [149, 29] width 13 height 13
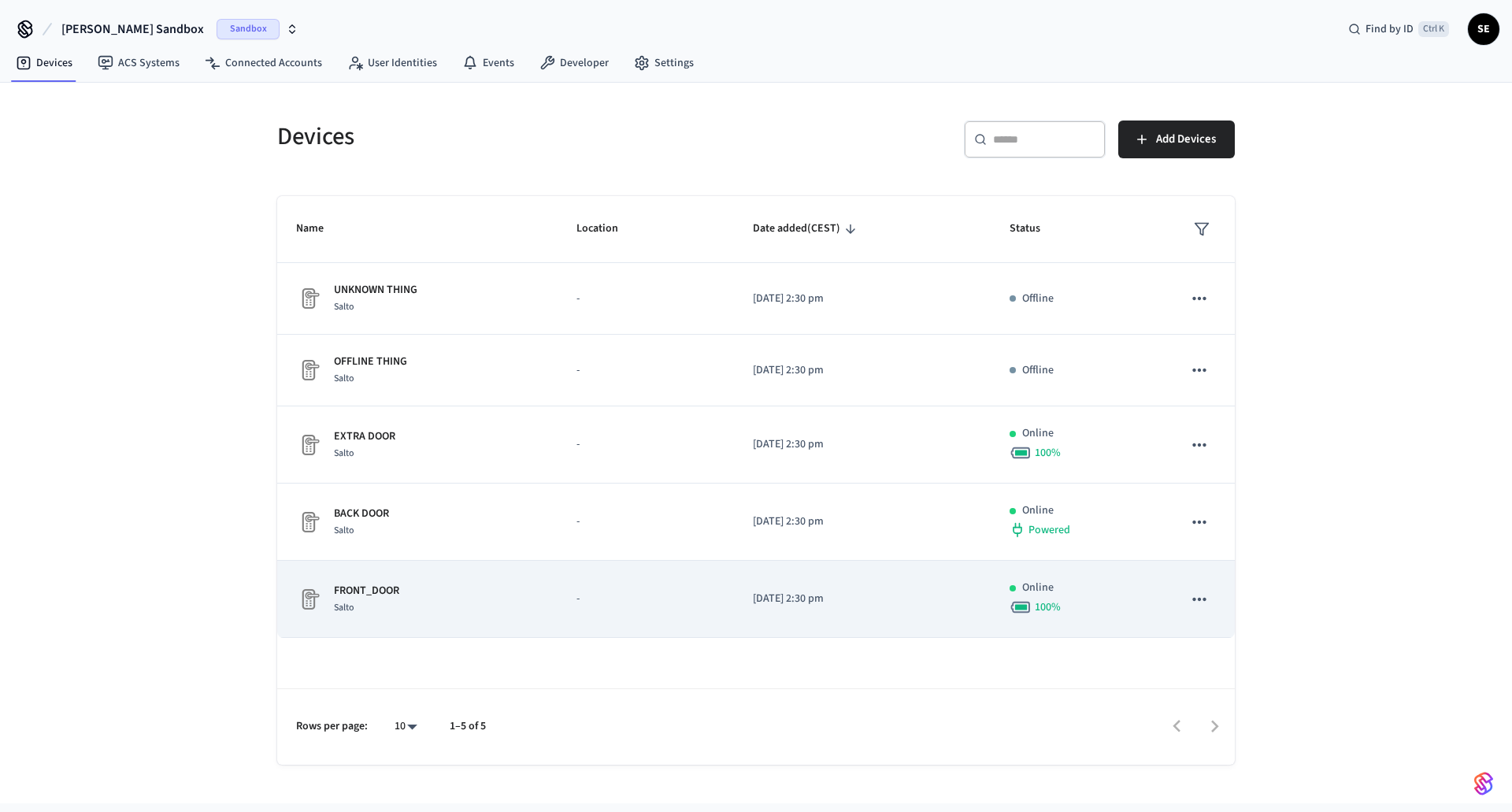
click at [512, 611] on div "FRONT_DOOR Salto" at bounding box center [417, 599] width 243 height 33
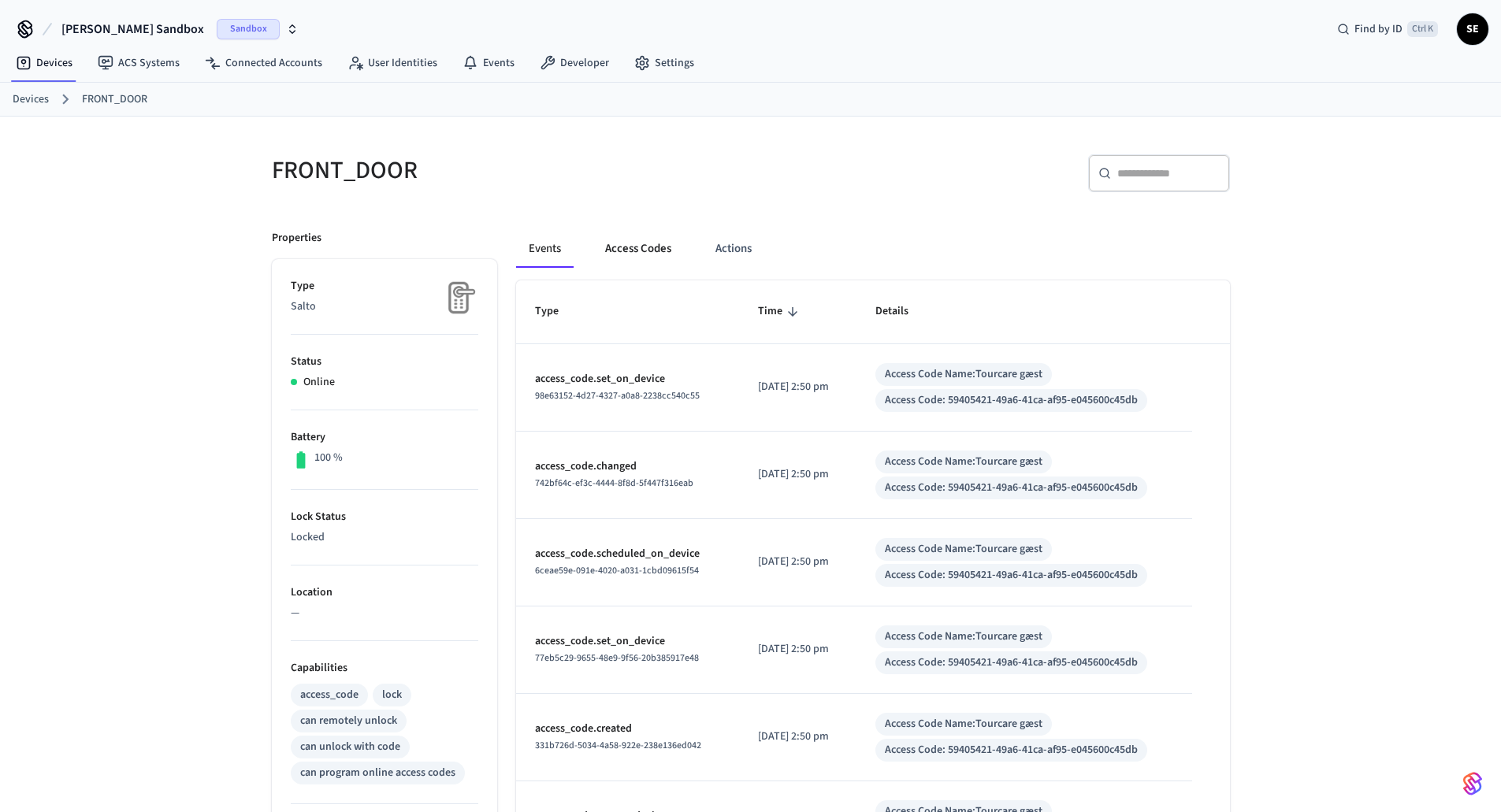
click at [640, 259] on button "Access Codes" at bounding box center [638, 249] width 91 height 38
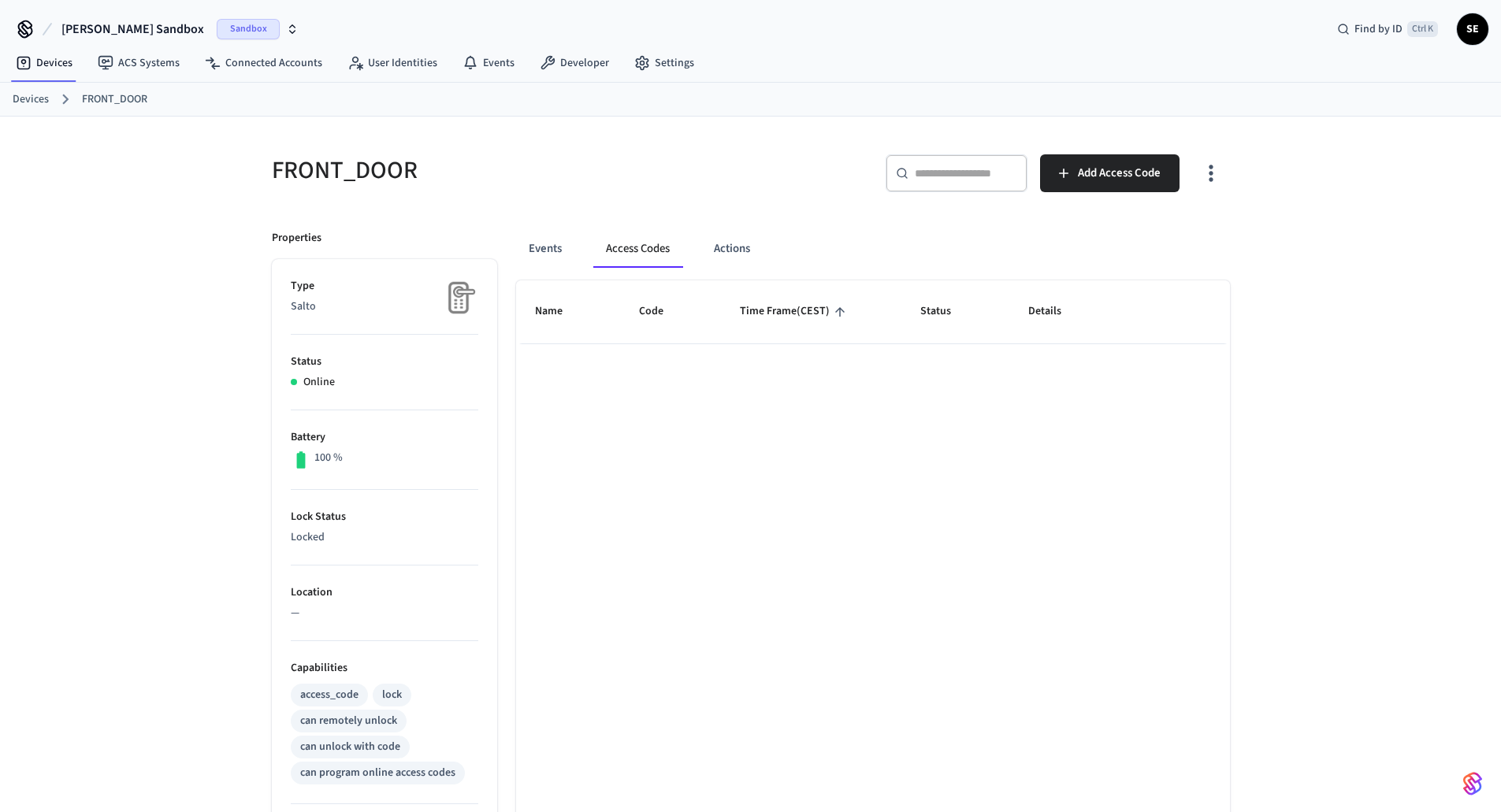
click at [1113, 566] on div "Name Code Time Frame (CEST) Status Details Rows per page: 10 ** 0–0 of 0" at bounding box center [872, 703] width 714 height 845
click at [543, 245] on button "Events" at bounding box center [545, 249] width 58 height 38
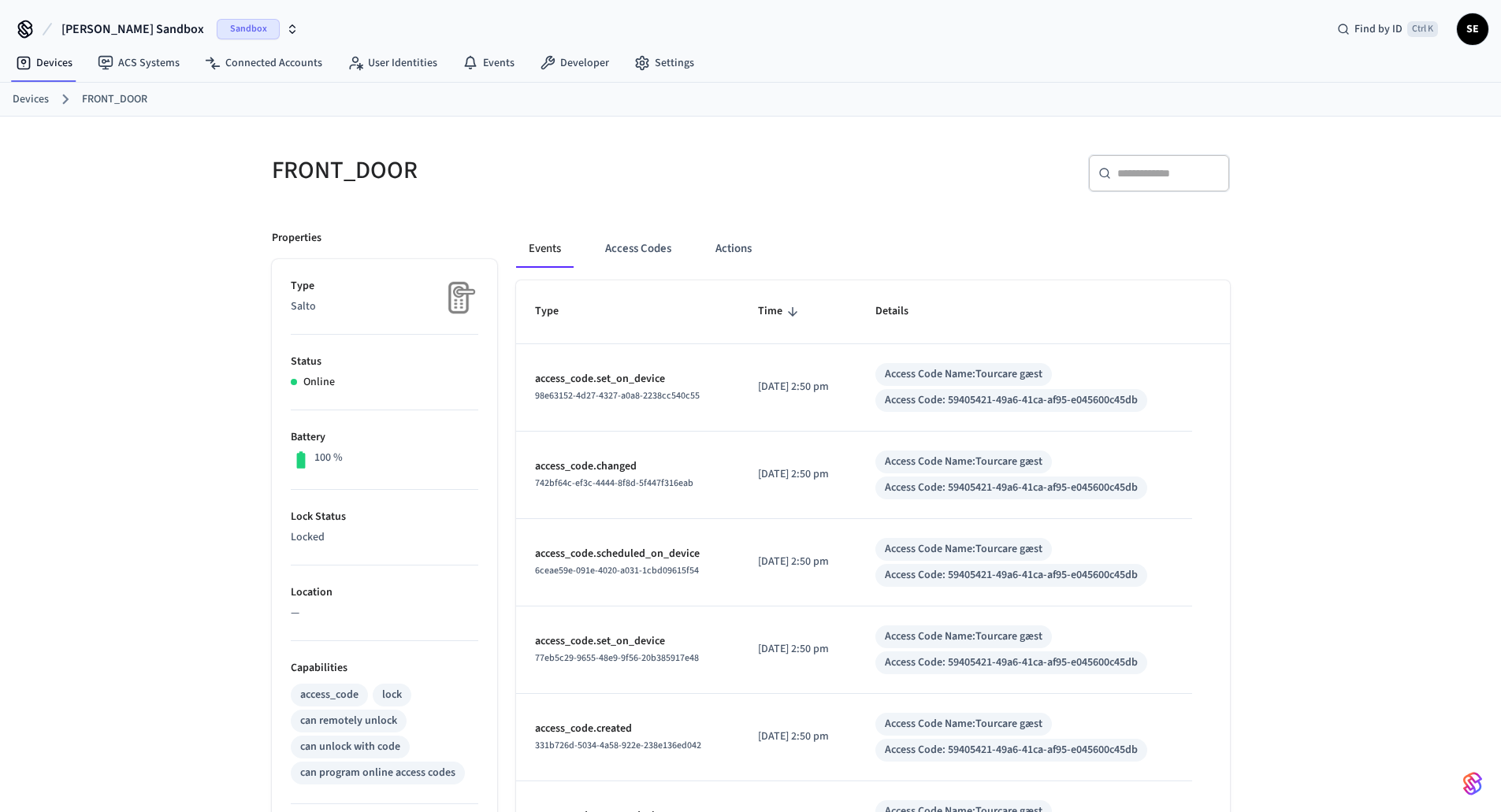
click at [684, 255] on div "Events Access Codes Actions" at bounding box center [872, 249] width 714 height 38
click at [643, 249] on button "Access Codes" at bounding box center [638, 249] width 91 height 38
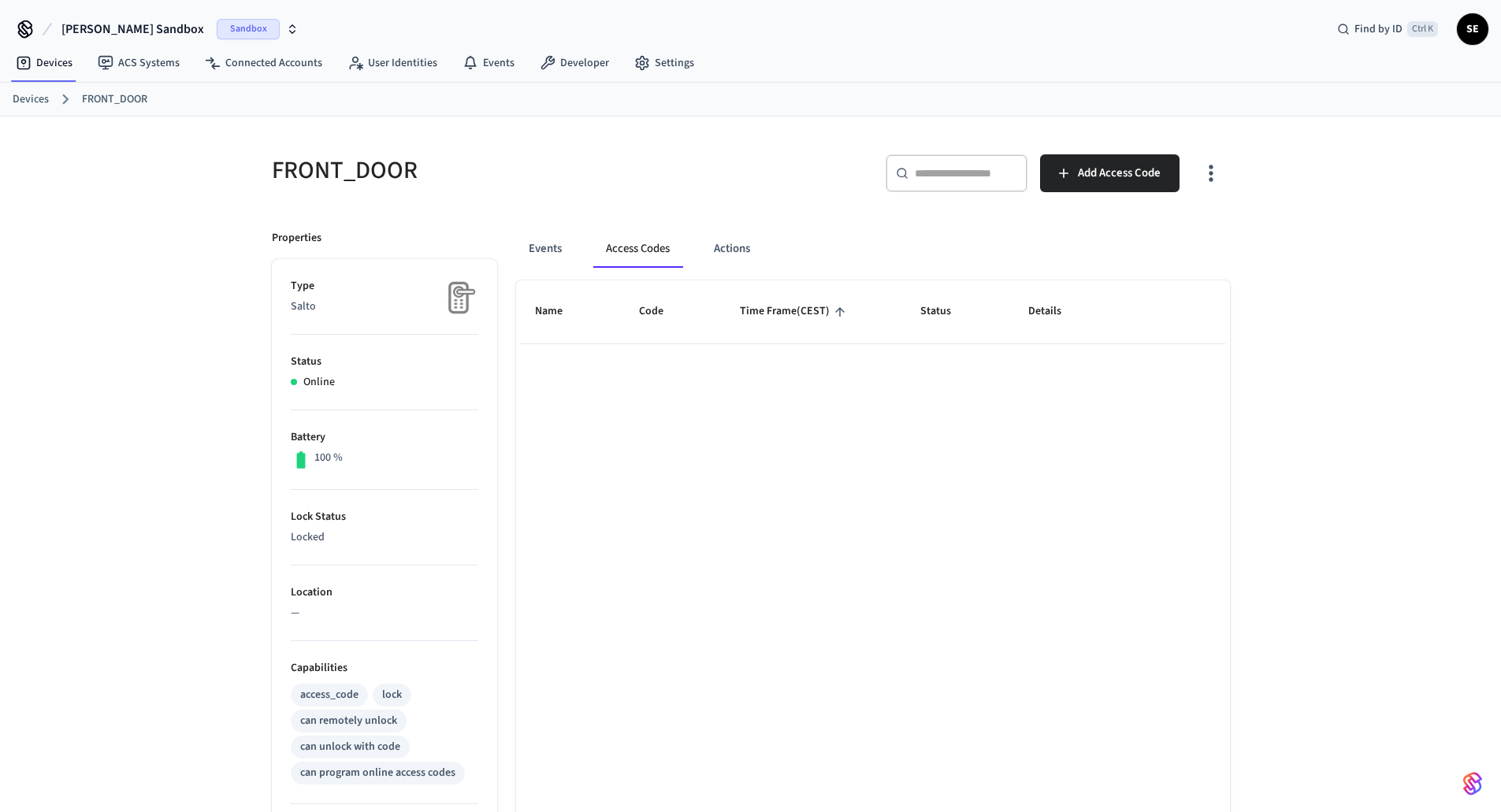
click at [1174, 428] on div "Name Code Time Frame (CEST) Status Details Rows per page: 10 ** 0–0 of 0" at bounding box center [872, 703] width 714 height 845
click at [139, 100] on link "FRONT_DOOR" at bounding box center [114, 99] width 65 height 16
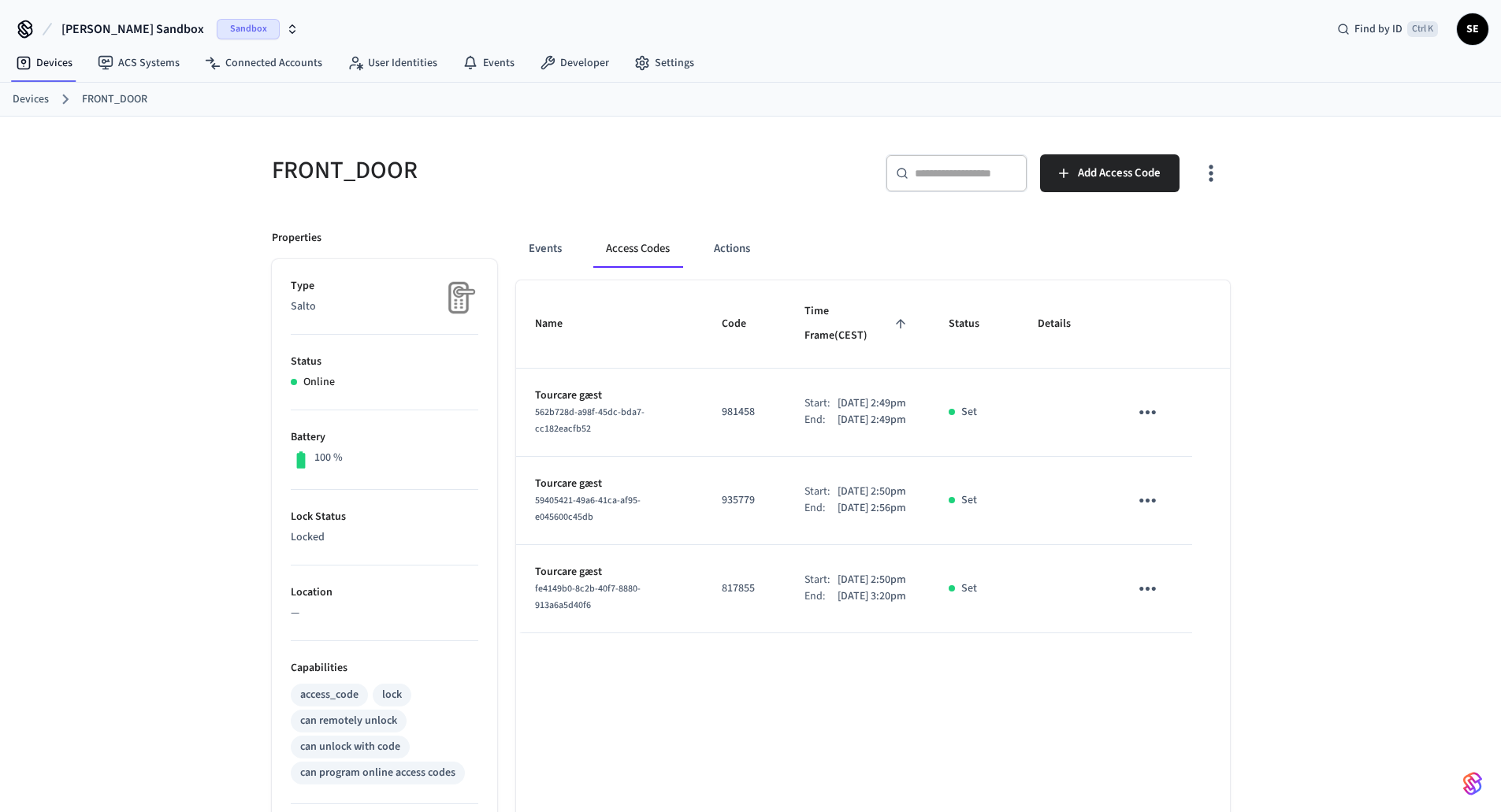
drag, startPoint x: 860, startPoint y: 526, endPoint x: 482, endPoint y: 474, distance: 381.6
click at [482, 474] on div "Properties Type Salto Status Online Battery 100 % Lock Status Locked Location —…" at bounding box center [741, 668] width 977 height 914
click at [1205, 662] on div "Name Code Time Frame (CEST) Status Details Tourcare gæst 562b728d-a98f-45dc-bda…" at bounding box center [872, 703] width 714 height 845
drag, startPoint x: 988, startPoint y: 607, endPoint x: 907, endPoint y: 596, distance: 81.7
click at [907, 596] on tr "Tourcare gæst fe4149b0-8c2b-40f7-8880-913a6a5d40f6 817855 Start: Sep 4th 2025 2…" at bounding box center [872, 589] width 714 height 88
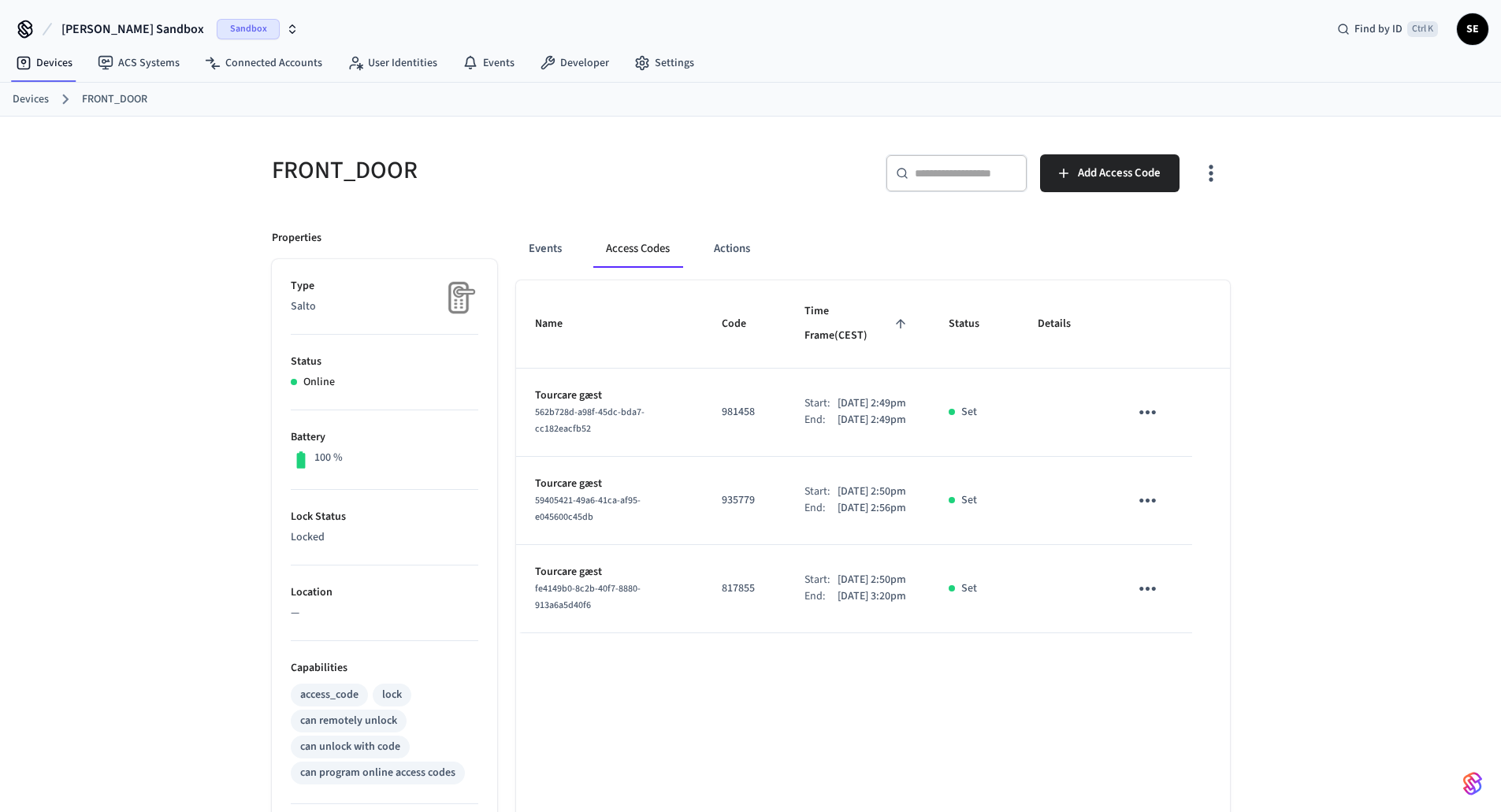
click at [938, 697] on div "Name Code Time Frame (CEST) Status Details Tourcare gæst 562b728d-a98f-45dc-bda…" at bounding box center [872, 703] width 714 height 845
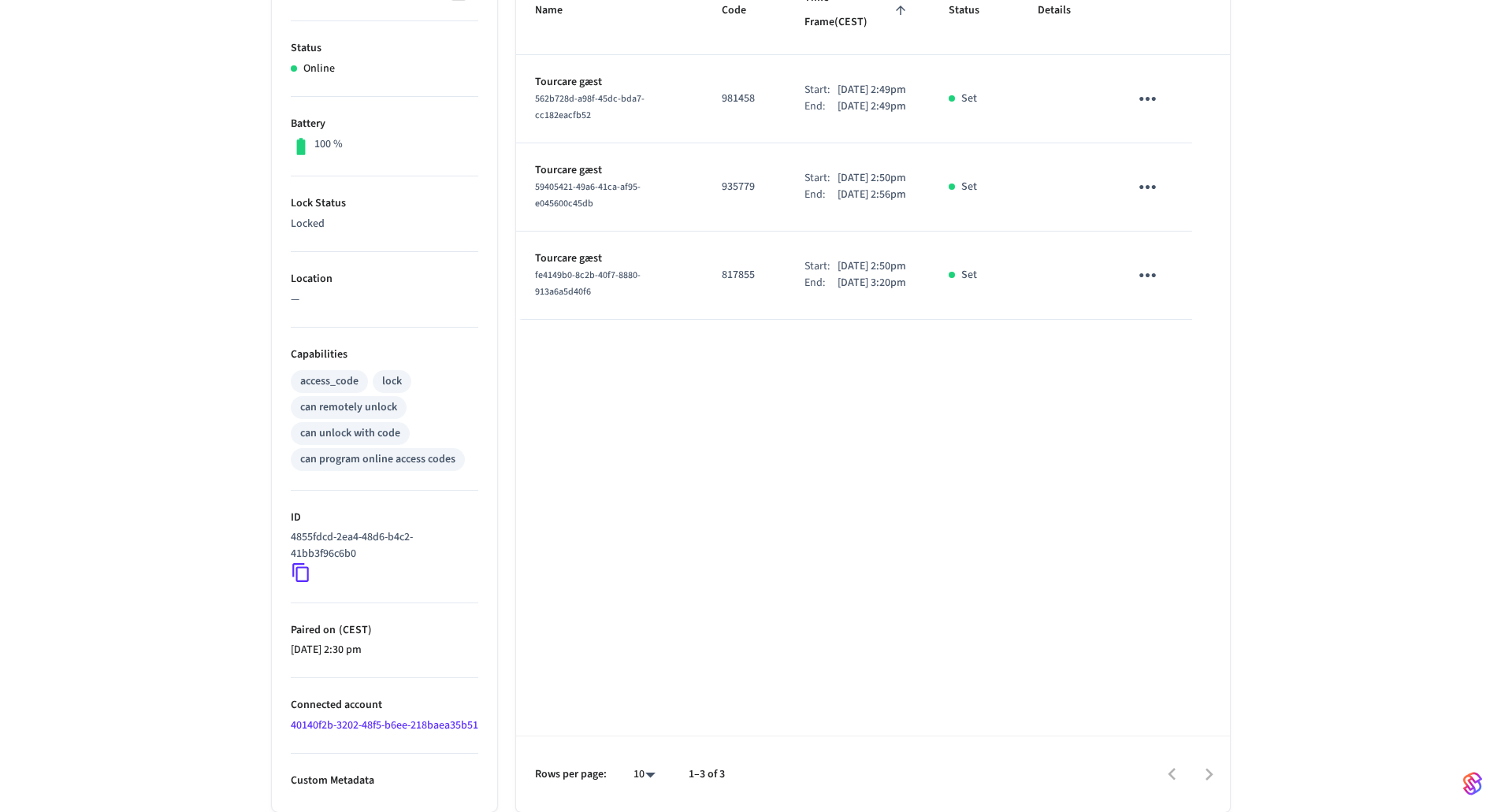
scroll to position [330, 0]
click at [297, 779] on p "Custom Metadata" at bounding box center [385, 780] width 187 height 16
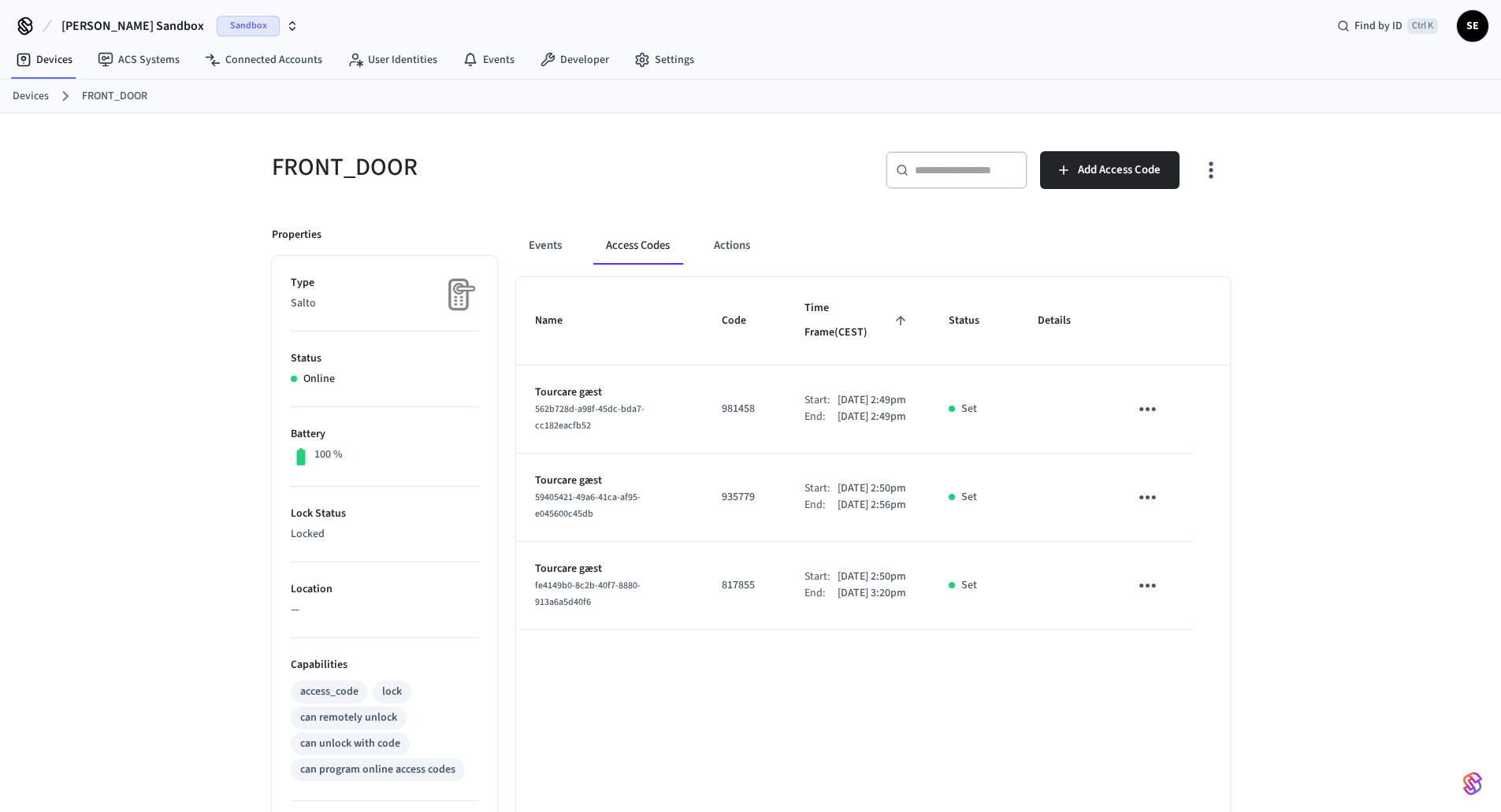
scroll to position [0, 0]
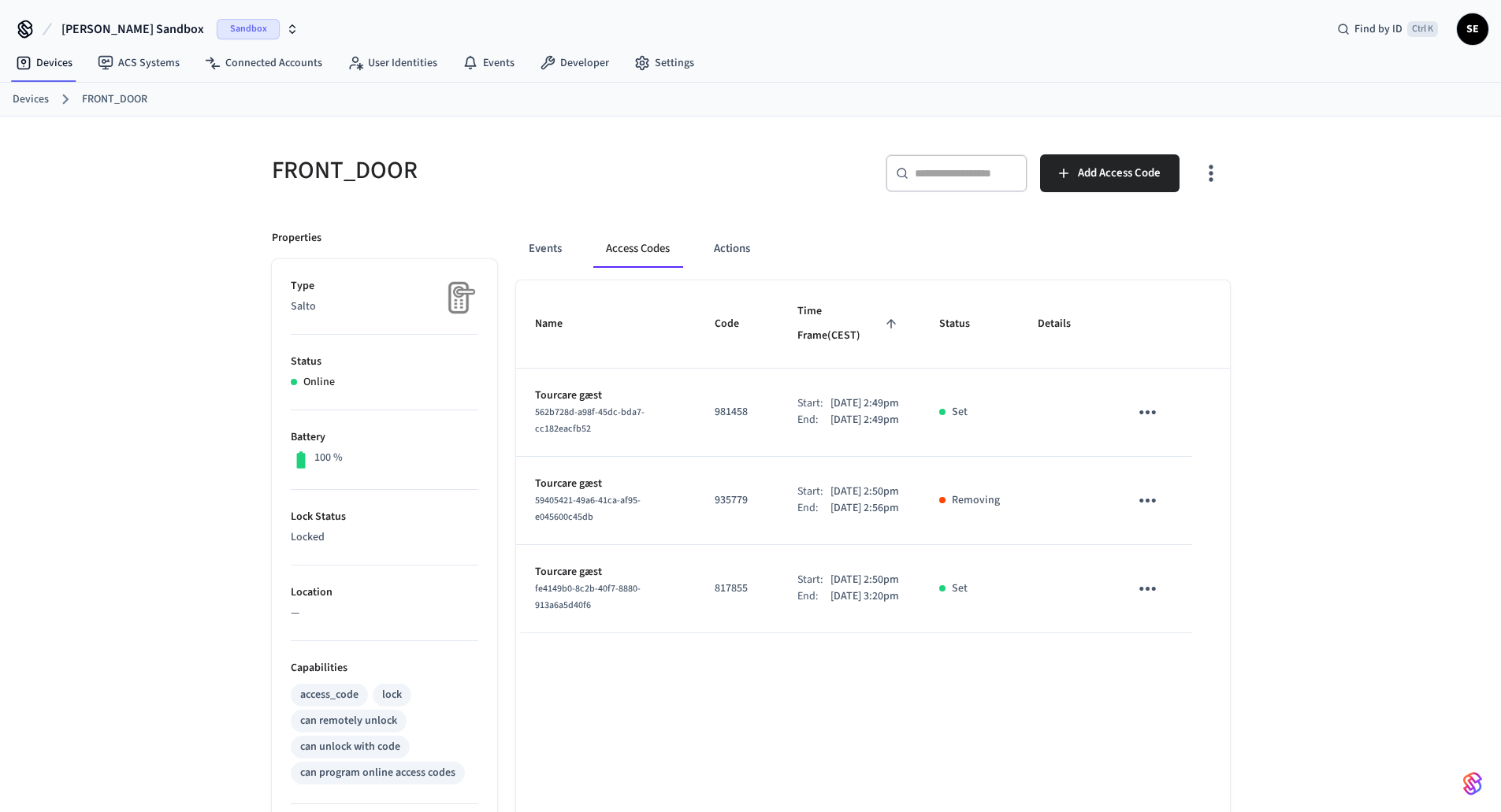
click at [994, 597] on div "Set" at bounding box center [969, 588] width 61 height 16
drag, startPoint x: 1026, startPoint y: 502, endPoint x: 947, endPoint y: 505, distance: 79.1
click at [947, 505] on tr "Tourcare gæst 59405421-49a6-41ca-af95-e045600c45db 935779 Start: Sep 4th 2025 2…" at bounding box center [872, 500] width 714 height 88
click at [1024, 543] on td "sticky table" at bounding box center [1064, 500] width 91 height 88
click at [1042, 497] on td "sticky table" at bounding box center [1064, 500] width 91 height 88
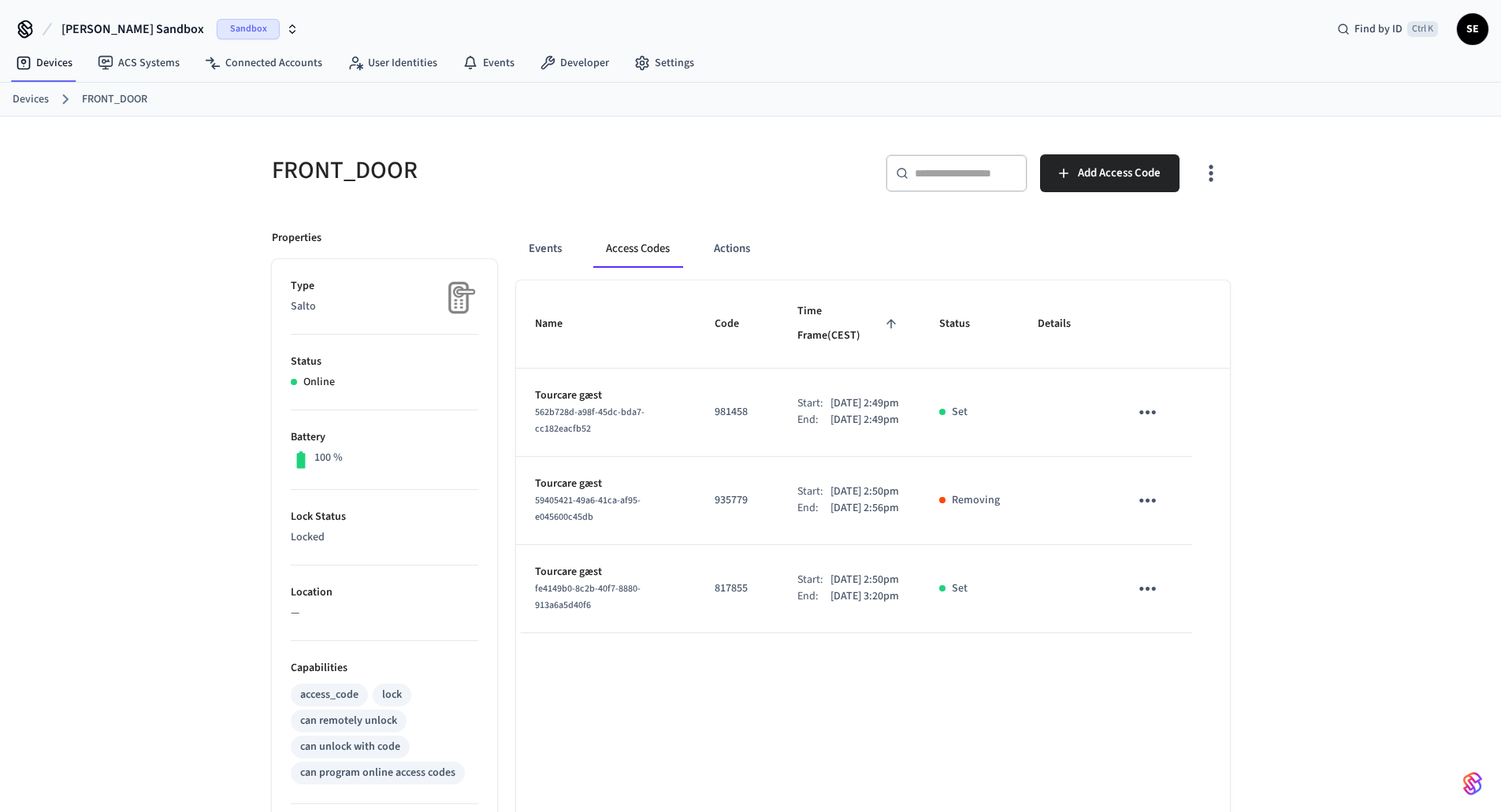
click at [1028, 503] on td "sticky table" at bounding box center [1064, 500] width 91 height 88
drag, startPoint x: 1048, startPoint y: 512, endPoint x: 543, endPoint y: 484, distance: 505.8
click at [543, 484] on tr "Tourcare gæst 59405421-49a6-41ca-af95-e045600c45db 935779 Start: Sep 4th 2025 2…" at bounding box center [872, 500] width 714 height 88
click at [543, 484] on p "Tourcare gæst" at bounding box center [605, 483] width 142 height 16
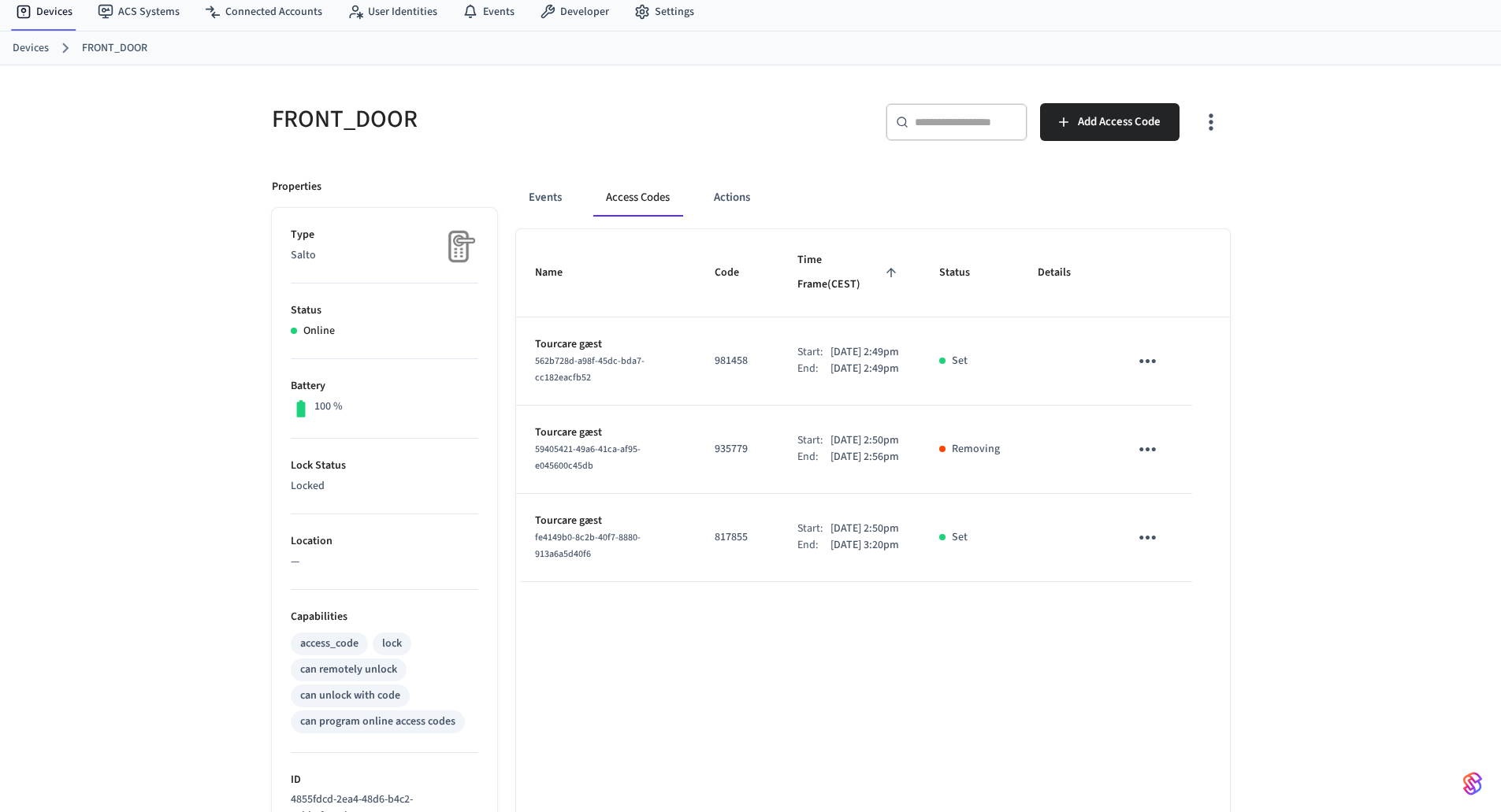
scroll to position [79, 0]
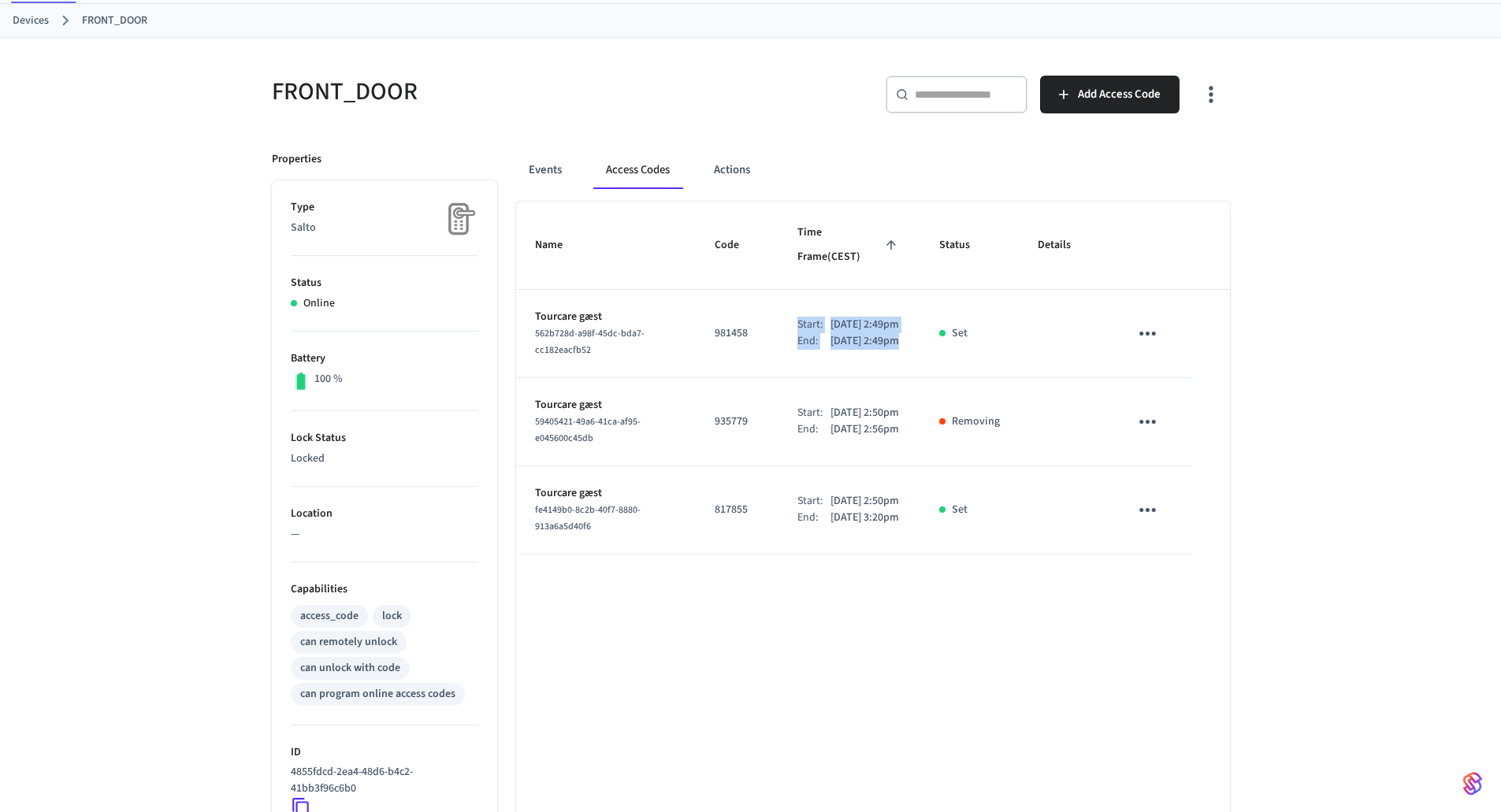
drag, startPoint x: 782, startPoint y: 291, endPoint x: 937, endPoint y: 313, distance: 156.6
click at [937, 313] on tr "Tourcare gæst 562b728d-a98f-45dc-bda7-cc182eacfb52 981458 Start: Sep 4th 2025 2…" at bounding box center [872, 334] width 714 height 88
click at [932, 319] on td "Set" at bounding box center [969, 334] width 99 height 88
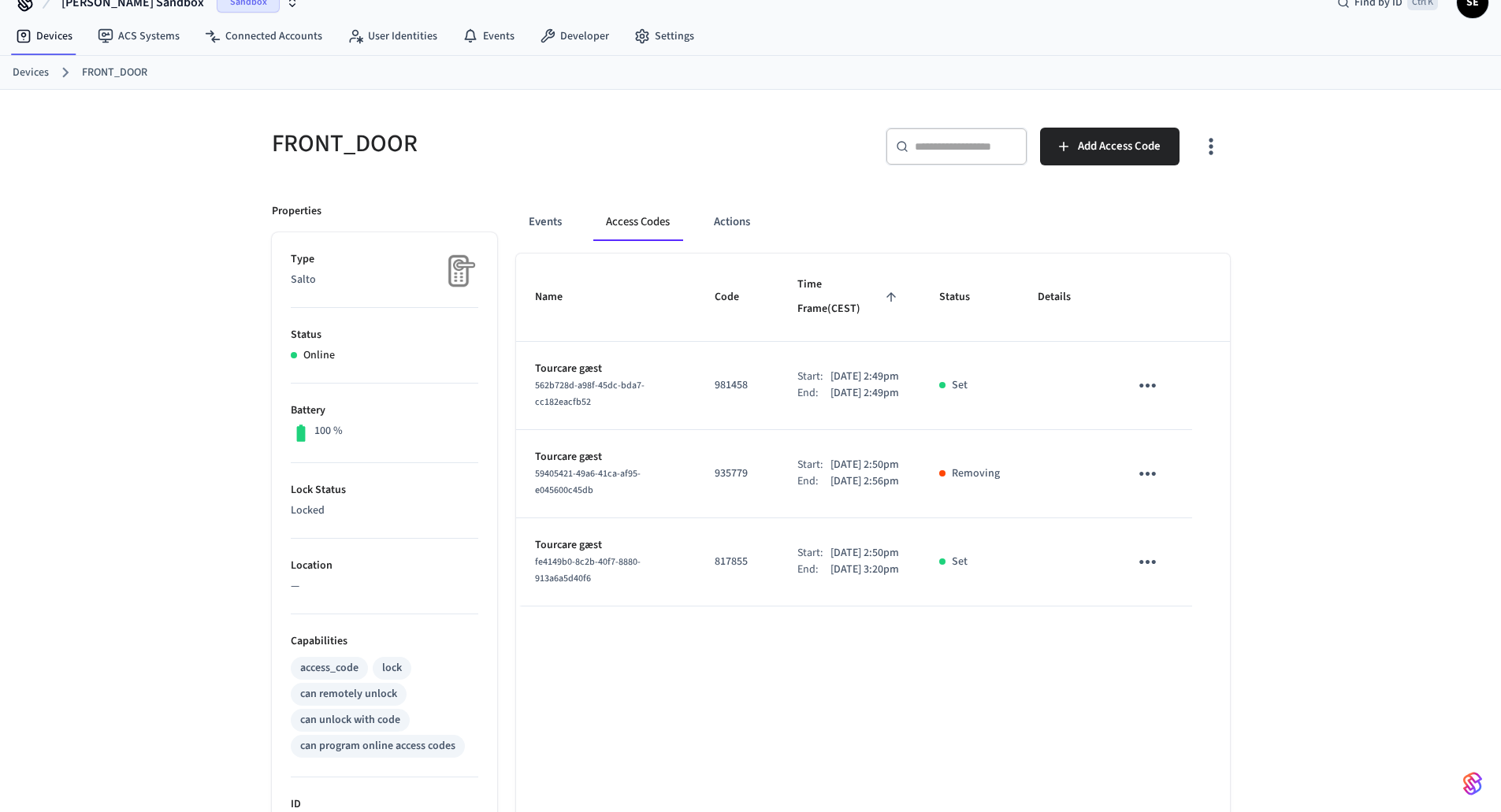
scroll to position [0, 0]
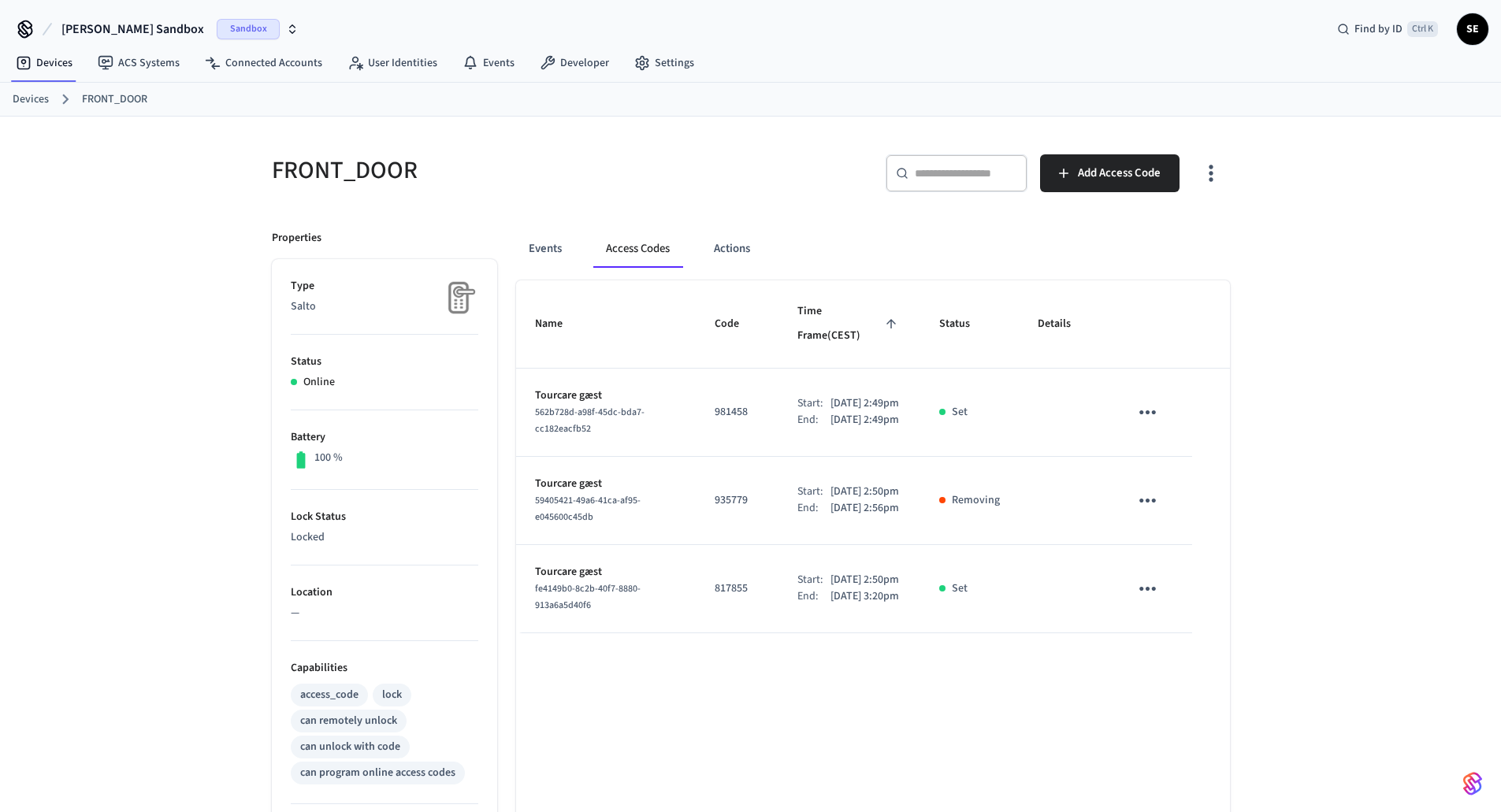
click at [30, 102] on link "Devices" at bounding box center [31, 99] width 36 height 16
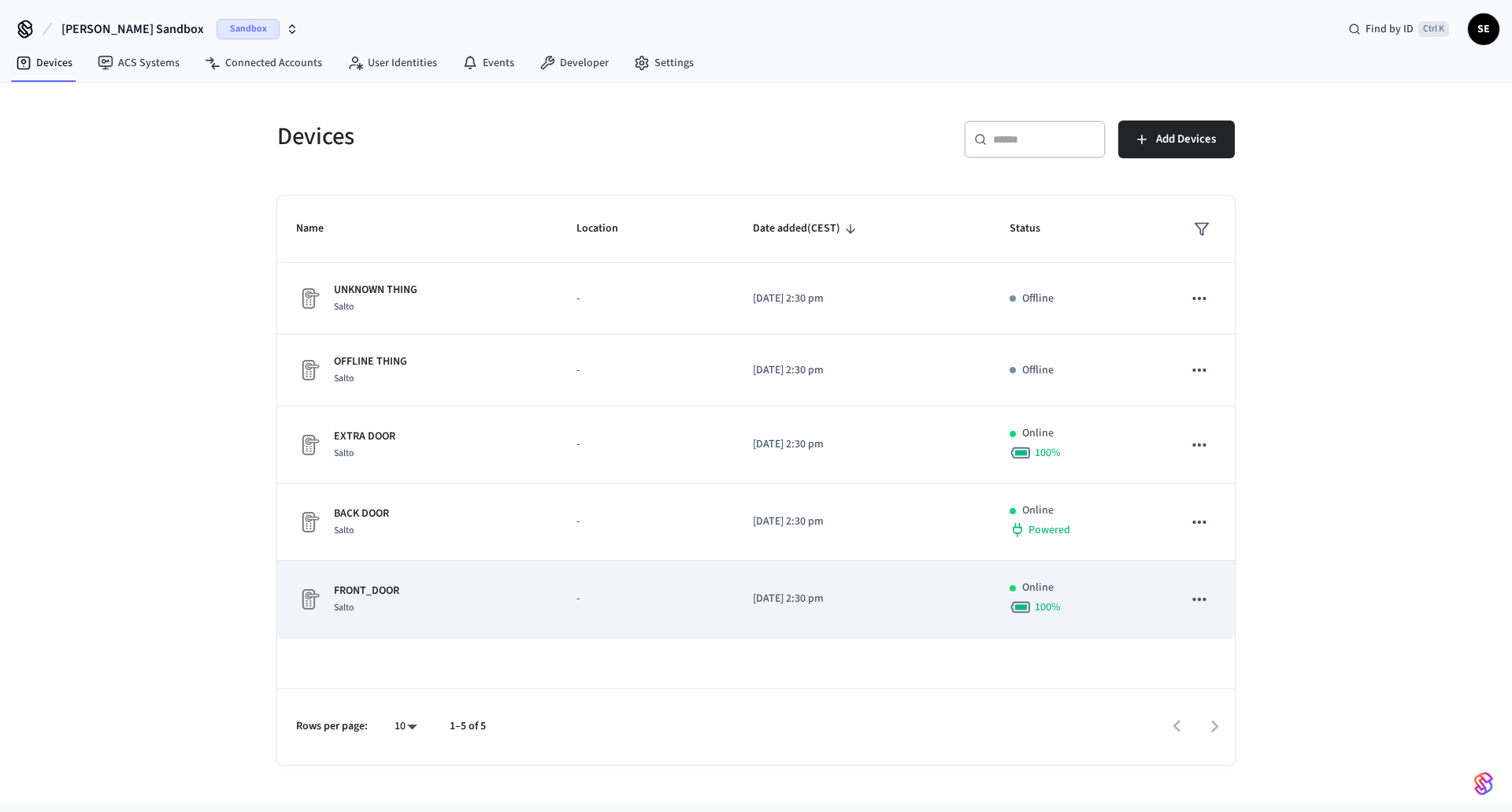
click at [340, 595] on p "FRONT_DOOR" at bounding box center [367, 591] width 65 height 16
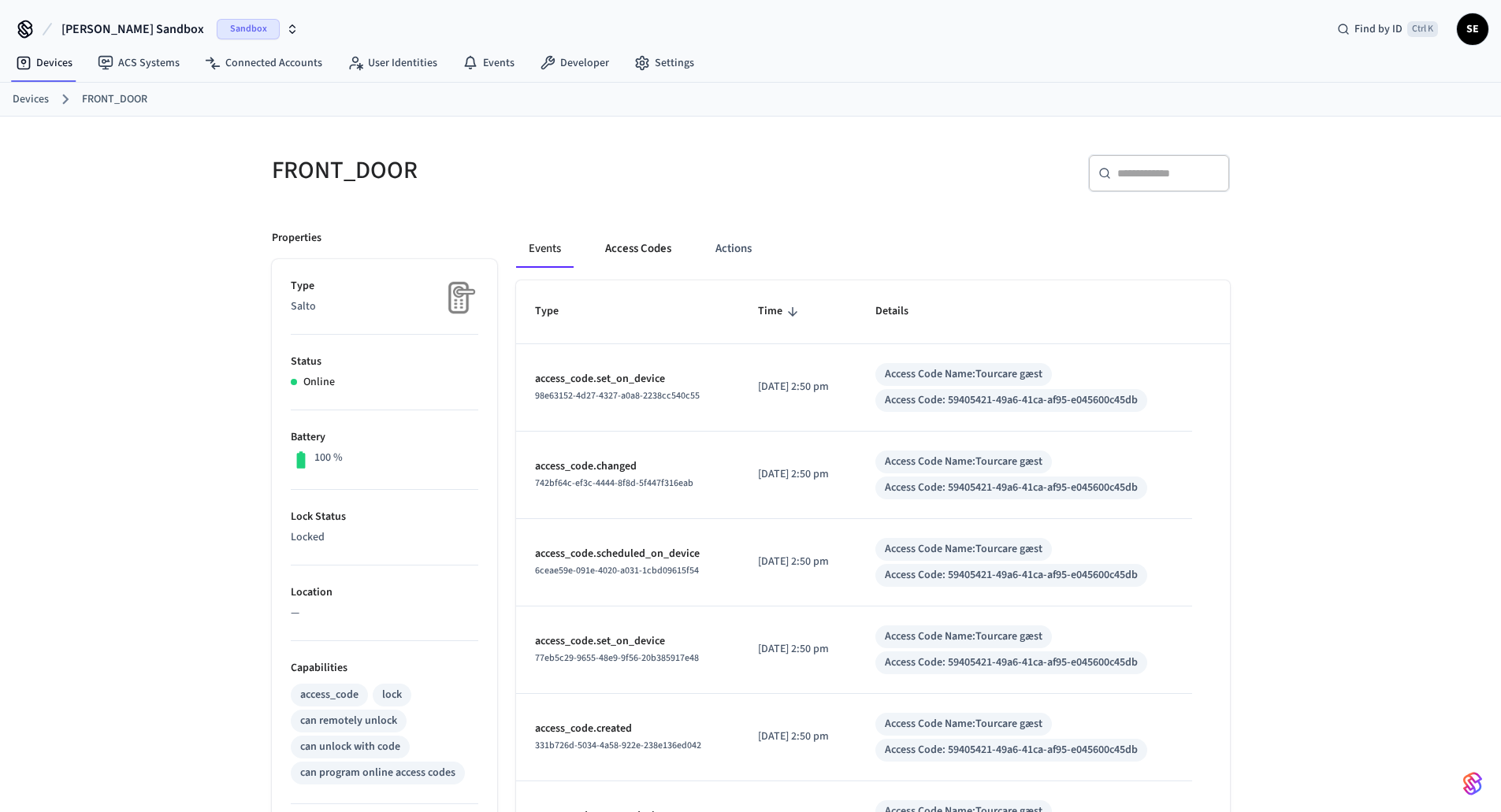
click at [622, 240] on button "Access Codes" at bounding box center [638, 249] width 91 height 38
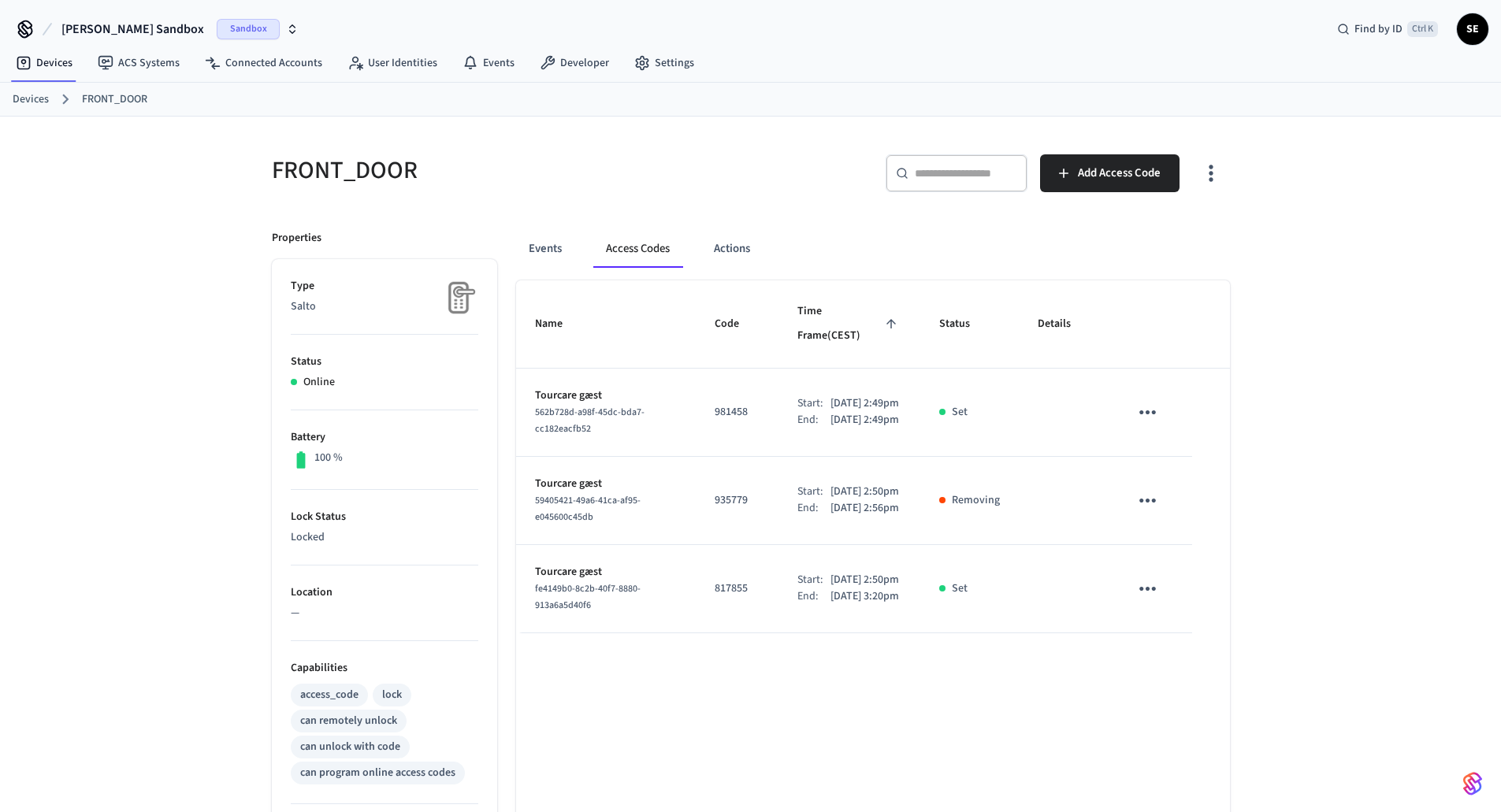
click at [653, 247] on button "Access Codes" at bounding box center [638, 249] width 89 height 38
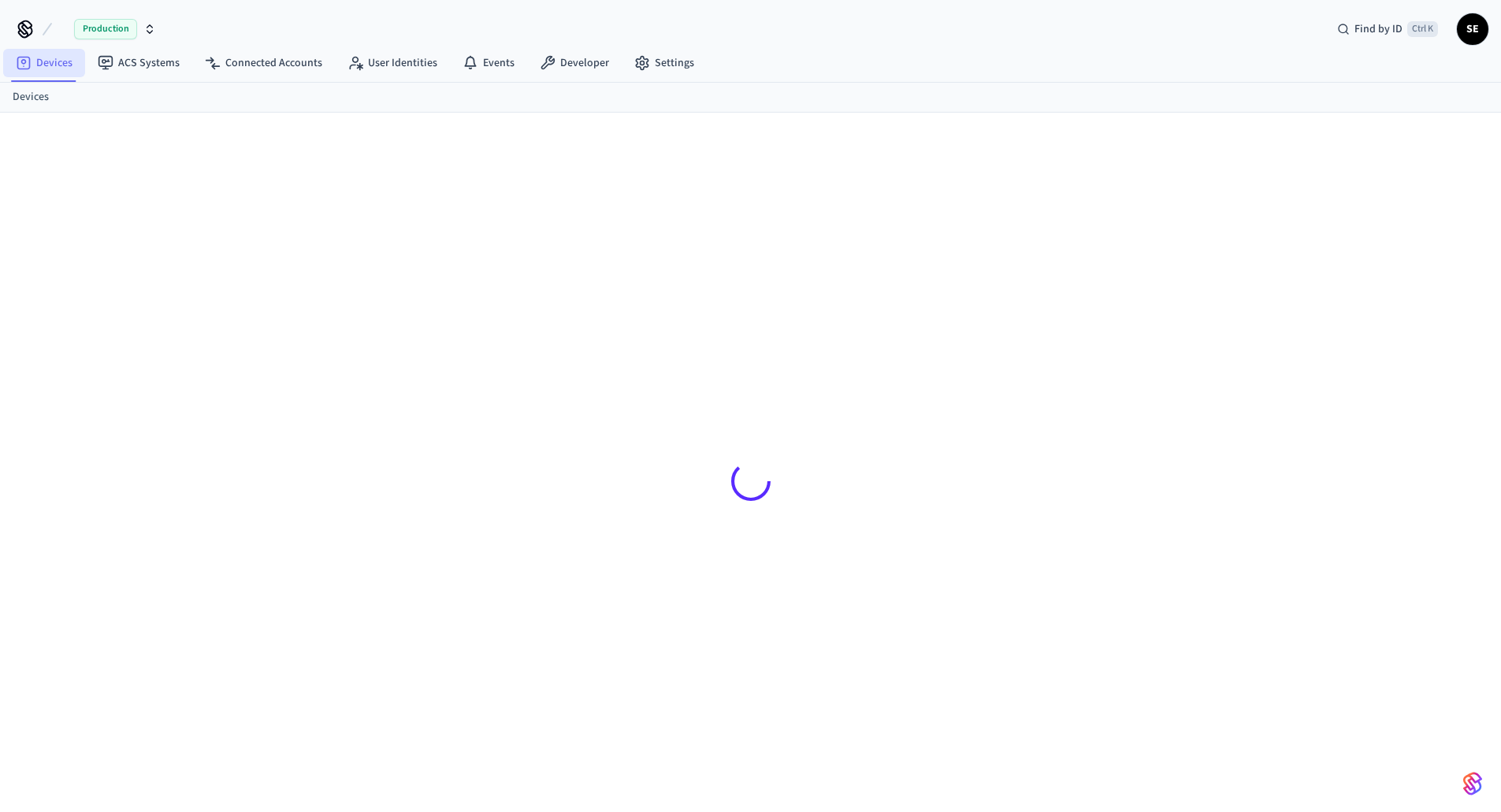
click at [40, 66] on link "Devices" at bounding box center [44, 63] width 82 height 28
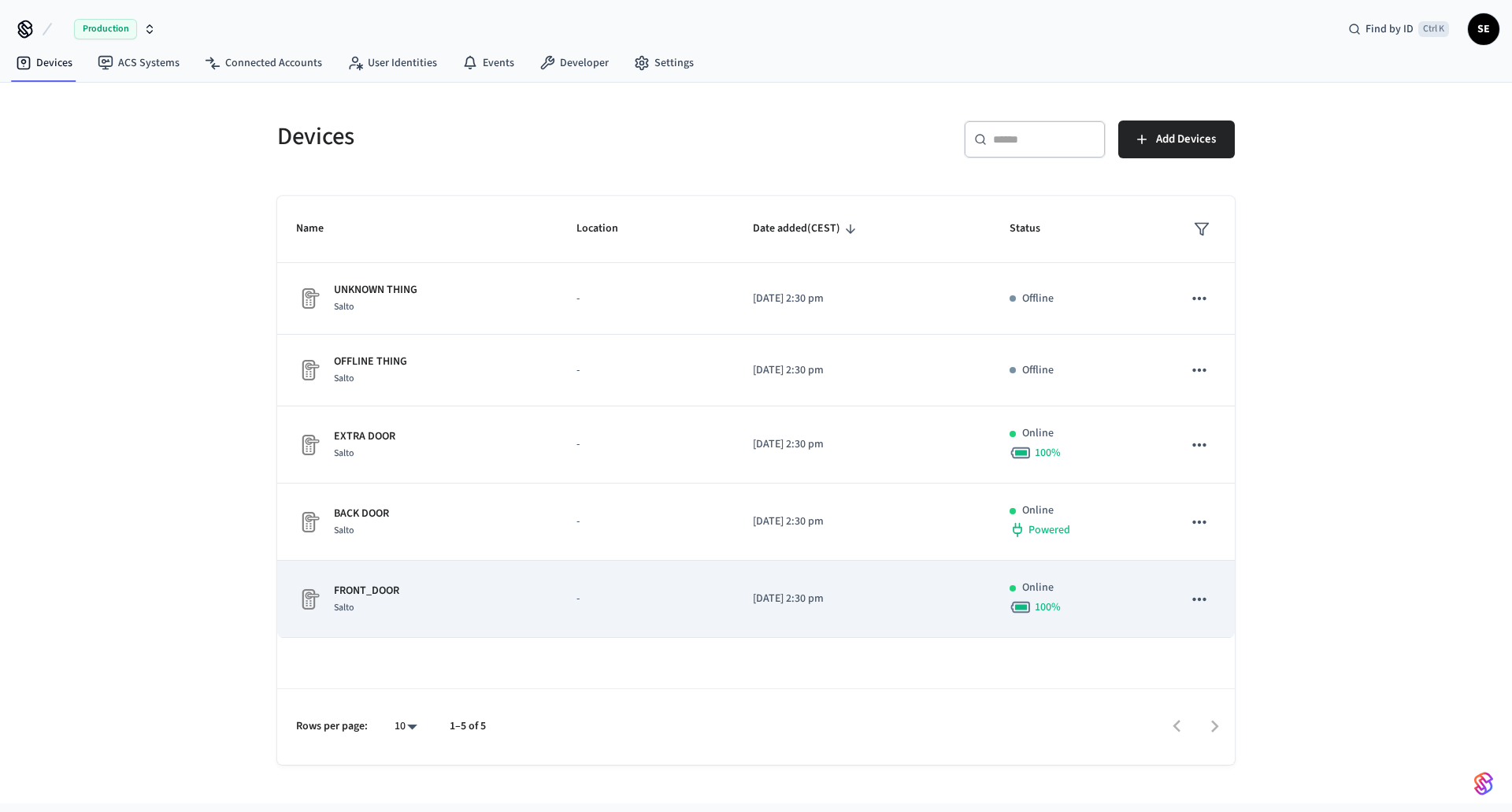
click at [440, 591] on div "FRONT_DOOR Salto" at bounding box center [417, 599] width 243 height 33
click at [568, 617] on td "-" at bounding box center [645, 599] width 176 height 77
click at [359, 590] on p "FRONT_DOOR" at bounding box center [367, 591] width 65 height 16
click at [1231, 617] on td "sticky table" at bounding box center [1199, 599] width 71 height 77
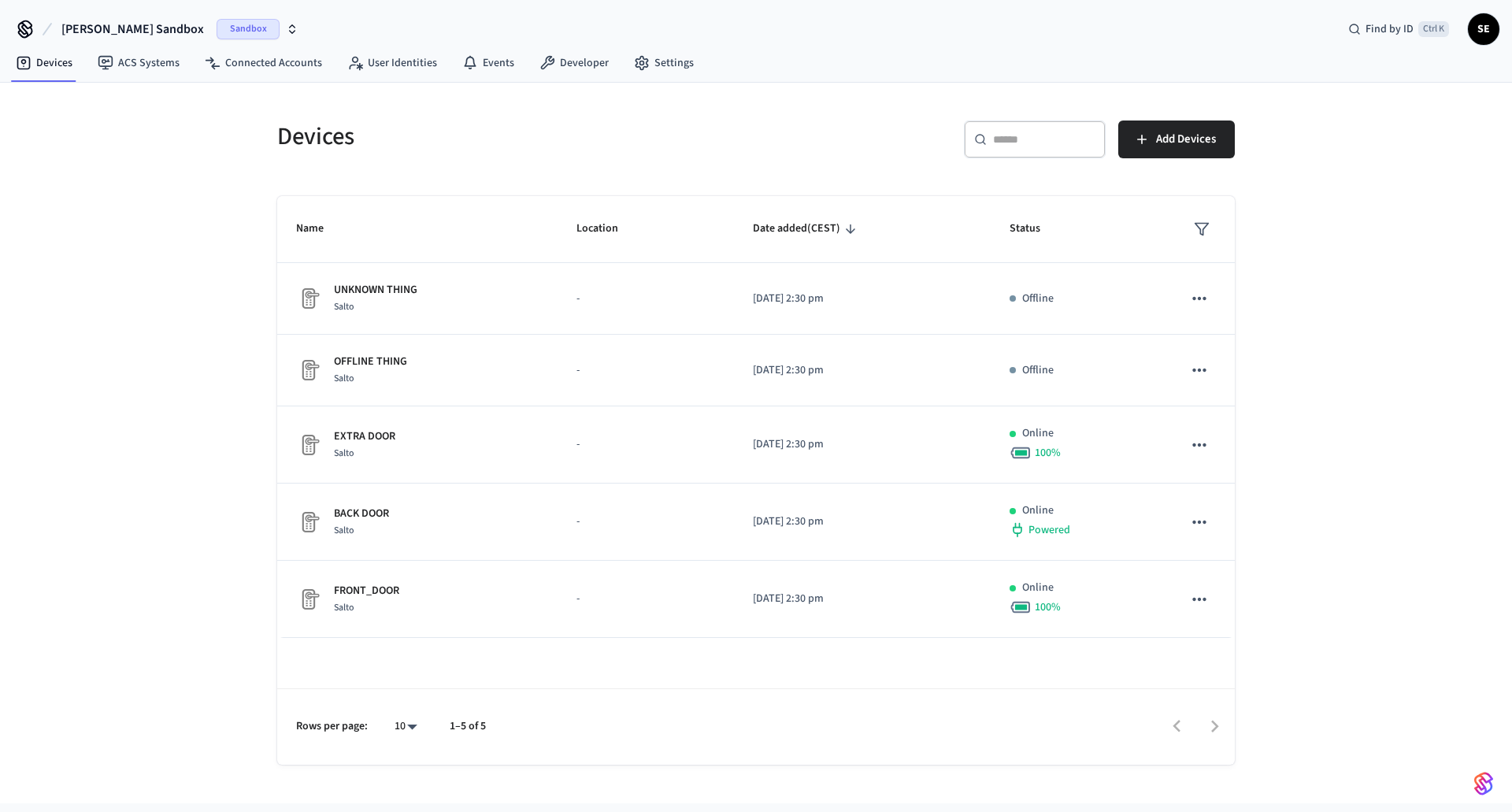
click at [1349, 670] on div "Devices ​ ​ Add Devices Name Location Date added (CEST) Status UNKNOWN THING Sa…" at bounding box center [756, 442] width 1512 height 720
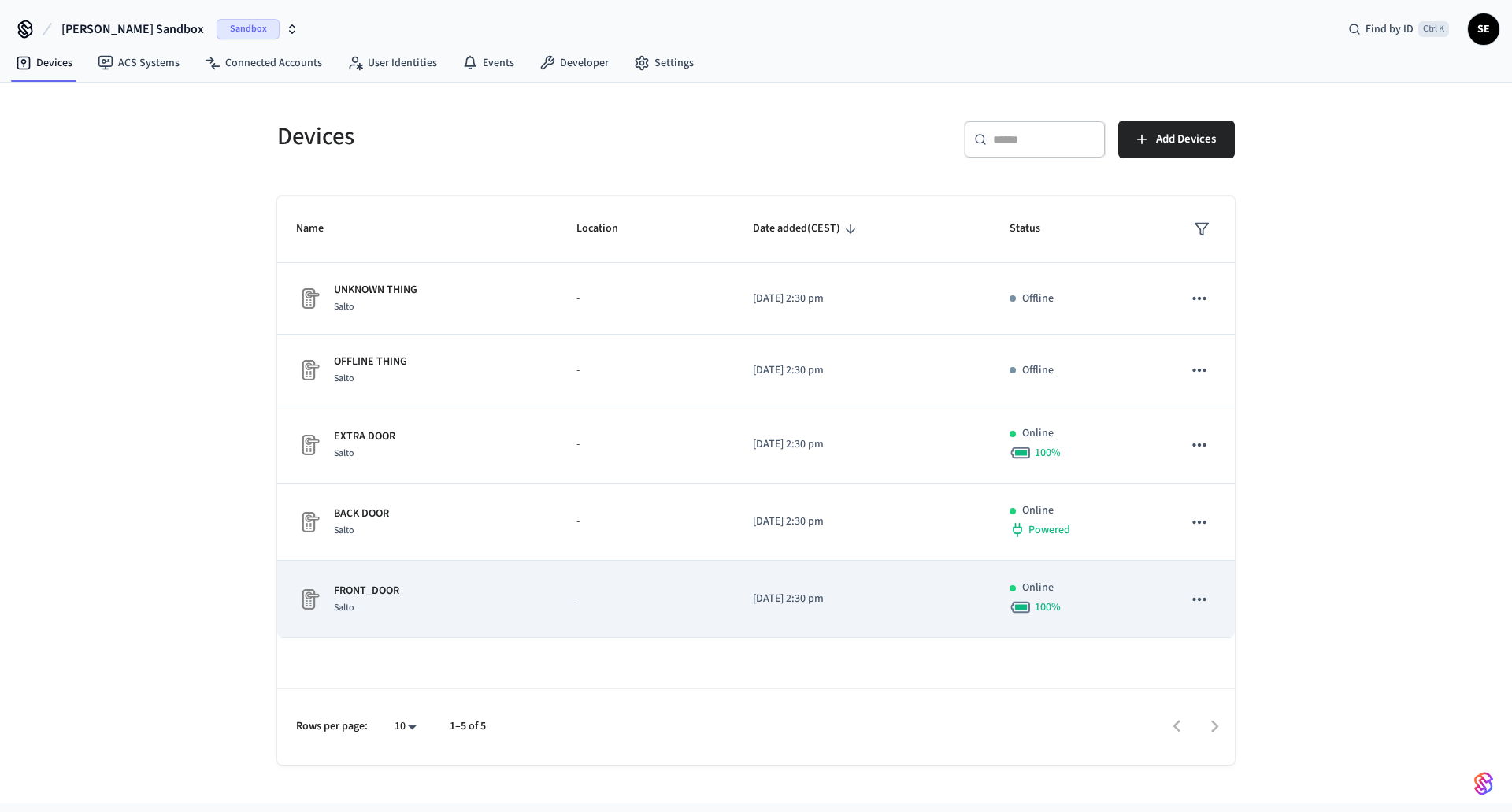
click at [408, 581] on td "FRONT_DOOR Salto" at bounding box center [417, 599] width 281 height 77
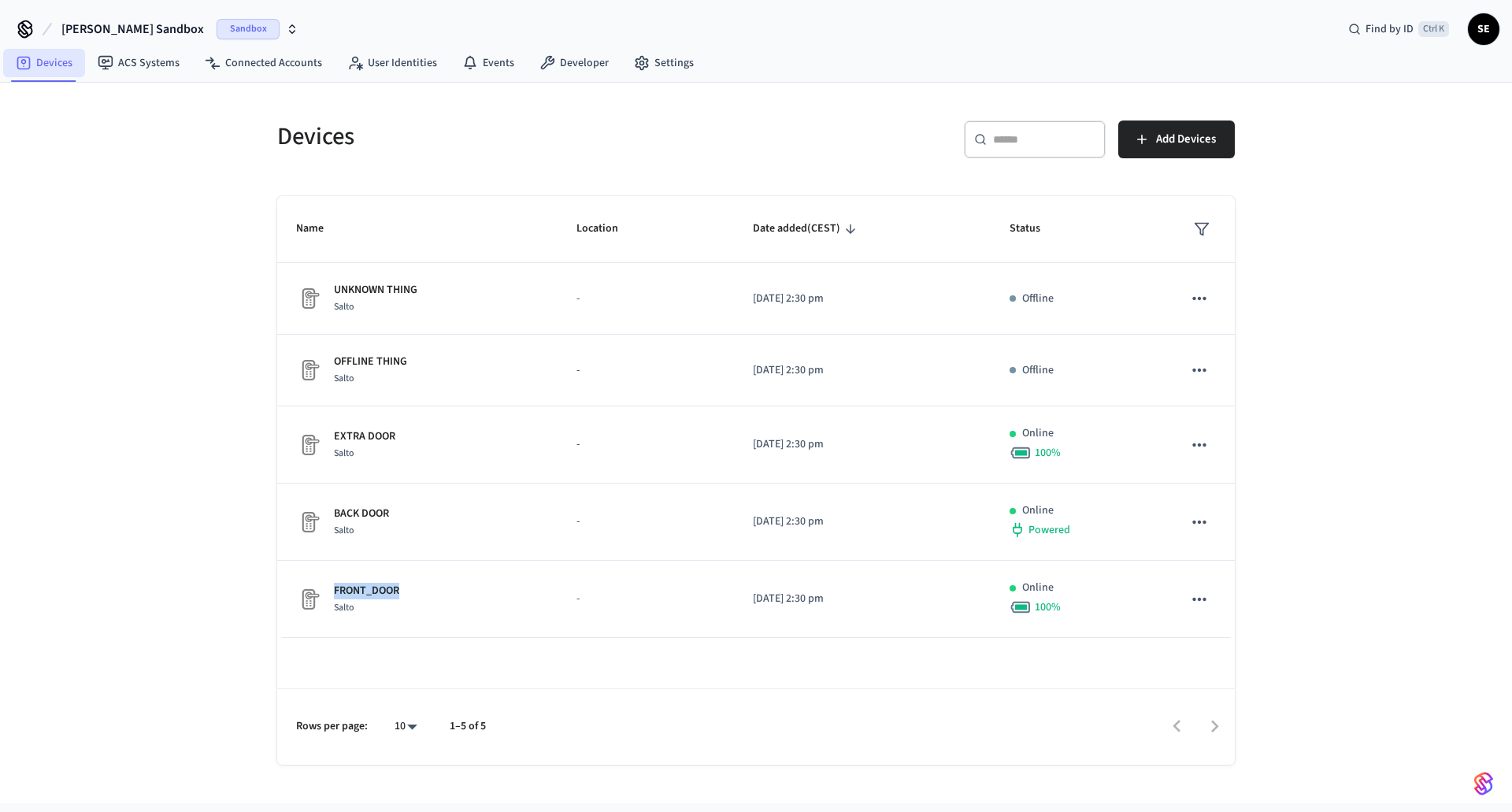
click at [46, 59] on link "Devices" at bounding box center [44, 63] width 82 height 28
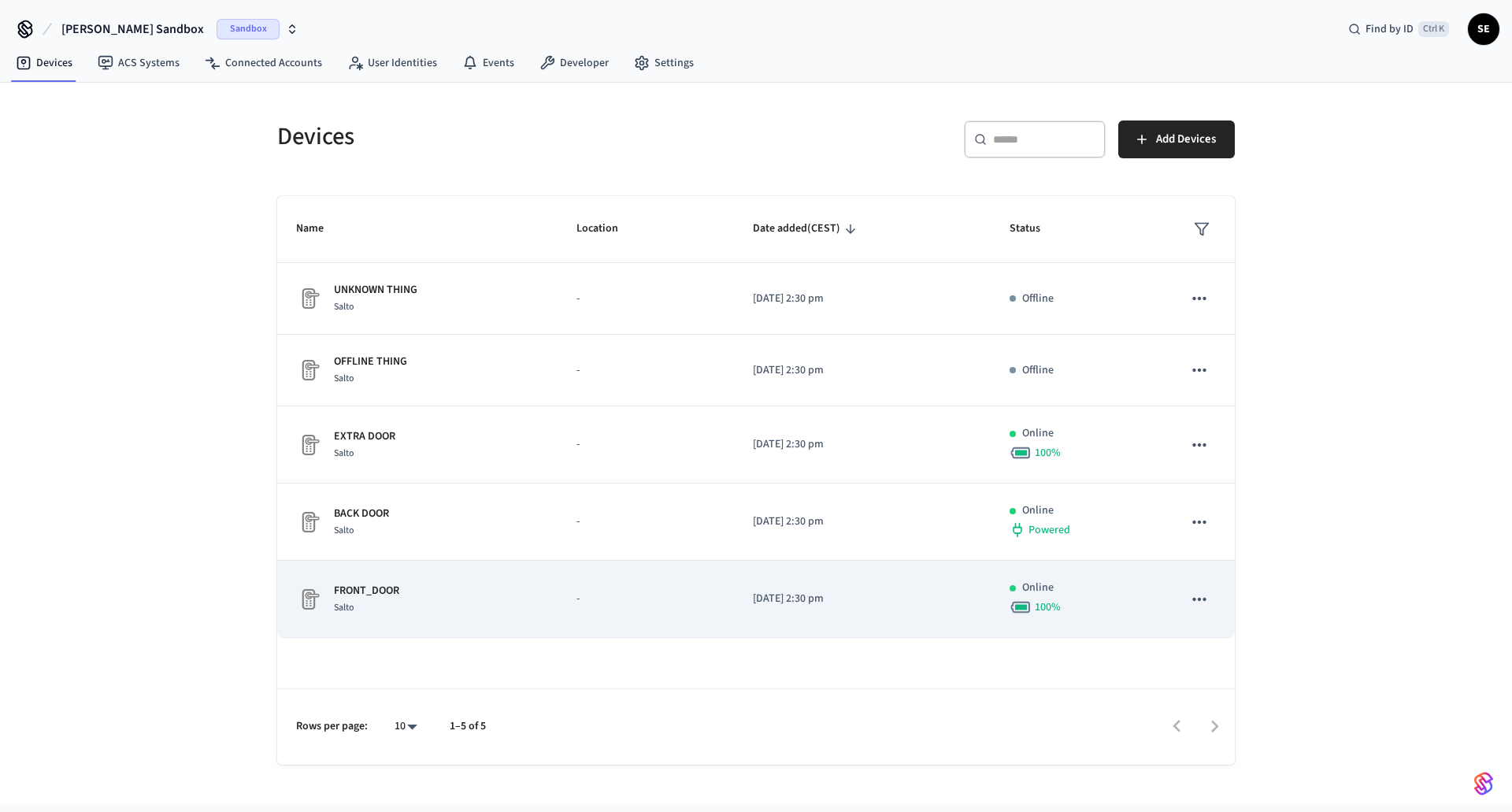
click at [410, 603] on div "FRONT_DOOR Salto" at bounding box center [417, 599] width 243 height 33
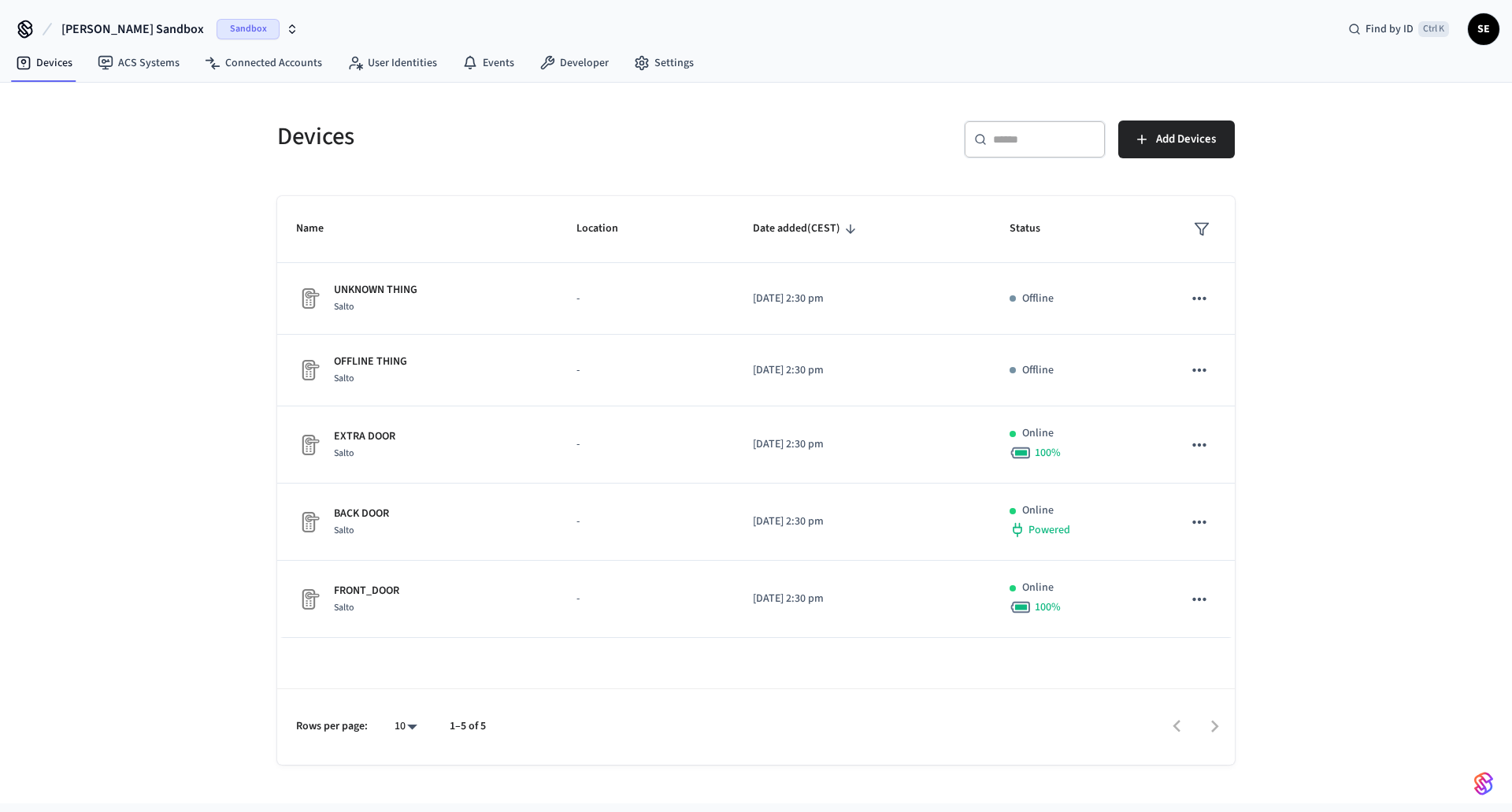
click at [183, 372] on div "Devices ​ ​ Add Devices Name Location Date added (CEST) Status UNKNOWN THING Sa…" at bounding box center [756, 442] width 1512 height 720
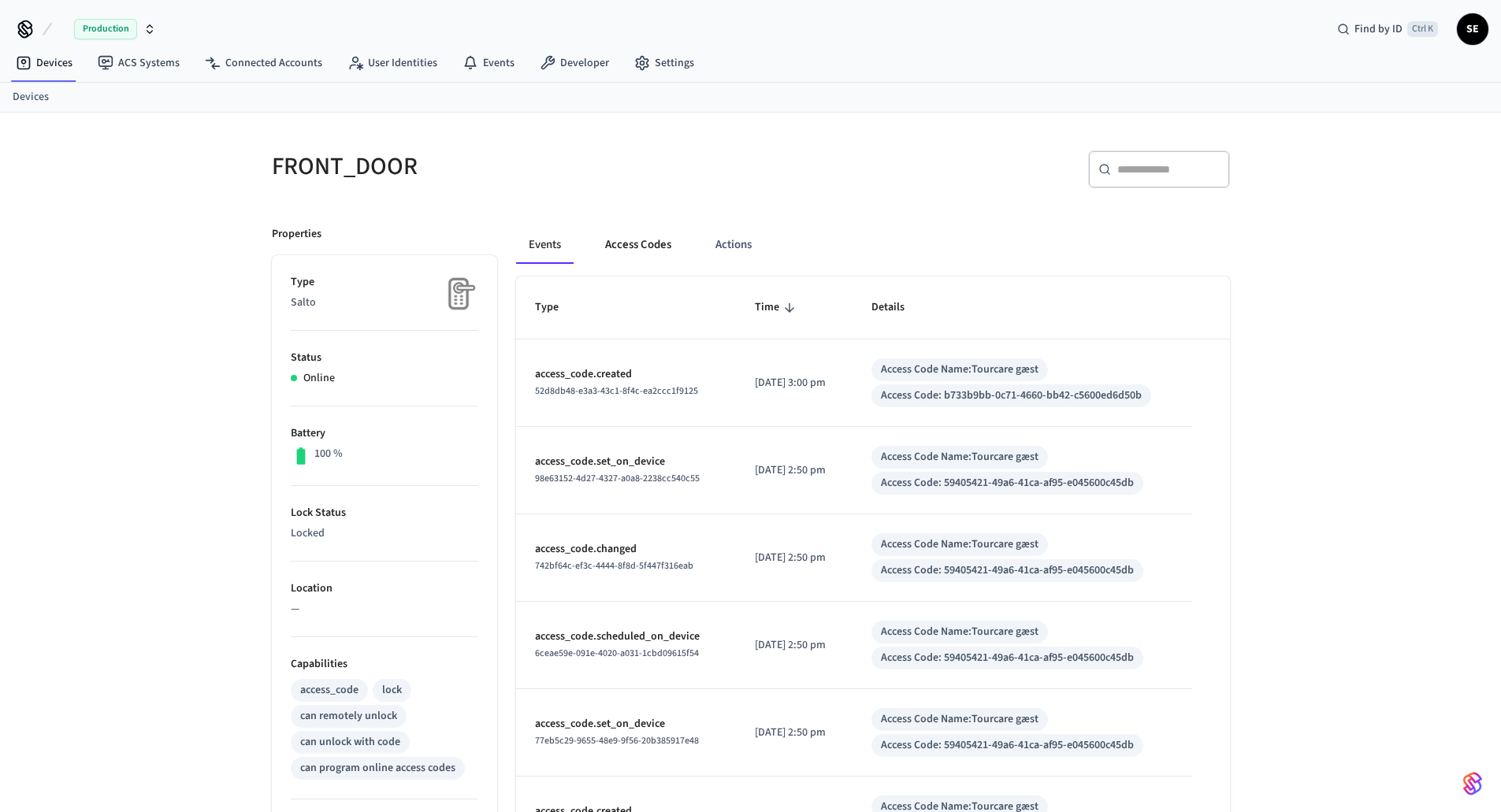
click at [607, 258] on button "Access Codes" at bounding box center [638, 245] width 91 height 38
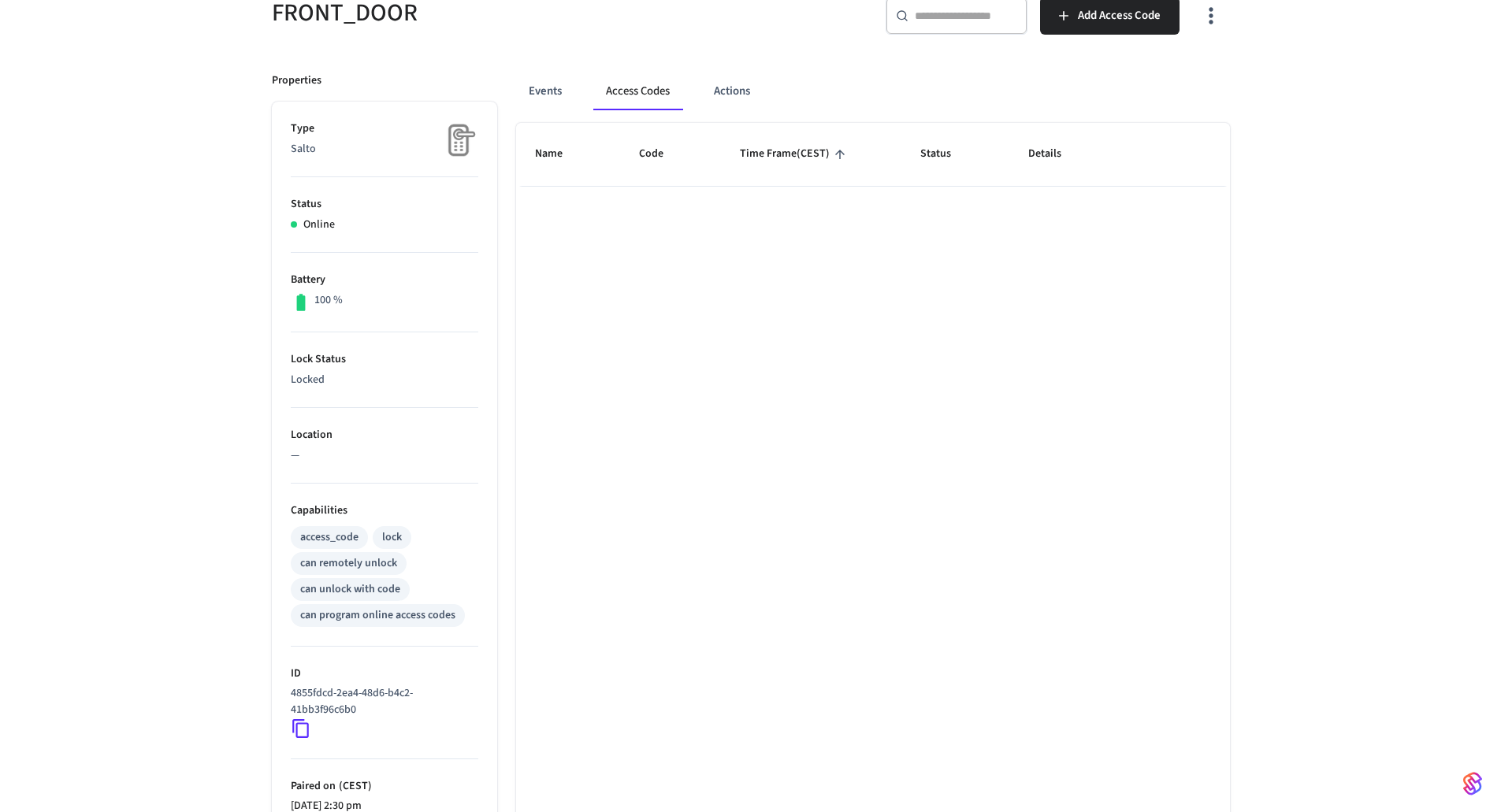
scroll to position [161, 0]
click at [1373, 384] on div "FRONT_DOOR ​ ​ Add Access Code Properties Type Salto Status Online Battery 100 …" at bounding box center [750, 459] width 1501 height 1009
click at [731, 76] on button "Actions" at bounding box center [732, 88] width 62 height 38
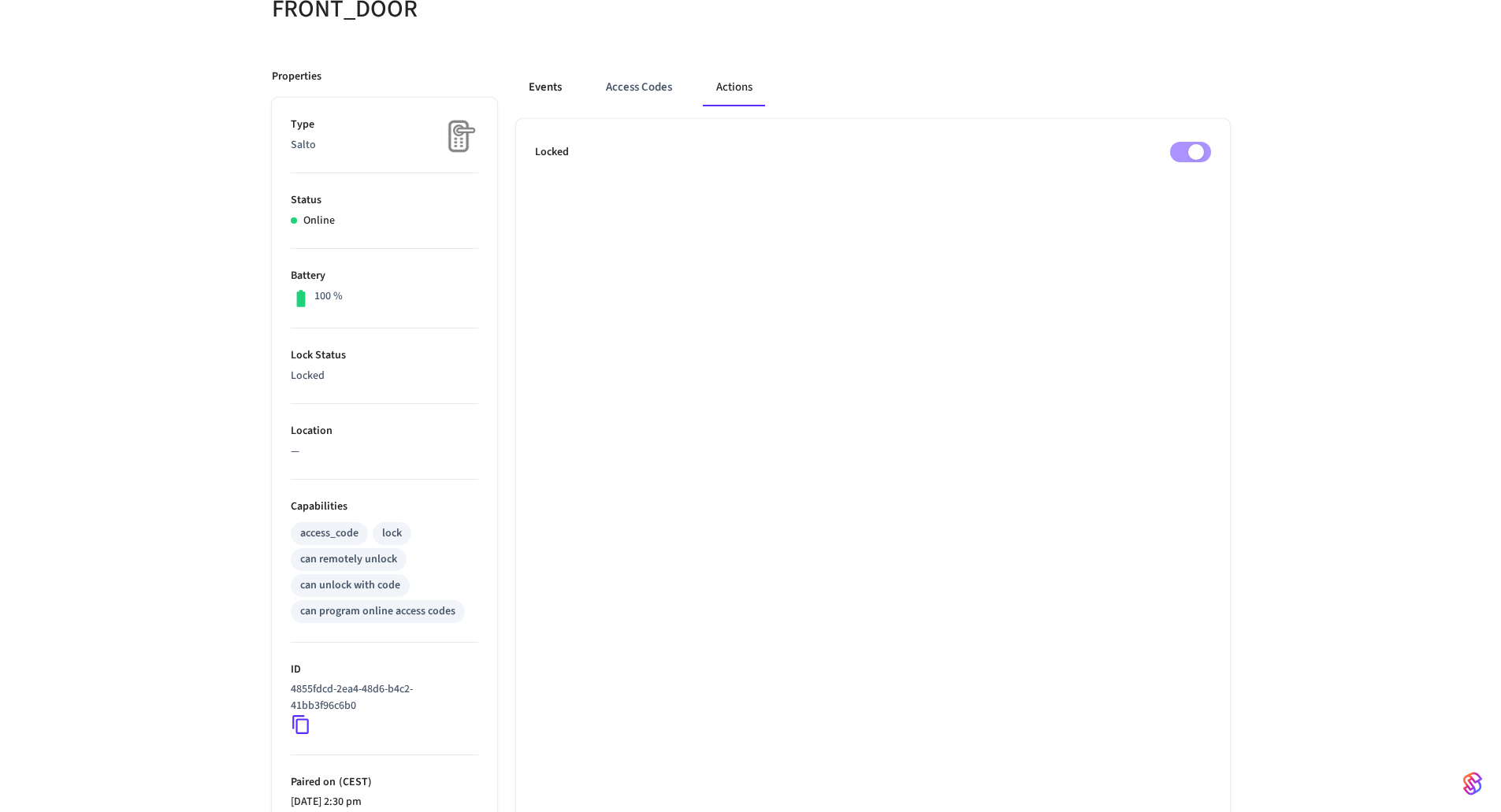
click at [550, 82] on button "Events" at bounding box center [545, 88] width 58 height 38
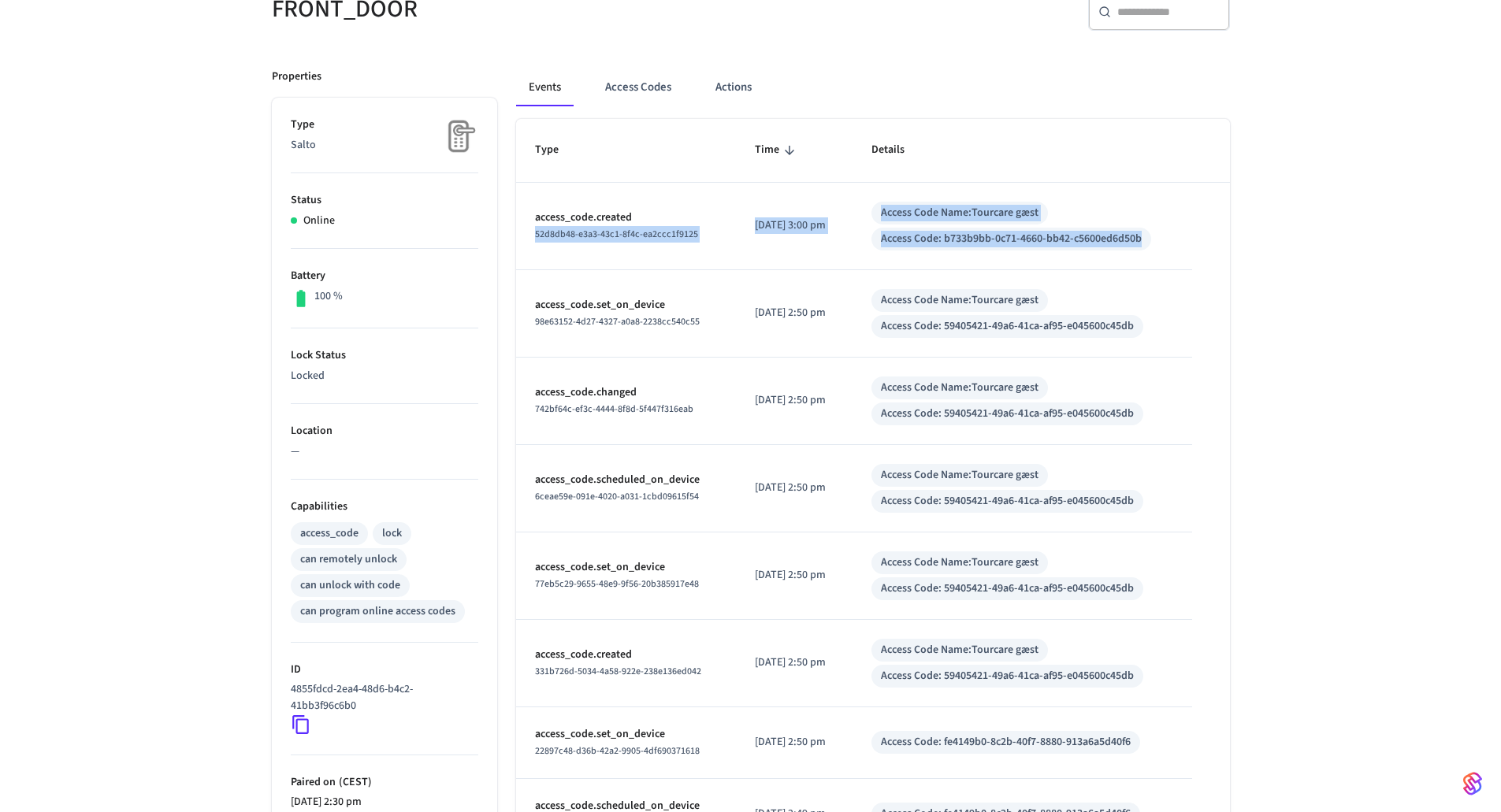
drag, startPoint x: 1185, startPoint y: 241, endPoint x: 641, endPoint y: 214, distance: 544.7
click at [641, 214] on tr "access_code.created 52d8db48-e3a3-43c1-8f4c-ea2ccc1f9125 [DATE] 3:00 pm Access …" at bounding box center [872, 227] width 714 height 88
click at [641, 216] on p "access_code.created" at bounding box center [626, 217] width 183 height 16
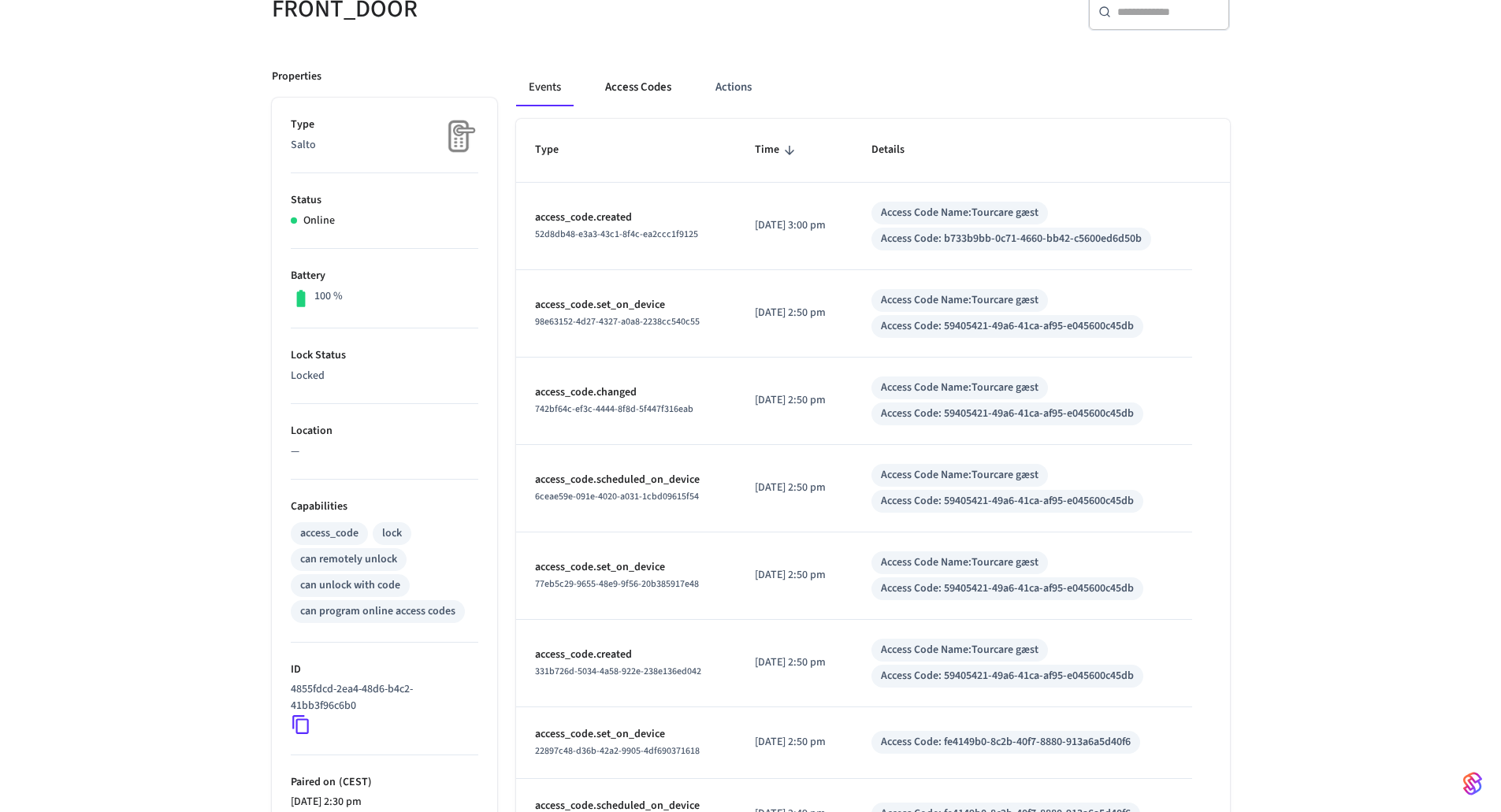
click at [623, 98] on button "Access Codes" at bounding box center [638, 88] width 91 height 38
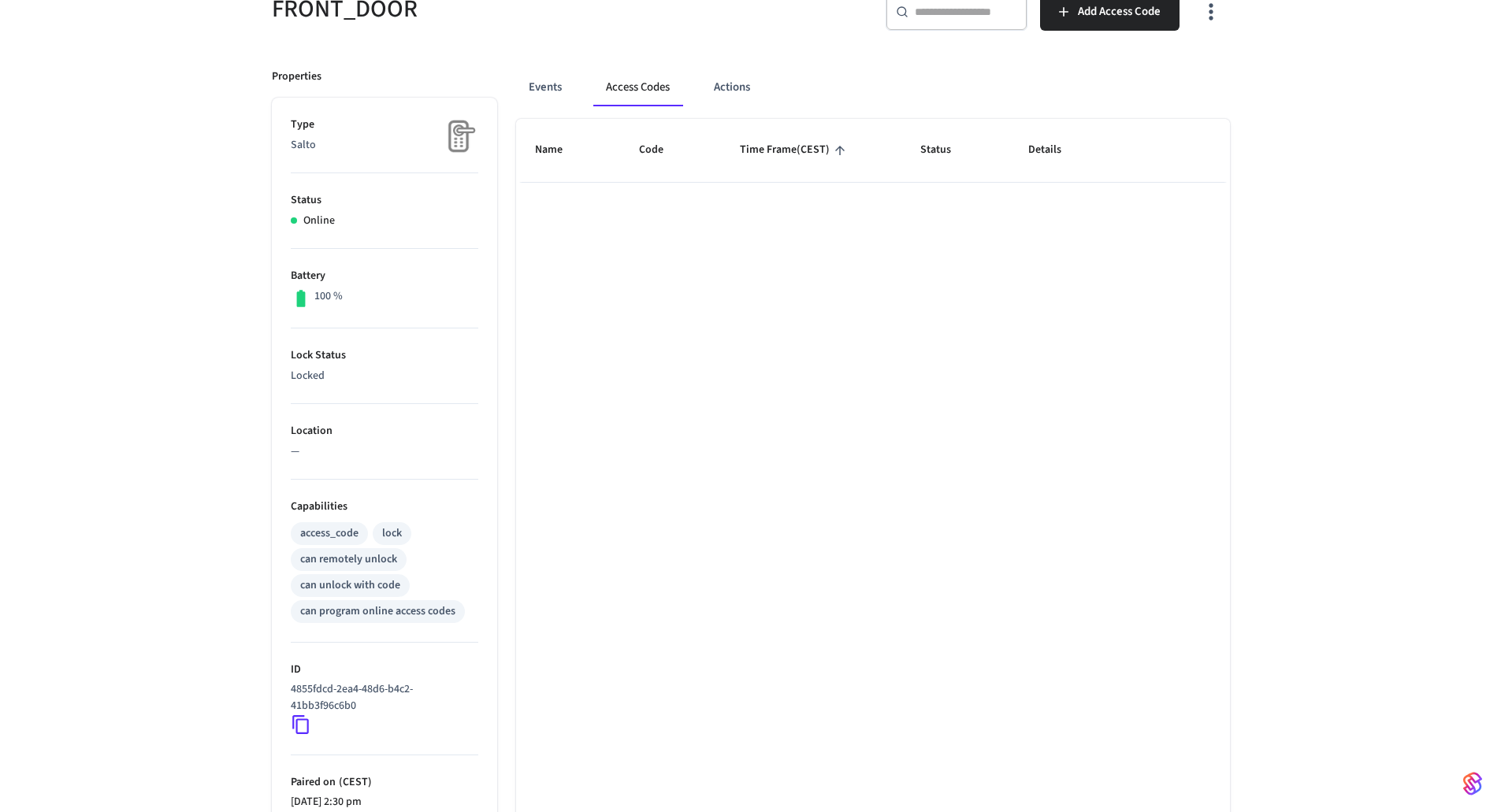
click at [875, 495] on div "Name Code Time Frame (CEST) Status Details Rows per page: 10 ** 0–0 of 0" at bounding box center [872, 542] width 714 height 845
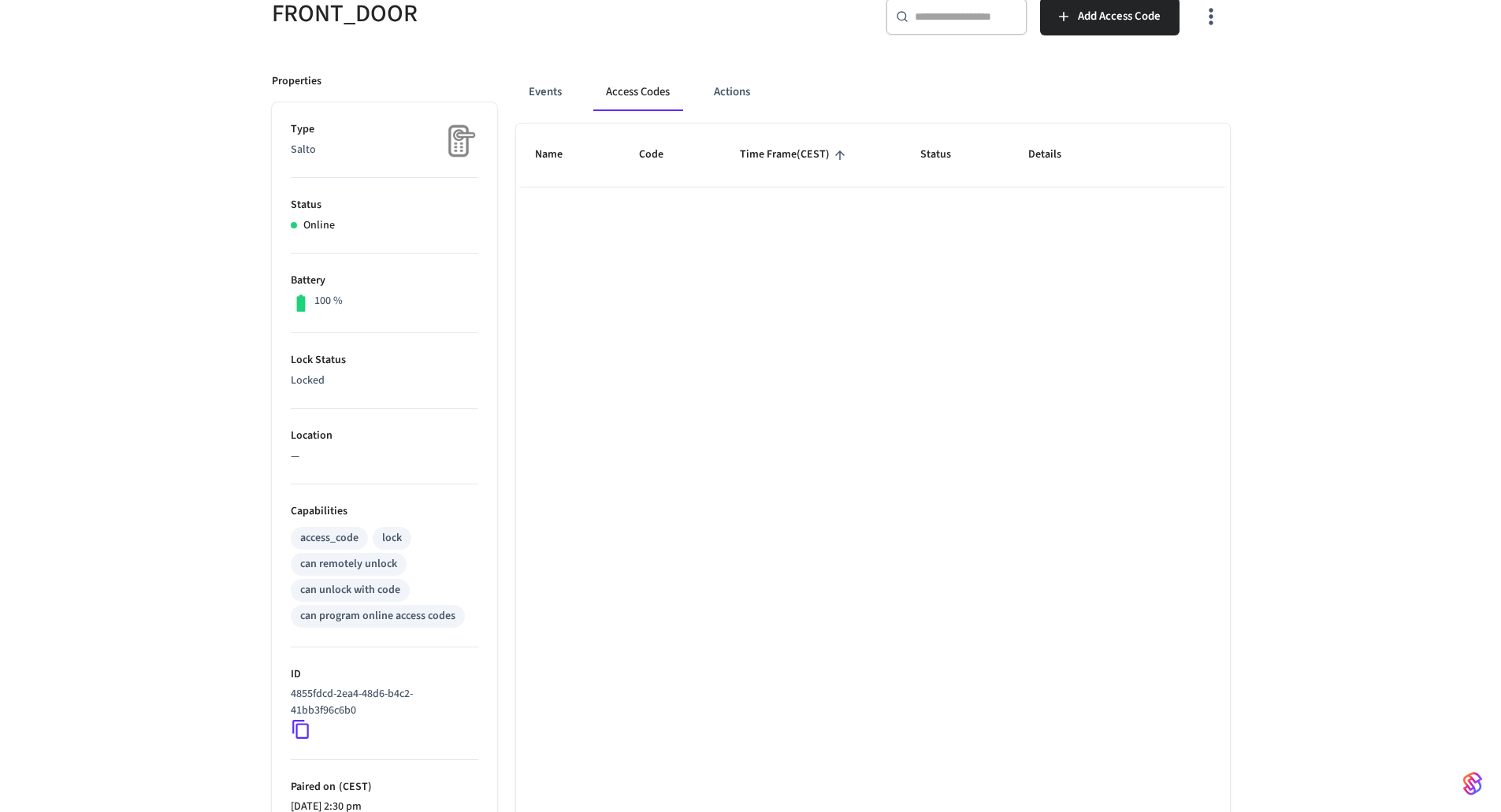
scroll to position [0, 0]
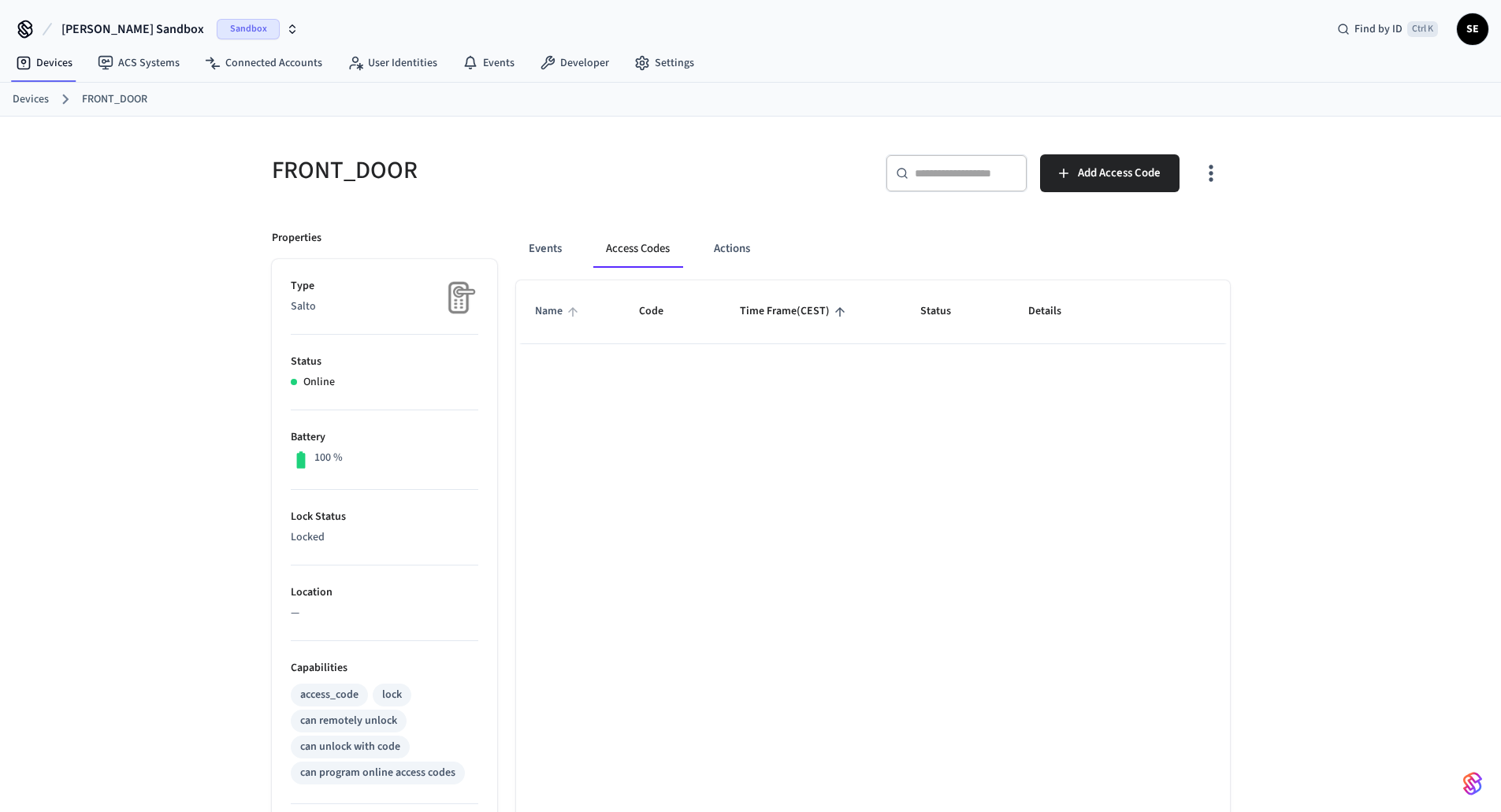
click at [538, 317] on span "Name" at bounding box center [559, 312] width 48 height 24
click at [542, 316] on span "Name" at bounding box center [559, 312] width 48 height 24
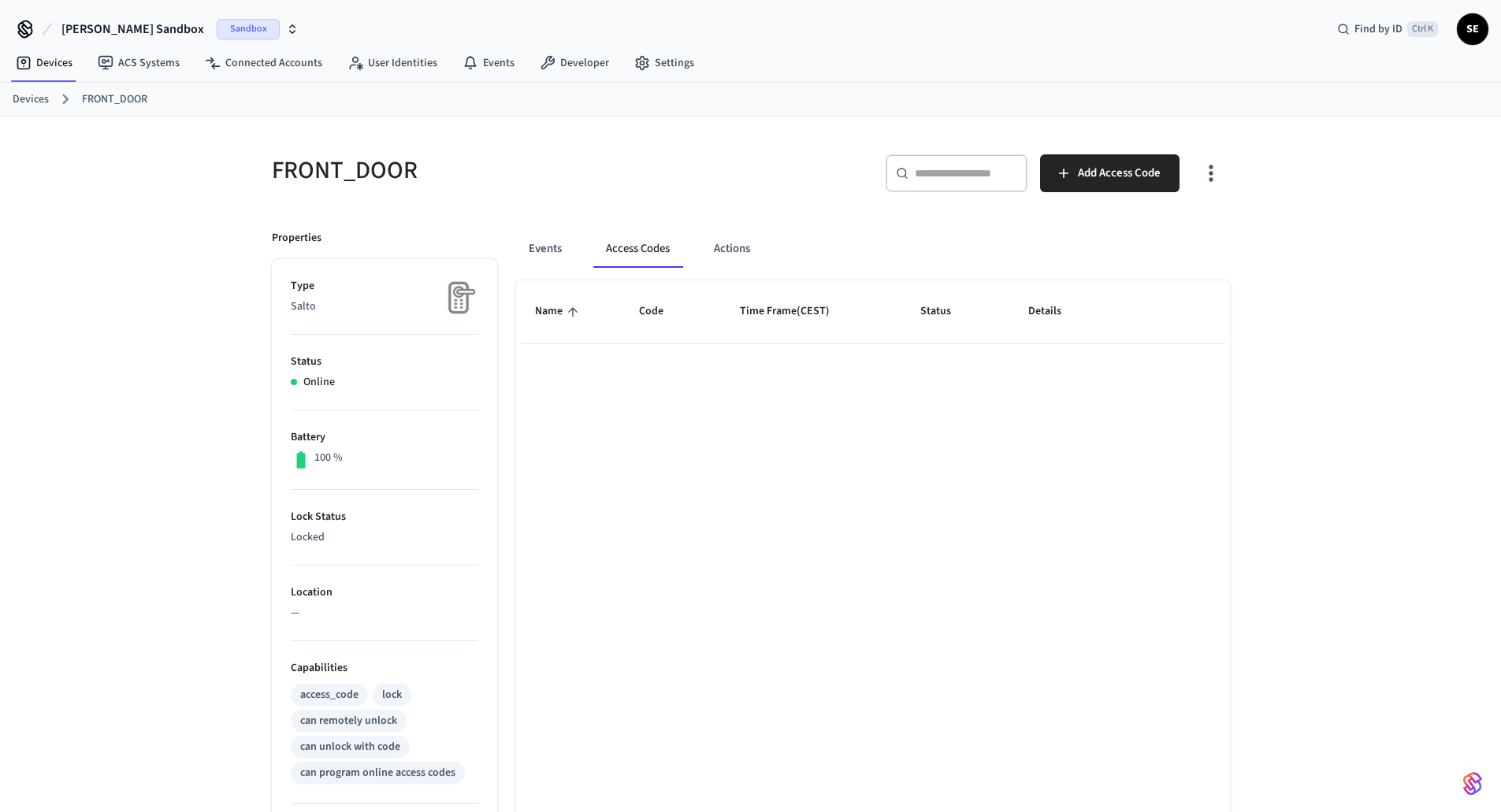
click at [723, 308] on th "Time Frame (CEST)" at bounding box center [811, 312] width 180 height 63
click at [796, 318] on span "Time Frame (CEST)" at bounding box center [794, 312] width 110 height 24
click at [544, 246] on button "Events" at bounding box center [545, 249] width 58 height 38
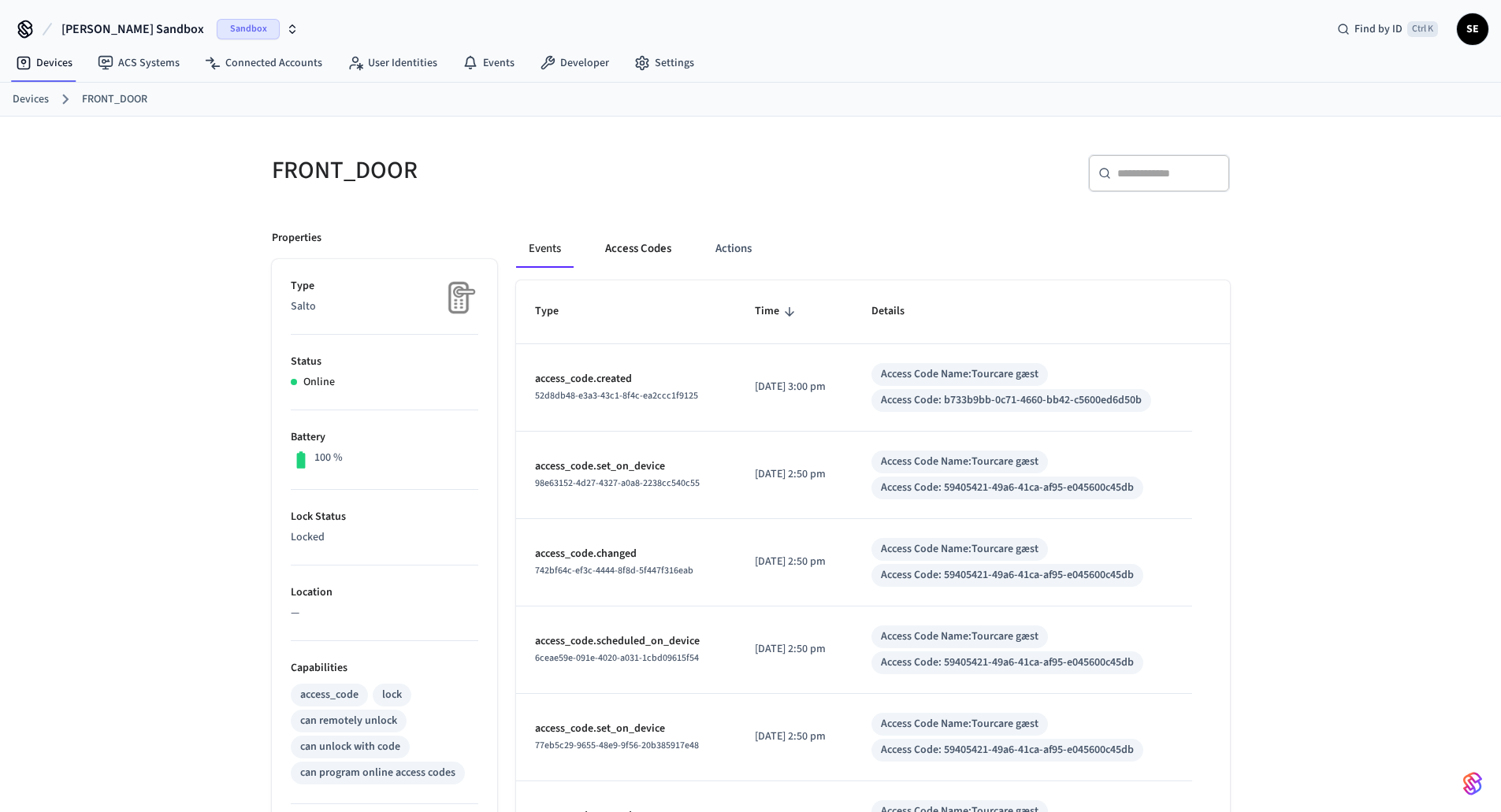
click at [665, 251] on button "Access Codes" at bounding box center [638, 249] width 91 height 38
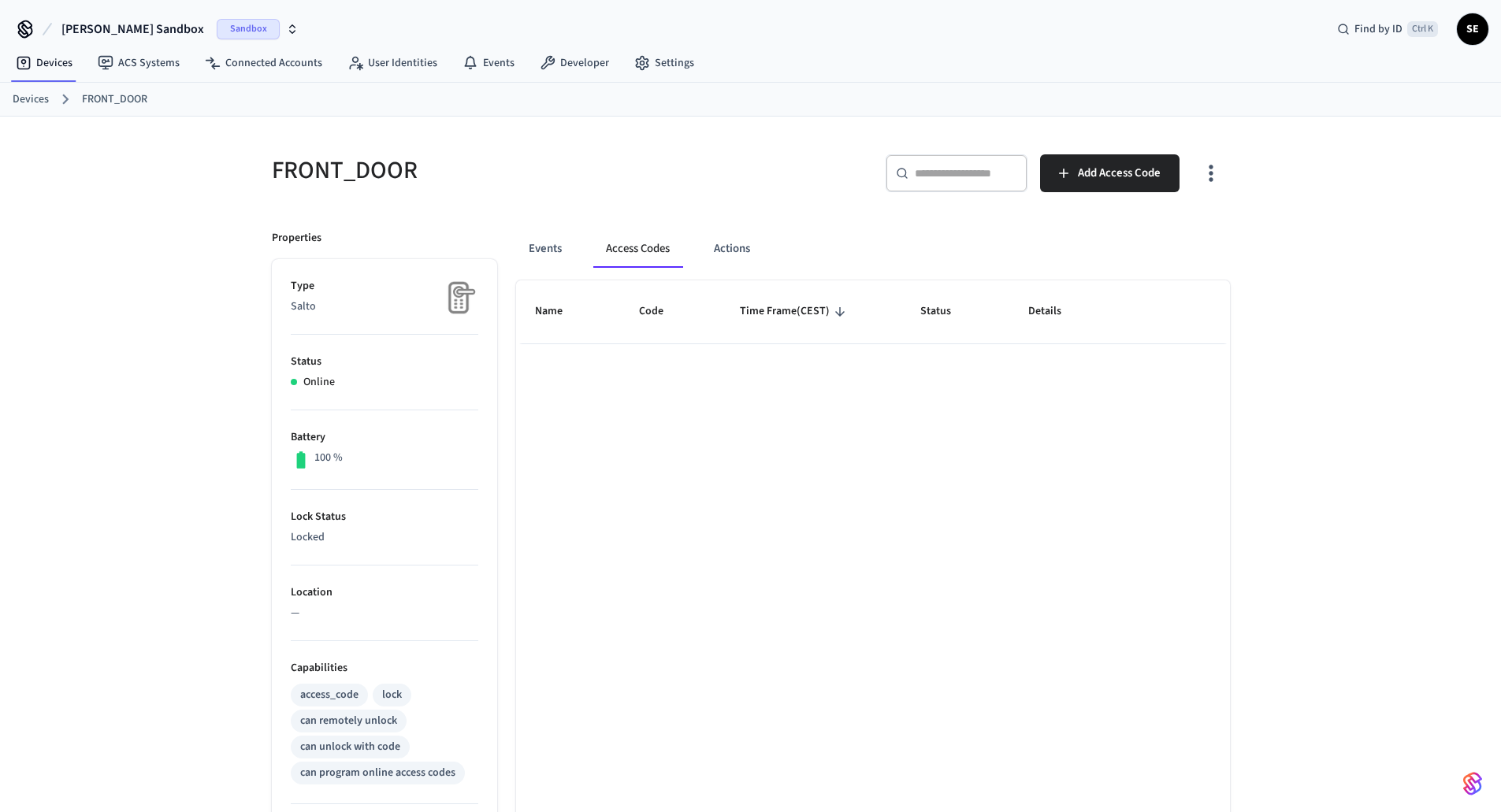
click at [33, 103] on link "Devices" at bounding box center [31, 99] width 36 height 16
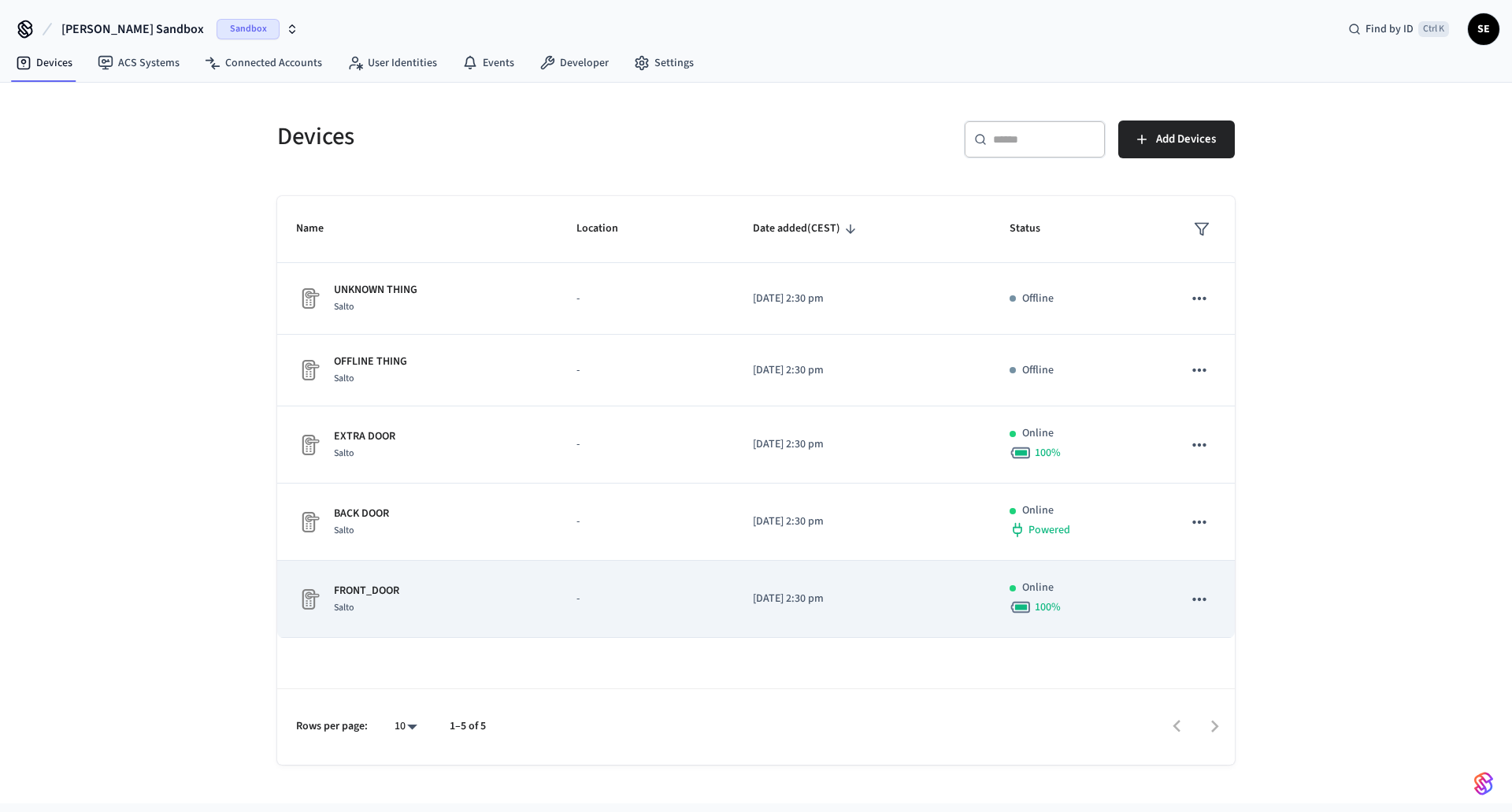
click at [487, 595] on div "FRONT_DOOR Salto" at bounding box center [417, 599] width 243 height 33
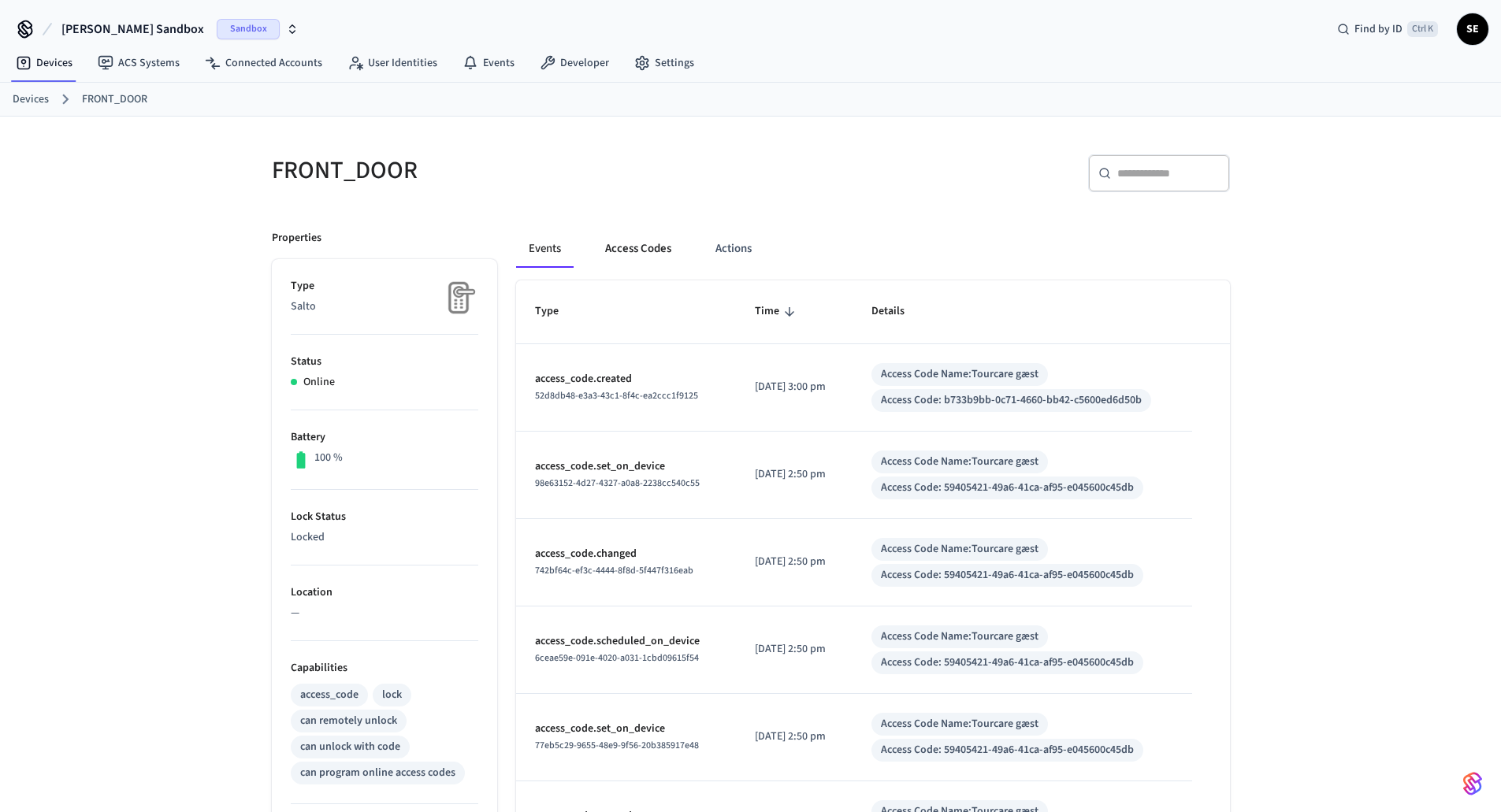
click at [609, 263] on button "Access Codes" at bounding box center [638, 249] width 91 height 38
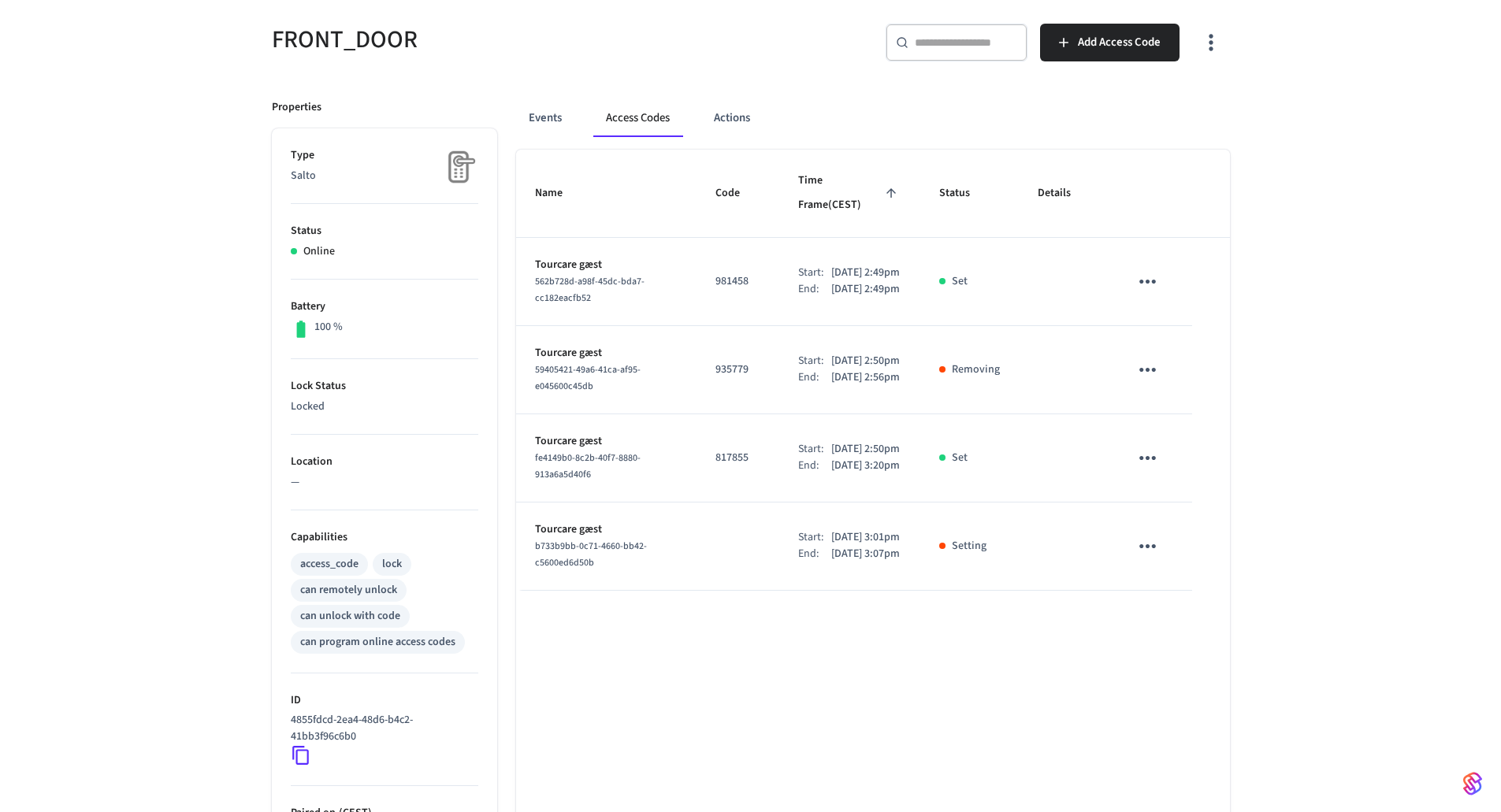
scroll to position [157, 0]
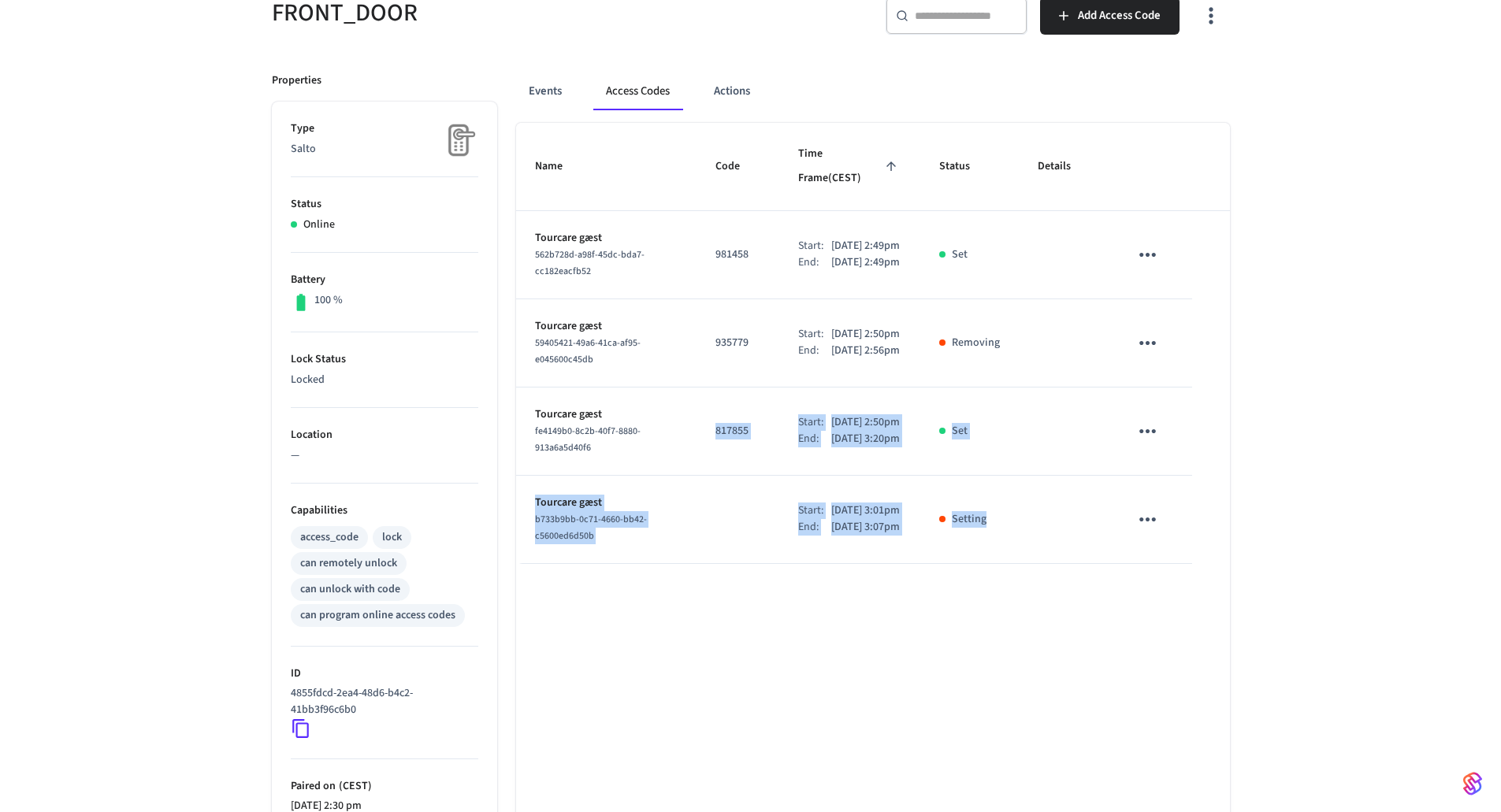
drag, startPoint x: 962, startPoint y: 567, endPoint x: 708, endPoint y: 487, distance: 266.3
click at [708, 487] on tbody "Tourcare gæst 562b728d-a98f-45dc-bda7-cc182eacfb52 981458 Start: [DATE] 2:49pm …" at bounding box center [872, 387] width 714 height 353
click at [581, 511] on p "Tourcare gæst" at bounding box center [606, 502] width 143 height 16
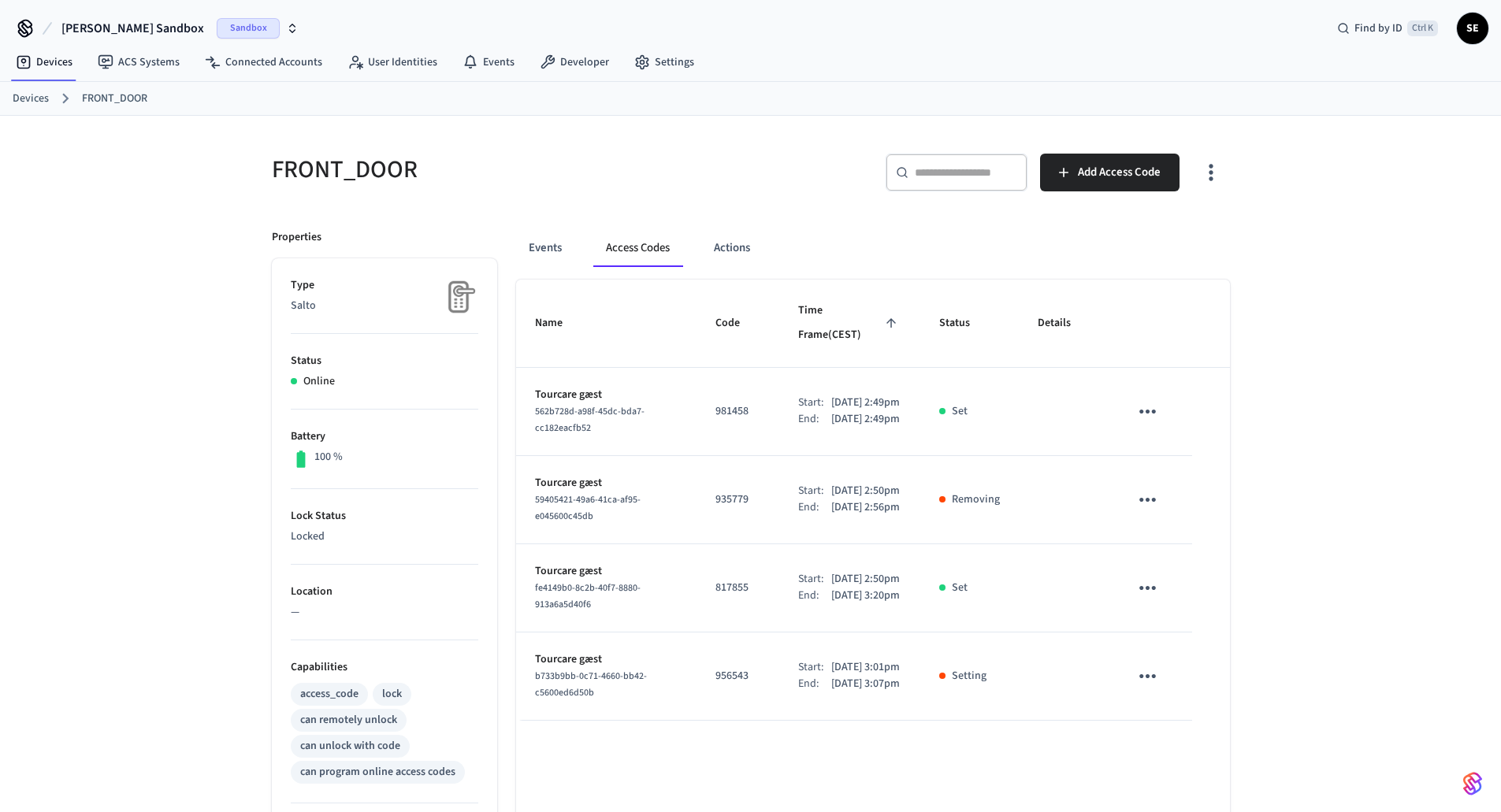
scroll to position [0, 0]
click at [672, 236] on button "Access Codes" at bounding box center [638, 249] width 89 height 38
click at [536, 261] on button "Events" at bounding box center [545, 249] width 58 height 38
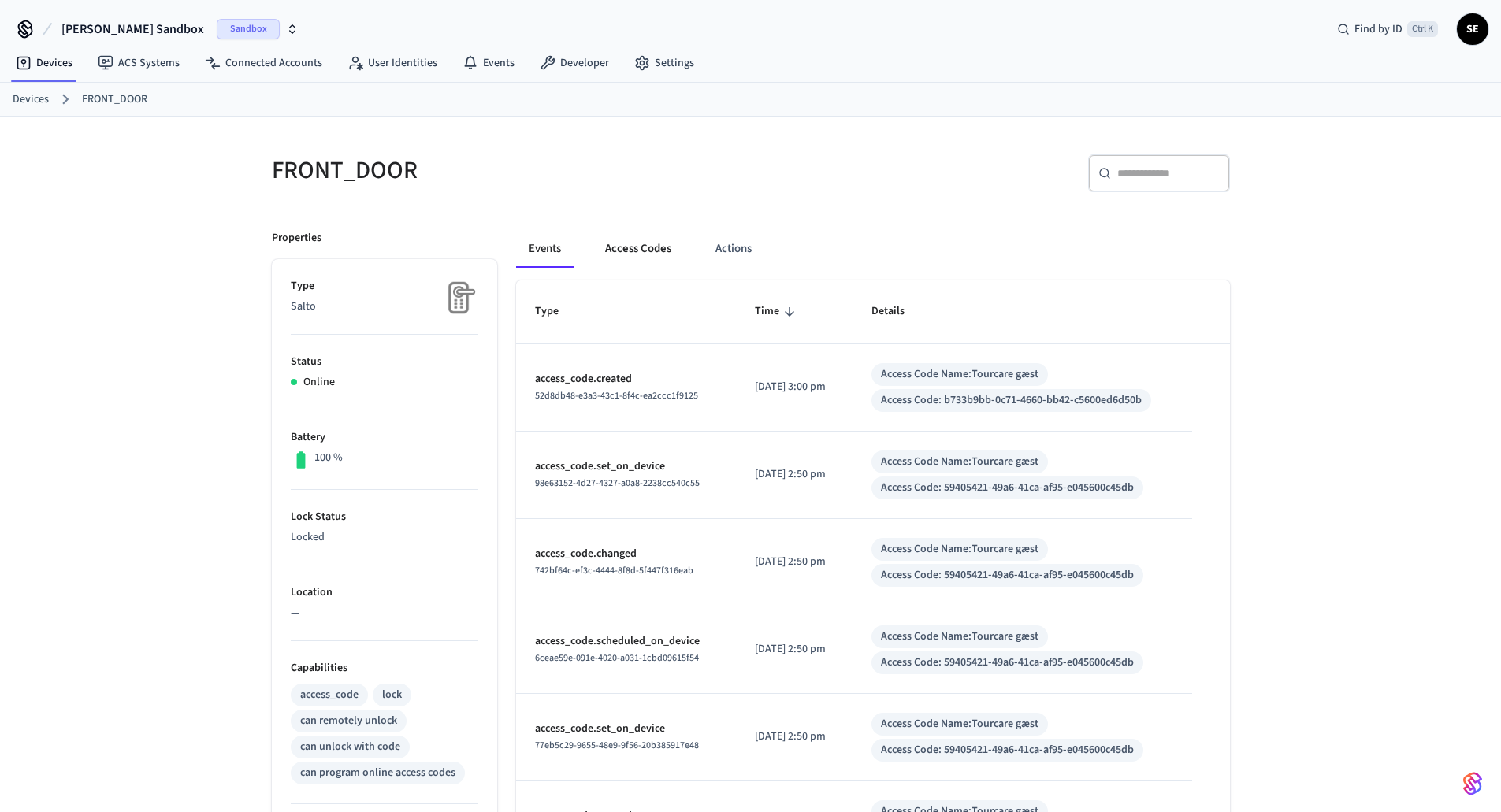
click at [634, 262] on button "Access Codes" at bounding box center [638, 249] width 91 height 38
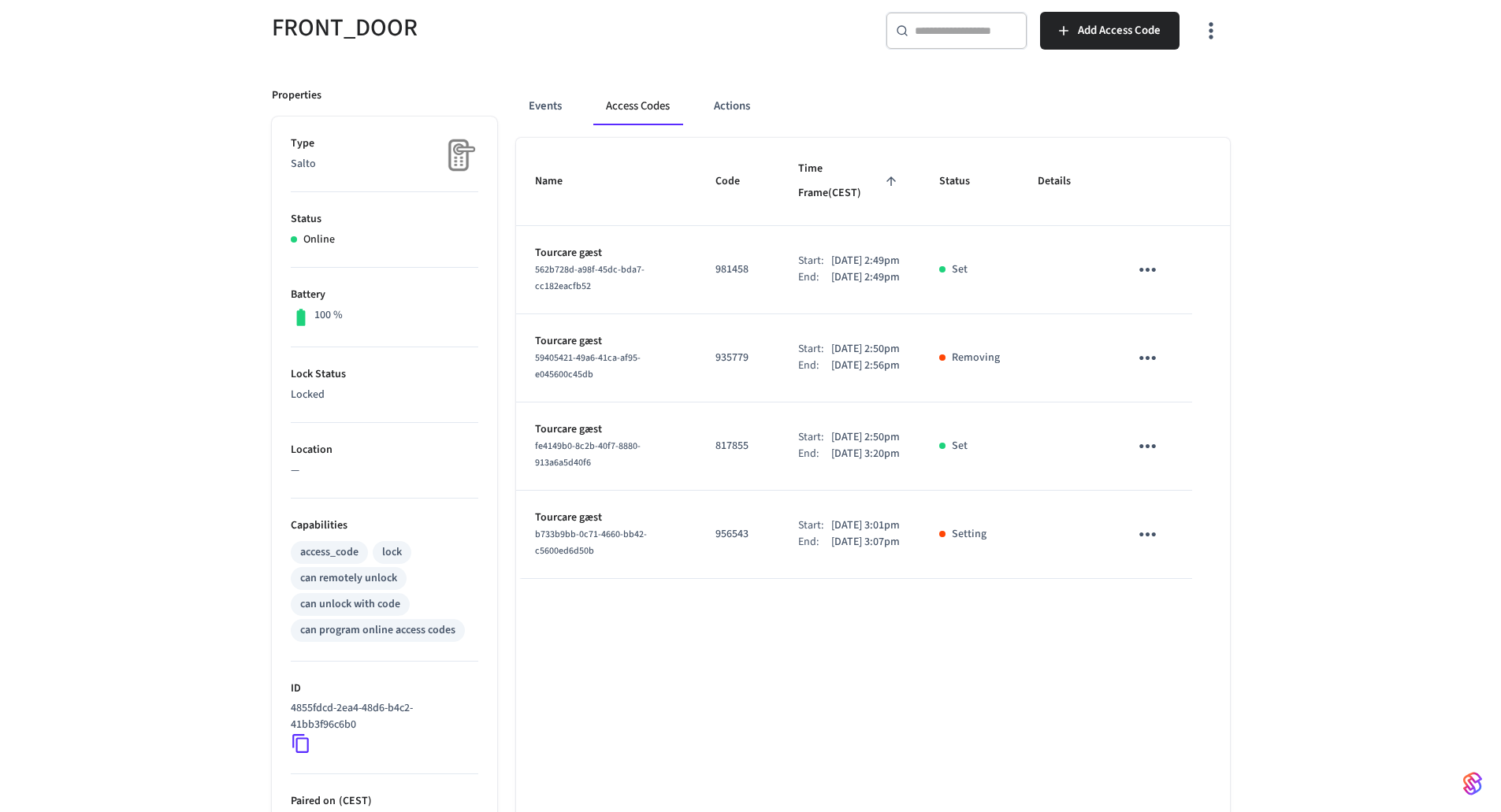
scroll to position [157, 0]
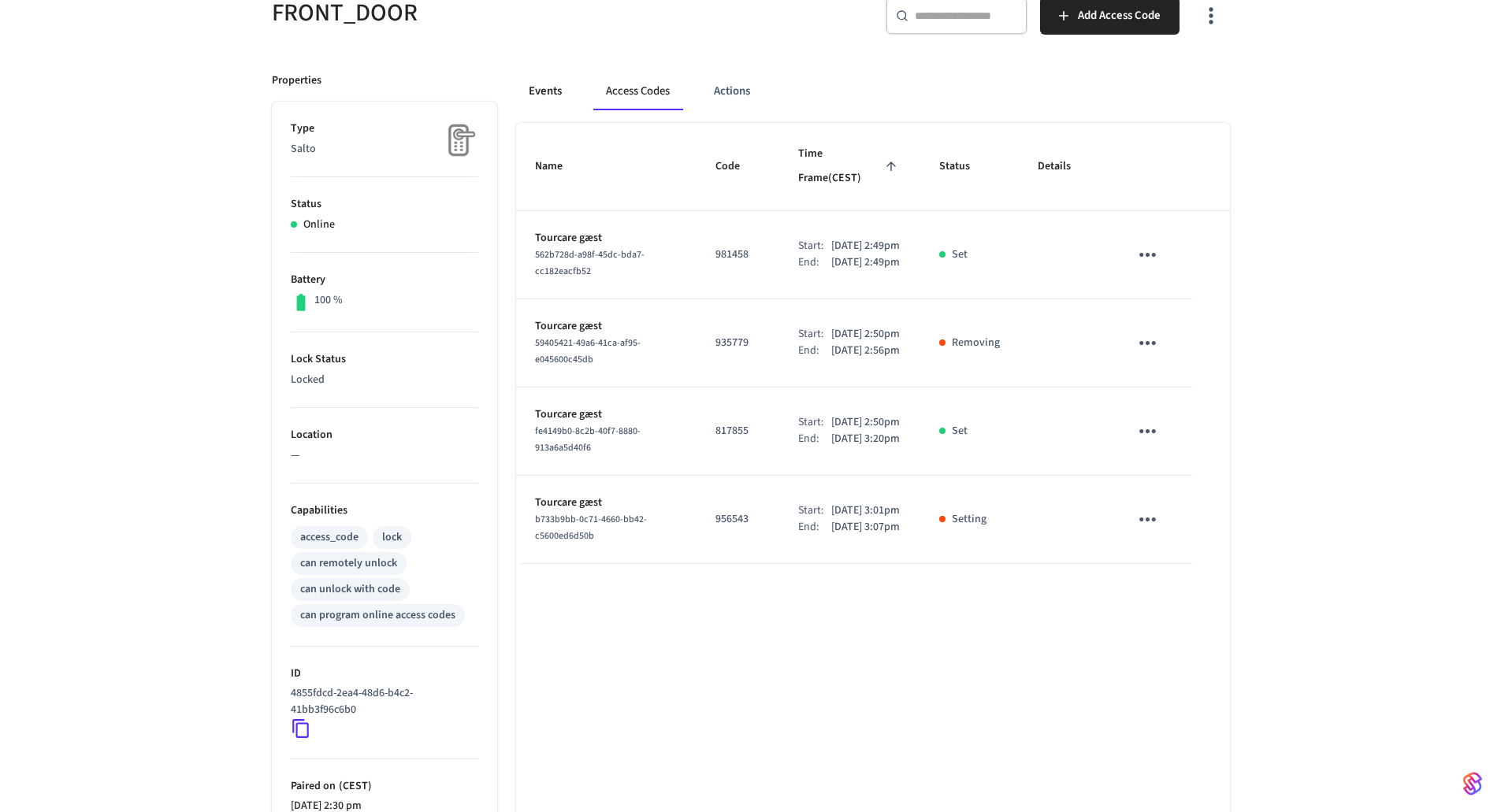
click at [554, 94] on button "Events" at bounding box center [545, 91] width 58 height 38
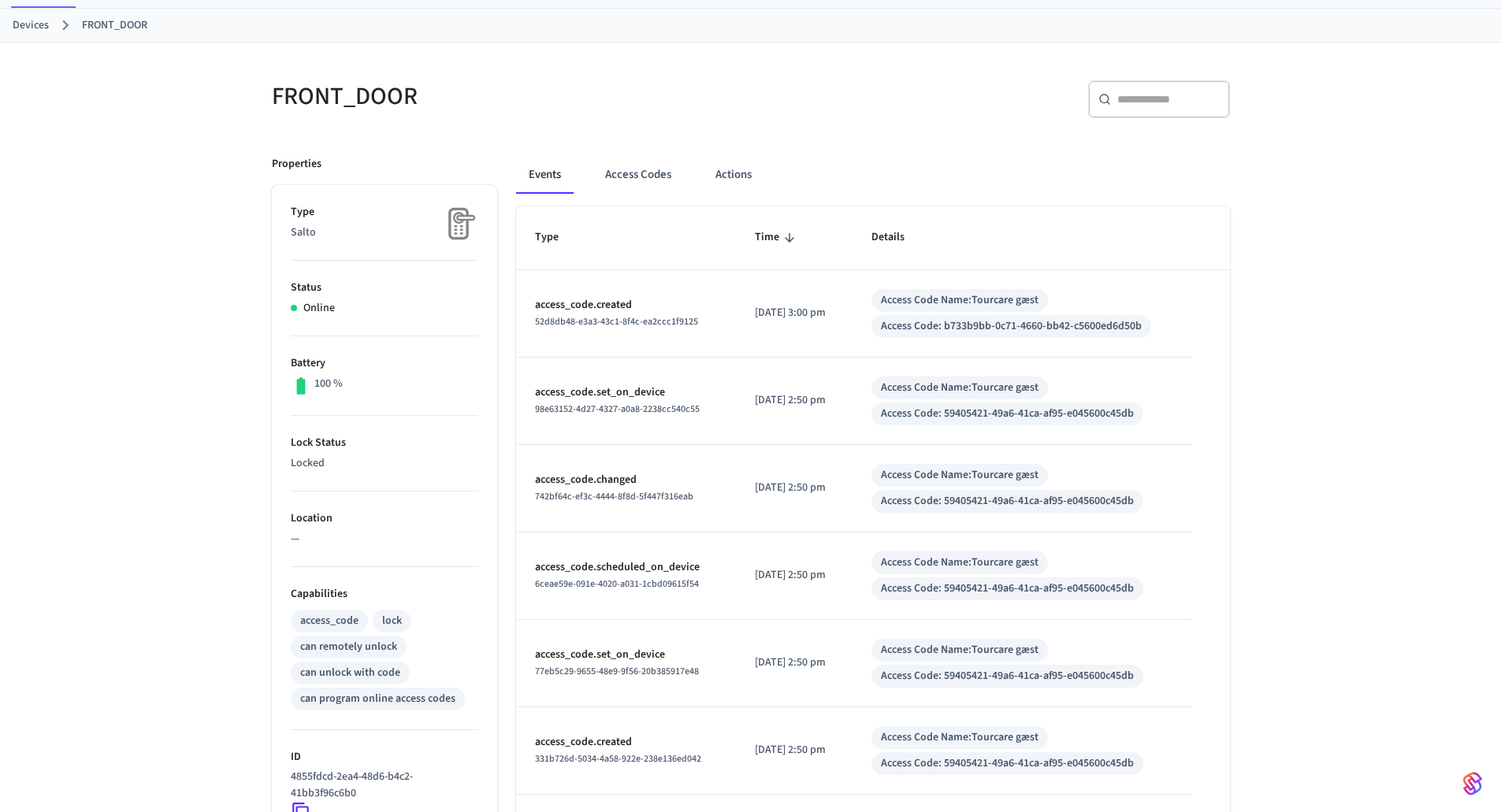
scroll to position [0, 0]
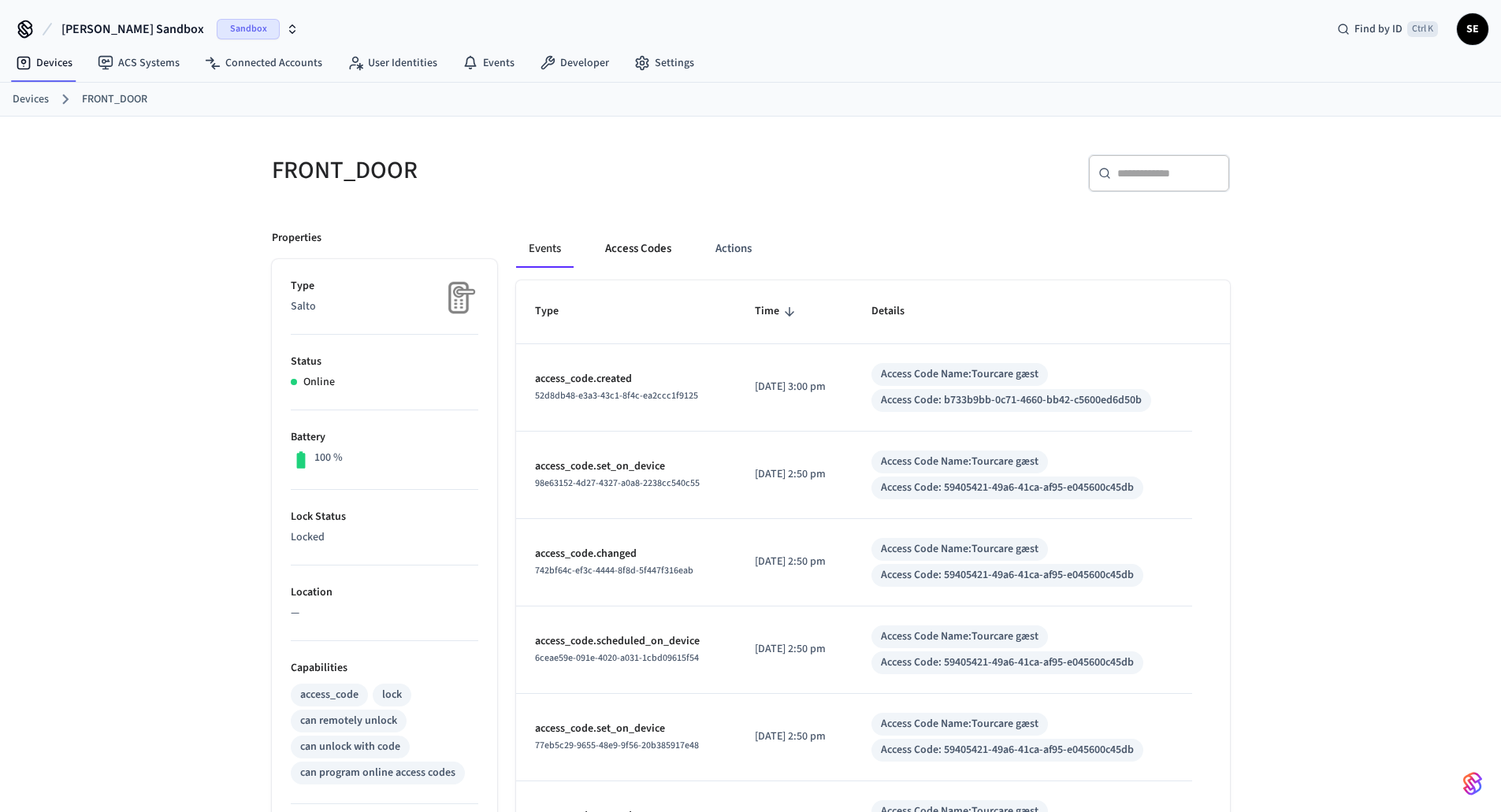
click at [668, 251] on button "Access Codes" at bounding box center [638, 249] width 91 height 38
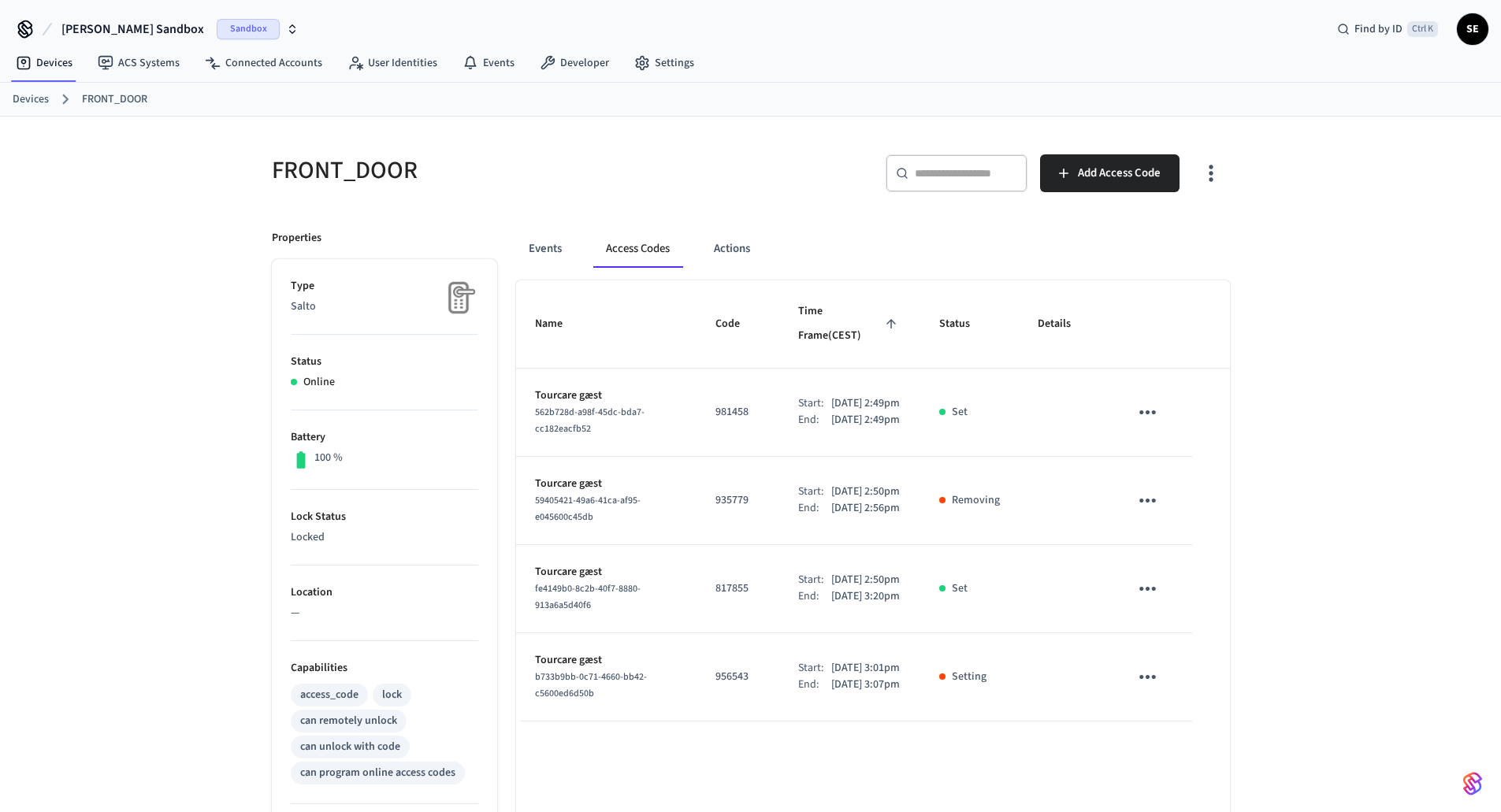
click at [1286, 300] on div "FRONT_DOOR ​ ​ Add Access Code Properties Type Salto Status Online Battery 100 …" at bounding box center [750, 621] width 1501 height 1009
click at [21, 72] on link "Devices" at bounding box center [44, 63] width 82 height 28
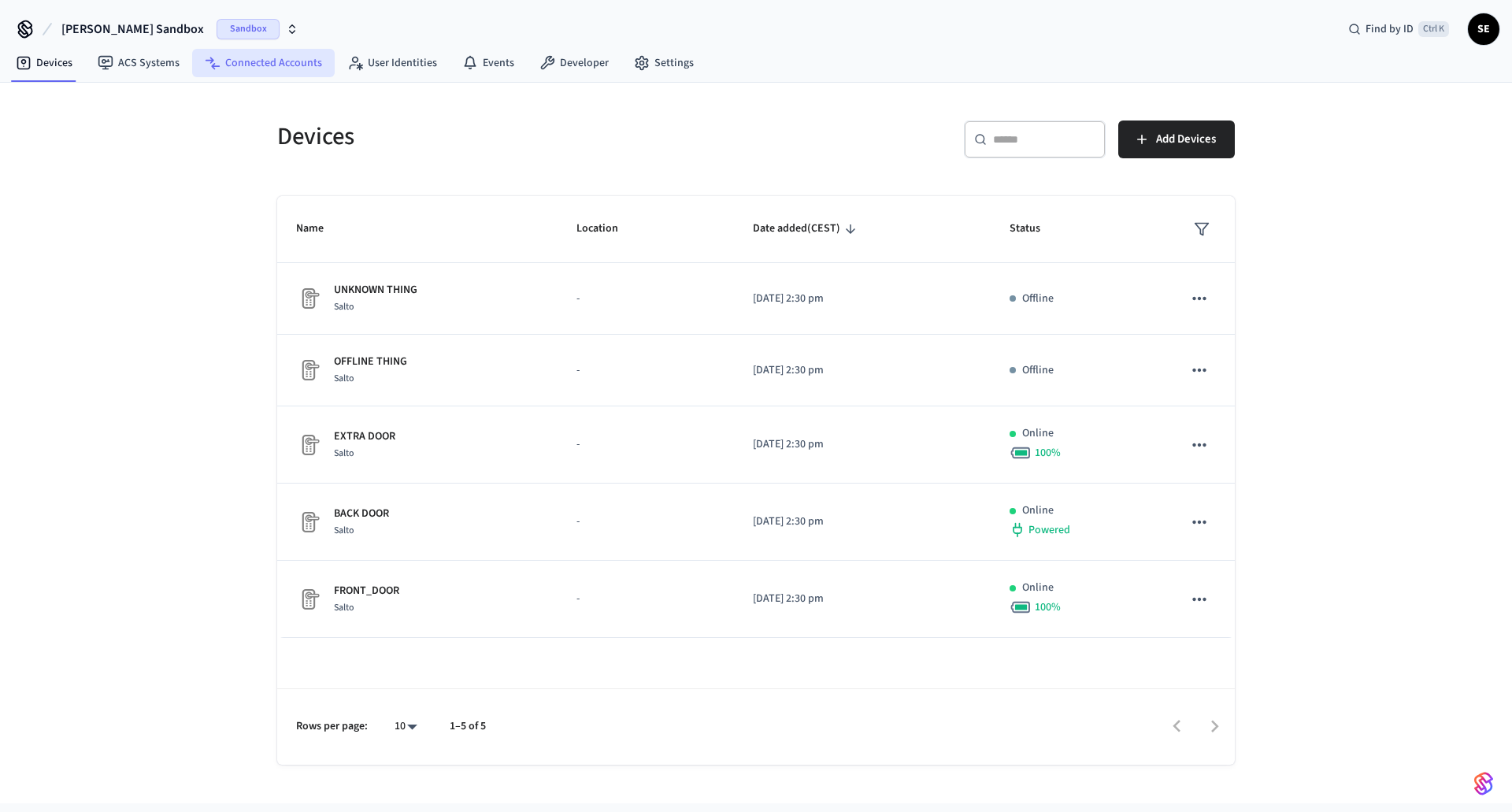
click at [241, 64] on link "Connected Accounts" at bounding box center [264, 63] width 143 height 28
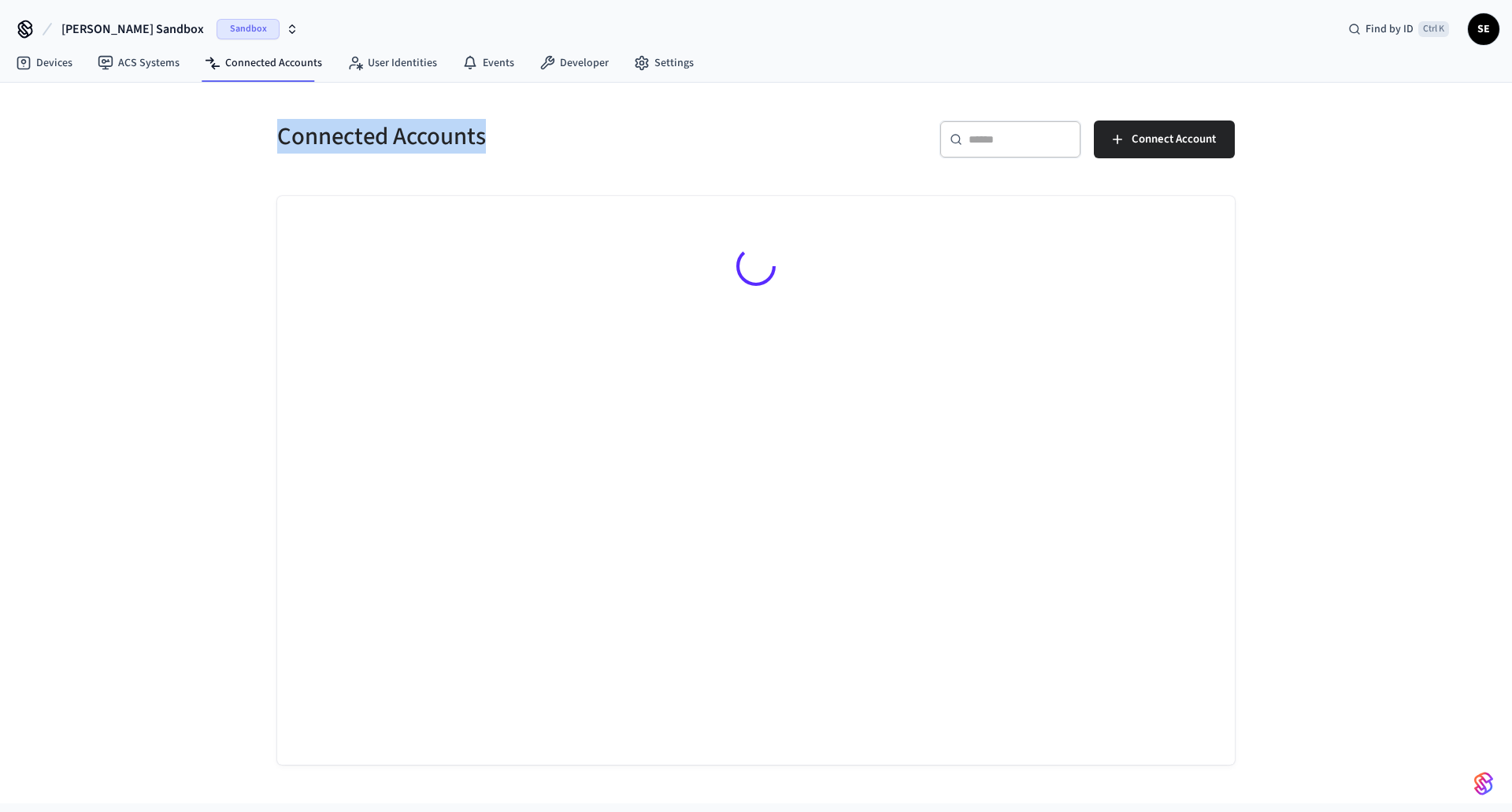
drag, startPoint x: 275, startPoint y: 126, endPoint x: 734, endPoint y: 148, distance: 459.5
click at [726, 148] on div "Connected Accounts" at bounding box center [502, 136] width 489 height 70
click at [734, 148] on h5 "Connected Accounts" at bounding box center [512, 136] width 470 height 33
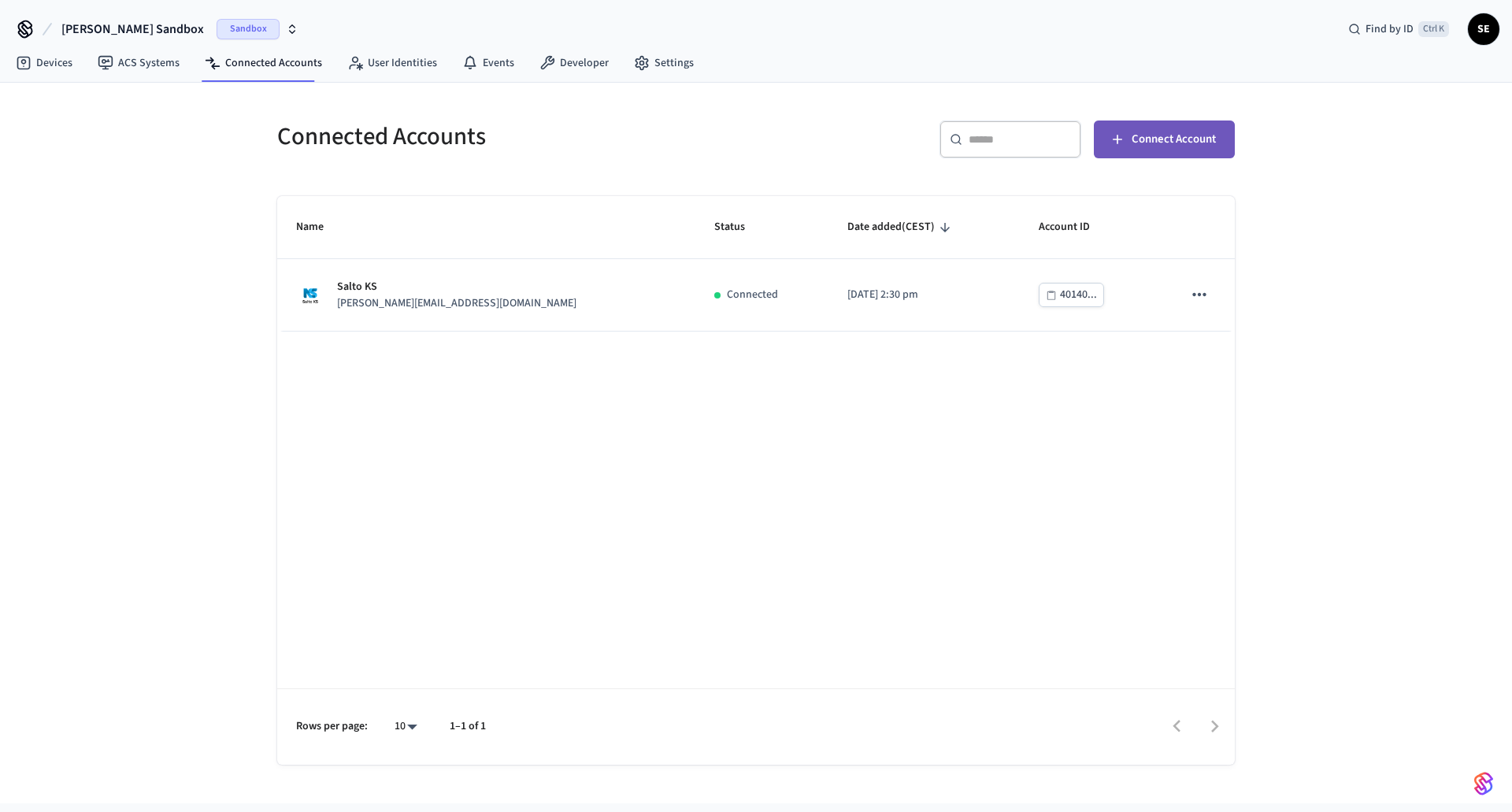
click at [1178, 145] on span "Connect Account" at bounding box center [1174, 139] width 84 height 21
click at [1049, 633] on div "Name Status Date added (CEST) Account ID Salto KS [PERSON_NAME][EMAIL_ADDRESS][…" at bounding box center [756, 480] width 958 height 568
click at [1165, 142] on span "Connect Account" at bounding box center [1174, 139] width 84 height 21
click at [471, 452] on div "Name Status Date added (CEST) Account ID Salto KS [PERSON_NAME][EMAIL_ADDRESS][…" at bounding box center [756, 480] width 958 height 568
click at [62, 55] on link "Devices" at bounding box center [44, 63] width 82 height 28
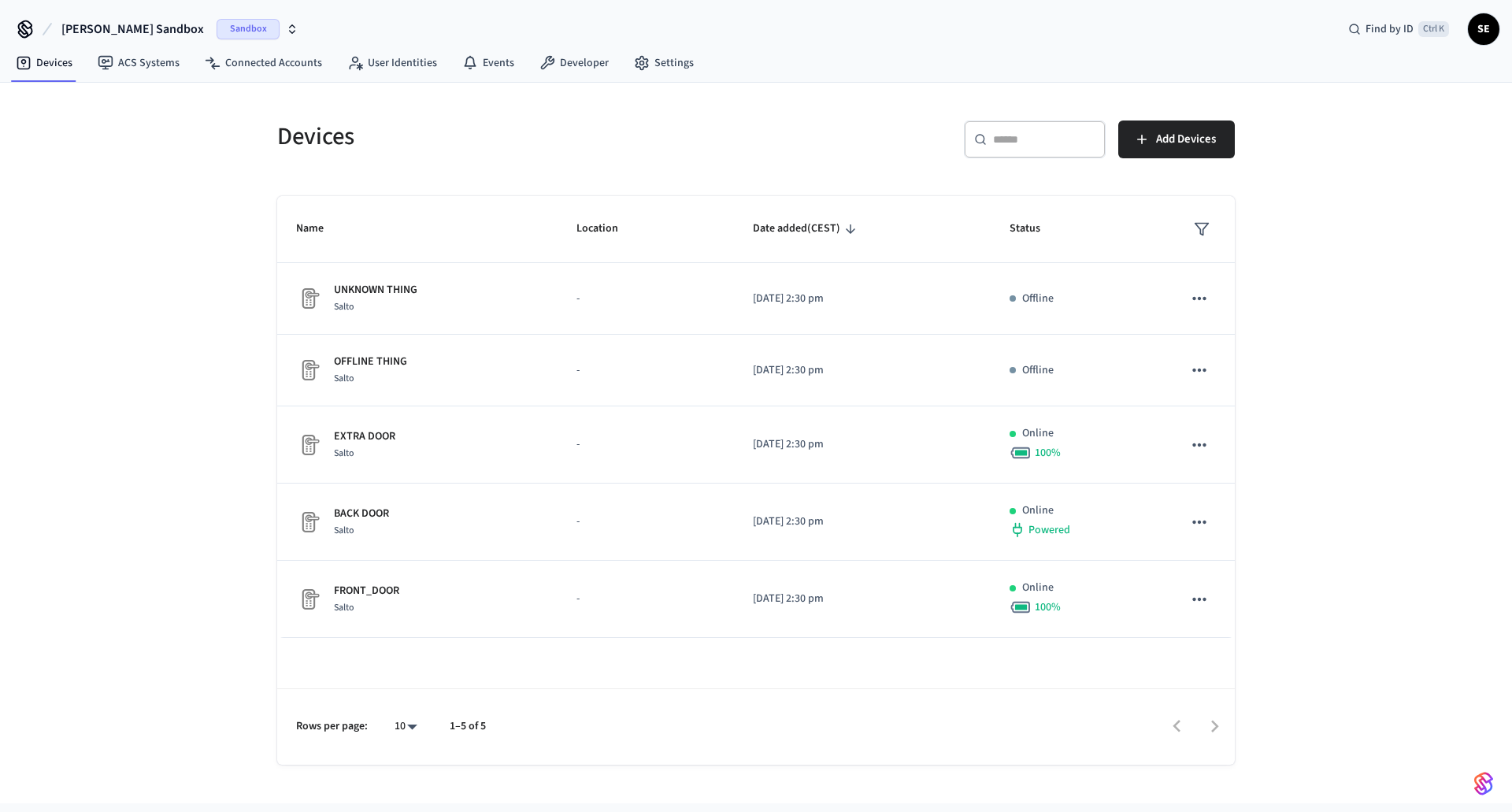
click at [159, 136] on div "Devices ​ ​ Add Devices Name Location Date added (CEST) Status UNKNOWN THING Sa…" at bounding box center [756, 442] width 1512 height 720
click at [646, 181] on div "Devices ​ ​ Add Devices Name Location Date added (CEST) Status UNKNOWN THING Sa…" at bounding box center [756, 433] width 983 height 663
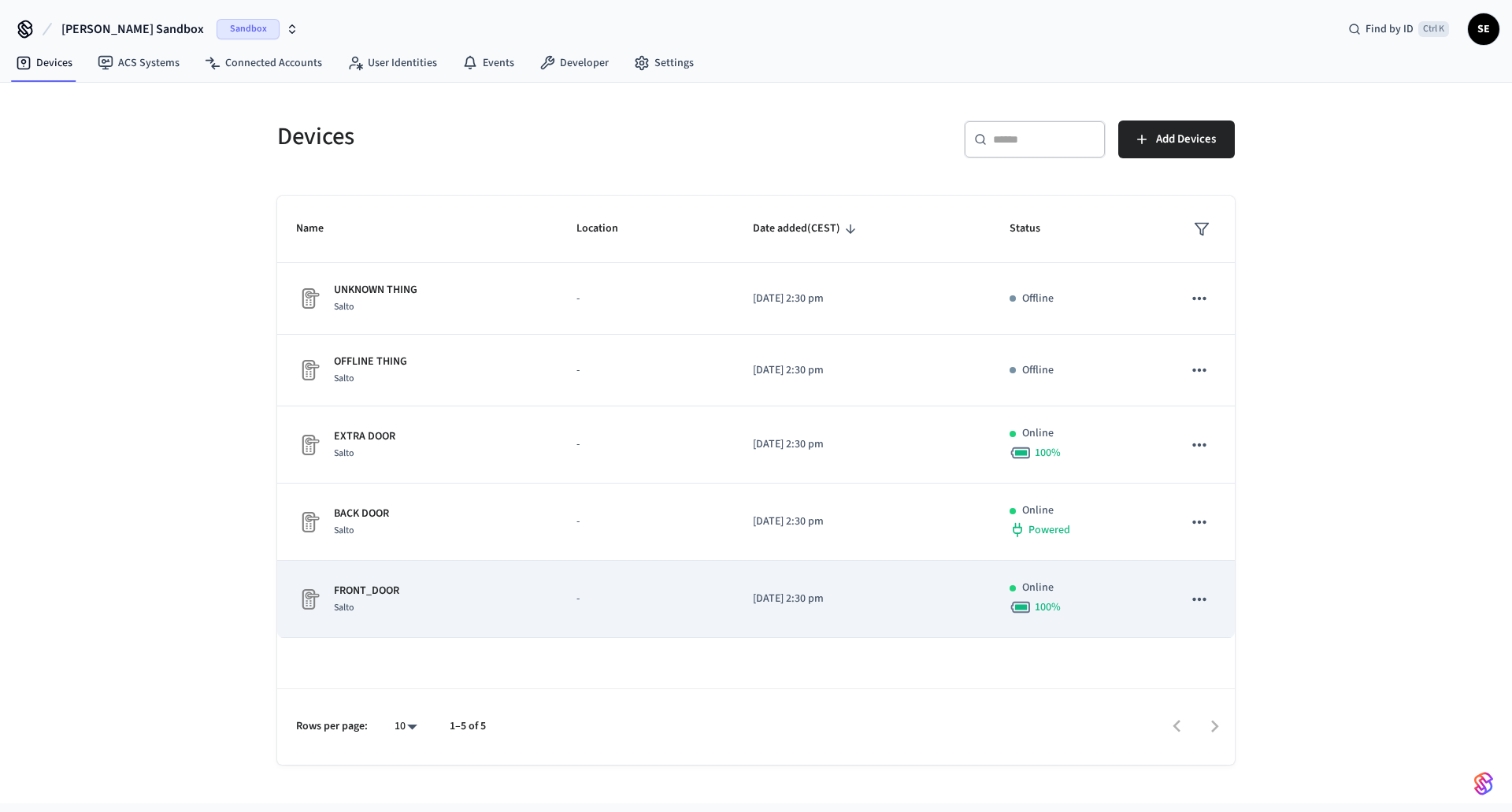
click at [539, 621] on td "FRONT_DOOR Salto" at bounding box center [417, 599] width 281 height 77
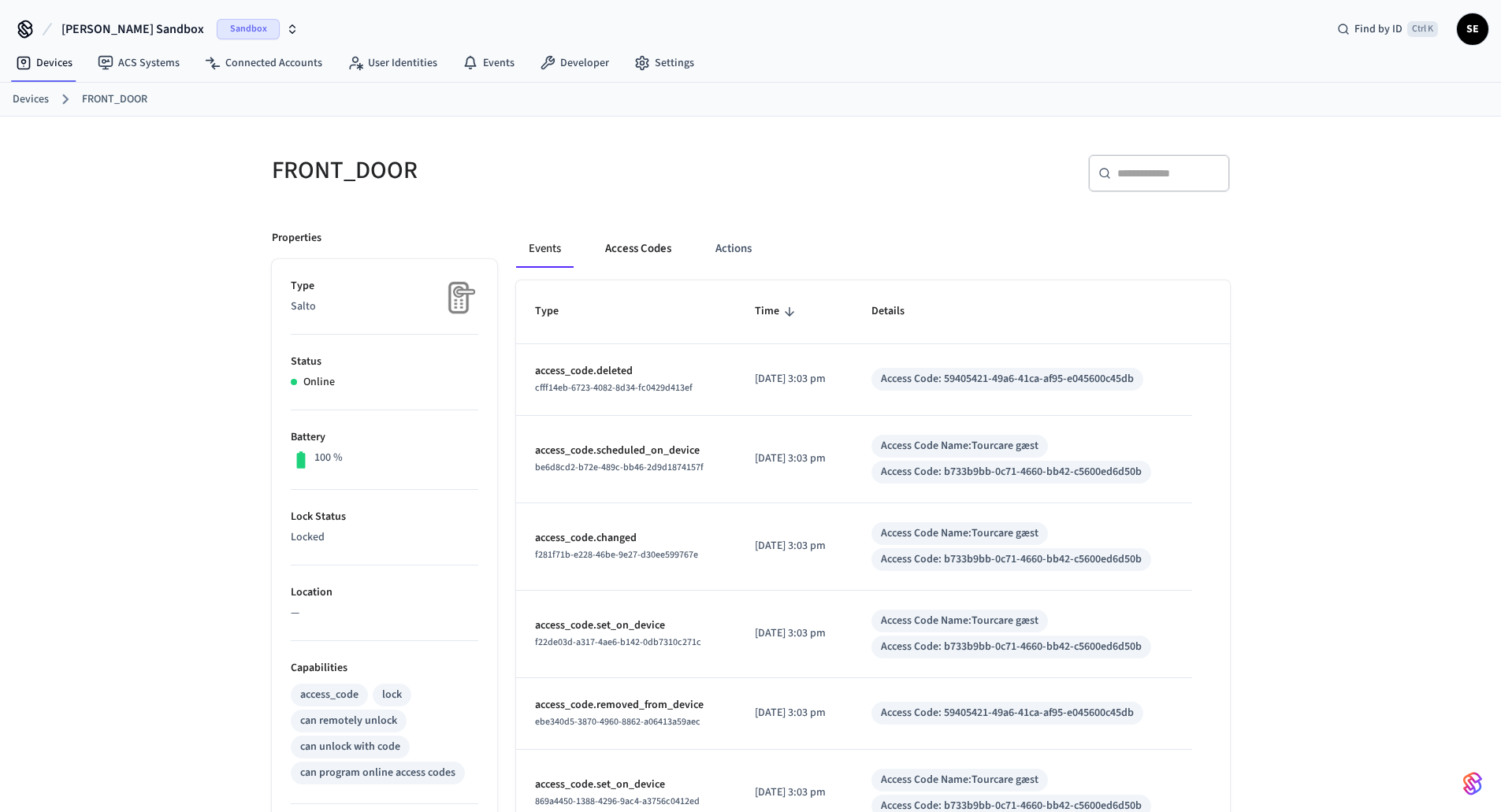
click at [644, 245] on button "Access Codes" at bounding box center [638, 249] width 91 height 38
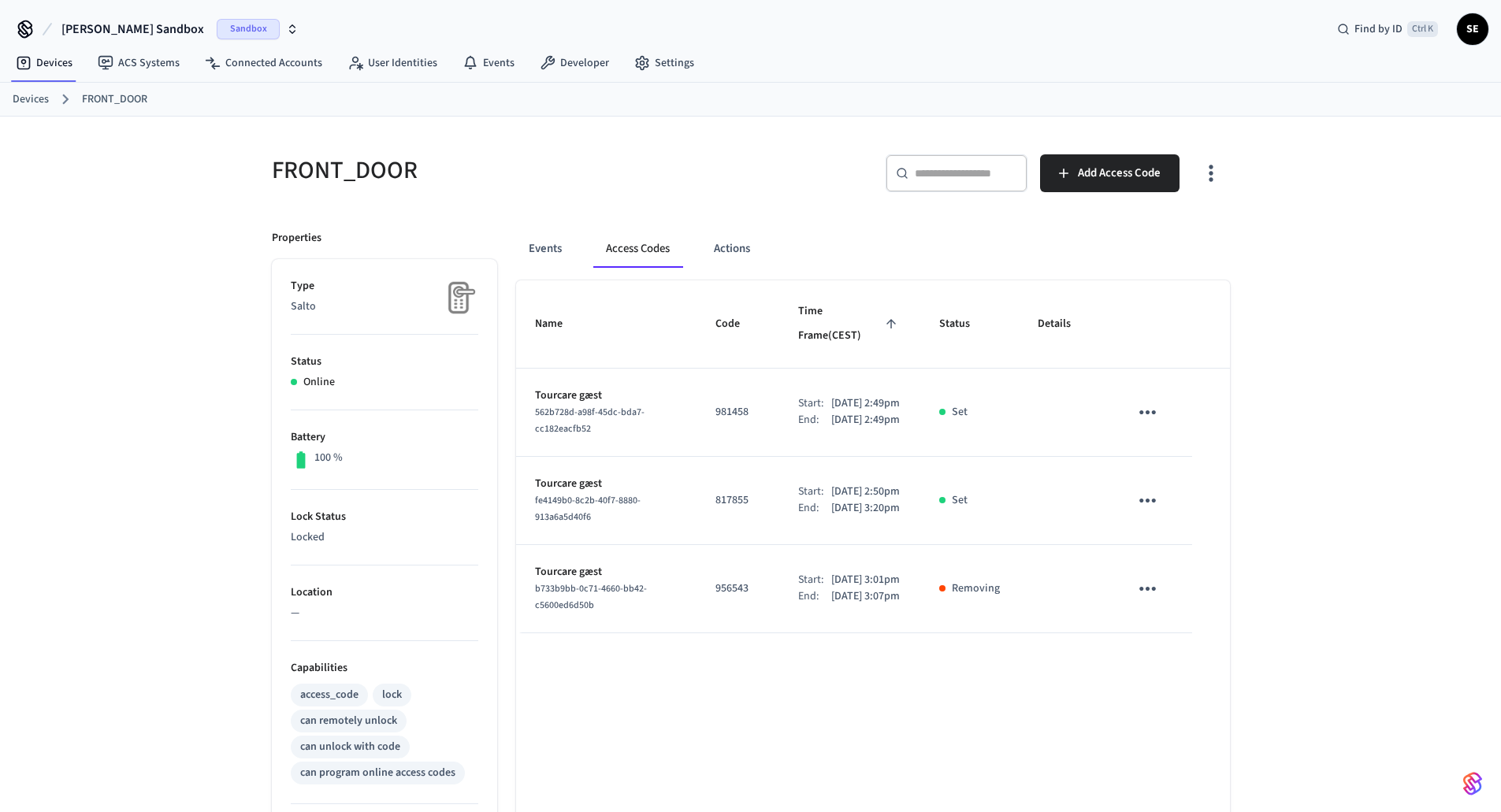
drag, startPoint x: 920, startPoint y: 645, endPoint x: 745, endPoint y: 569, distance: 190.8
click at [745, 569] on tr "Tourcare gæst b733b9bb-0c71-4660-bb42-c5600ed6d50b 956543 Start: [DATE] 3:01pm …" at bounding box center [872, 589] width 714 height 88
click at [996, 709] on div "Name Code Time Frame (CEST) Status Details Tourcare gæst 562b728d-a98f-45dc-bda…" at bounding box center [872, 703] width 714 height 845
